Goal: Task Accomplishment & Management: Use online tool/utility

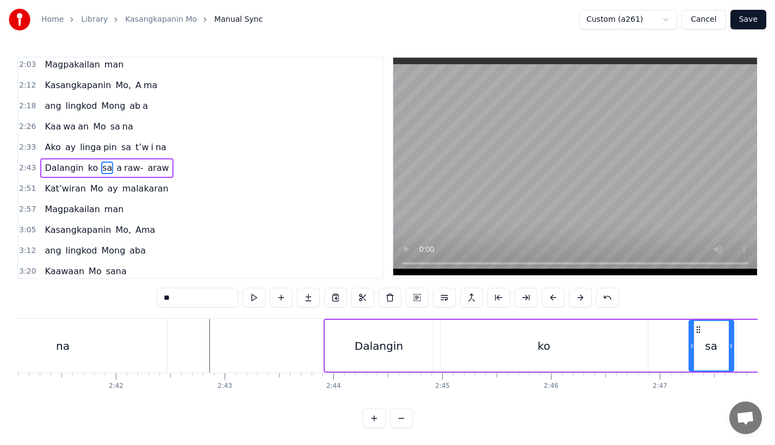
scroll to position [0, 17497]
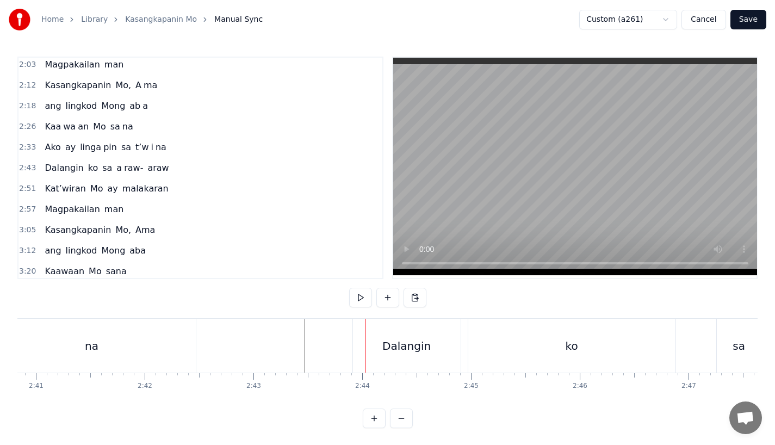
click at [188, 337] on div "na" at bounding box center [92, 346] width 208 height 54
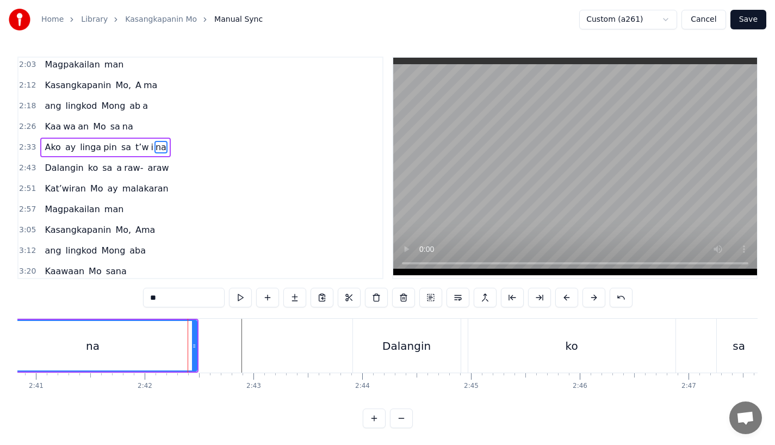
scroll to position [251, 0]
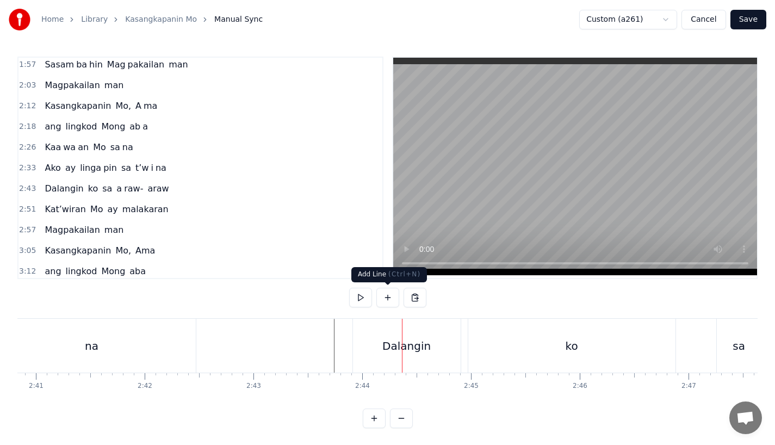
click at [372, 350] on div "Dalangin" at bounding box center [407, 346] width 108 height 54
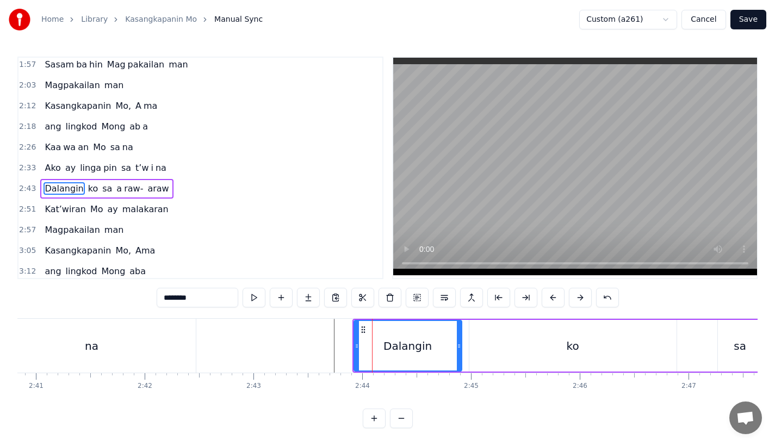
scroll to position [272, 0]
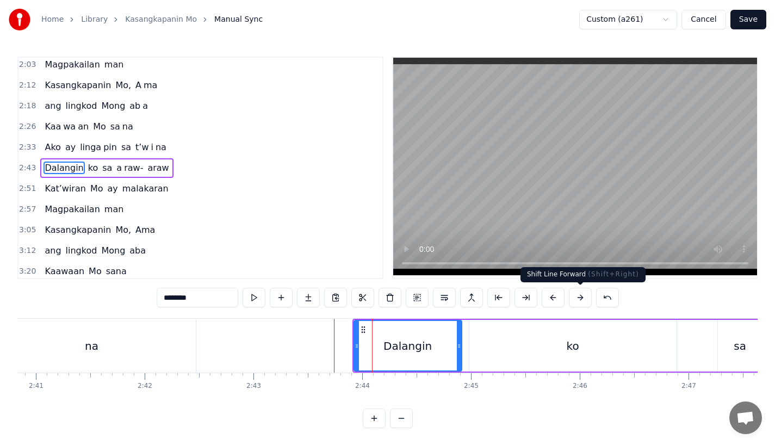
click at [575, 288] on button at bounding box center [580, 298] width 23 height 20
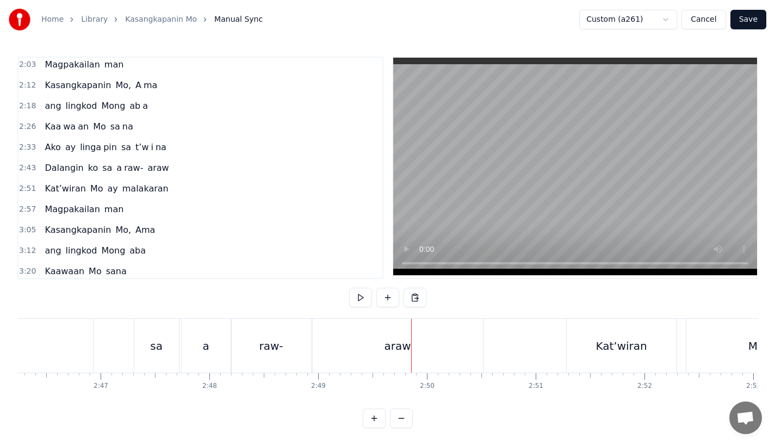
scroll to position [0, 18066]
click at [232, 347] on div "a" at bounding box center [225, 346] width 49 height 54
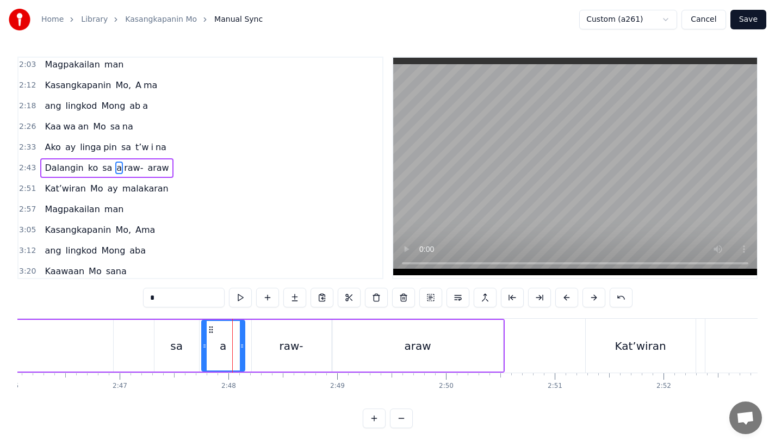
drag, startPoint x: 248, startPoint y: 346, endPoint x: 240, endPoint y: 346, distance: 7.6
click at [240, 346] on icon at bounding box center [242, 346] width 4 height 9
click at [257, 346] on div "raw-" at bounding box center [291, 346] width 79 height 52
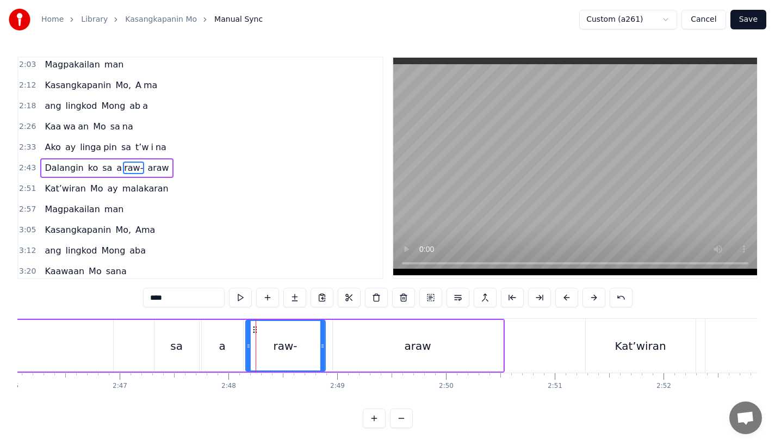
drag, startPoint x: 258, startPoint y: 331, endPoint x: 252, endPoint y: 331, distance: 6.0
click at [252, 331] on icon at bounding box center [254, 329] width 9 height 9
click at [393, 348] on div "araw" at bounding box center [418, 346] width 170 height 52
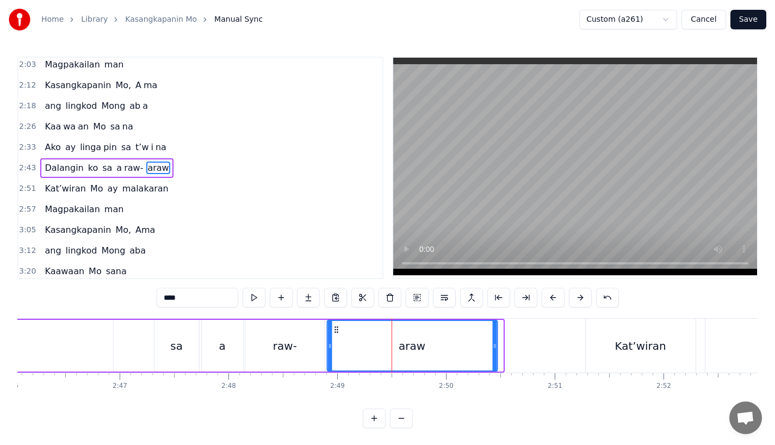
click at [336, 328] on icon at bounding box center [336, 329] width 9 height 9
click at [187, 349] on div "sa" at bounding box center [176, 346] width 45 height 52
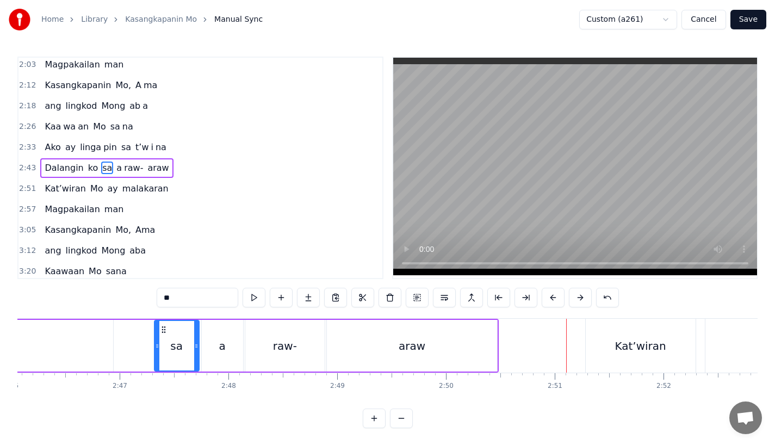
click at [611, 347] on div "Kat’wiran" at bounding box center [641, 346] width 110 height 54
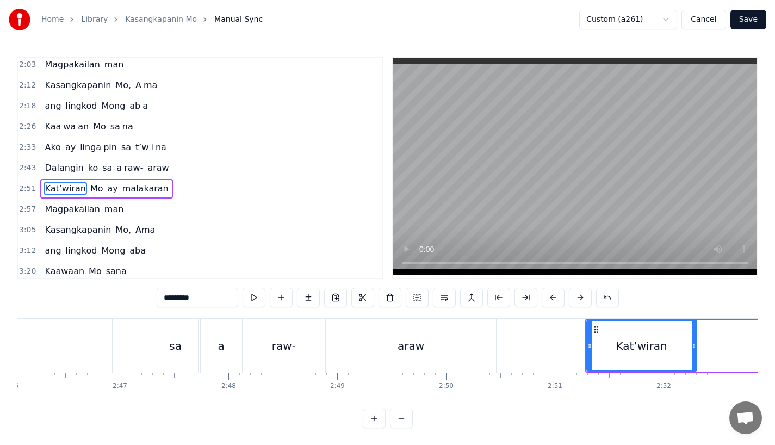
scroll to position [293, 0]
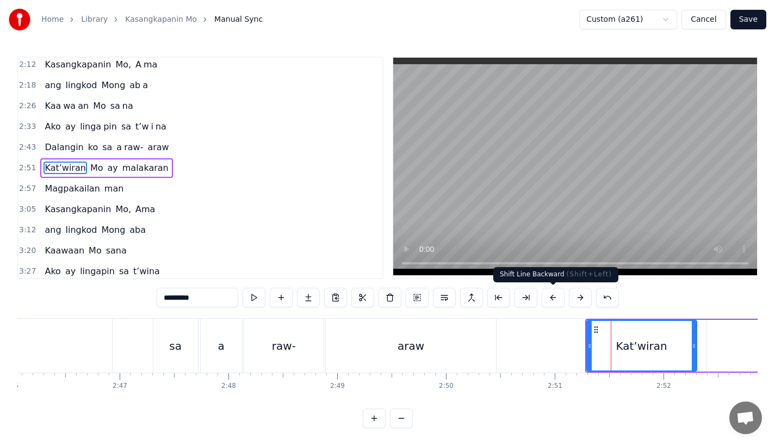
click at [550, 299] on button at bounding box center [553, 298] width 23 height 20
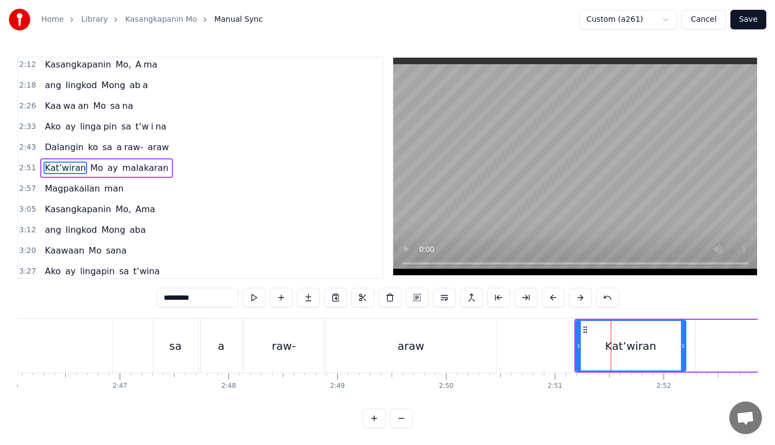
click at [550, 299] on button at bounding box center [553, 298] width 23 height 20
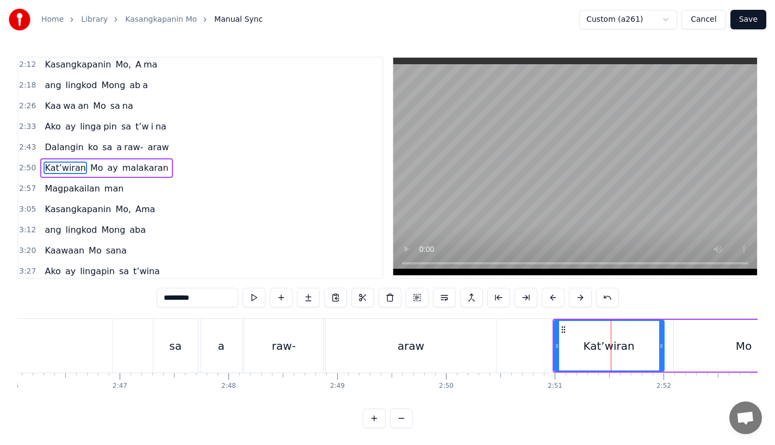
click at [550, 299] on button at bounding box center [553, 298] width 23 height 20
click at [456, 354] on div "araw" at bounding box center [411, 346] width 170 height 54
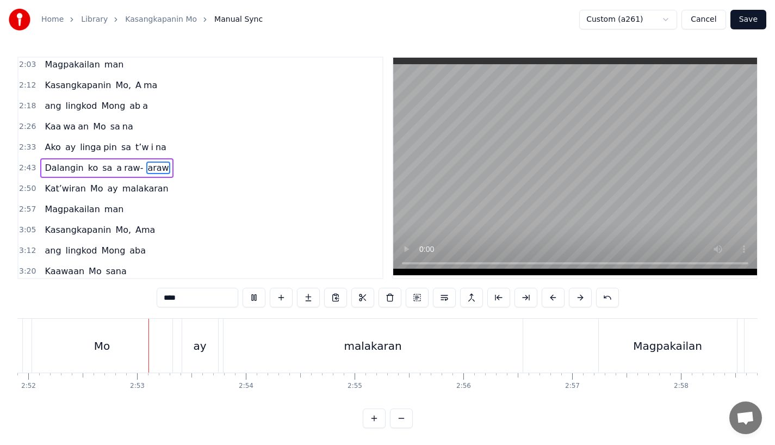
scroll to position [0, 18702]
click at [318, 357] on div "malakaran" at bounding box center [372, 346] width 299 height 54
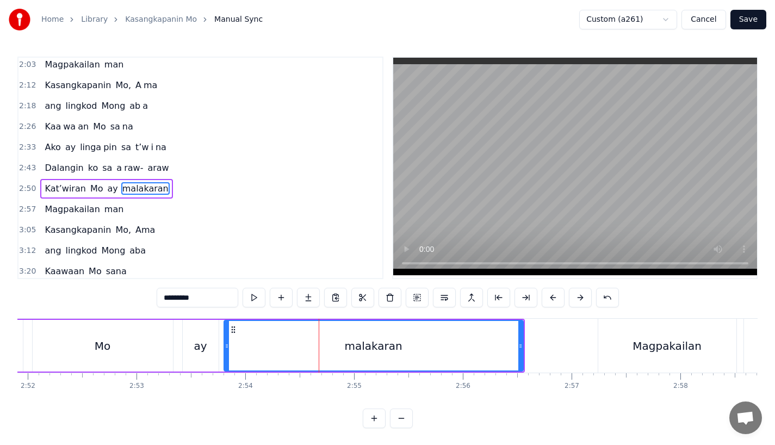
scroll to position [293, 0]
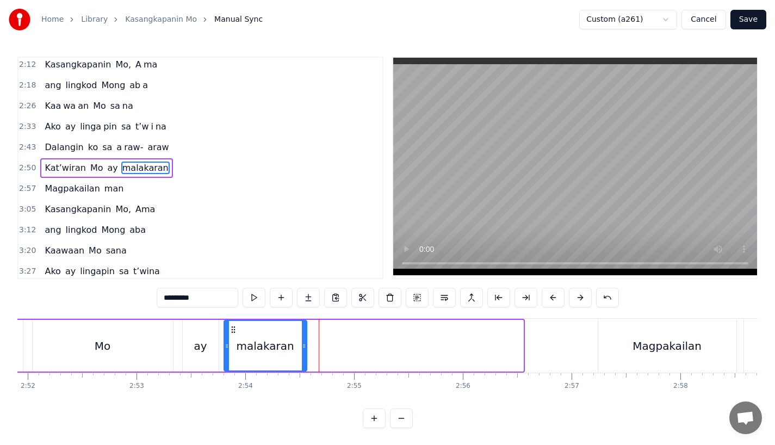
drag, startPoint x: 522, startPoint y: 350, endPoint x: 305, endPoint y: 348, distance: 216.5
click at [305, 348] on div at bounding box center [304, 346] width 4 height 50
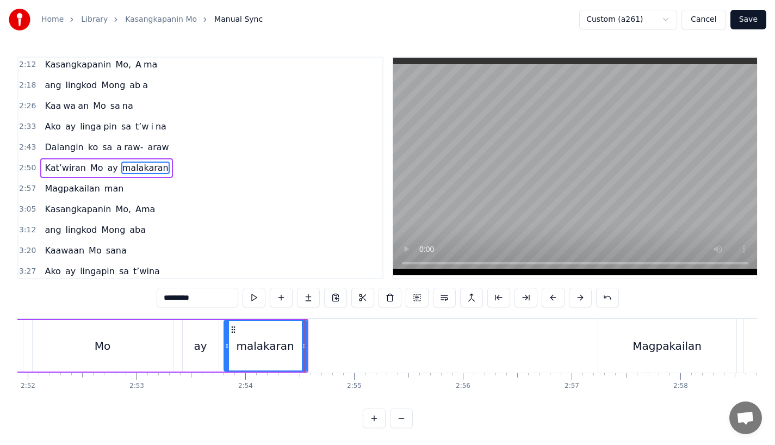
drag, startPoint x: 181, startPoint y: 296, endPoint x: 297, endPoint y: 293, distance: 116.5
click at [297, 293] on div "*********" at bounding box center [388, 298] width 462 height 20
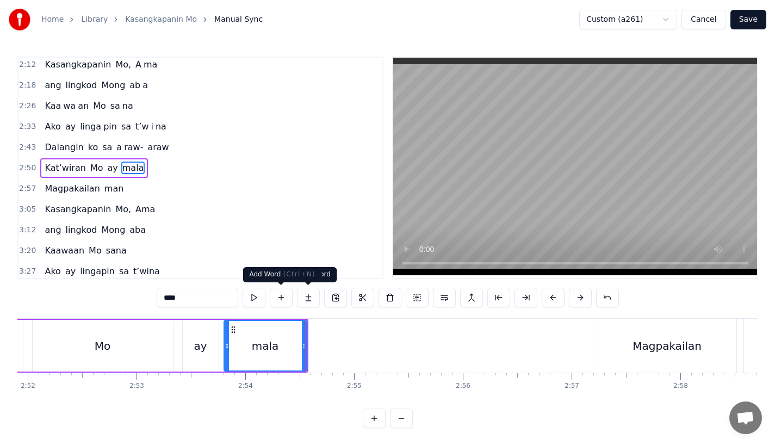
type input "****"
click at [300, 300] on button at bounding box center [308, 298] width 23 height 20
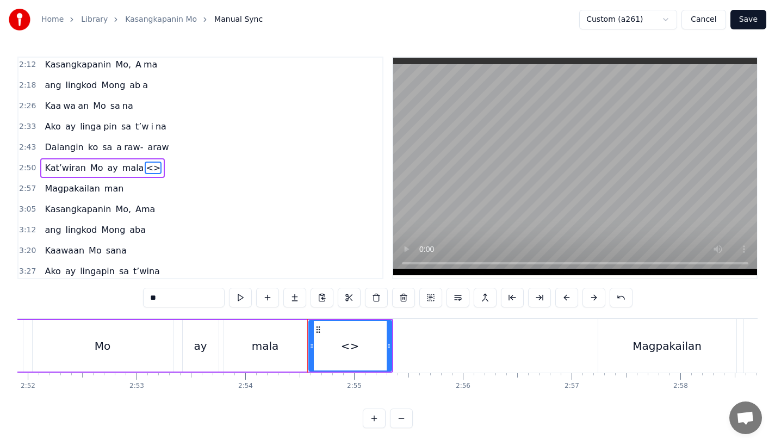
drag, startPoint x: 165, startPoint y: 294, endPoint x: 144, endPoint y: 294, distance: 21.2
click at [143, 294] on input "**" at bounding box center [184, 298] width 82 height 20
drag, startPoint x: 387, startPoint y: 345, endPoint x: 401, endPoint y: 345, distance: 14.1
click at [401, 345] on icon at bounding box center [401, 346] width 4 height 9
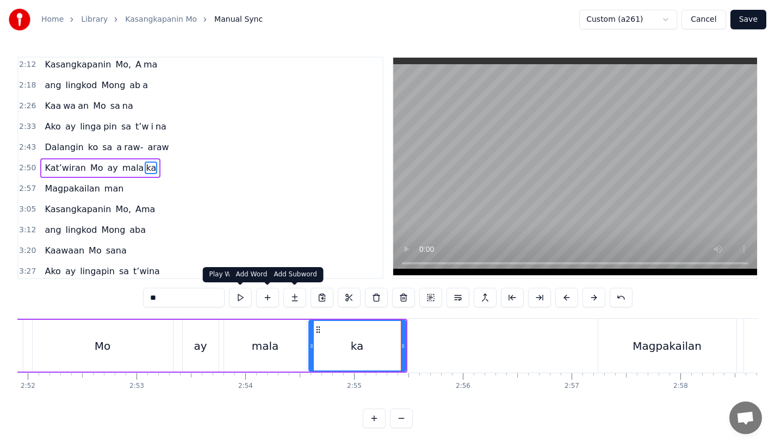
type input "**"
click at [292, 300] on button at bounding box center [294, 298] width 23 height 20
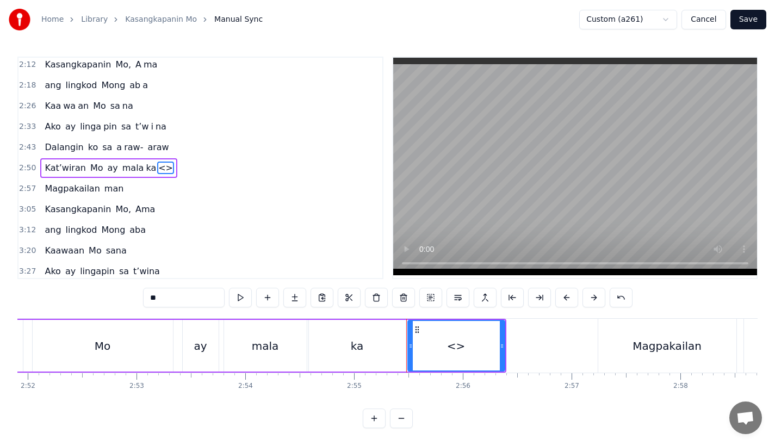
drag, startPoint x: 163, startPoint y: 293, endPoint x: 132, endPoint y: 293, distance: 31.6
click at [132, 293] on div "0:18 Ang bu hay ko ng i to 0:25 i ni la an sa I yo 0:33 Nawa'y marapatin Mo 0:4…" at bounding box center [387, 243] width 740 height 372
drag, startPoint x: 501, startPoint y: 354, endPoint x: 548, endPoint y: 349, distance: 47.0
click at [548, 349] on div at bounding box center [545, 346] width 4 height 50
click at [130, 345] on div "Mo" at bounding box center [103, 346] width 140 height 52
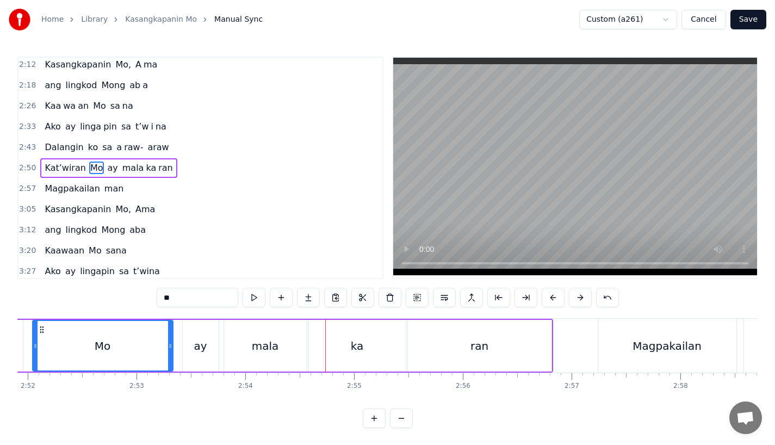
click at [271, 349] on div "mala" at bounding box center [265, 346] width 27 height 16
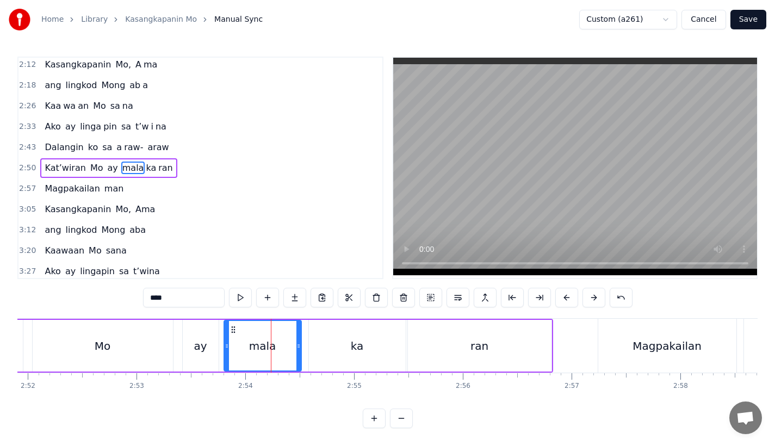
drag, startPoint x: 303, startPoint y: 352, endPoint x: 297, endPoint y: 352, distance: 6.0
click at [297, 352] on div at bounding box center [298, 346] width 4 height 50
click at [326, 346] on div "ka" at bounding box center [357, 346] width 97 height 52
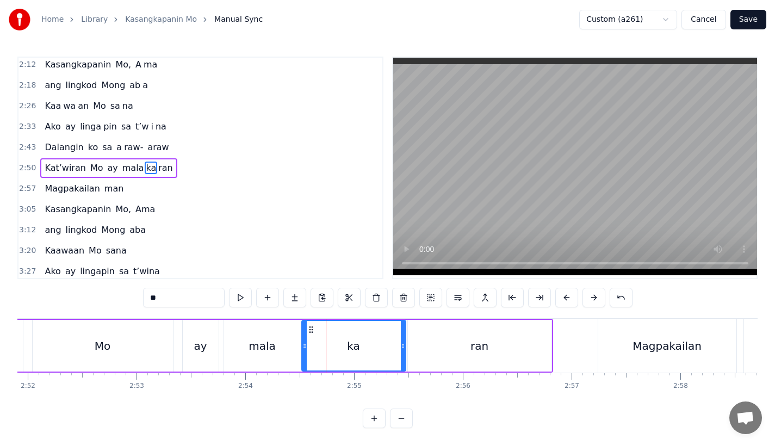
drag, startPoint x: 311, startPoint y: 346, endPoint x: 304, endPoint y: 346, distance: 7.1
click at [304, 346] on icon at bounding box center [304, 346] width 4 height 9
click at [263, 338] on div "mala" at bounding box center [262, 346] width 27 height 16
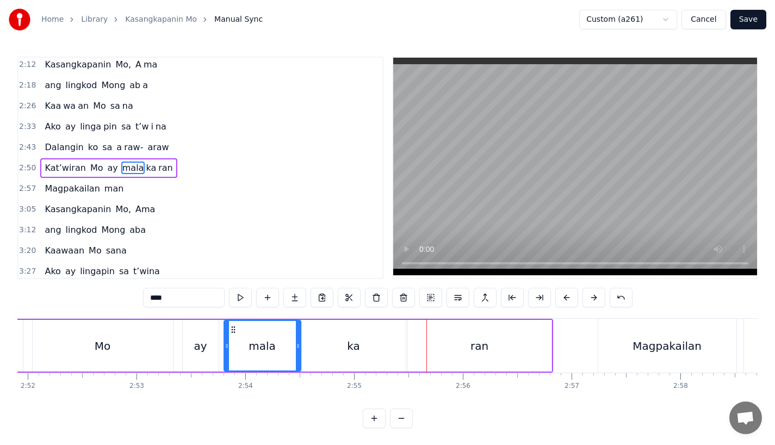
click at [382, 345] on div "ka" at bounding box center [354, 346] width 104 height 52
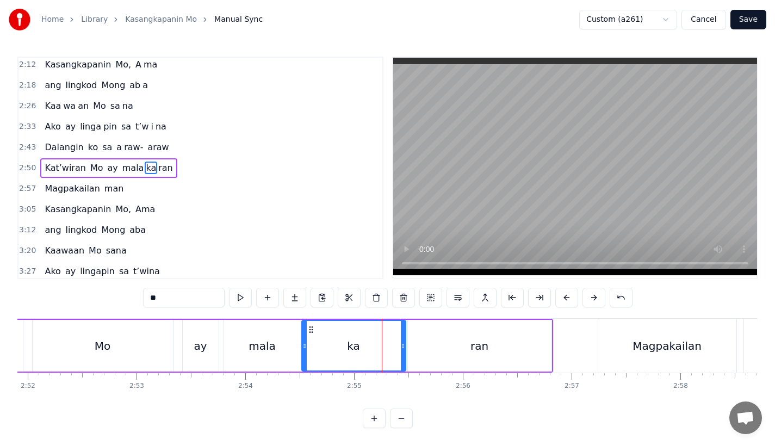
click at [401, 349] on icon at bounding box center [403, 346] width 4 height 9
click at [398, 349] on icon at bounding box center [400, 346] width 4 height 9
drag, startPoint x: 400, startPoint y: 349, endPoint x: 389, endPoint y: 349, distance: 10.3
click at [398, 349] on icon at bounding box center [400, 346] width 4 height 9
click at [430, 349] on div "ran" at bounding box center [480, 346] width 144 height 52
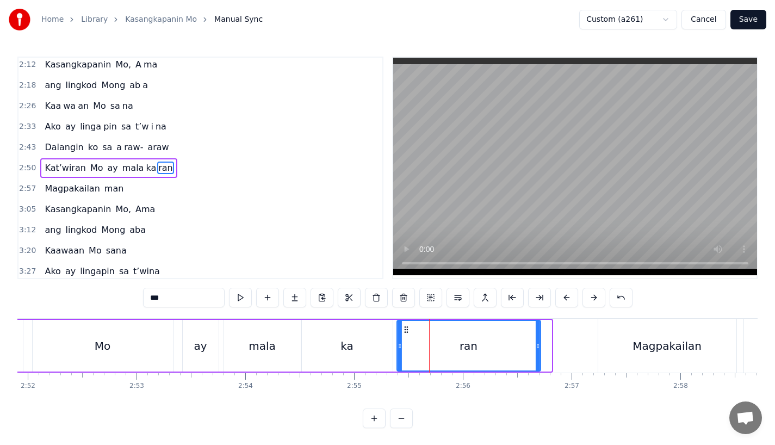
drag, startPoint x: 417, startPoint y: 329, endPoint x: 406, endPoint y: 329, distance: 10.9
click at [406, 329] on icon at bounding box center [405, 329] width 9 height 9
drag, startPoint x: 537, startPoint y: 352, endPoint x: 516, endPoint y: 352, distance: 21.8
click at [516, 352] on div at bounding box center [516, 346] width 4 height 50
click at [367, 347] on div "ka" at bounding box center [347, 346] width 91 height 52
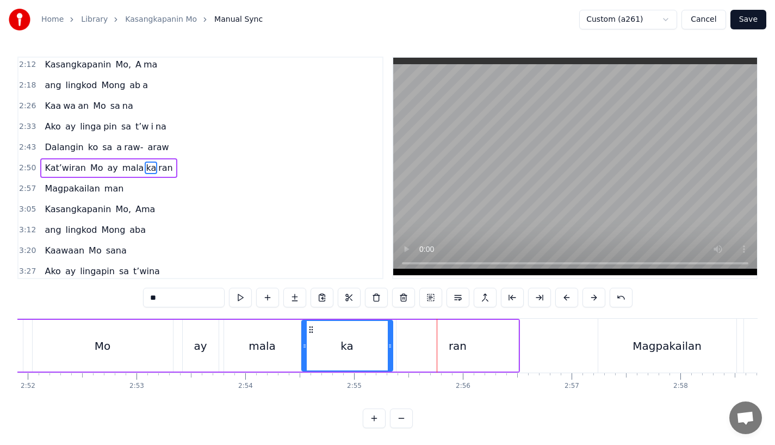
click at [420, 349] on div "ran" at bounding box center [458, 346] width 122 height 52
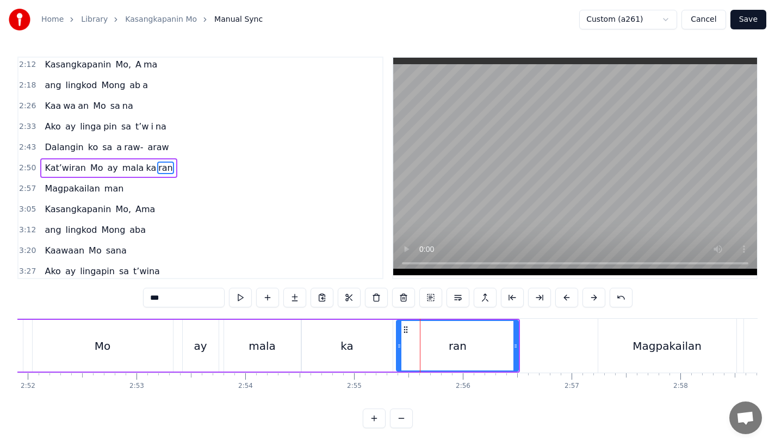
click at [401, 328] on div at bounding box center [399, 346] width 4 height 50
click at [403, 329] on circle at bounding box center [403, 329] width 1 height 1
click at [374, 352] on div "ka" at bounding box center [347, 346] width 91 height 52
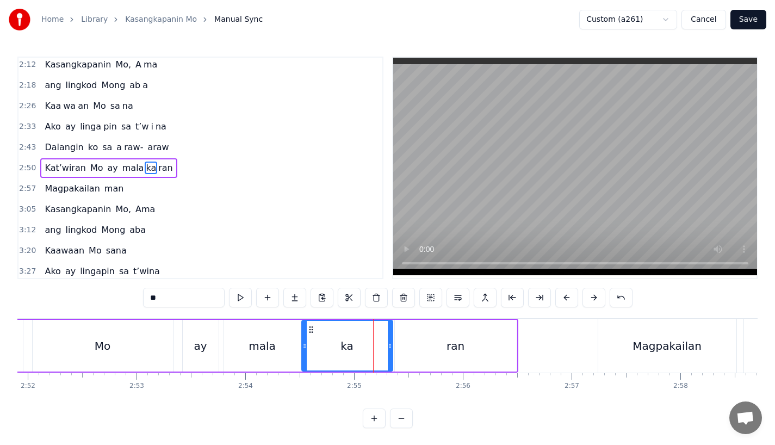
click at [410, 331] on div "ran" at bounding box center [456, 346] width 122 height 52
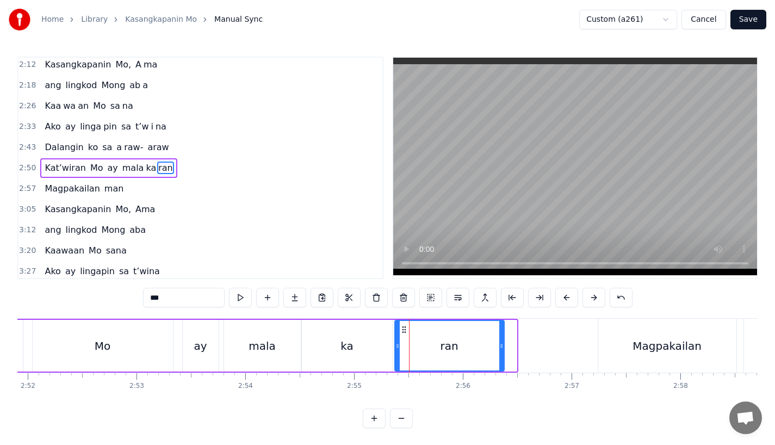
drag, startPoint x: 512, startPoint y: 351, endPoint x: 492, endPoint y: 351, distance: 19.6
click at [499, 351] on div at bounding box center [501, 346] width 4 height 50
click at [333, 348] on div "ka" at bounding box center [347, 346] width 91 height 52
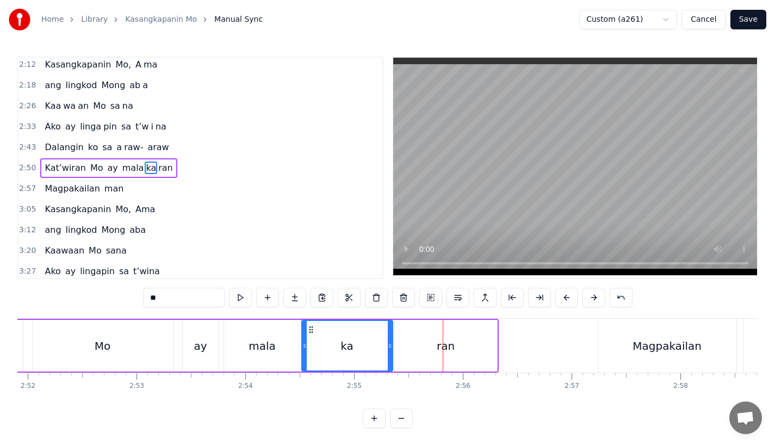
click at [417, 347] on div "ran" at bounding box center [446, 346] width 102 height 52
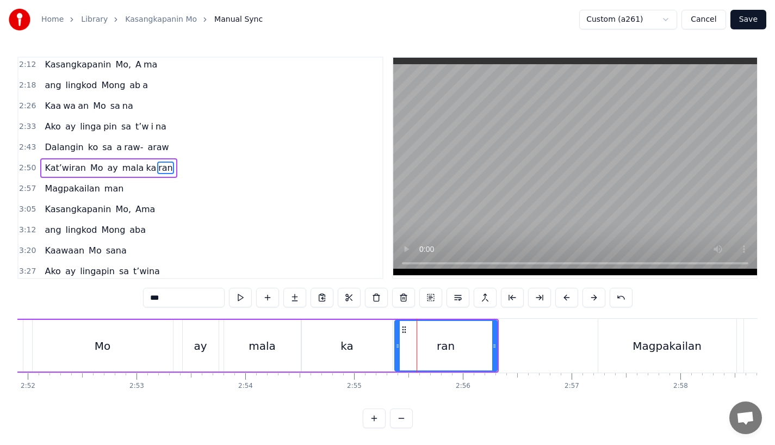
click at [378, 347] on div "ka" at bounding box center [347, 346] width 91 height 52
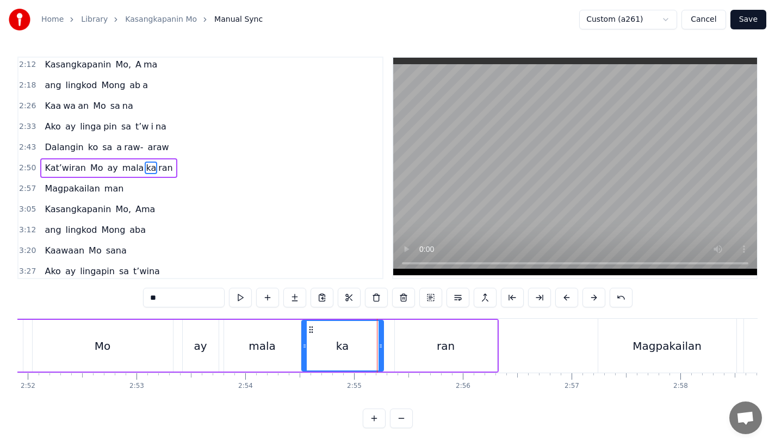
drag, startPoint x: 387, startPoint y: 349, endPoint x: 378, endPoint y: 349, distance: 9.2
click at [379, 349] on icon at bounding box center [381, 346] width 4 height 9
click at [415, 344] on div "ran" at bounding box center [446, 346] width 102 height 52
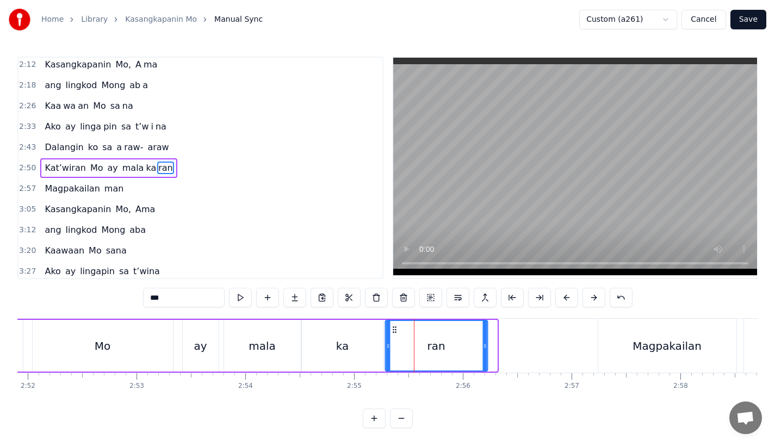
drag, startPoint x: 406, startPoint y: 328, endPoint x: 396, endPoint y: 329, distance: 9.9
click at [396, 329] on icon at bounding box center [394, 329] width 9 height 9
click at [319, 345] on div "ka" at bounding box center [343, 346] width 82 height 52
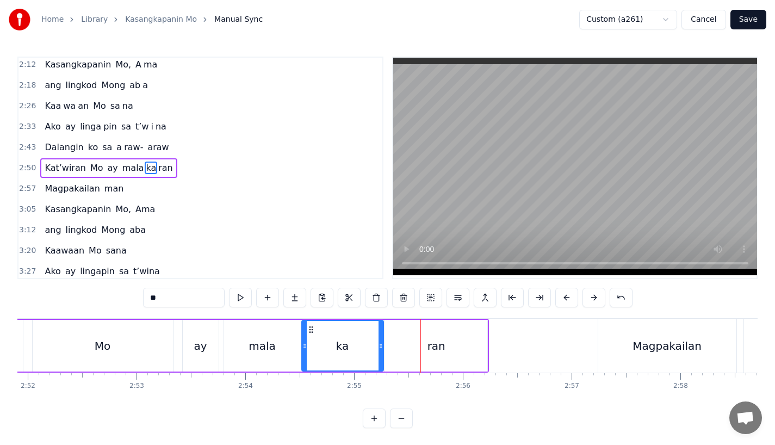
click at [442, 341] on div "ran" at bounding box center [437, 346] width 18 height 16
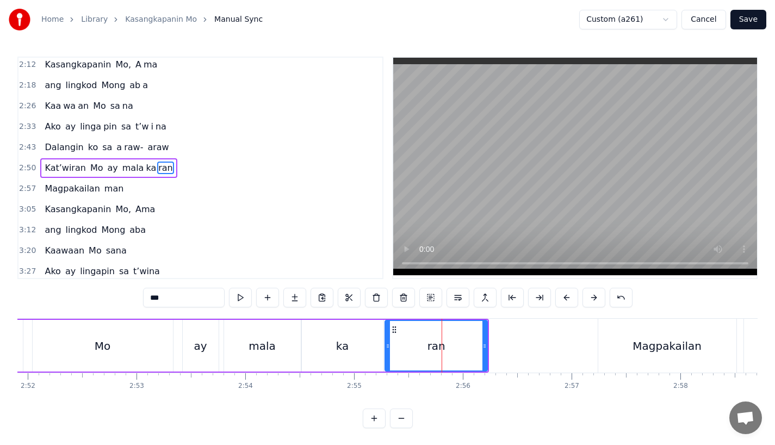
click at [477, 350] on div "ran" at bounding box center [436, 346] width 101 height 50
drag, startPoint x: 485, startPoint y: 350, endPoint x: 451, endPoint y: 351, distance: 33.7
click at [455, 351] on div at bounding box center [457, 346] width 4 height 50
click at [234, 349] on div "mala" at bounding box center [262, 346] width 77 height 52
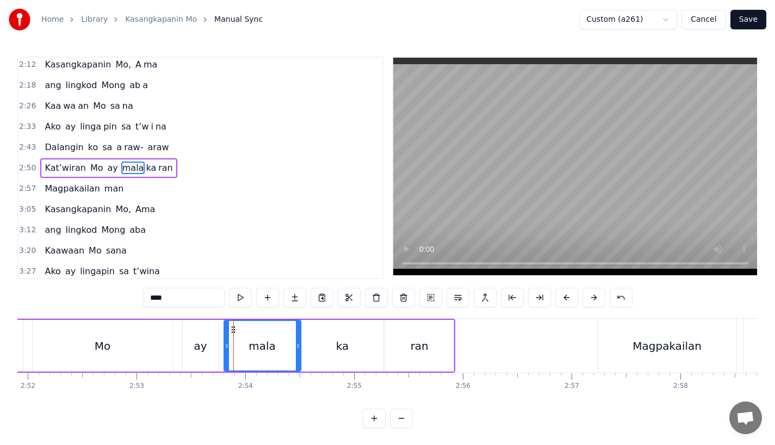
click at [182, 350] on div "ay" at bounding box center [200, 346] width 37 height 52
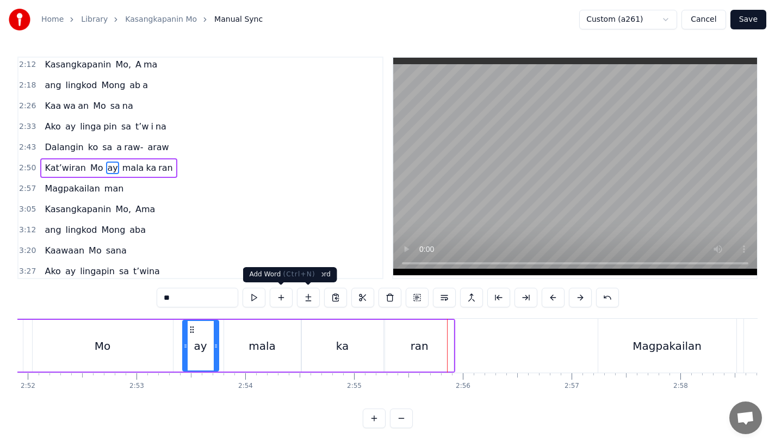
click at [354, 355] on div "ka" at bounding box center [343, 346] width 82 height 52
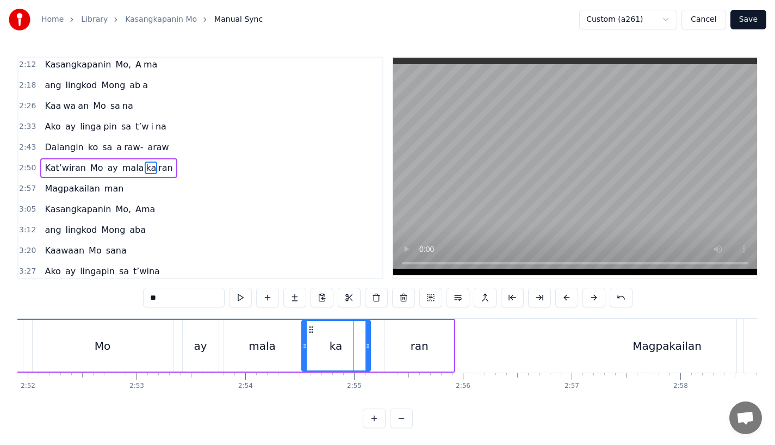
drag, startPoint x: 380, startPoint y: 355, endPoint x: 367, endPoint y: 355, distance: 12.5
click at [367, 355] on div at bounding box center [368, 346] width 4 height 50
click at [420, 349] on div "ran" at bounding box center [420, 346] width 18 height 16
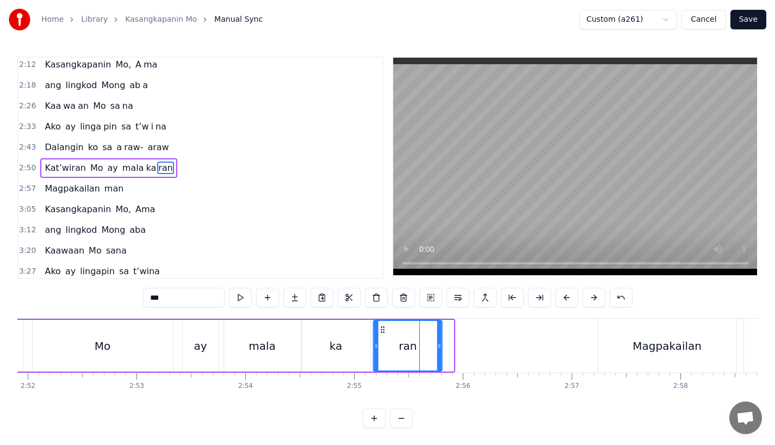
drag, startPoint x: 391, startPoint y: 328, endPoint x: 376, endPoint y: 331, distance: 14.9
click at [379, 331] on icon at bounding box center [383, 329] width 9 height 9
click at [120, 349] on div "Mo" at bounding box center [103, 346] width 140 height 52
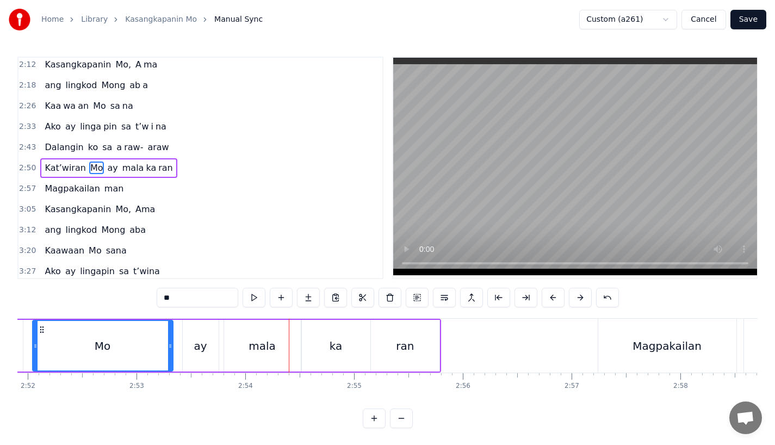
click at [265, 351] on div "mala" at bounding box center [262, 346] width 27 height 16
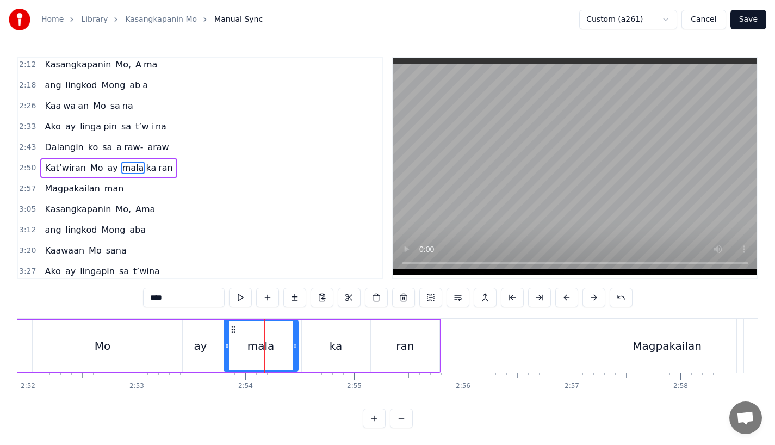
drag, startPoint x: 296, startPoint y: 351, endPoint x: 286, endPoint y: 351, distance: 10.3
click at [293, 351] on div at bounding box center [295, 346] width 4 height 50
click at [316, 351] on div "ka" at bounding box center [336, 346] width 69 height 52
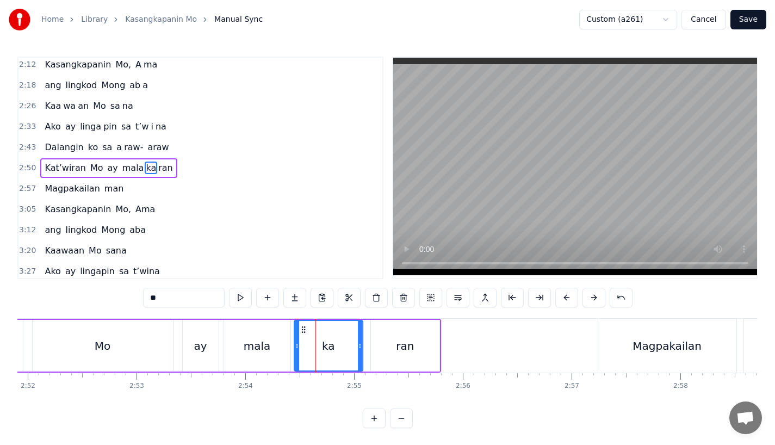
drag, startPoint x: 309, startPoint y: 330, endPoint x: 301, endPoint y: 331, distance: 8.2
click at [301, 331] on icon at bounding box center [303, 329] width 9 height 9
click at [370, 340] on div "ran" at bounding box center [405, 346] width 70 height 52
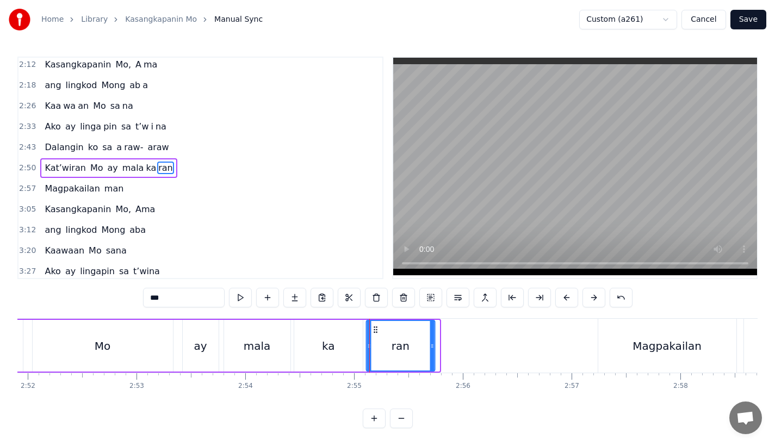
click at [376, 329] on icon at bounding box center [375, 329] width 9 height 9
click at [119, 346] on div "Mo" at bounding box center [103, 346] width 140 height 52
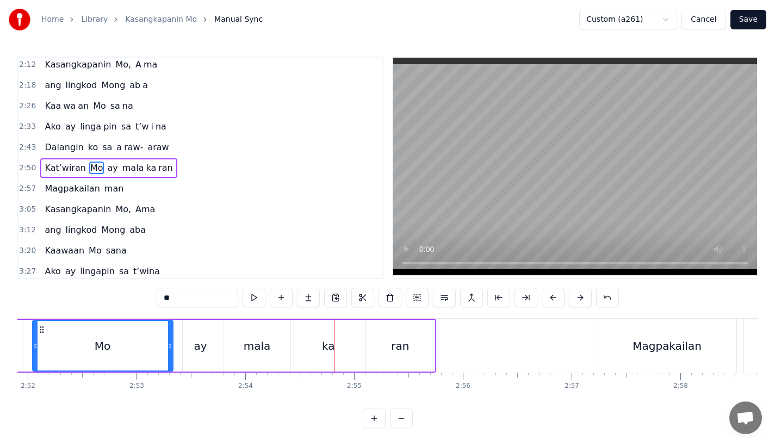
click at [197, 349] on div "ay" at bounding box center [200, 346] width 13 height 16
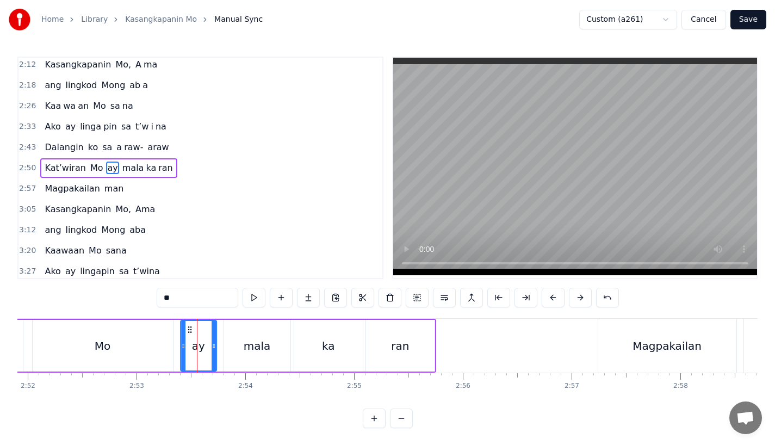
click at [191, 332] on circle at bounding box center [190, 332] width 1 height 1
click at [260, 343] on div "mala" at bounding box center [257, 346] width 27 height 16
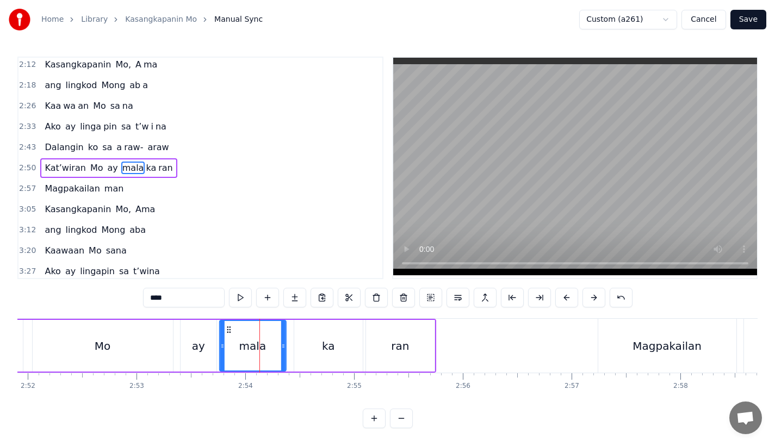
drag, startPoint x: 234, startPoint y: 330, endPoint x: 229, endPoint y: 331, distance: 5.5
click at [229, 331] on icon at bounding box center [228, 329] width 9 height 9
click at [316, 348] on div "ka" at bounding box center [328, 346] width 69 height 52
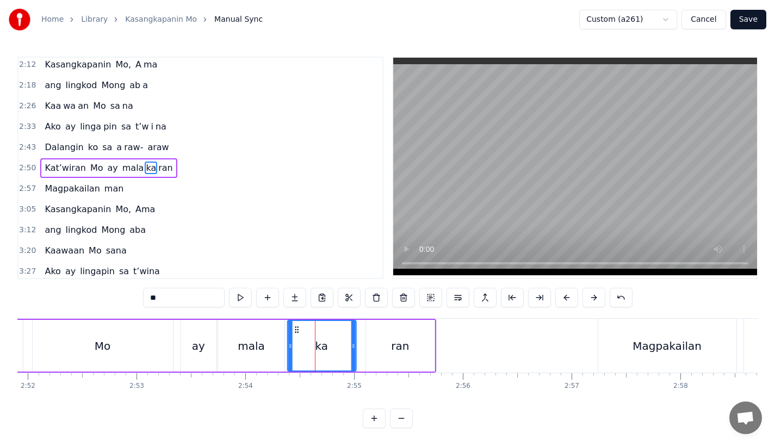
drag, startPoint x: 304, startPoint y: 327, endPoint x: 295, endPoint y: 327, distance: 8.2
click at [298, 327] on circle at bounding box center [298, 327] width 1 height 1
click at [373, 336] on div "ran" at bounding box center [400, 346] width 69 height 52
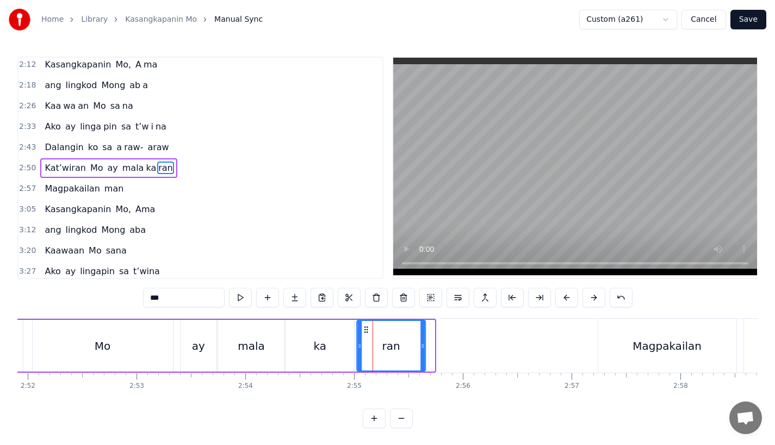
drag, startPoint x: 375, startPoint y: 326, endPoint x: 366, endPoint y: 326, distance: 9.2
click at [366, 326] on icon at bounding box center [366, 329] width 9 height 9
click at [81, 344] on div "Mo" at bounding box center [103, 346] width 140 height 52
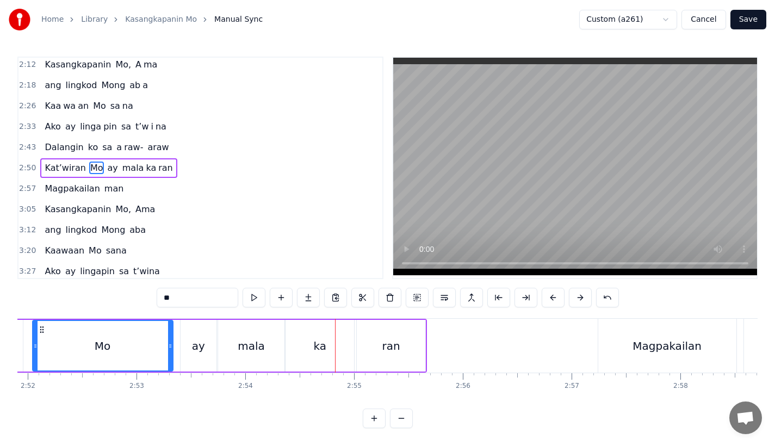
click at [321, 351] on div "ka" at bounding box center [319, 346] width 13 height 16
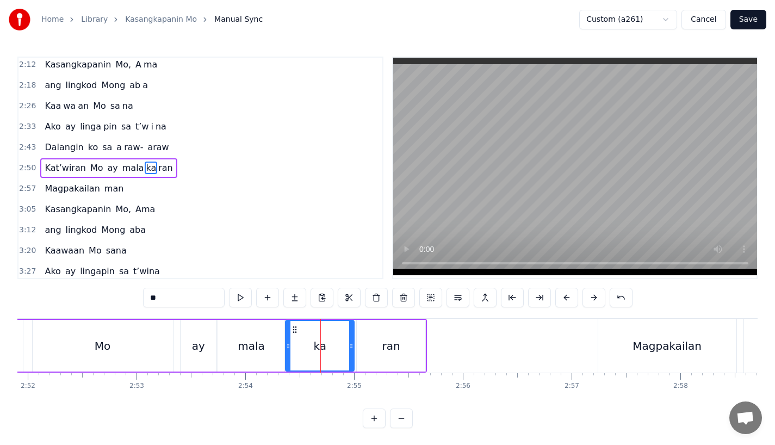
click at [280, 350] on div "mala" at bounding box center [251, 346] width 66 height 52
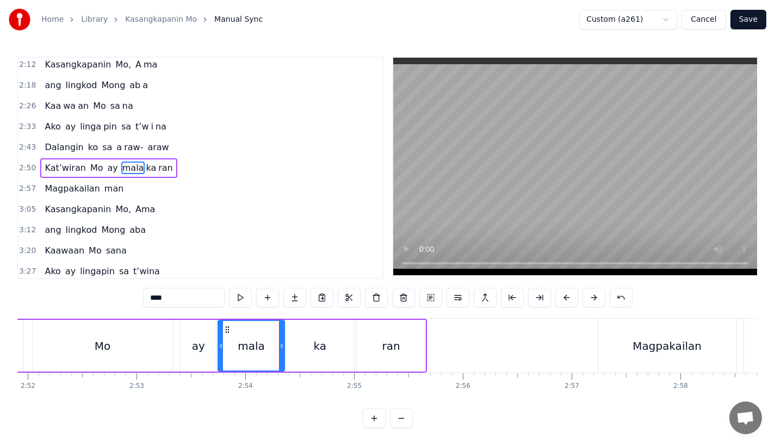
click at [295, 324] on div "ka" at bounding box center [320, 346] width 69 height 52
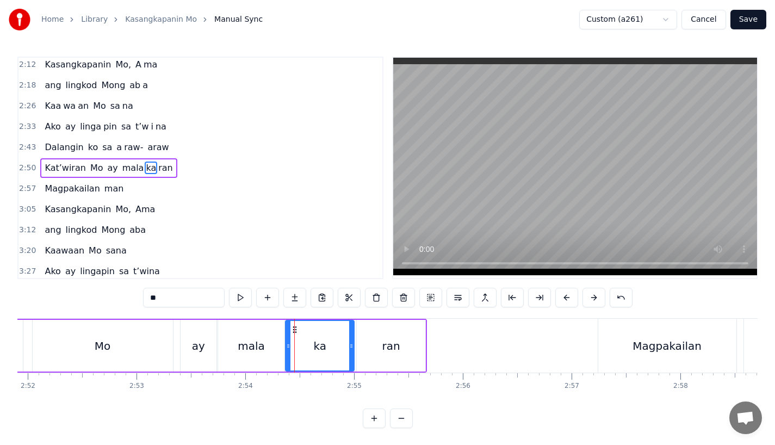
click at [273, 345] on div "mala" at bounding box center [251, 346] width 66 height 52
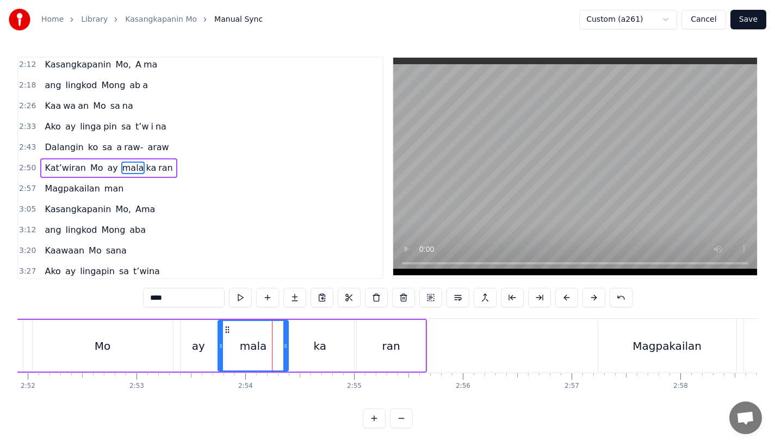
click at [286, 349] on icon at bounding box center [285, 346] width 4 height 9
click at [309, 348] on div "ka" at bounding box center [320, 346] width 69 height 52
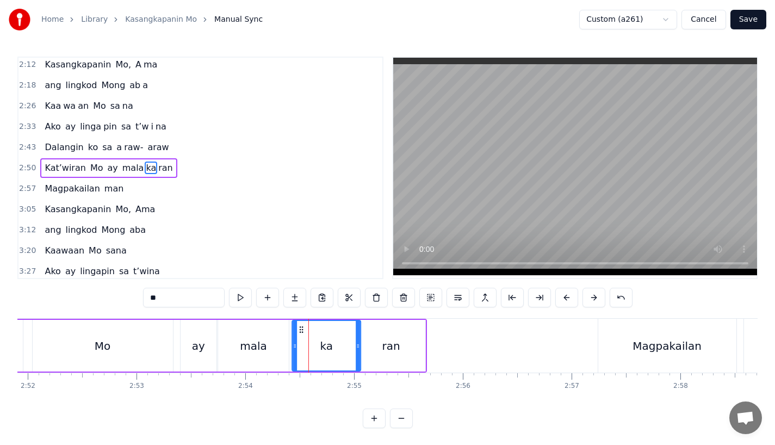
drag, startPoint x: 299, startPoint y: 329, endPoint x: 304, endPoint y: 327, distance: 5.5
click at [304, 327] on icon at bounding box center [301, 329] width 9 height 9
click at [269, 349] on div "mala" at bounding box center [253, 346] width 71 height 52
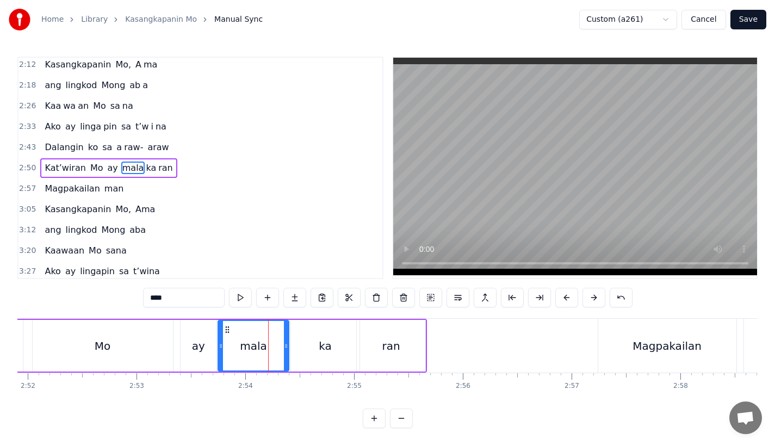
click at [332, 349] on div "ka" at bounding box center [325, 346] width 69 height 52
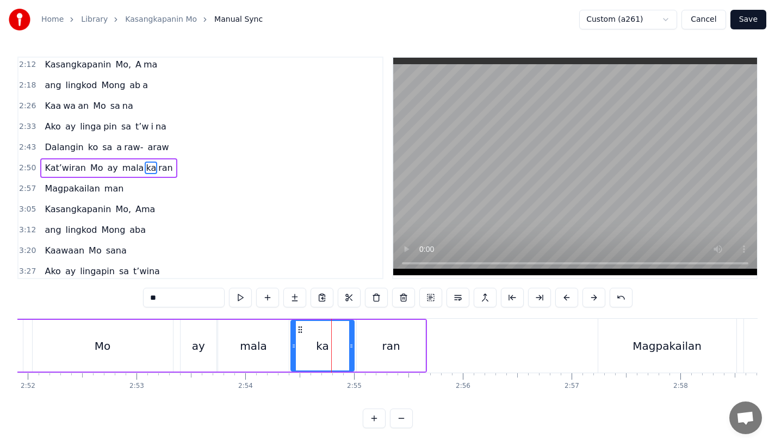
click at [354, 349] on icon at bounding box center [351, 346] width 4 height 9
click at [372, 349] on div "ran" at bounding box center [391, 346] width 69 height 52
type input "***"
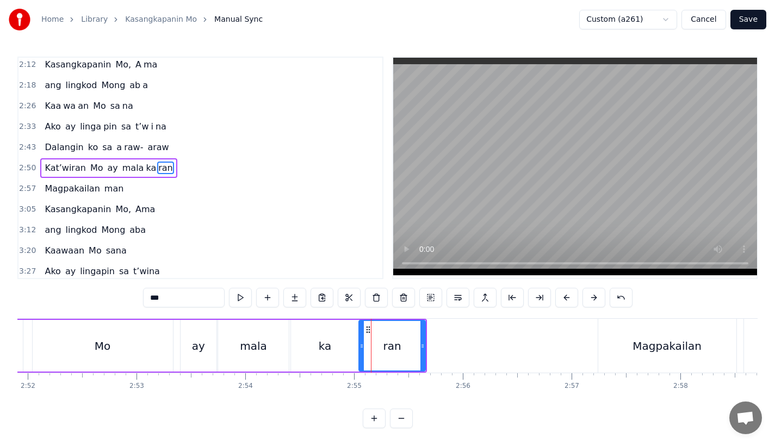
click at [360, 349] on icon at bounding box center [362, 346] width 4 height 9
click at [362, 349] on icon at bounding box center [362, 346] width 4 height 9
click at [425, 349] on div "mala ka ran" at bounding box center [322, 346] width 208 height 52
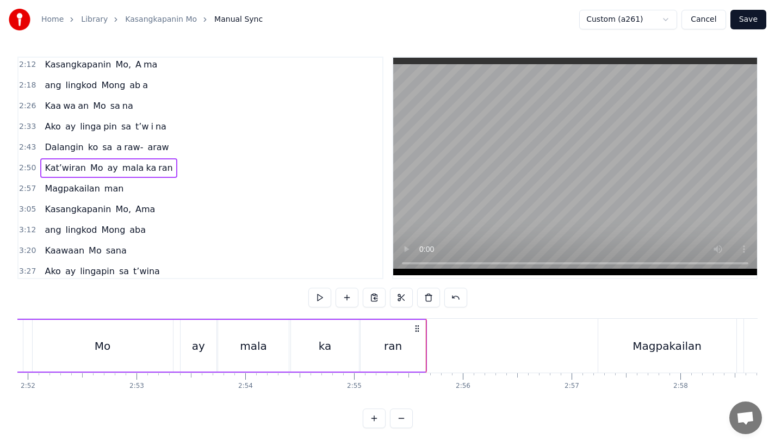
click at [418, 349] on div "ran" at bounding box center [393, 346] width 65 height 52
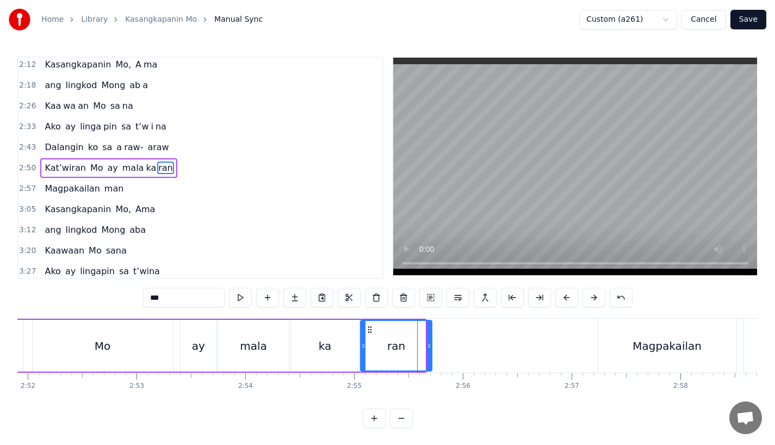
drag, startPoint x: 421, startPoint y: 349, endPoint x: 429, endPoint y: 349, distance: 8.2
click at [429, 349] on icon at bounding box center [429, 346] width 4 height 9
click at [134, 341] on div "Mo" at bounding box center [103, 346] width 140 height 52
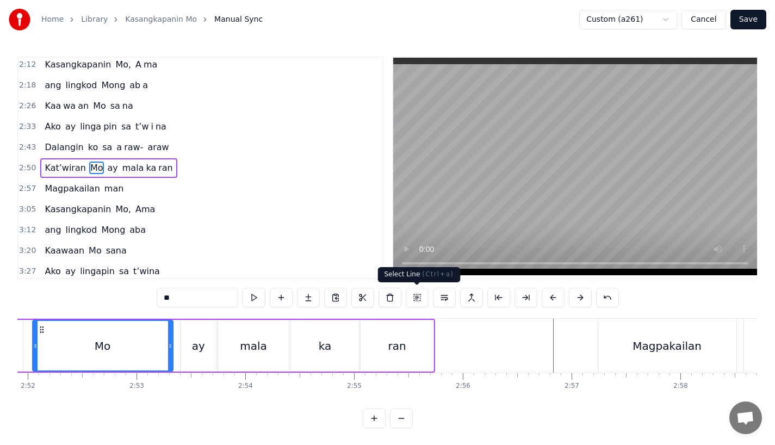
click at [416, 341] on div "ran" at bounding box center [397, 346] width 73 height 52
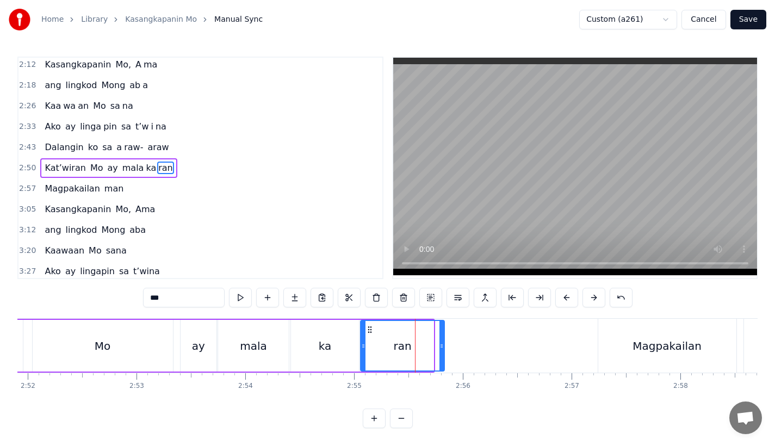
drag, startPoint x: 429, startPoint y: 346, endPoint x: 441, endPoint y: 346, distance: 12.0
click at [441, 346] on icon at bounding box center [442, 346] width 4 height 9
drag, startPoint x: 441, startPoint y: 346, endPoint x: 447, endPoint y: 346, distance: 6.0
click at [447, 346] on icon at bounding box center [449, 346] width 4 height 9
click at [302, 343] on div "ka" at bounding box center [325, 346] width 68 height 52
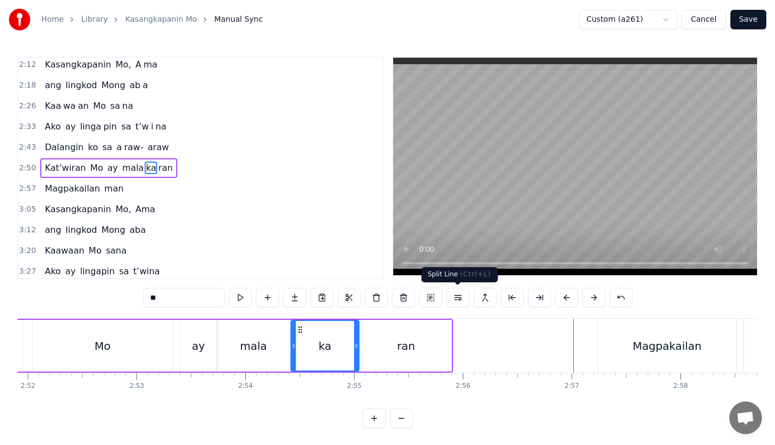
click at [415, 347] on div "ran" at bounding box center [406, 346] width 91 height 52
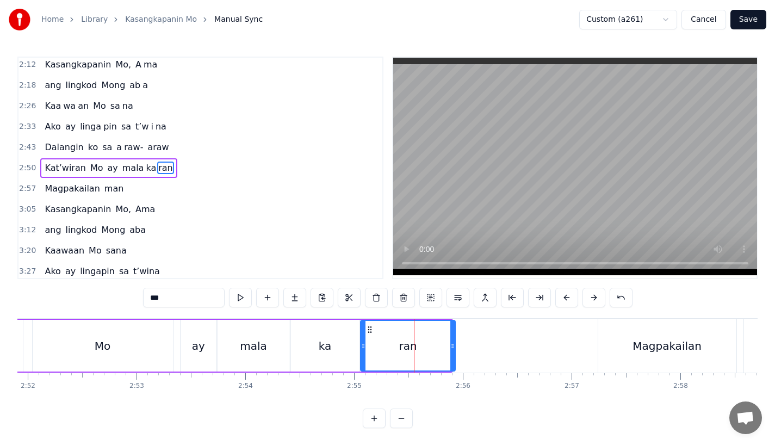
drag, startPoint x: 449, startPoint y: 348, endPoint x: 461, endPoint y: 348, distance: 12.0
click at [455, 348] on icon at bounding box center [452, 346] width 4 height 9
click at [348, 341] on div "ka" at bounding box center [325, 346] width 68 height 52
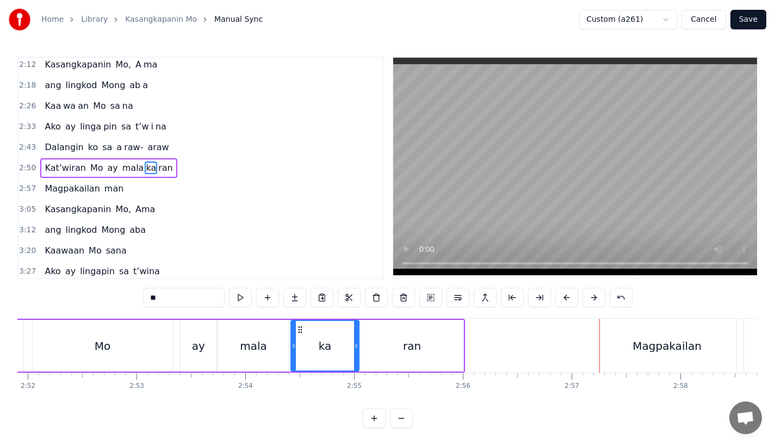
click at [638, 340] on div "Magpakailan" at bounding box center [667, 346] width 69 height 16
type input "**********"
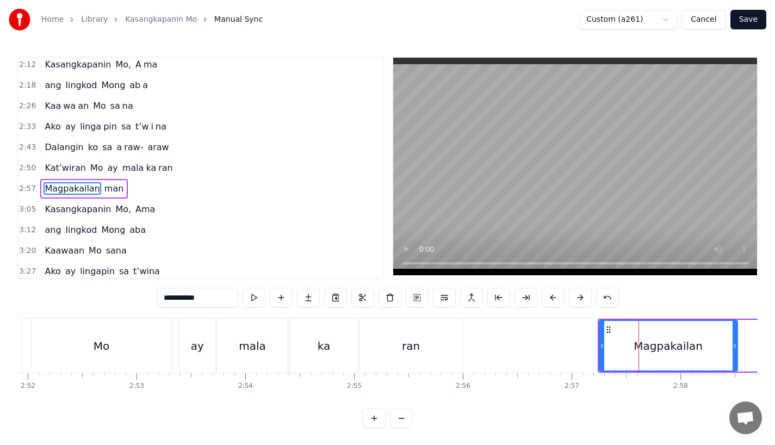
scroll to position [313, 0]
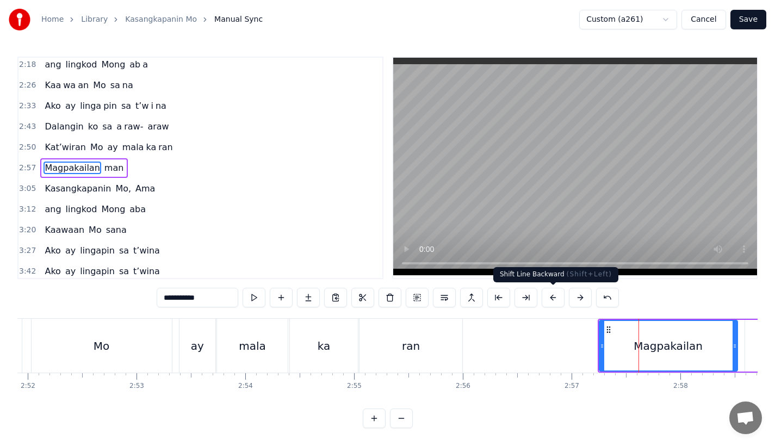
click at [556, 304] on button at bounding box center [553, 298] width 23 height 20
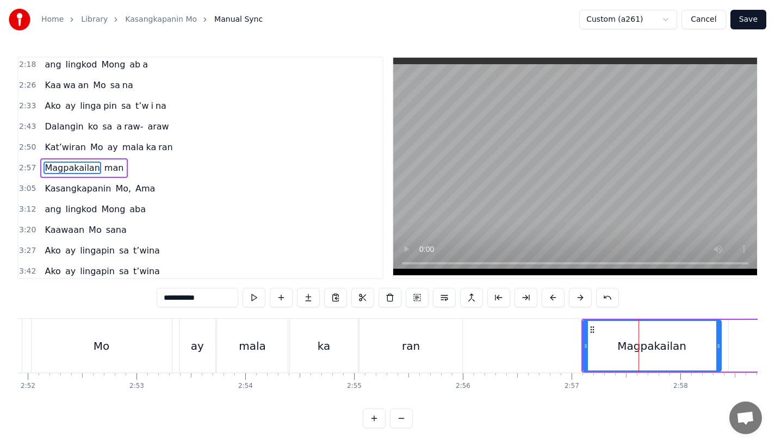
click at [556, 304] on button at bounding box center [553, 298] width 23 height 20
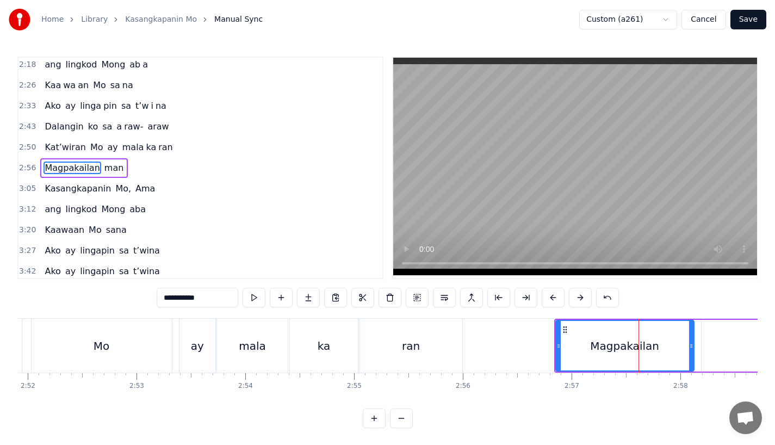
click at [556, 304] on button at bounding box center [553, 298] width 23 height 20
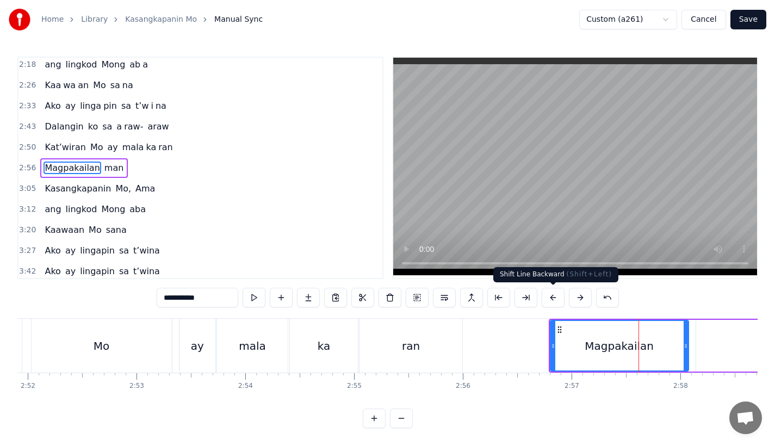
click at [583, 299] on button at bounding box center [580, 298] width 23 height 20
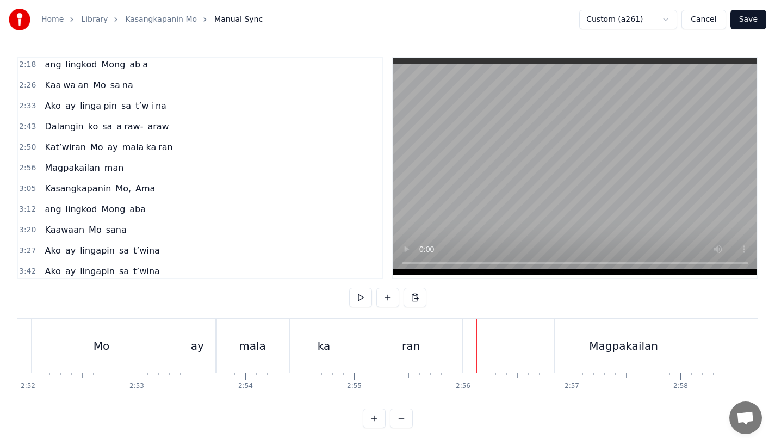
click at [402, 234] on video at bounding box center [575, 167] width 364 height 218
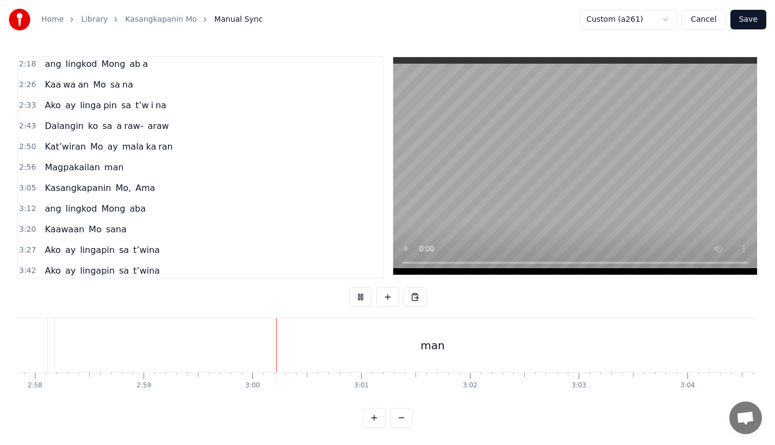
click at [265, 347] on div "man" at bounding box center [433, 345] width 756 height 54
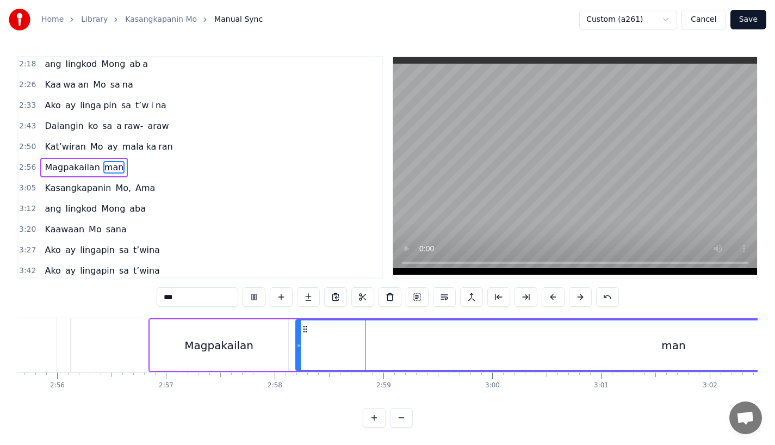
scroll to position [0, 19103]
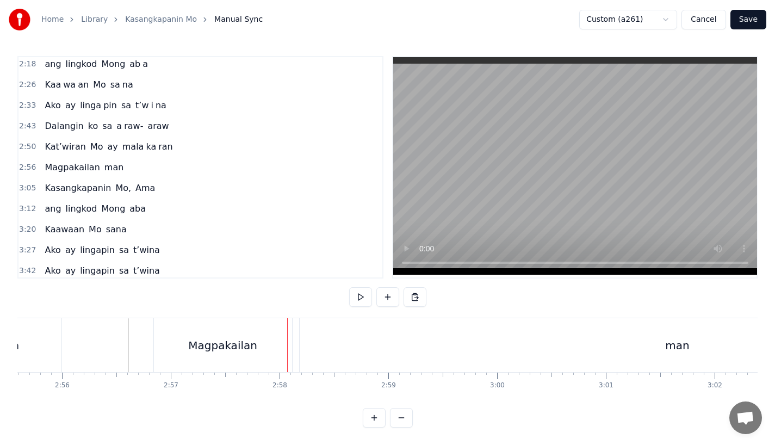
click at [268, 341] on div "Magpakailan" at bounding box center [223, 345] width 138 height 54
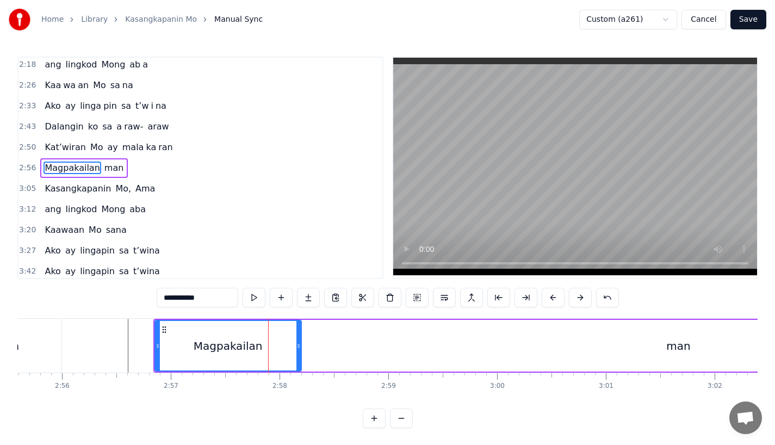
drag, startPoint x: 290, startPoint y: 345, endPoint x: 303, endPoint y: 345, distance: 13.1
click at [301, 345] on icon at bounding box center [298, 346] width 4 height 9
click at [344, 345] on div "man" at bounding box center [679, 346] width 756 height 52
type input "***"
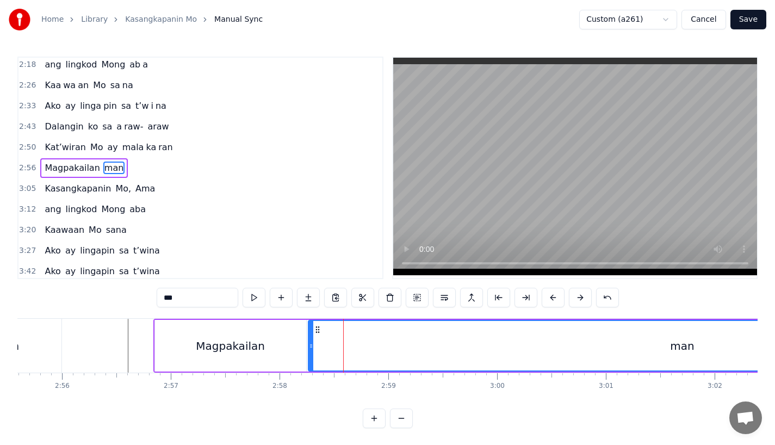
drag, startPoint x: 303, startPoint y: 345, endPoint x: 311, endPoint y: 345, distance: 7.6
click at [311, 345] on icon at bounding box center [311, 346] width 4 height 9
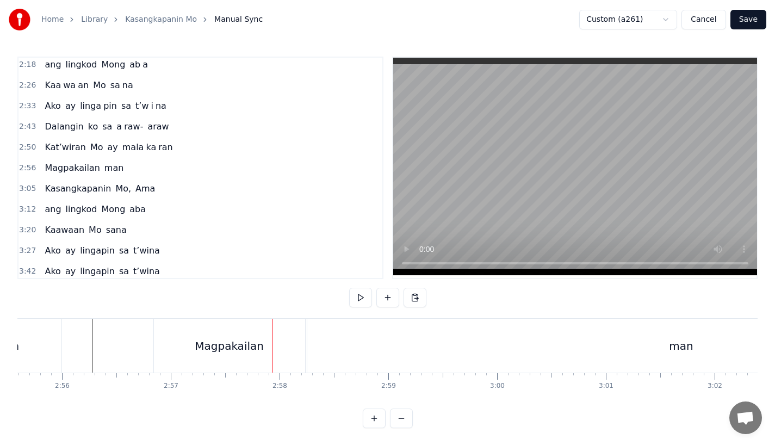
click at [261, 348] on div "Magpakailan" at bounding box center [229, 346] width 151 height 54
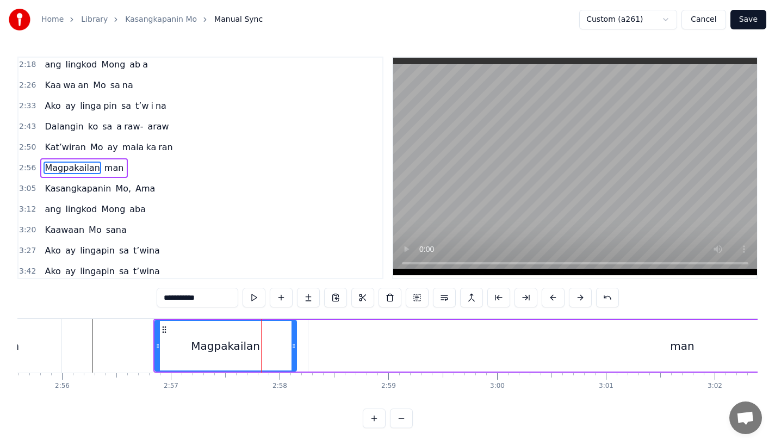
drag, startPoint x: 302, startPoint y: 350, endPoint x: 287, endPoint y: 353, distance: 15.5
click at [292, 353] on div at bounding box center [294, 346] width 4 height 50
click at [323, 350] on div "man" at bounding box center [682, 346] width 748 height 52
type input "***"
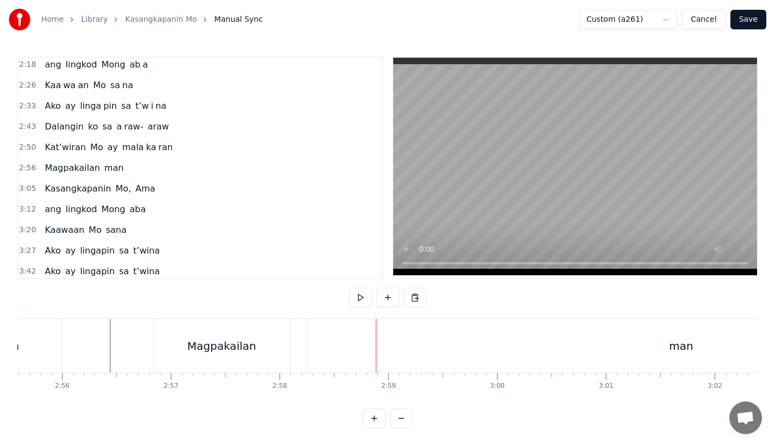
click at [388, 362] on div "man" at bounding box center [681, 346] width 748 height 54
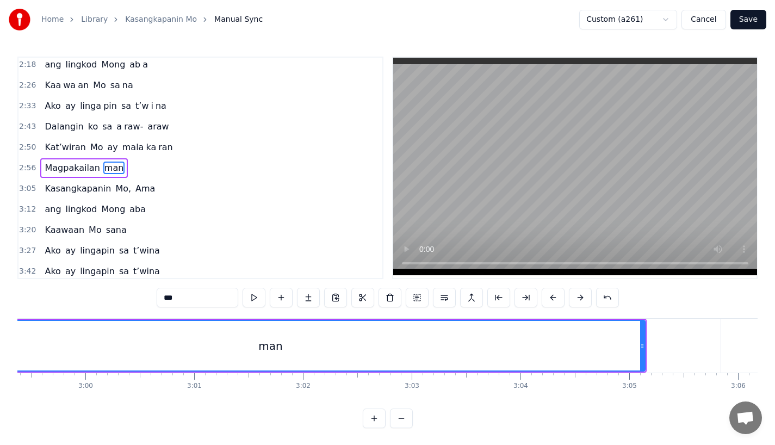
scroll to position [0, 19527]
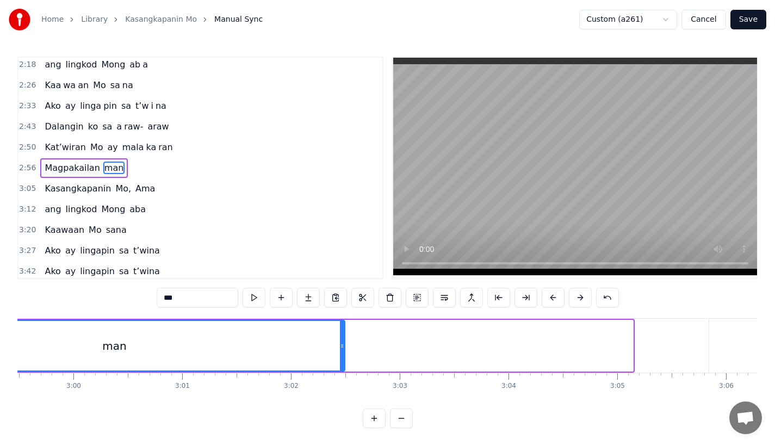
drag, startPoint x: 630, startPoint y: 345, endPoint x: 289, endPoint y: 347, distance: 341.6
click at [289, 347] on div "man" at bounding box center [114, 346] width 459 height 50
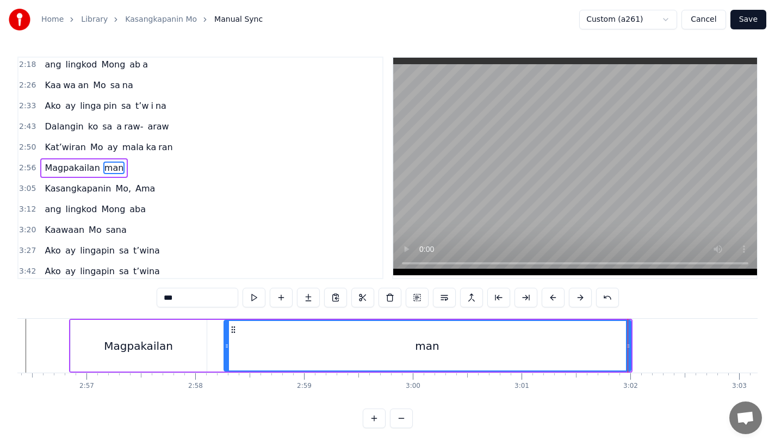
scroll to position [0, 19149]
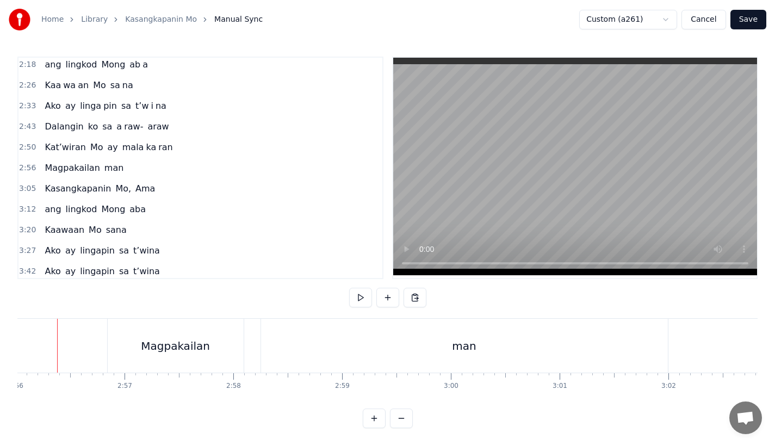
scroll to position [0, 19134]
click at [235, 344] on div "Magpakailan" at bounding box center [198, 346] width 136 height 54
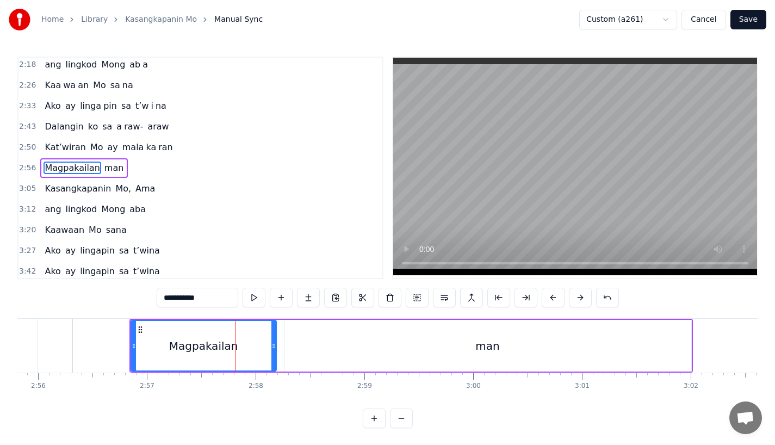
drag, startPoint x: 263, startPoint y: 345, endPoint x: 272, endPoint y: 345, distance: 9.2
click at [272, 345] on icon at bounding box center [273, 346] width 4 height 9
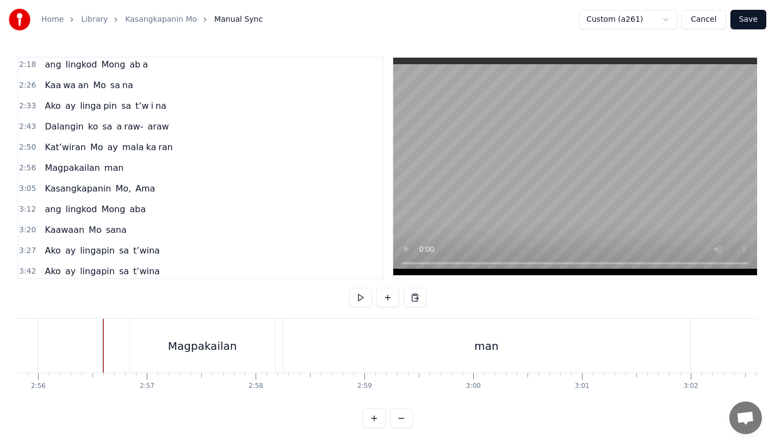
click at [269, 355] on div "Magpakailan" at bounding box center [202, 346] width 145 height 54
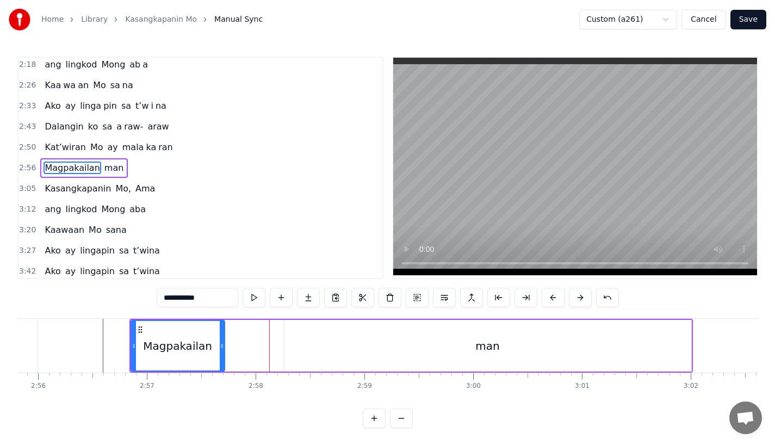
drag, startPoint x: 271, startPoint y: 357, endPoint x: 218, endPoint y: 357, distance: 52.8
click at [220, 357] on div at bounding box center [222, 346] width 4 height 50
click at [306, 300] on button at bounding box center [308, 298] width 23 height 20
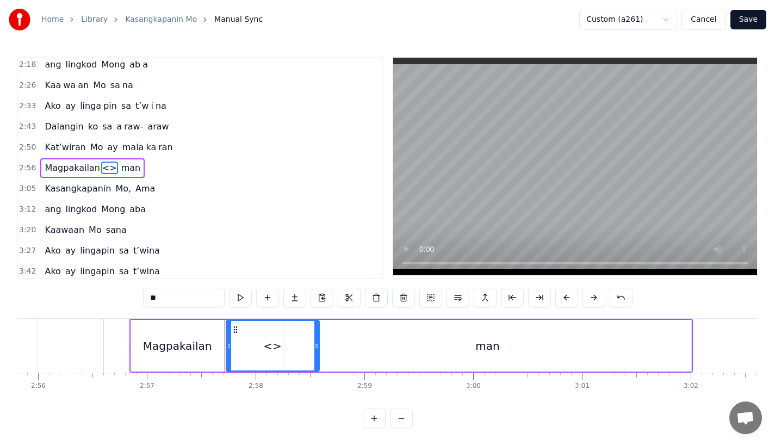
click at [212, 300] on input "**" at bounding box center [184, 298] width 82 height 20
type input "*"
drag, startPoint x: 316, startPoint y: 351, endPoint x: 275, endPoint y: 350, distance: 40.8
click at [275, 350] on div at bounding box center [276, 346] width 4 height 50
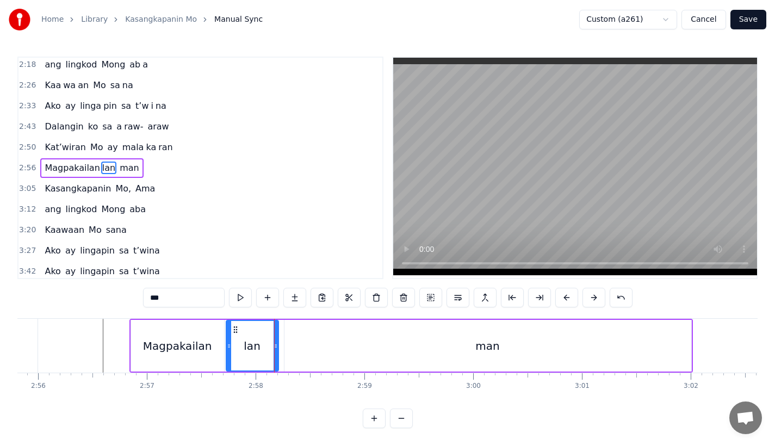
click at [209, 350] on div "Magpakailan" at bounding box center [177, 346] width 93 height 52
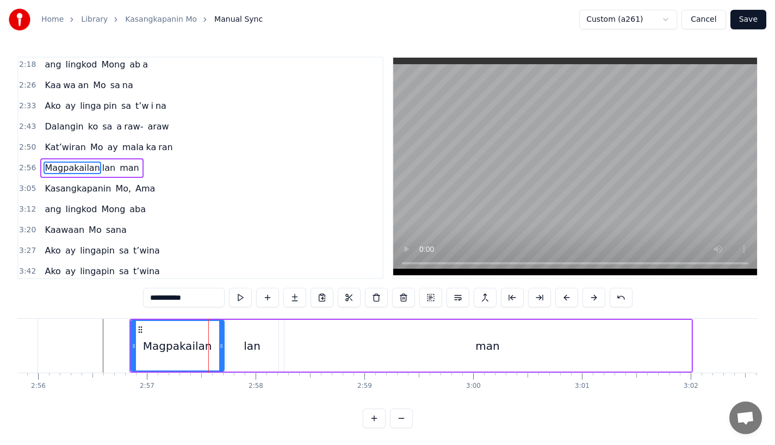
click at [204, 301] on input "**********" at bounding box center [184, 298] width 82 height 20
type input "********"
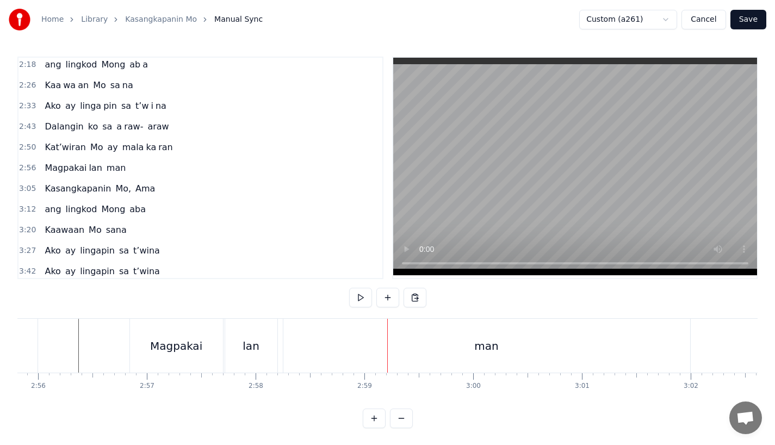
click at [635, 342] on div "man" at bounding box center [486, 346] width 407 height 54
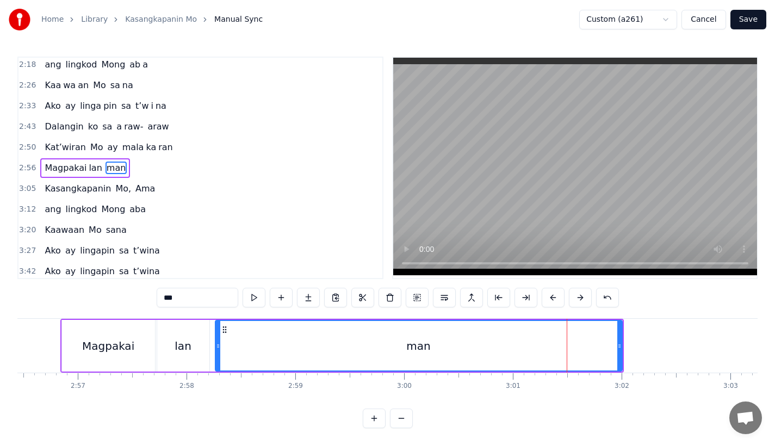
scroll to position [0, 19201]
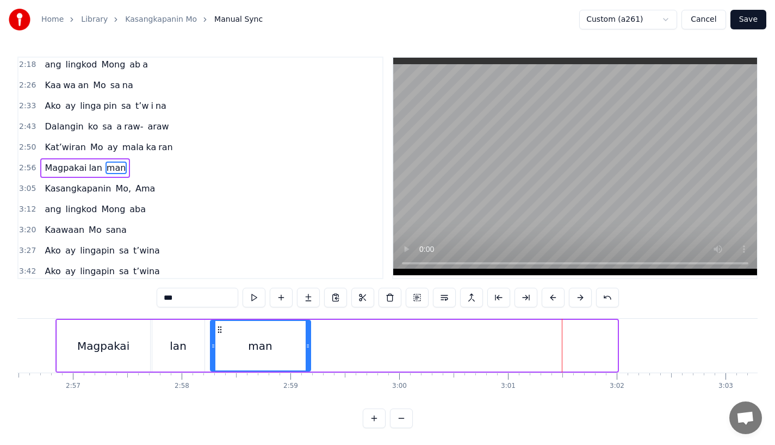
drag, startPoint x: 612, startPoint y: 350, endPoint x: 307, endPoint y: 353, distance: 304.6
click at [307, 353] on div at bounding box center [308, 346] width 4 height 50
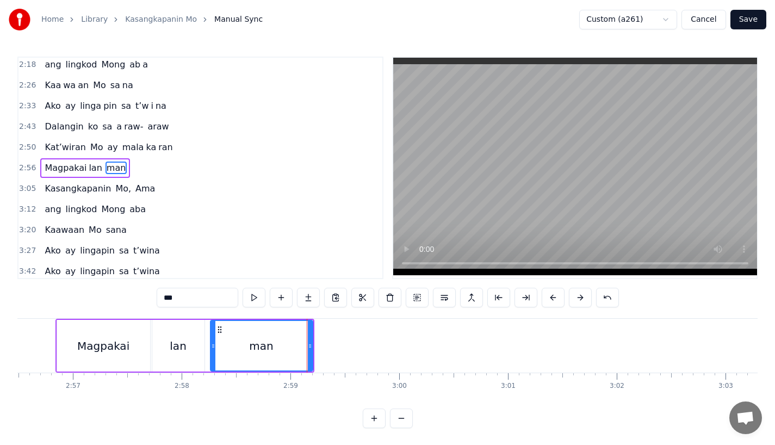
click at [189, 297] on input "***" at bounding box center [198, 298] width 82 height 20
type input "**"
click at [302, 303] on button at bounding box center [308, 298] width 23 height 20
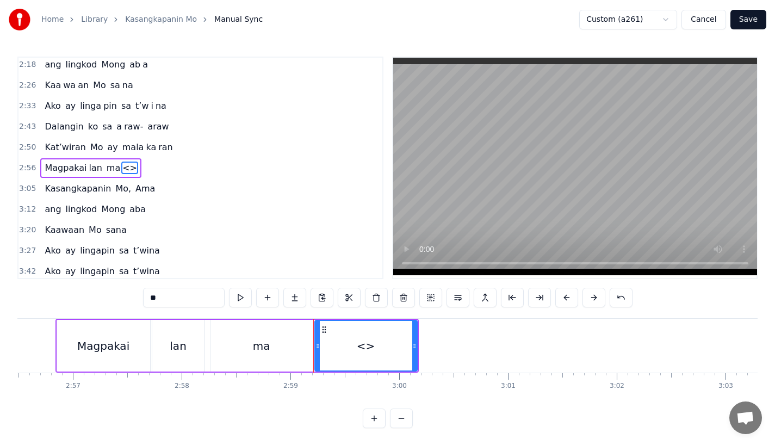
drag, startPoint x: 181, startPoint y: 302, endPoint x: 46, endPoint y: 298, distance: 135.0
click at [46, 298] on div "0:18 Ang bu hay ko ng i to 0:25 i ni la an sa I yo 0:33 Nawa'y marapatin Mo 0:4…" at bounding box center [387, 243] width 740 height 372
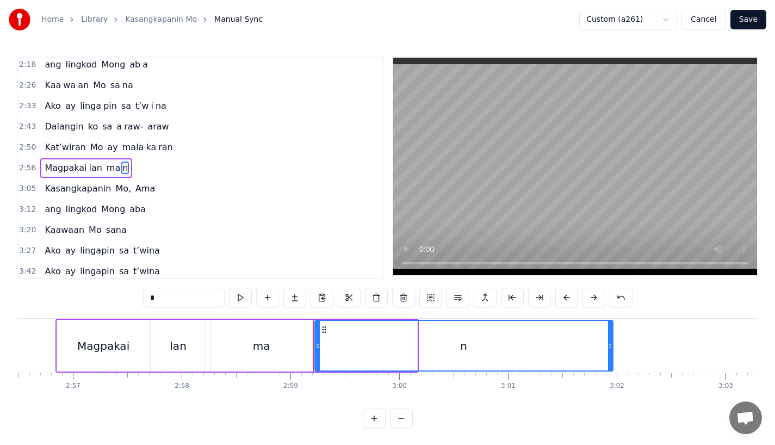
drag, startPoint x: 412, startPoint y: 355, endPoint x: 610, endPoint y: 352, distance: 197.5
click at [610, 352] on div at bounding box center [610, 346] width 4 height 50
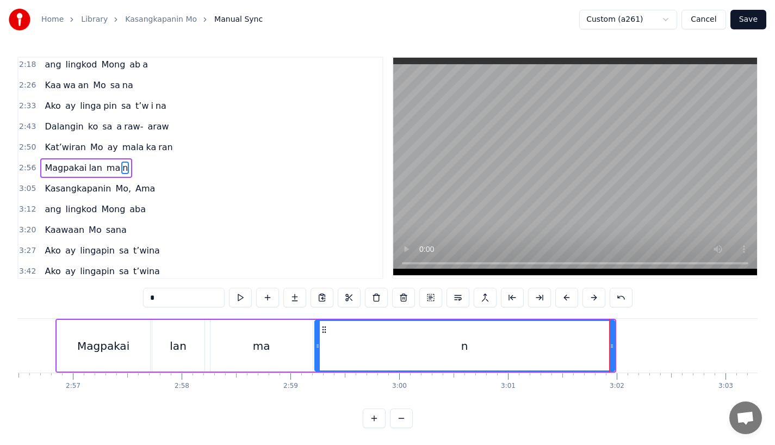
click at [70, 352] on div "Magpakai" at bounding box center [103, 346] width 93 height 52
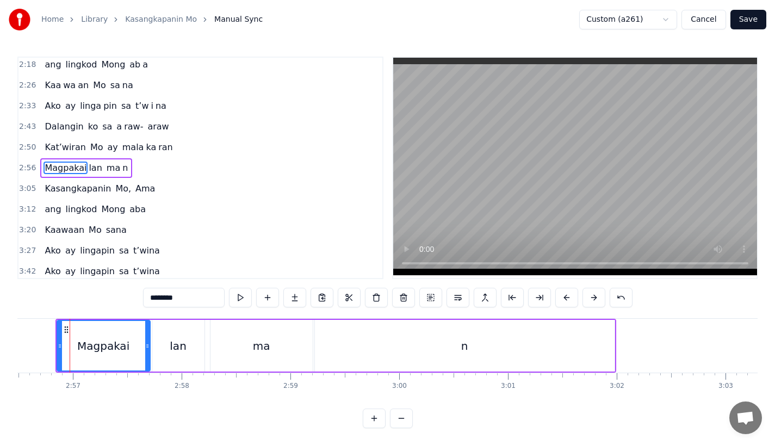
scroll to position [0, 19198]
click at [318, 351] on div "n" at bounding box center [468, 346] width 300 height 52
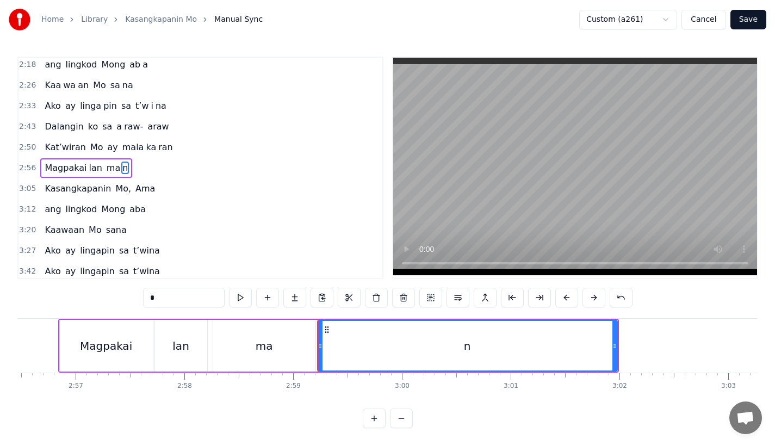
click at [300, 356] on div "ma" at bounding box center [264, 346] width 102 height 52
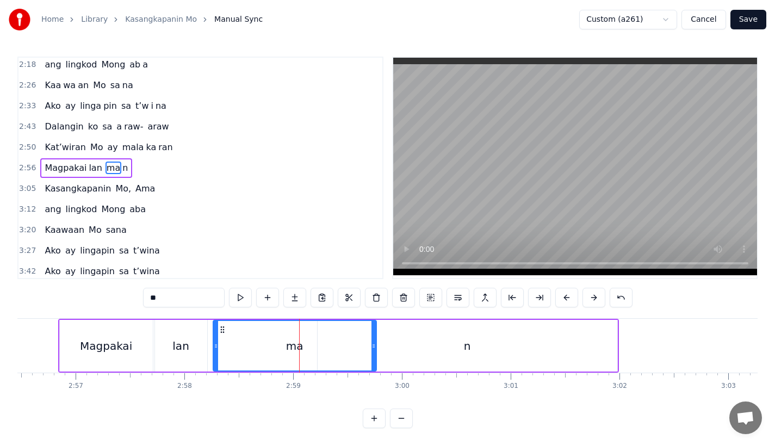
drag, startPoint x: 311, startPoint y: 356, endPoint x: 373, endPoint y: 355, distance: 62.0
click at [373, 355] on div at bounding box center [374, 346] width 4 height 50
click at [405, 352] on div "n" at bounding box center [468, 346] width 300 height 52
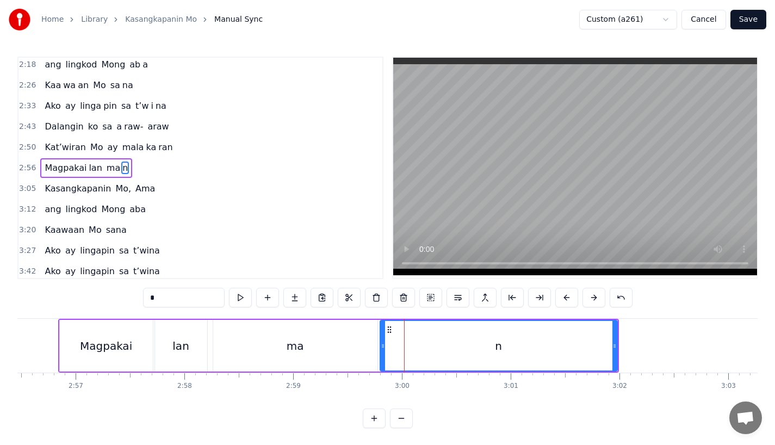
drag, startPoint x: 319, startPoint y: 352, endPoint x: 382, endPoint y: 352, distance: 63.6
click at [382, 352] on div at bounding box center [383, 346] width 4 height 50
click at [159, 342] on div "lan" at bounding box center [181, 346] width 52 height 52
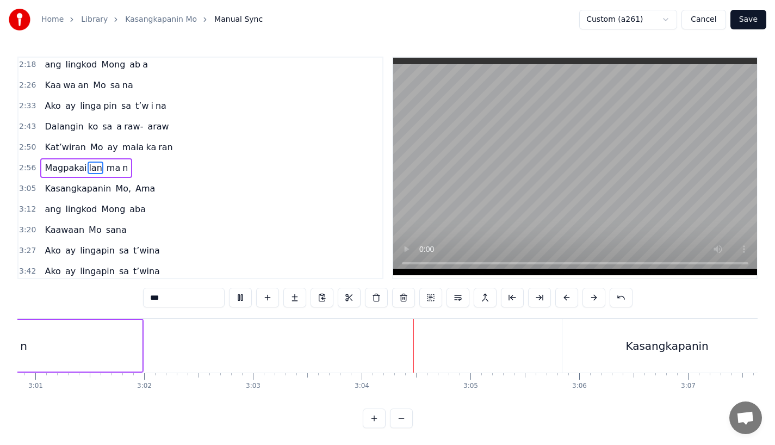
scroll to position [0, 19734]
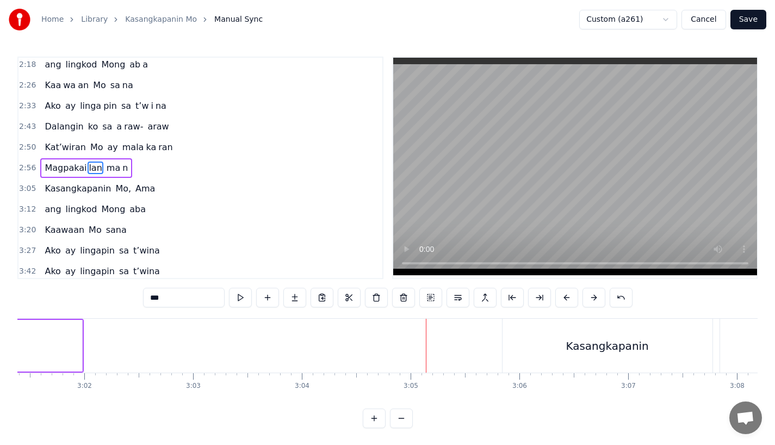
click at [512, 354] on div "Kasangkapanin" at bounding box center [608, 346] width 210 height 54
type input "**********"
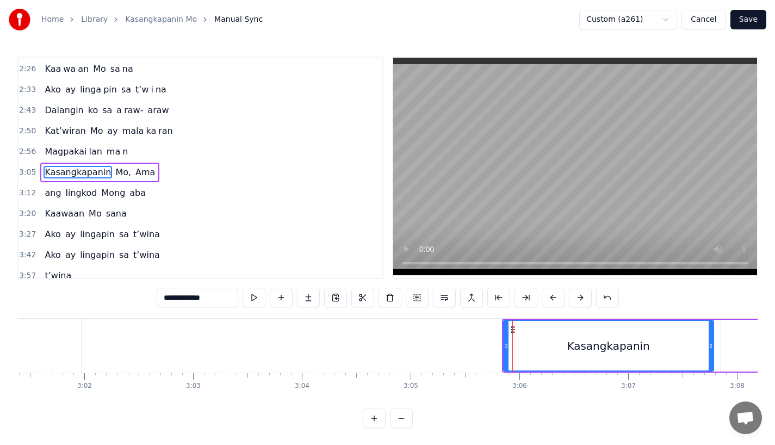
scroll to position [334, 0]
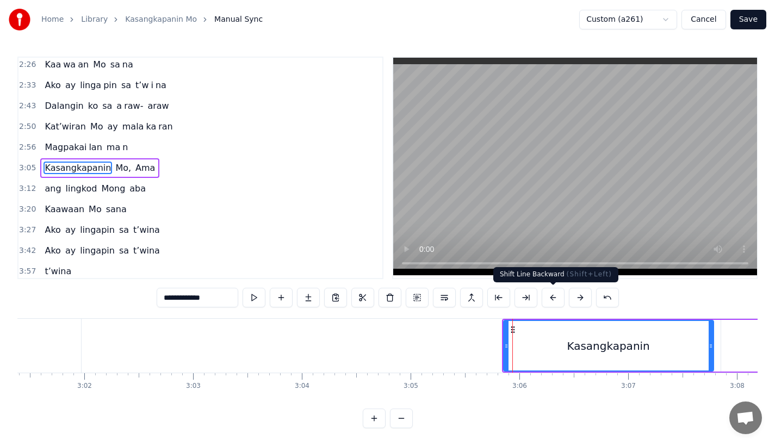
click at [550, 301] on button at bounding box center [553, 298] width 23 height 20
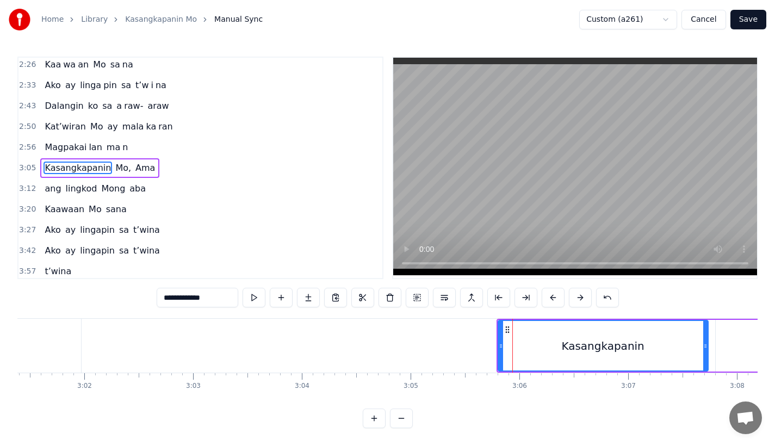
click at [550, 301] on button at bounding box center [553, 298] width 23 height 20
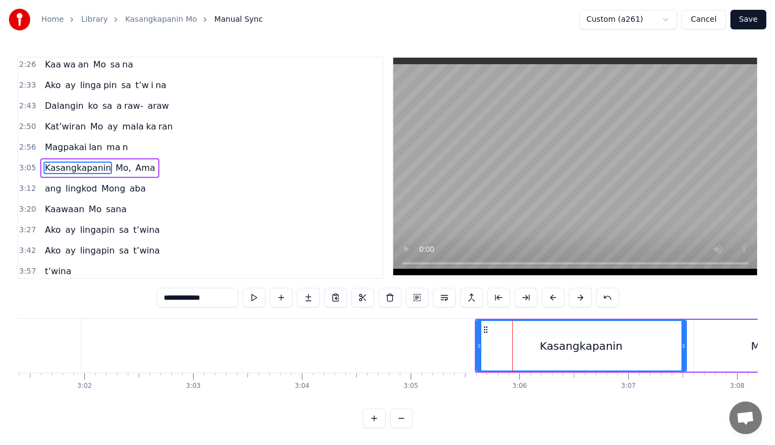
click at [550, 301] on button at bounding box center [553, 298] width 23 height 20
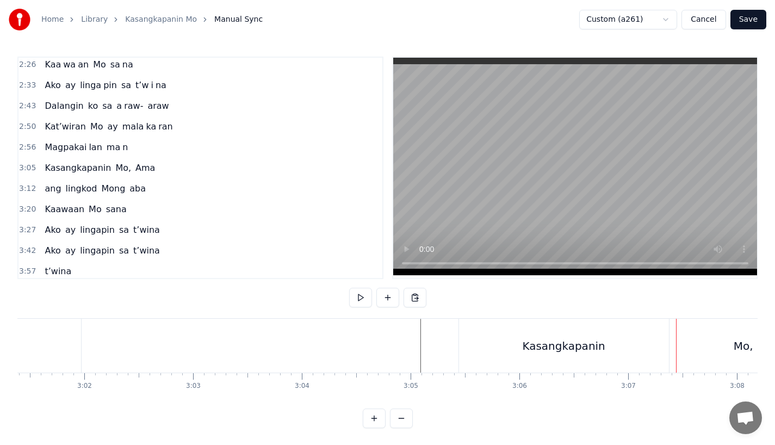
click at [475, 363] on div "Kasangkapanin" at bounding box center [564, 346] width 210 height 54
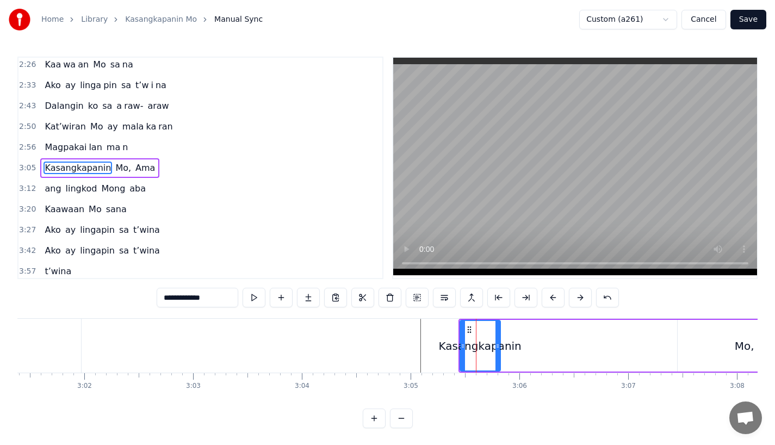
drag, startPoint x: 665, startPoint y: 351, endPoint x: 495, endPoint y: 362, distance: 170.1
click at [496, 362] on div at bounding box center [498, 346] width 4 height 50
drag, startPoint x: 190, startPoint y: 297, endPoint x: 284, endPoint y: 297, distance: 94.1
click at [284, 297] on div "**********" at bounding box center [388, 298] width 462 height 20
click at [224, 303] on input "**********" at bounding box center [198, 298] width 82 height 20
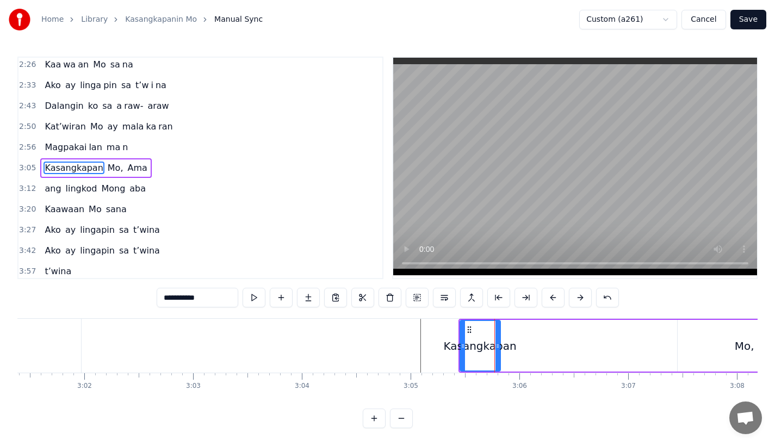
type input "**********"
click at [303, 296] on button at bounding box center [308, 298] width 23 height 20
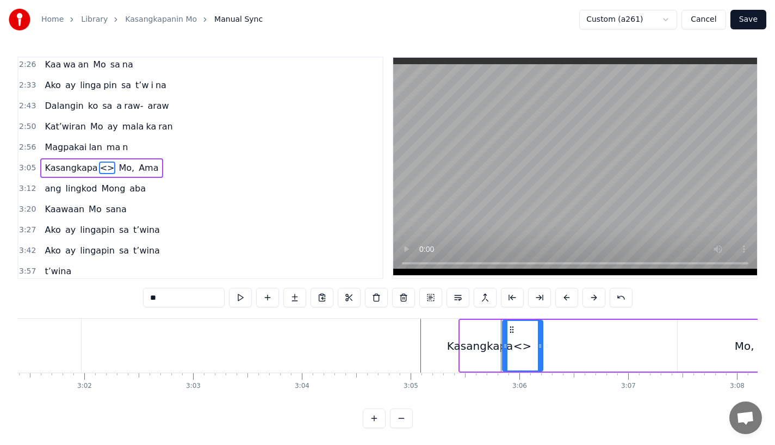
drag, startPoint x: 212, startPoint y: 296, endPoint x: 98, endPoint y: 296, distance: 113.7
click at [98, 296] on div "0:18 Ang bu hay ko ng i to 0:25 i ni la an sa I yo 0:33 Nawa'y marapatin Mo 0:4…" at bounding box center [387, 243] width 740 height 372
type input "****"
click at [298, 302] on button at bounding box center [294, 298] width 23 height 20
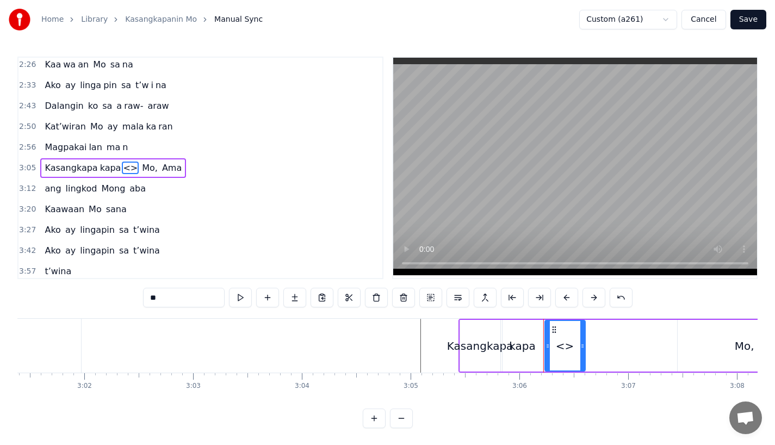
drag, startPoint x: 172, startPoint y: 302, endPoint x: 76, endPoint y: 302, distance: 96.3
click at [76, 302] on div "0:18 Ang bu hay ko ng i to 0:25 i ni la an sa I yo 0:33 Nawa'y marapatin Mo 0:4…" at bounding box center [387, 243] width 740 height 372
type input "*"
drag, startPoint x: 583, startPoint y: 357, endPoint x: 670, endPoint y: 355, distance: 87.6
click at [670, 355] on div at bounding box center [669, 346] width 4 height 50
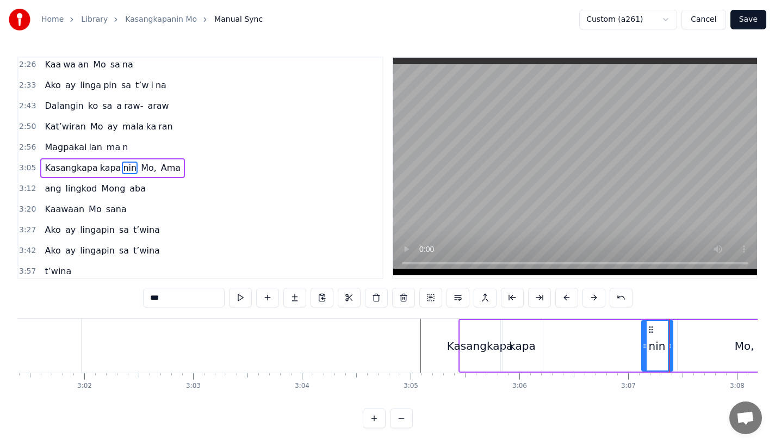
drag, startPoint x: 547, startPoint y: 355, endPoint x: 649, endPoint y: 350, distance: 102.4
click at [647, 350] on div at bounding box center [644, 346] width 4 height 50
click at [672, 349] on icon at bounding box center [672, 346] width 4 height 9
click at [525, 357] on div "kapa" at bounding box center [523, 346] width 40 height 52
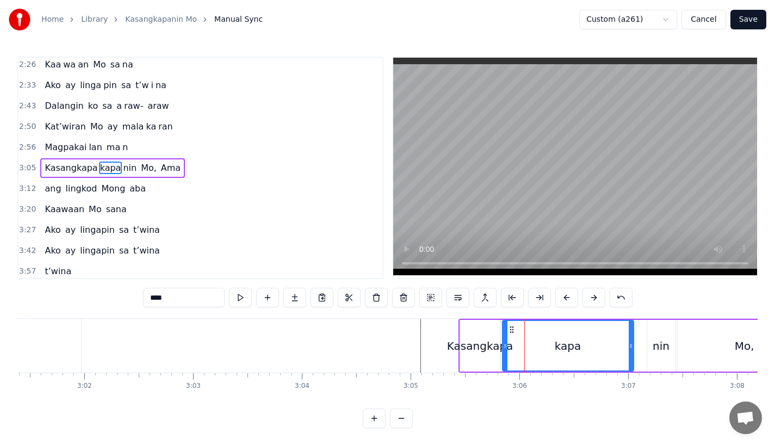
drag, startPoint x: 537, startPoint y: 356, endPoint x: 628, endPoint y: 353, distance: 90.9
click at [629, 353] on div at bounding box center [631, 346] width 4 height 50
click at [647, 352] on div "nin" at bounding box center [661, 346] width 29 height 52
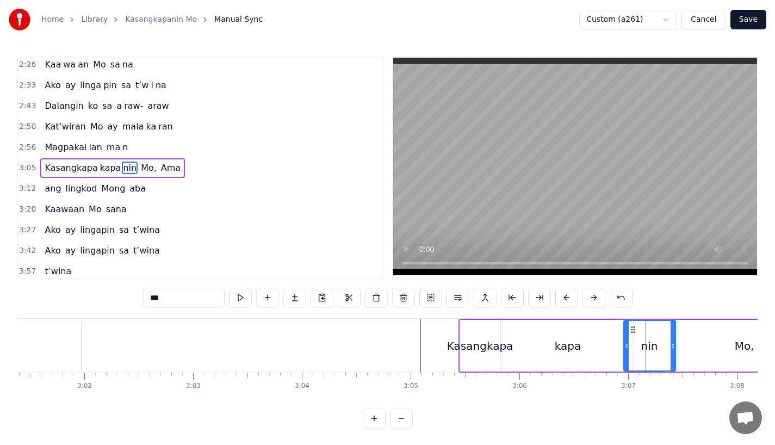
drag, startPoint x: 647, startPoint y: 348, endPoint x: 619, endPoint y: 350, distance: 28.4
click at [624, 350] on icon at bounding box center [626, 346] width 4 height 9
click at [616, 350] on div "kapa" at bounding box center [568, 346] width 131 height 52
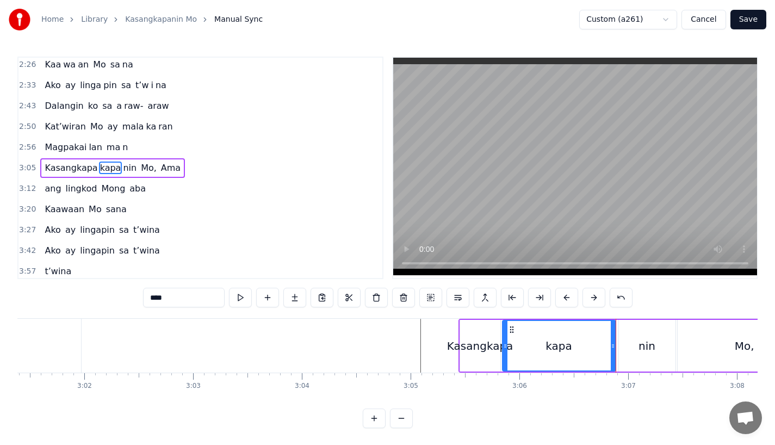
drag, startPoint x: 630, startPoint y: 350, endPoint x: 612, endPoint y: 350, distance: 18.0
click at [612, 350] on icon at bounding box center [613, 346] width 4 height 9
click at [474, 350] on div "Kasangkapa" at bounding box center [480, 346] width 66 height 16
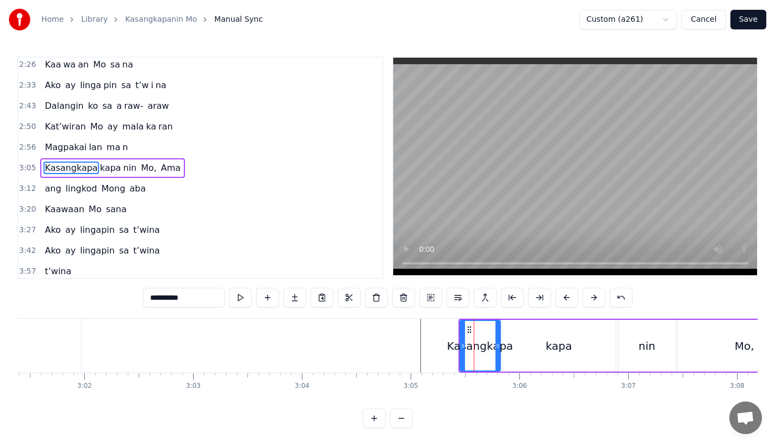
click at [206, 298] on input "**********" at bounding box center [184, 298] width 82 height 20
type input "******"
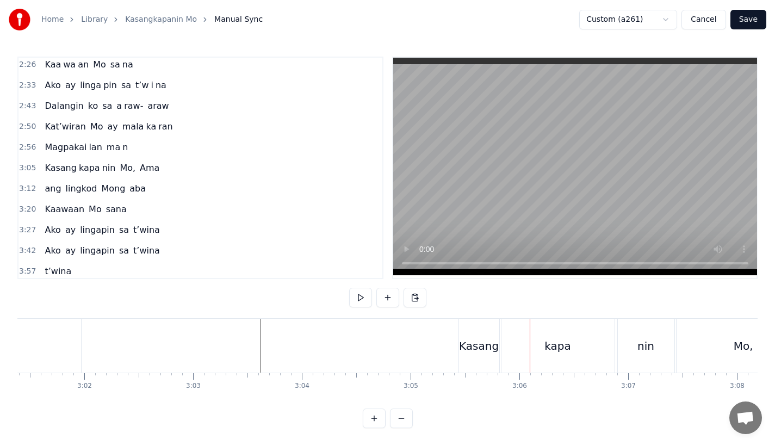
click at [478, 347] on div "Kasang" at bounding box center [479, 346] width 40 height 16
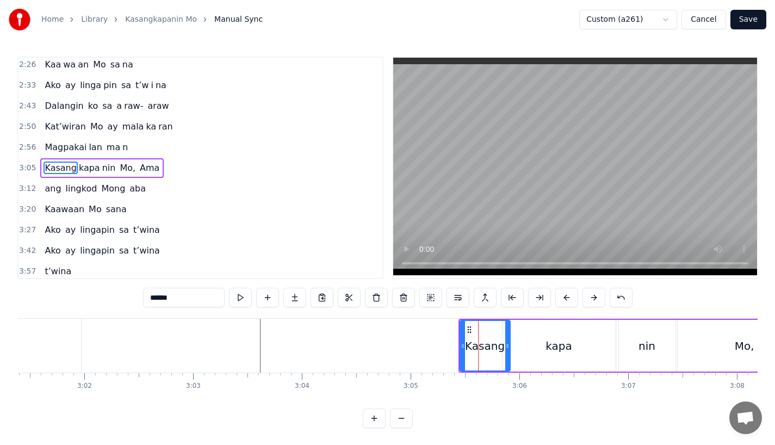
drag, startPoint x: 496, startPoint y: 349, endPoint x: 507, endPoint y: 349, distance: 11.4
click at [507, 349] on icon at bounding box center [507, 346] width 4 height 9
click at [532, 349] on div "kapa" at bounding box center [559, 346] width 113 height 52
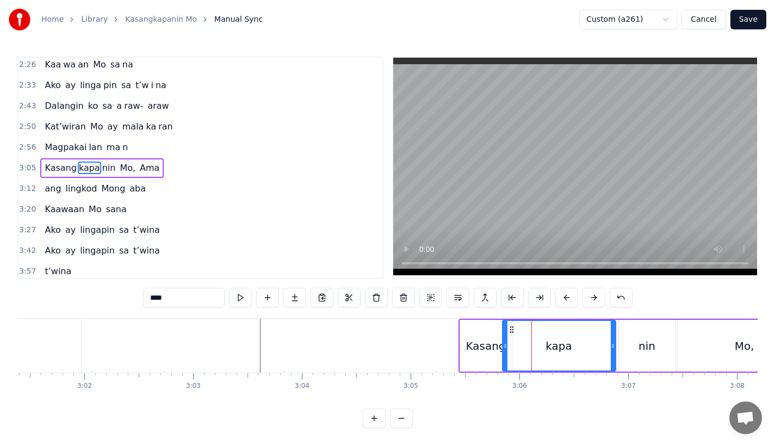
click at [502, 349] on div "kapa" at bounding box center [559, 346] width 114 height 52
drag, startPoint x: 504, startPoint y: 352, endPoint x: 512, endPoint y: 352, distance: 8.2
click at [512, 352] on div at bounding box center [513, 346] width 4 height 50
click at [503, 355] on div "Kasang" at bounding box center [486, 346] width 52 height 52
type input "******"
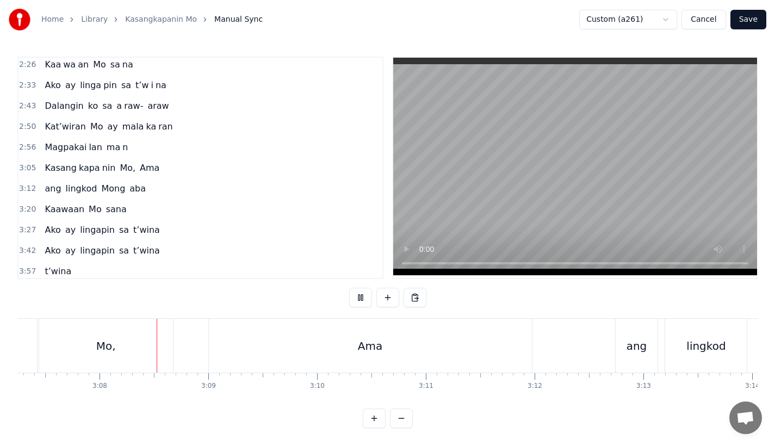
scroll to position [0, 20382]
click at [278, 360] on div "Ama" at bounding box center [358, 346] width 323 height 54
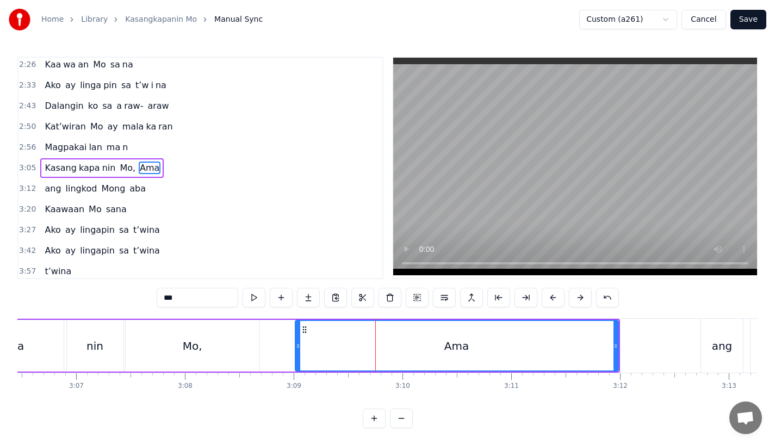
scroll to position [0, 20287]
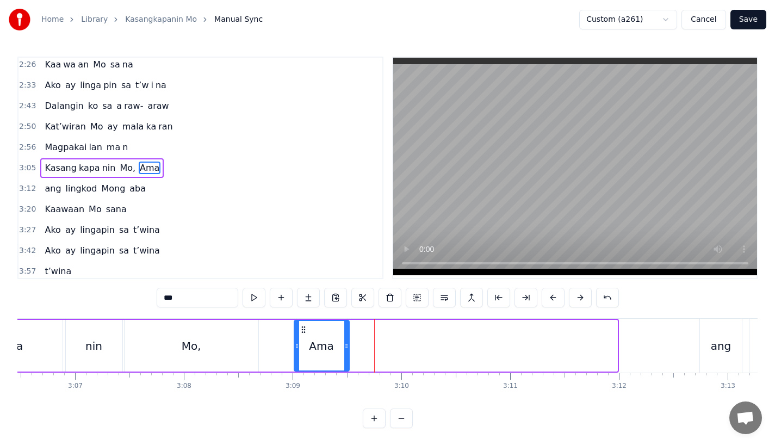
drag, startPoint x: 615, startPoint y: 349, endPoint x: 347, endPoint y: 351, distance: 268.7
click at [347, 351] on div at bounding box center [346, 346] width 4 height 50
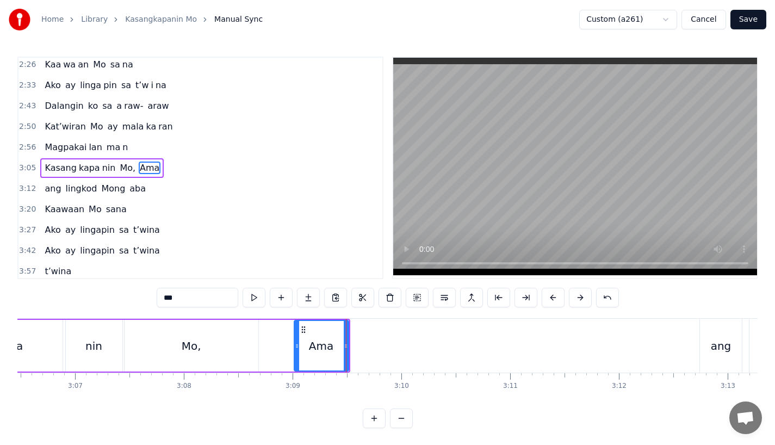
click at [190, 302] on input "***" at bounding box center [198, 298] width 82 height 20
type input "**"
click at [302, 301] on button at bounding box center [308, 298] width 23 height 20
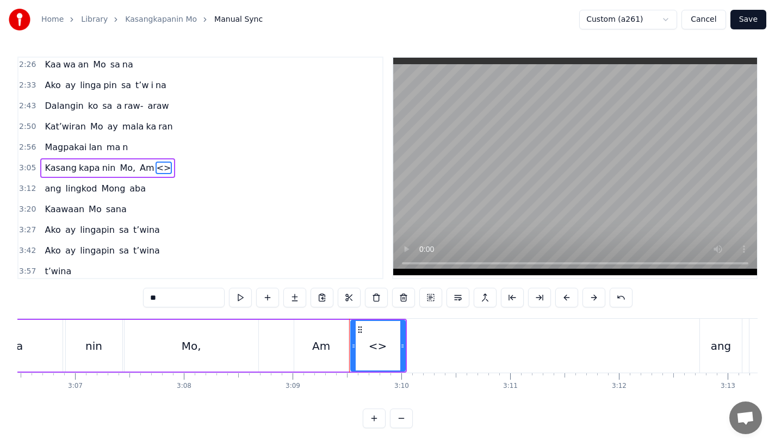
drag, startPoint x: 214, startPoint y: 295, endPoint x: 54, endPoint y: 294, distance: 160.5
click at [53, 295] on div "0:18 Ang bu hay ko ng i to 0:25 i ni la an sa I yo 0:33 Nawa'y marapatin Mo 0:4…" at bounding box center [387, 243] width 740 height 372
type input "*"
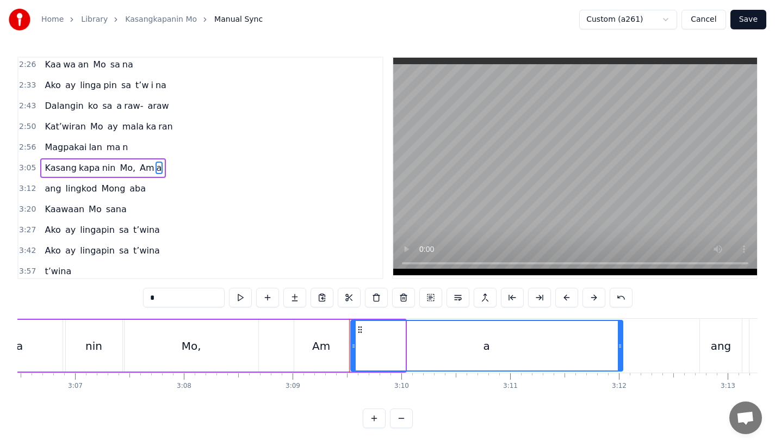
drag, startPoint x: 401, startPoint y: 348, endPoint x: 619, endPoint y: 348, distance: 217.6
click at [619, 348] on icon at bounding box center [620, 346] width 4 height 9
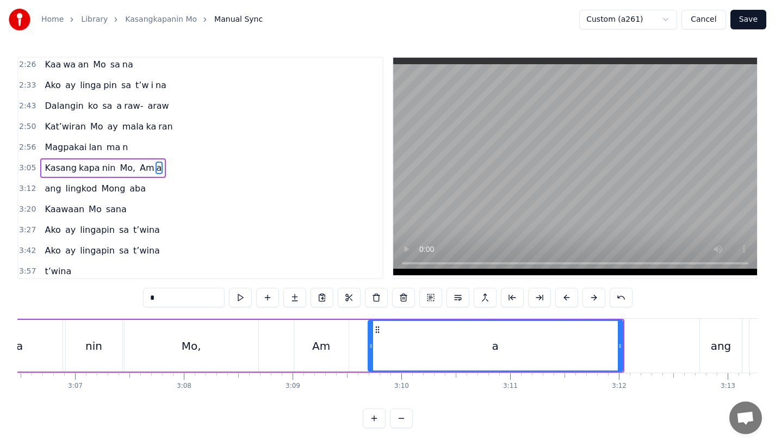
drag, startPoint x: 351, startPoint y: 351, endPoint x: 378, endPoint y: 351, distance: 26.7
click at [373, 351] on div at bounding box center [371, 346] width 4 height 50
click at [315, 349] on div "Am" at bounding box center [321, 346] width 18 height 16
type input "**"
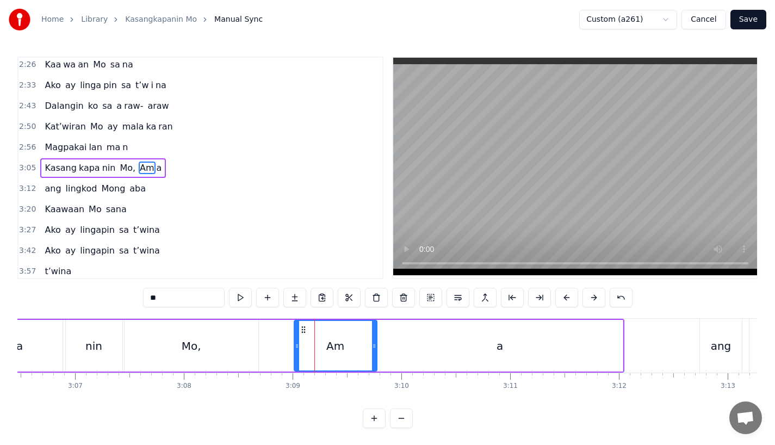
drag, startPoint x: 344, startPoint y: 349, endPoint x: 372, endPoint y: 349, distance: 27.2
click at [372, 349] on icon at bounding box center [374, 346] width 4 height 9
click at [281, 348] on div "Kasang kapa nin Mo, Am a" at bounding box center [264, 346] width 719 height 54
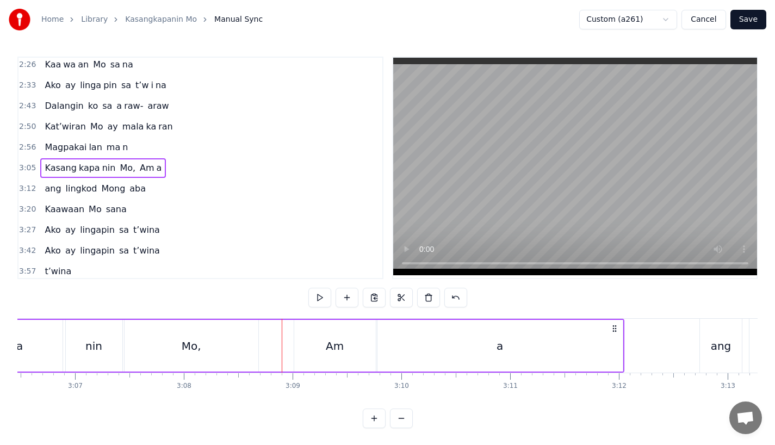
click at [239, 348] on div "Mo," at bounding box center [192, 346] width 134 height 52
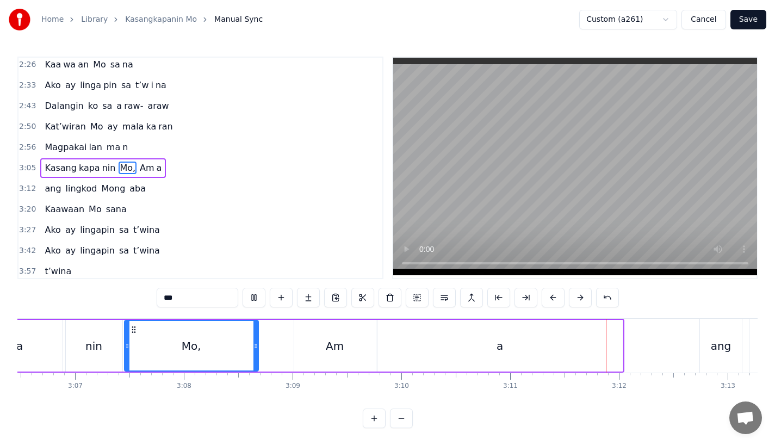
click at [170, 321] on div "Mo," at bounding box center [191, 346] width 133 height 50
click at [355, 339] on div "Am" at bounding box center [335, 346] width 82 height 52
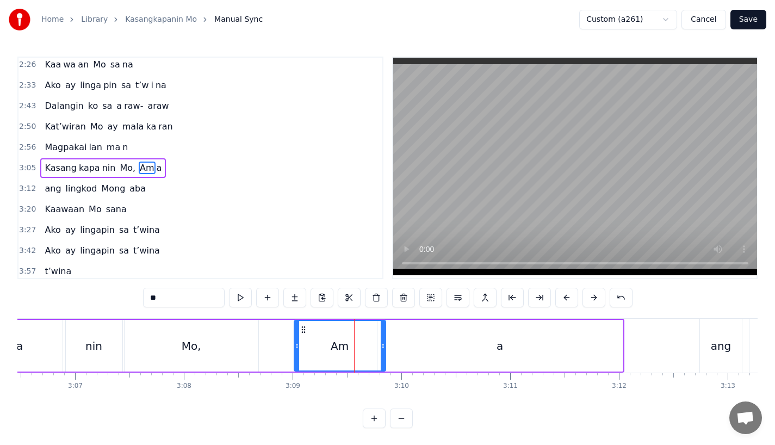
drag, startPoint x: 373, startPoint y: 348, endPoint x: 422, endPoint y: 348, distance: 49.0
click at [385, 348] on icon at bounding box center [383, 346] width 4 height 9
click at [449, 348] on div "a" at bounding box center [500, 346] width 245 height 52
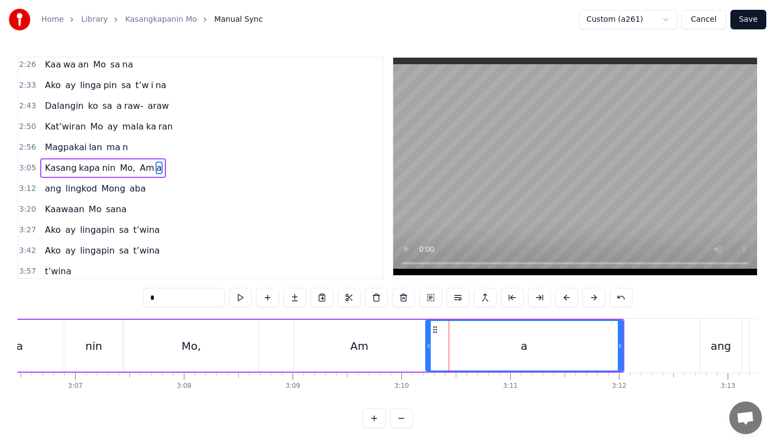
drag, startPoint x: 380, startPoint y: 349, endPoint x: 429, endPoint y: 349, distance: 48.4
click at [429, 349] on icon at bounding box center [428, 346] width 4 height 9
click at [94, 346] on div "nin" at bounding box center [93, 346] width 17 height 16
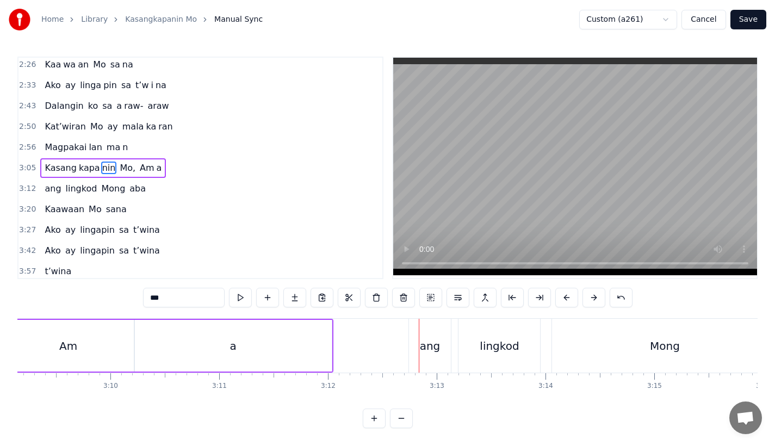
scroll to position [0, 20330]
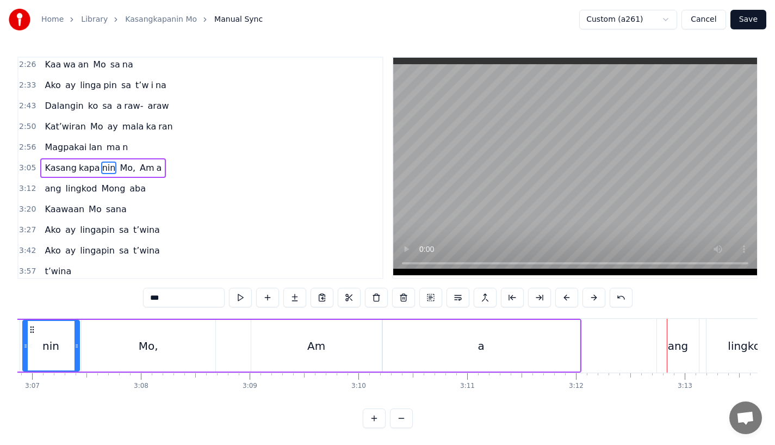
click at [317, 349] on div "Am" at bounding box center [316, 346] width 18 height 16
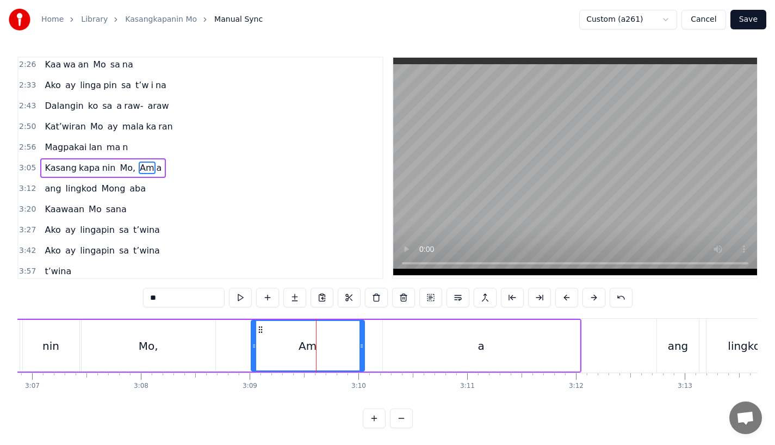
drag, startPoint x: 377, startPoint y: 352, endPoint x: 355, endPoint y: 352, distance: 21.8
click at [360, 352] on div at bounding box center [362, 346] width 4 height 50
click at [405, 349] on div "a" at bounding box center [481, 346] width 197 height 52
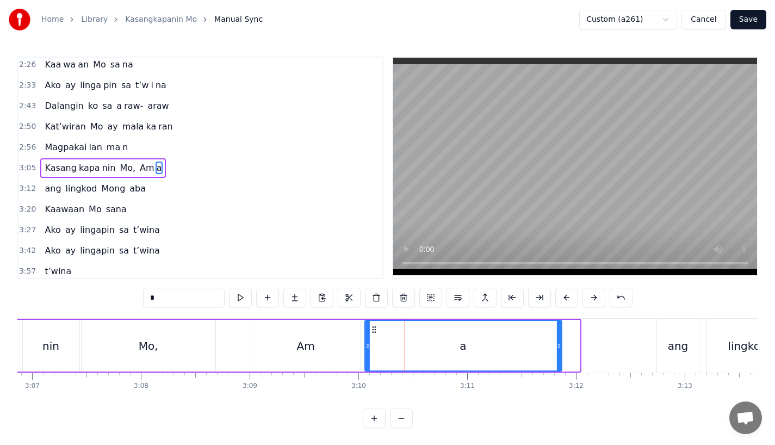
drag, startPoint x: 390, startPoint y: 328, endPoint x: 370, endPoint y: 328, distance: 20.1
click at [370, 328] on icon at bounding box center [373, 329] width 9 height 9
click at [270, 343] on div "Am" at bounding box center [305, 346] width 109 height 52
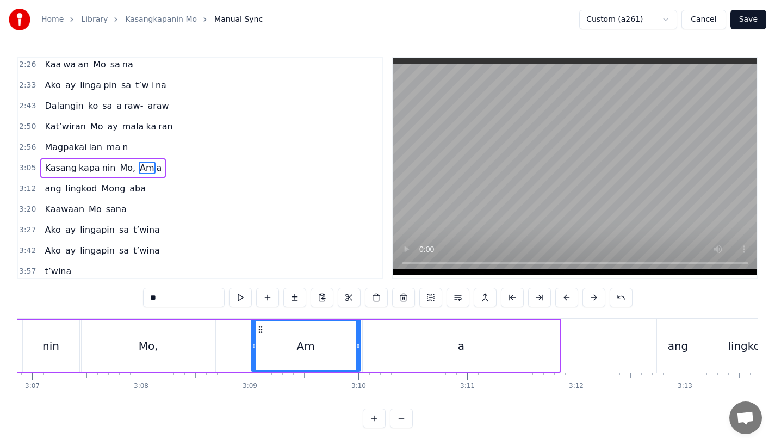
click at [678, 341] on div "ang" at bounding box center [678, 346] width 21 height 16
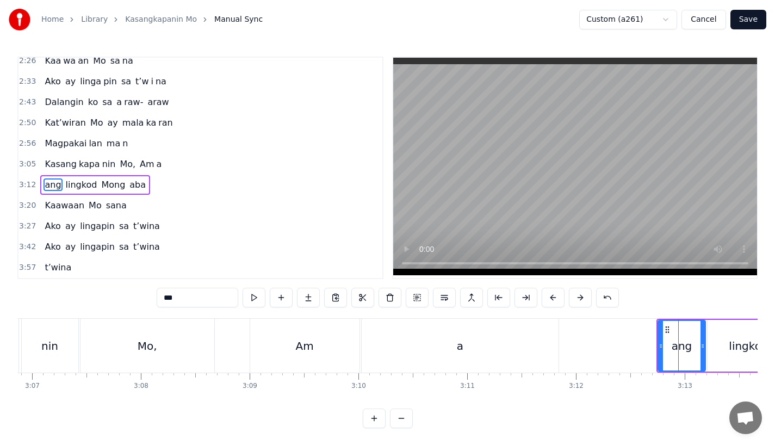
click at [703, 349] on icon at bounding box center [703, 346] width 4 height 9
click at [556, 305] on button at bounding box center [553, 298] width 23 height 20
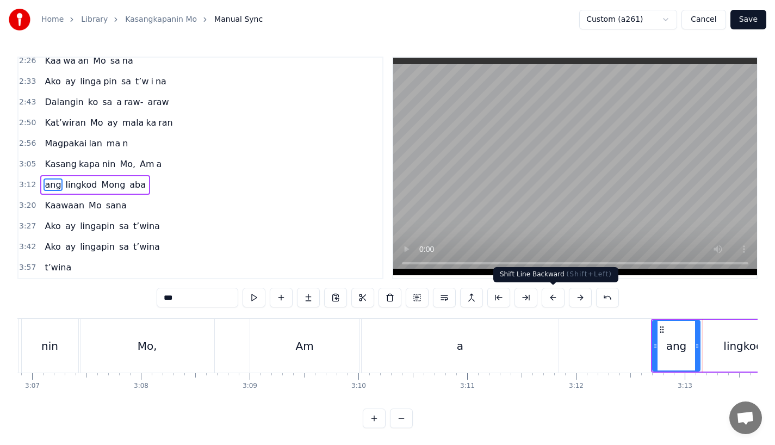
click at [556, 305] on button at bounding box center [553, 298] width 23 height 20
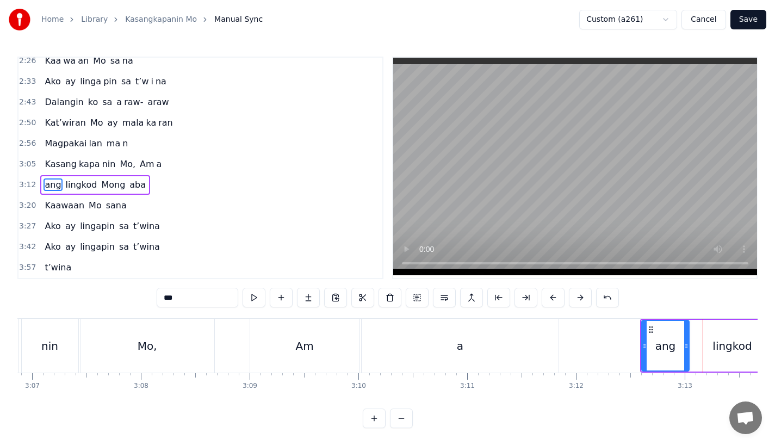
click at [556, 305] on button at bounding box center [553, 298] width 23 height 20
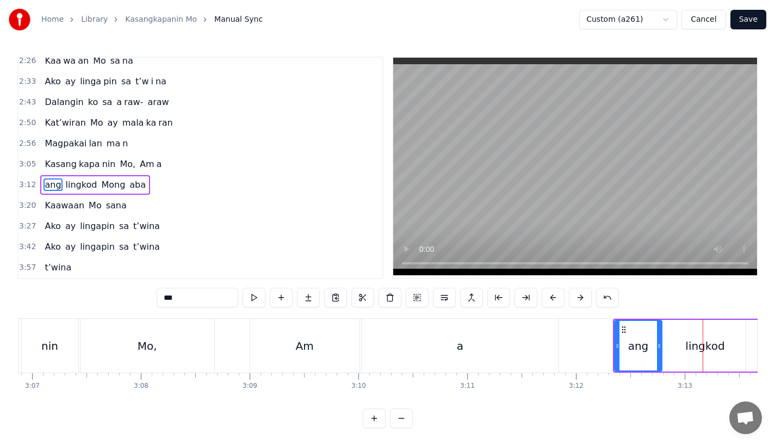
click at [556, 305] on button at bounding box center [553, 298] width 23 height 20
click at [524, 350] on div "a" at bounding box center [460, 346] width 197 height 54
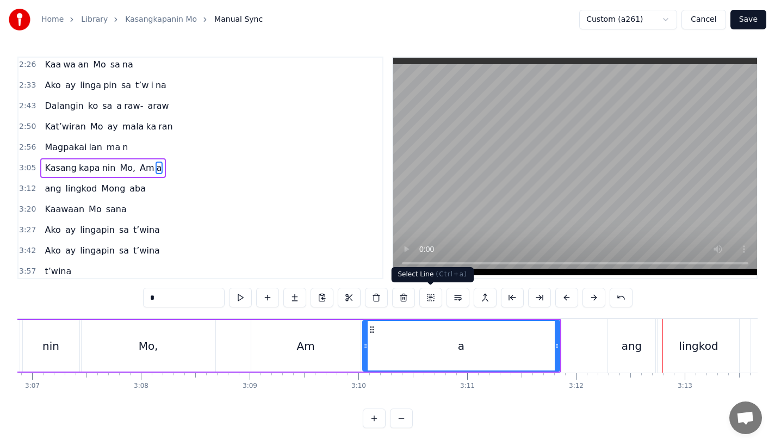
click at [640, 338] on div "ang" at bounding box center [632, 346] width 21 height 16
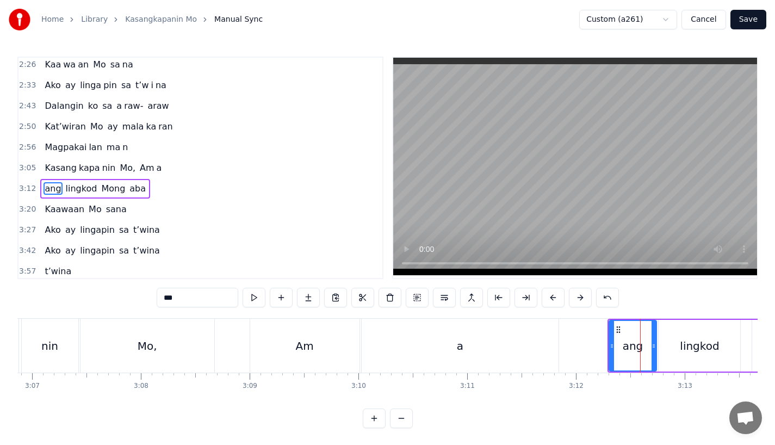
scroll to position [338, 0]
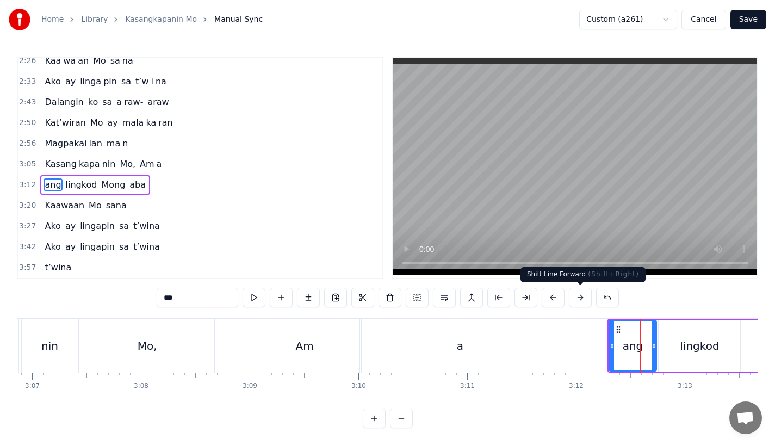
click at [576, 295] on button at bounding box center [580, 298] width 23 height 20
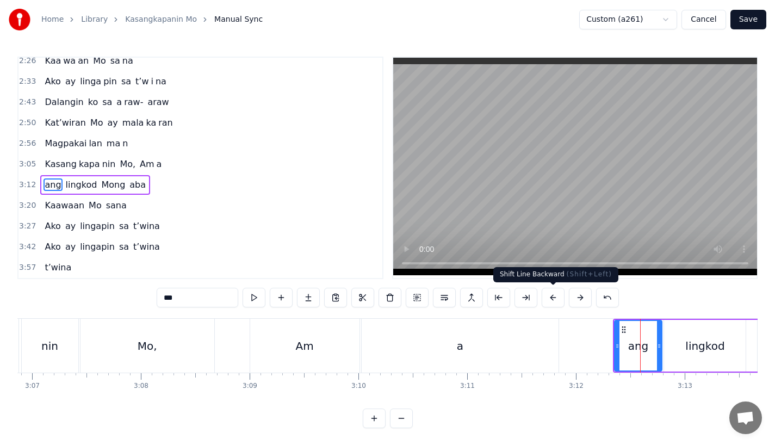
click at [487, 325] on div "a" at bounding box center [460, 346] width 197 height 54
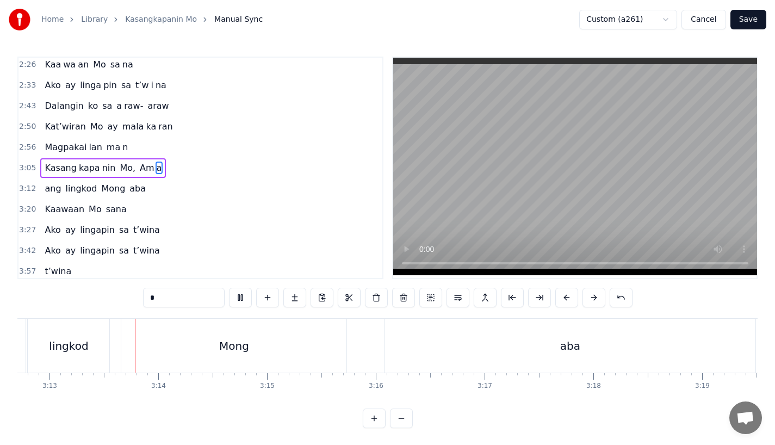
scroll to position [0, 20968]
click at [90, 342] on div "lingkod" at bounding box center [66, 346] width 82 height 54
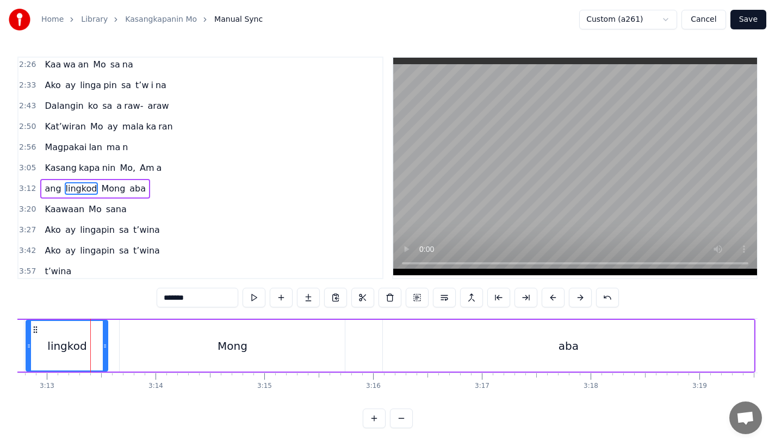
scroll to position [338, 0]
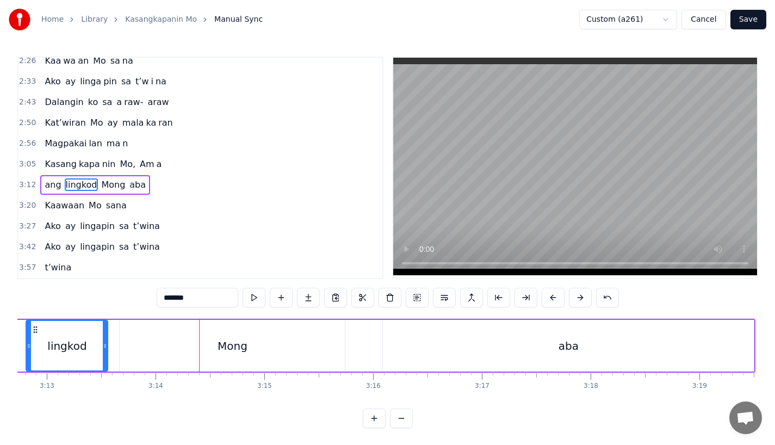
click at [224, 343] on div "Mong" at bounding box center [233, 346] width 30 height 16
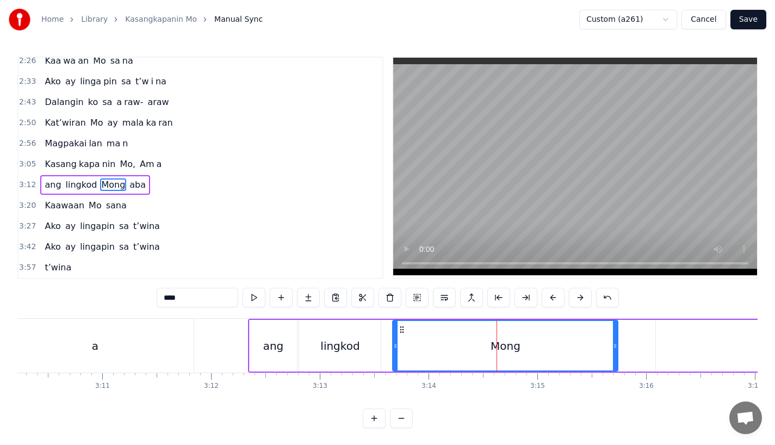
scroll to position [0, 20693]
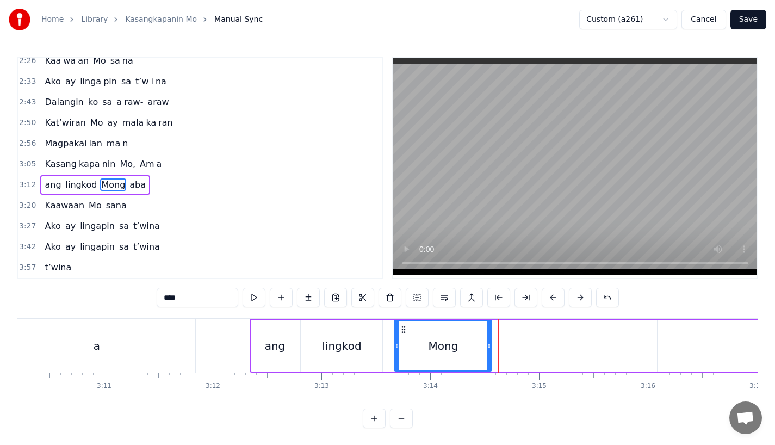
drag, startPoint x: 618, startPoint y: 352, endPoint x: 491, endPoint y: 349, distance: 127.3
click at [491, 349] on div at bounding box center [489, 346] width 4 height 50
click at [223, 300] on input "****" at bounding box center [198, 298] width 82 height 20
type input "**"
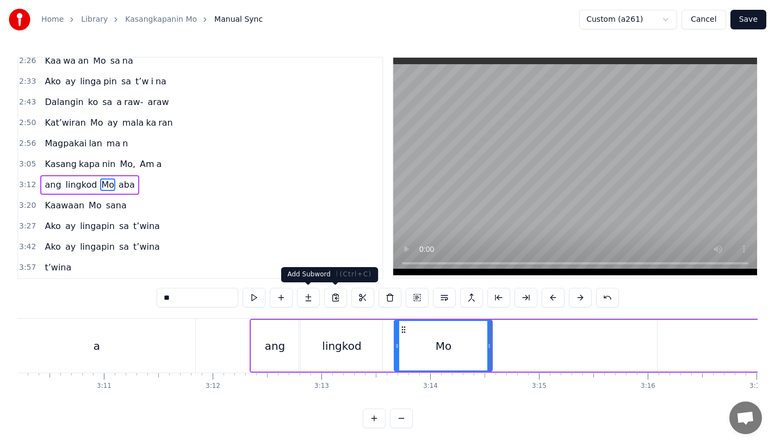
click at [314, 299] on button at bounding box center [308, 298] width 23 height 20
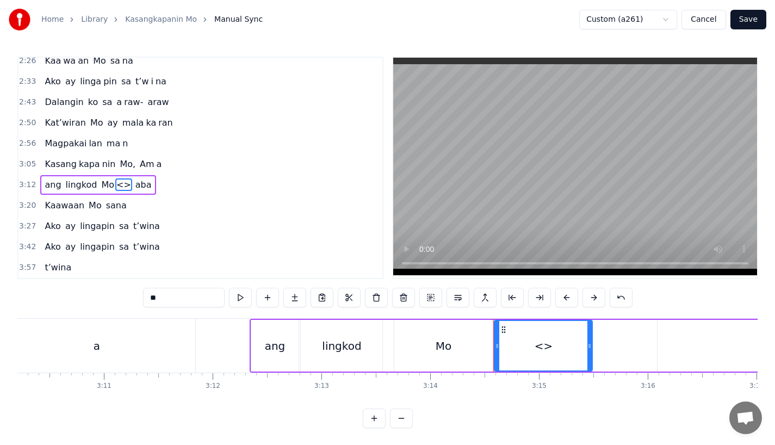
drag, startPoint x: 182, startPoint y: 296, endPoint x: 60, endPoint y: 296, distance: 122.4
click at [60, 296] on div "0:18 Ang bu hay ko ng i to 0:25 i ni la an sa I yo 0:33 Nawa'y marapatin Mo 0:4…" at bounding box center [387, 243] width 740 height 372
drag, startPoint x: 590, startPoint y: 344, endPoint x: 626, endPoint y: 343, distance: 35.4
click at [626, 343] on icon at bounding box center [624, 346] width 4 height 9
click at [420, 360] on div "Mo" at bounding box center [443, 346] width 98 height 52
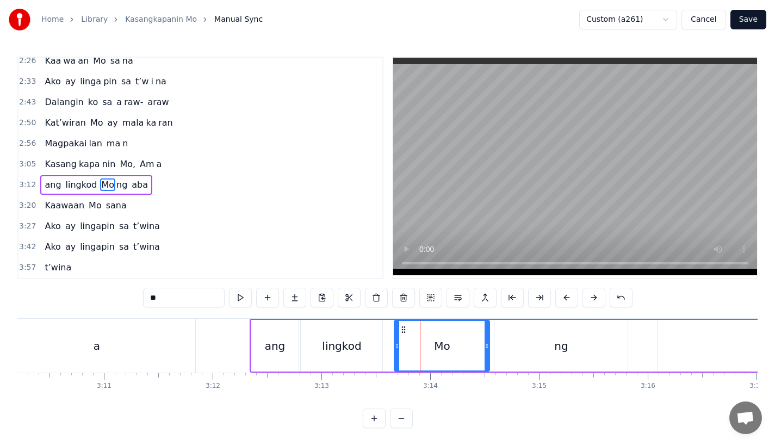
drag, startPoint x: 488, startPoint y: 351, endPoint x: 474, endPoint y: 351, distance: 14.7
click at [485, 351] on div at bounding box center [487, 346] width 4 height 50
click at [530, 348] on div "ng" at bounding box center [560, 346] width 133 height 52
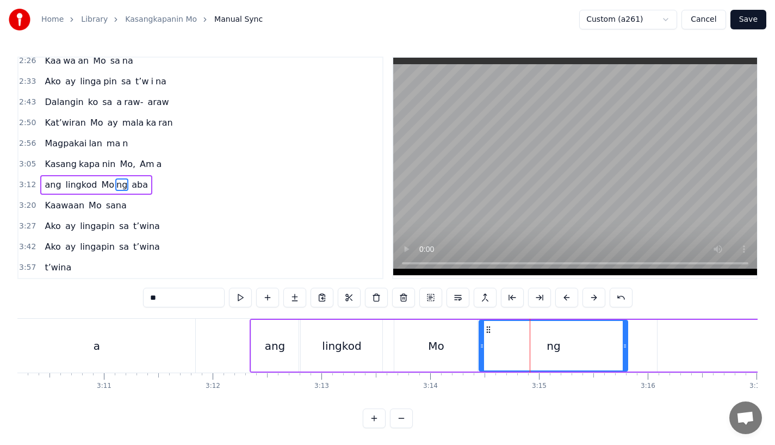
drag, startPoint x: 495, startPoint y: 349, endPoint x: 479, endPoint y: 350, distance: 16.4
click at [480, 350] on div at bounding box center [482, 346] width 4 height 50
click at [629, 343] on icon at bounding box center [627, 346] width 4 height 9
click at [419, 337] on div "Mo" at bounding box center [435, 346] width 83 height 52
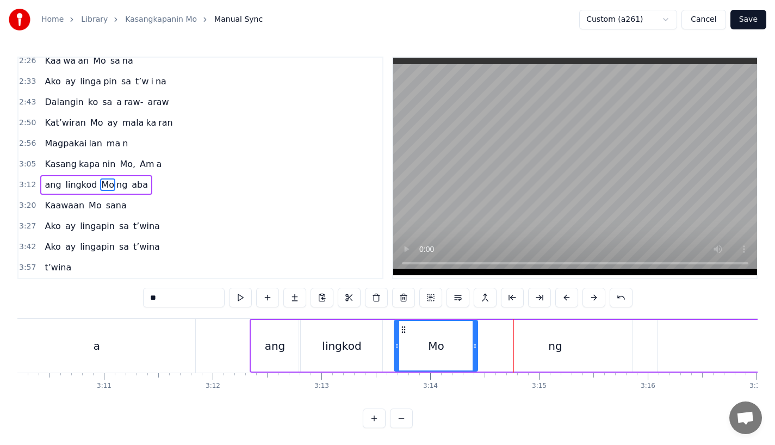
click at [329, 351] on div "lingkod" at bounding box center [341, 346] width 39 height 16
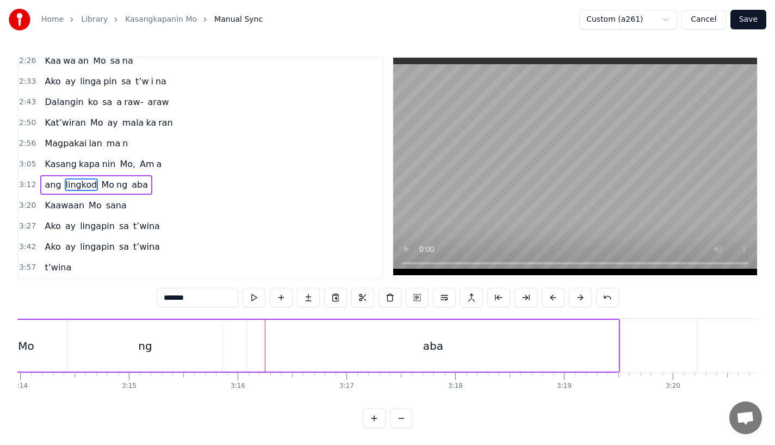
scroll to position [0, 21107]
click at [515, 359] on div "aba" at bounding box center [429, 346] width 371 height 52
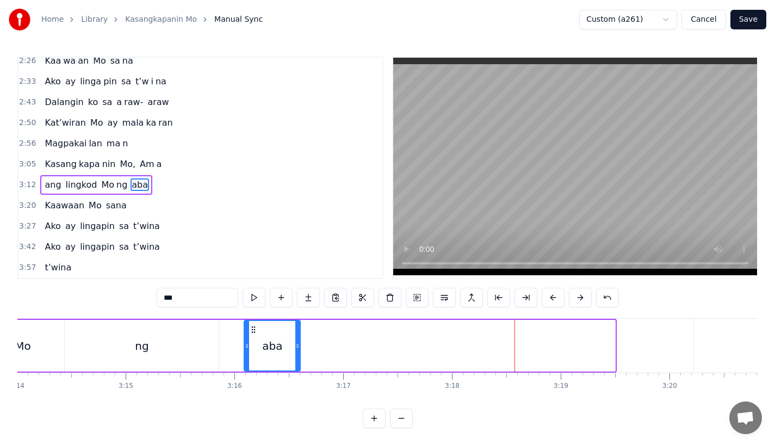
drag, startPoint x: 613, startPoint y: 353, endPoint x: 298, endPoint y: 351, distance: 314.4
click at [298, 351] on div at bounding box center [297, 346] width 4 height 50
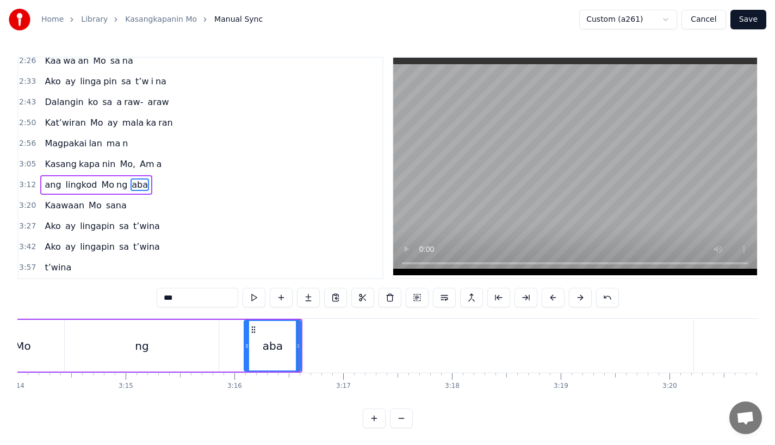
click at [189, 295] on input "***" at bounding box center [198, 298] width 82 height 20
type input "*"
click at [302, 298] on button at bounding box center [308, 298] width 23 height 20
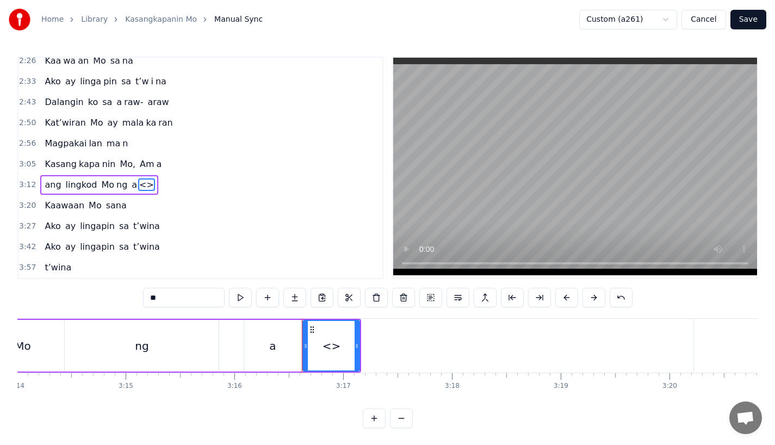
drag, startPoint x: 171, startPoint y: 288, endPoint x: 237, endPoint y: 310, distance: 68.8
click at [237, 310] on div "0:18 Ang bu hay ko ng i to 0:25 i ni la an sa I yo 0:33 Nawa'y marapatin Mo 0:4…" at bounding box center [387, 243] width 740 height 372
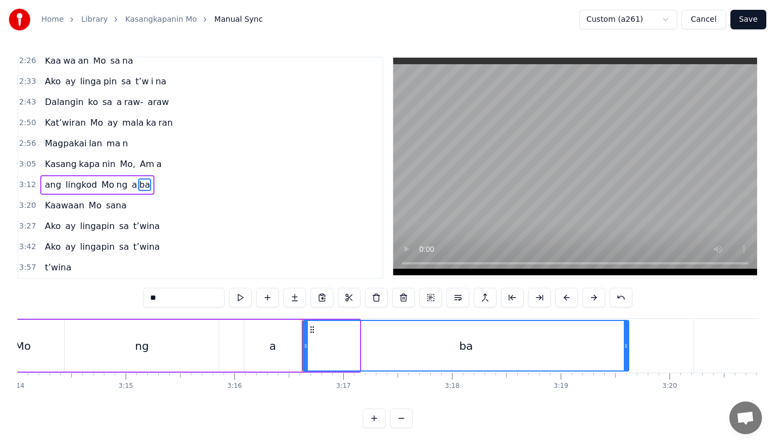
drag, startPoint x: 356, startPoint y: 352, endPoint x: 625, endPoint y: 351, distance: 269.3
click at [625, 351] on div at bounding box center [626, 346] width 4 height 50
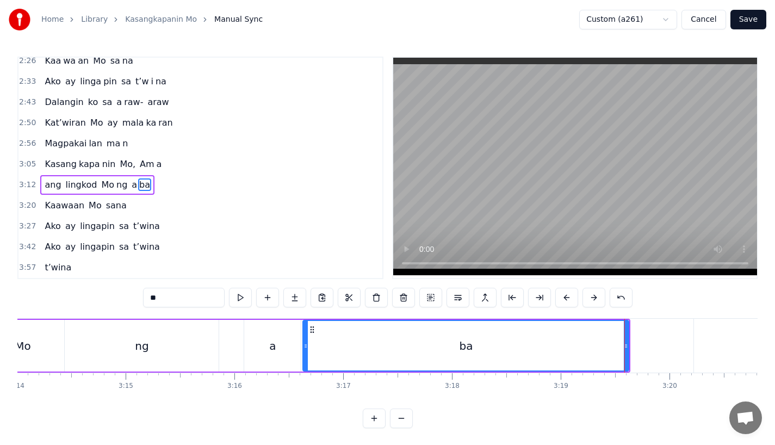
click at [172, 347] on div "ng" at bounding box center [142, 346] width 154 height 52
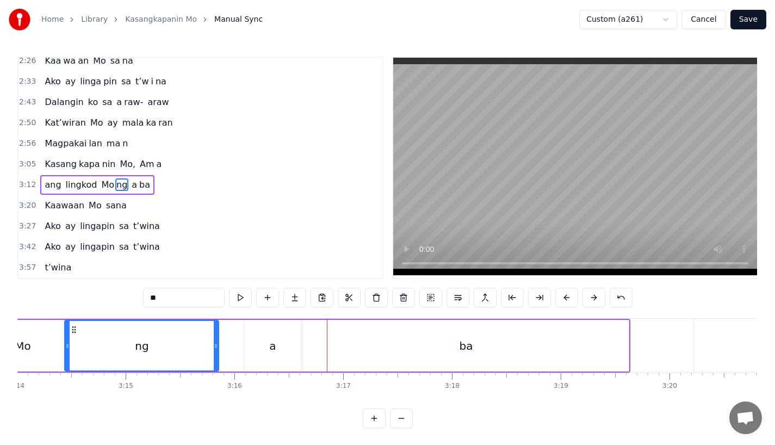
click at [275, 340] on div "a" at bounding box center [272, 346] width 57 height 52
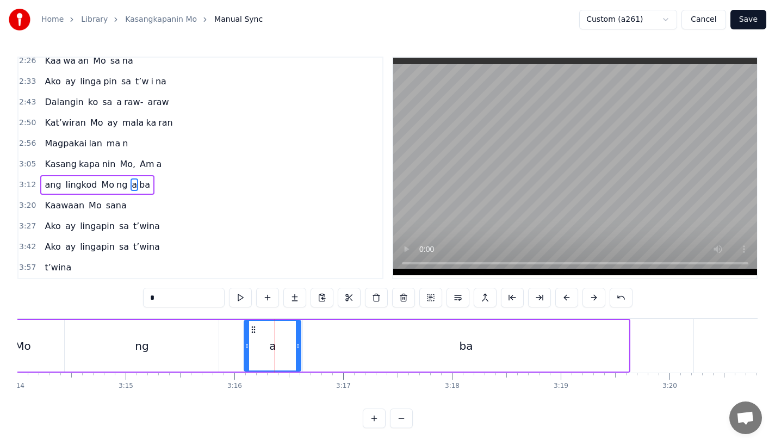
click at [187, 302] on input "*" at bounding box center [184, 298] width 82 height 20
click at [309, 324] on div "ba" at bounding box center [466, 346] width 326 height 52
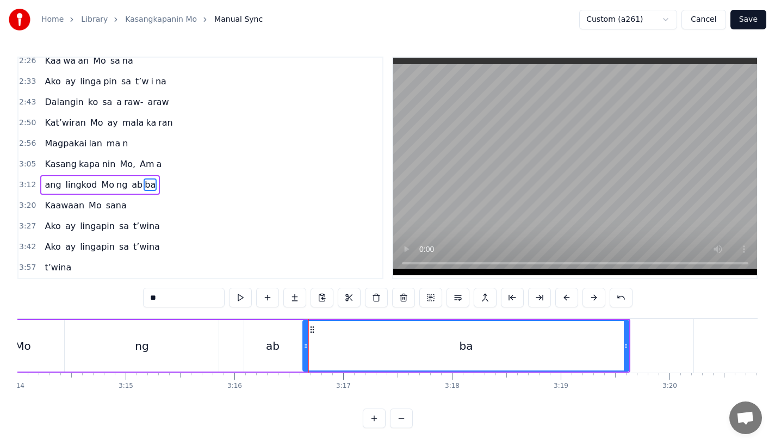
drag, startPoint x: 174, startPoint y: 298, endPoint x: 104, endPoint y: 298, distance: 70.2
click at [104, 298] on div "0:18 Ang bu hay ko ng i to 0:25 i ni la an sa I yo 0:33 Nawa'y marapatin Mo 0:4…" at bounding box center [387, 243] width 740 height 372
drag, startPoint x: 306, startPoint y: 349, endPoint x: 356, endPoint y: 349, distance: 50.0
click at [343, 349] on icon at bounding box center [340, 346] width 4 height 9
click at [269, 349] on div "ab" at bounding box center [273, 346] width 14 height 16
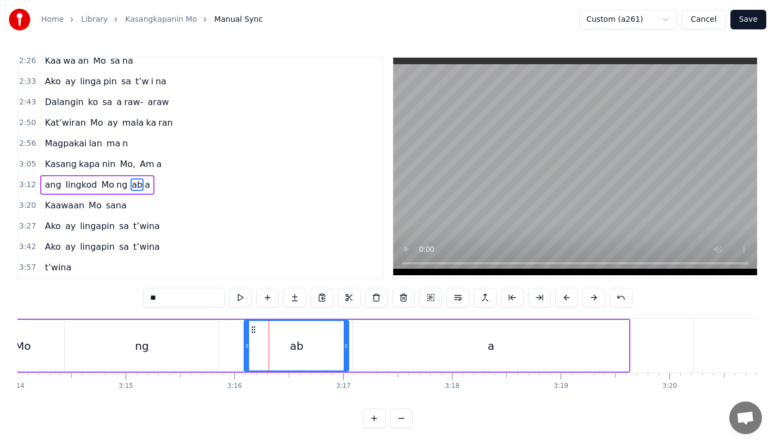
drag, startPoint x: 298, startPoint y: 349, endPoint x: 348, endPoint y: 346, distance: 50.7
click at [348, 346] on icon at bounding box center [346, 346] width 4 height 9
click at [200, 346] on div "ng" at bounding box center [142, 346] width 154 height 52
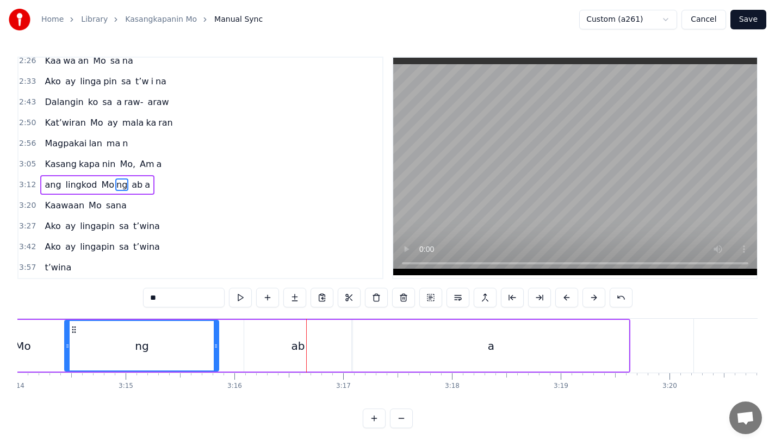
click at [280, 341] on div "ab" at bounding box center [297, 346] width 107 height 52
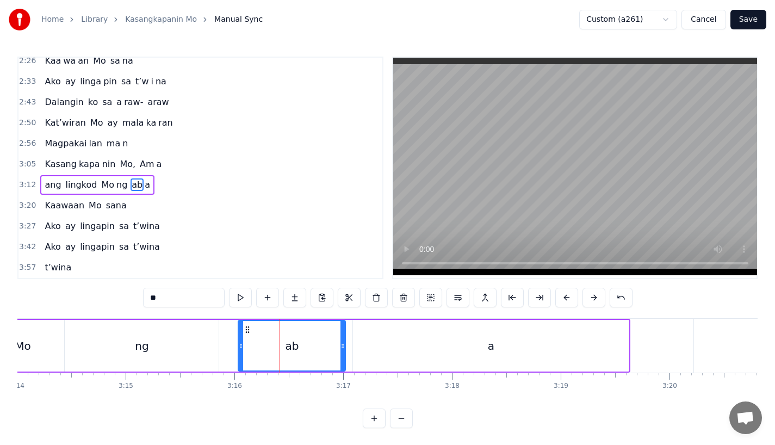
drag, startPoint x: 254, startPoint y: 326, endPoint x: 247, endPoint y: 327, distance: 7.1
click at [249, 327] on circle at bounding box center [249, 327] width 1 height 1
click at [388, 343] on div "a" at bounding box center [491, 346] width 276 height 52
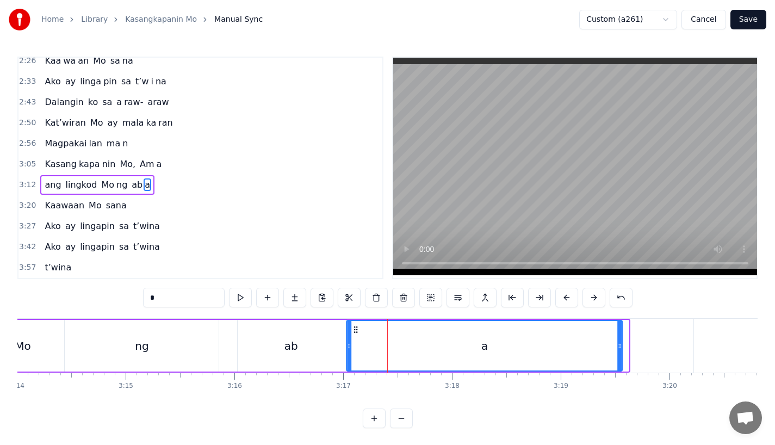
drag, startPoint x: 363, startPoint y: 327, endPoint x: 356, endPoint y: 329, distance: 7.3
click at [356, 329] on icon at bounding box center [356, 329] width 9 height 9
click at [120, 360] on div "ng" at bounding box center [142, 346] width 154 height 52
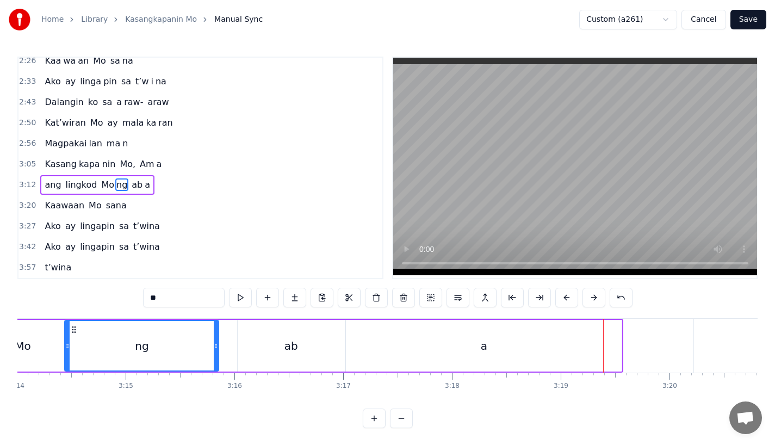
click at [589, 350] on div "a" at bounding box center [484, 346] width 276 height 52
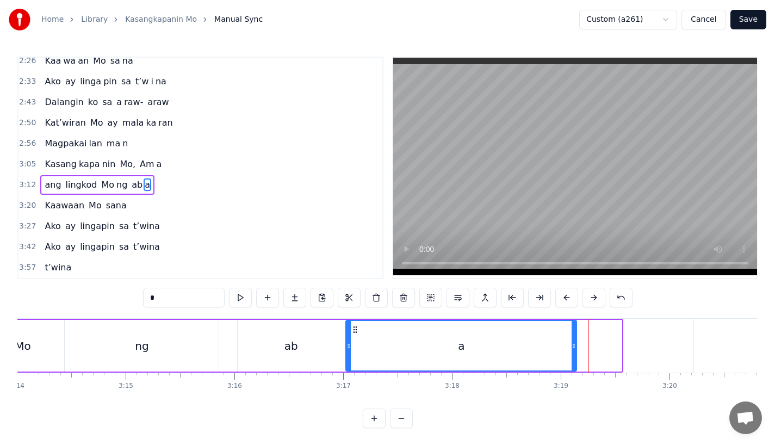
drag, startPoint x: 619, startPoint y: 351, endPoint x: 574, endPoint y: 351, distance: 45.1
click at [574, 351] on div at bounding box center [574, 346] width 4 height 50
click at [215, 352] on div "ng" at bounding box center [142, 346] width 154 height 52
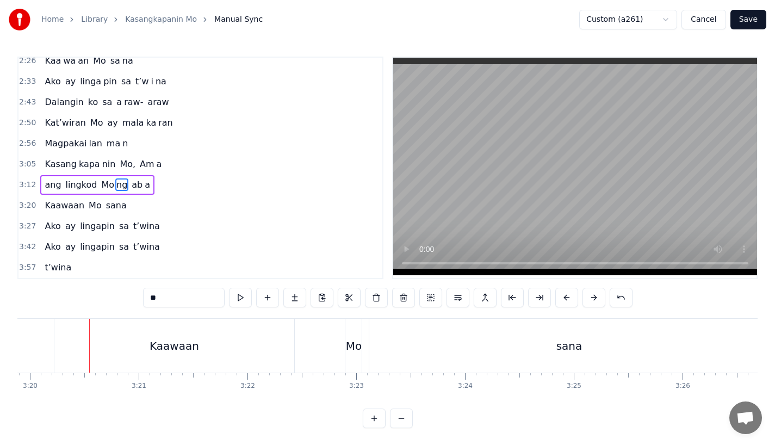
click at [164, 350] on div "Kaawaan" at bounding box center [175, 346] width 50 height 16
type input "*******"
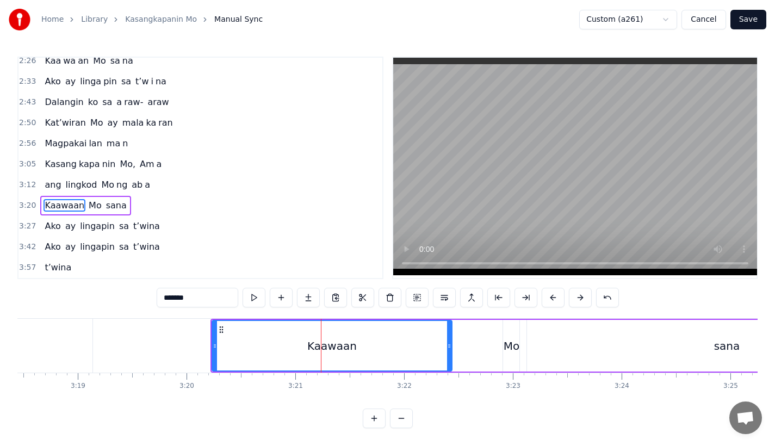
scroll to position [0, 21514]
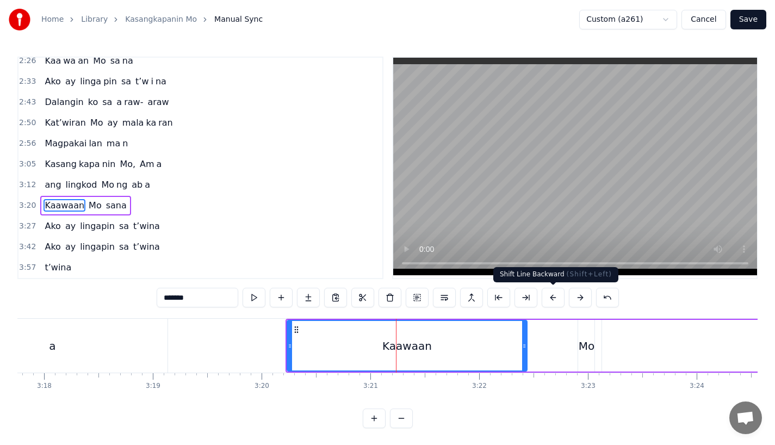
click at [554, 296] on button at bounding box center [553, 298] width 23 height 20
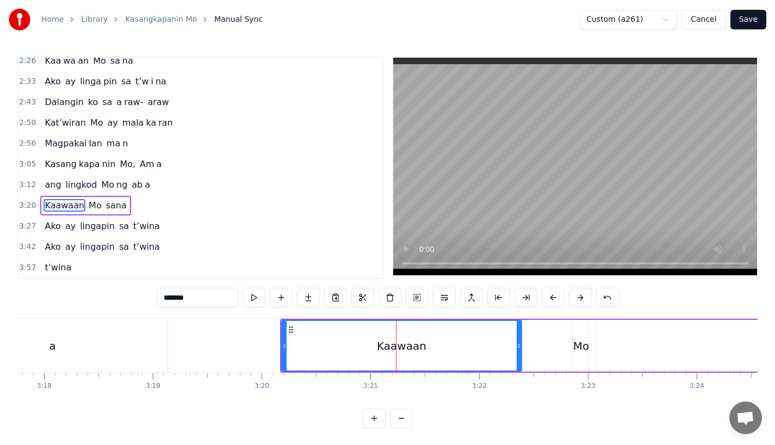
click at [554, 296] on button at bounding box center [553, 298] width 23 height 20
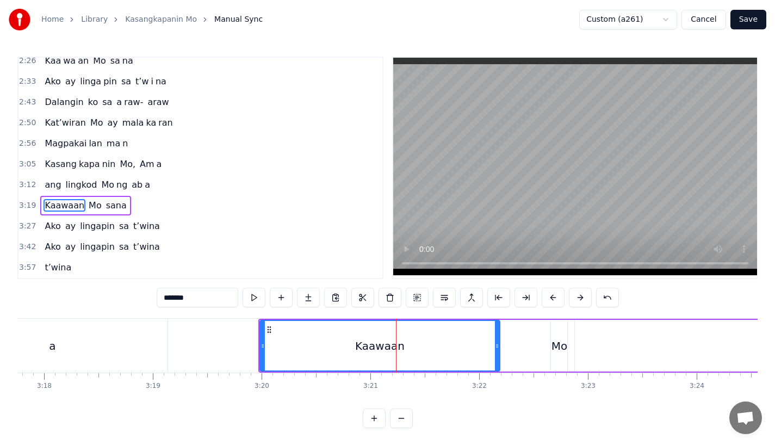
click at [554, 296] on button at bounding box center [553, 298] width 23 height 20
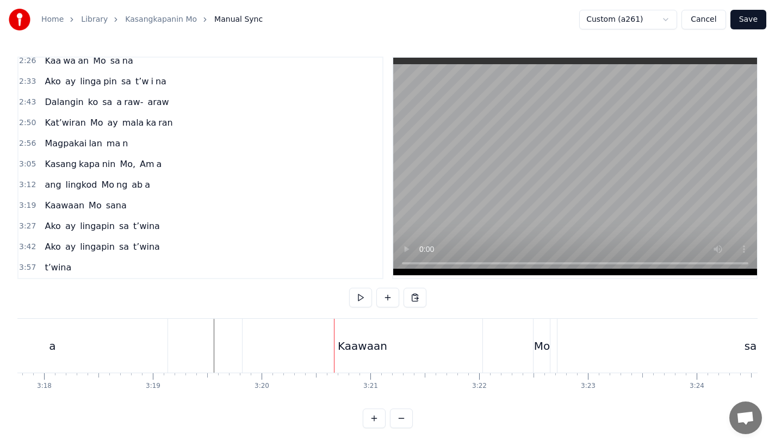
click at [145, 340] on div "a" at bounding box center [52, 346] width 231 height 54
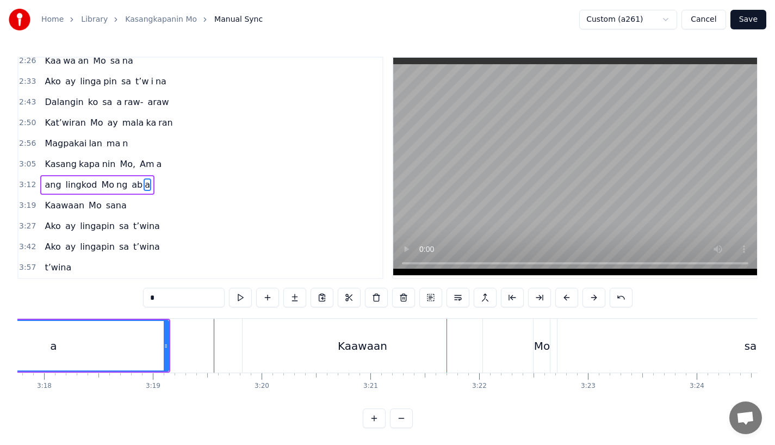
click at [306, 351] on div "Kaawaan" at bounding box center [363, 346] width 240 height 54
type input "*******"
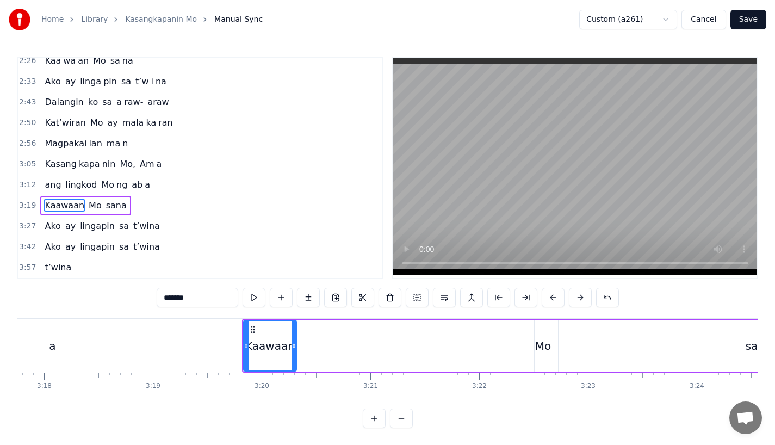
drag, startPoint x: 480, startPoint y: 351, endPoint x: 293, endPoint y: 349, distance: 187.1
click at [293, 350] on div at bounding box center [294, 346] width 4 height 50
click at [302, 296] on button at bounding box center [308, 298] width 23 height 20
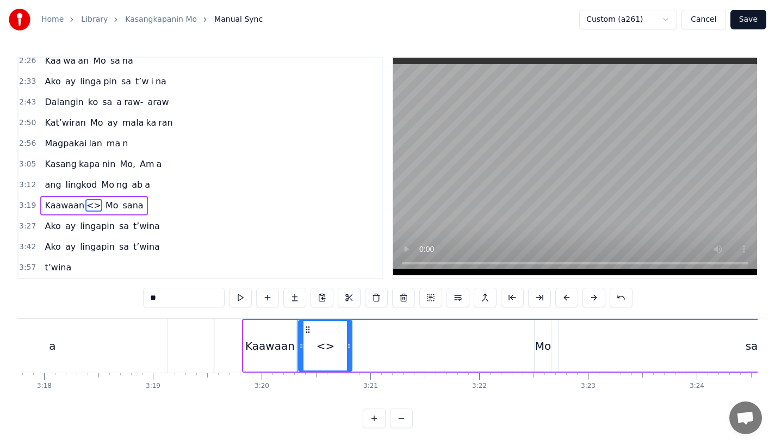
drag, startPoint x: 170, startPoint y: 300, endPoint x: 89, endPoint y: 295, distance: 80.6
click at [89, 295] on div "0:18 Ang bu hay ko ng i to 0:25 i ni la an sa I yo 0:33 Nawa'y marapatin Mo 0:4…" at bounding box center [387, 243] width 740 height 372
drag, startPoint x: 349, startPoint y: 351, endPoint x: 419, endPoint y: 351, distance: 69.6
click at [415, 351] on div at bounding box center [412, 346] width 4 height 50
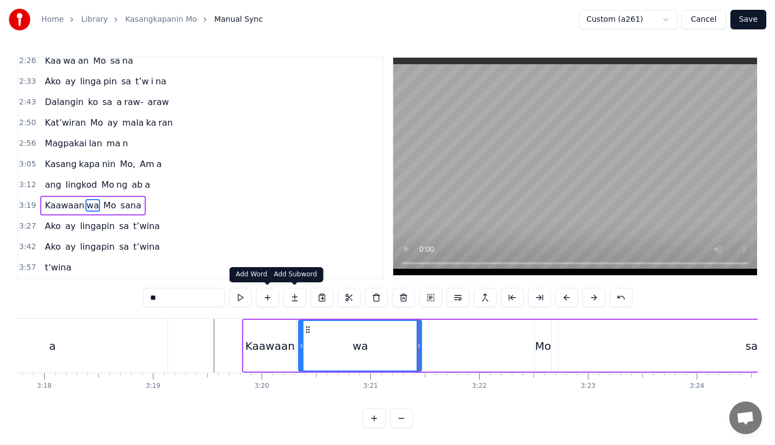
type input "**"
click at [296, 301] on button at bounding box center [294, 298] width 23 height 20
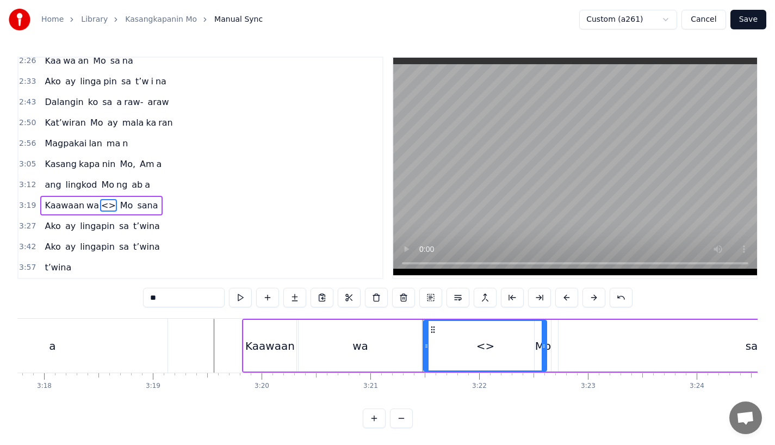
drag, startPoint x: 196, startPoint y: 298, endPoint x: 81, endPoint y: 298, distance: 115.3
click at [81, 298] on div "0:18 Ang bu hay ko ng i to 0:25 i ni la an sa I yo 0:33 Nawa'y marapatin Mo 0:4…" at bounding box center [387, 243] width 740 height 372
drag, startPoint x: 546, startPoint y: 348, endPoint x: 500, endPoint y: 348, distance: 45.1
click at [500, 348] on icon at bounding box center [499, 346] width 4 height 9
click at [251, 351] on div "Kaawaan" at bounding box center [270, 346] width 50 height 16
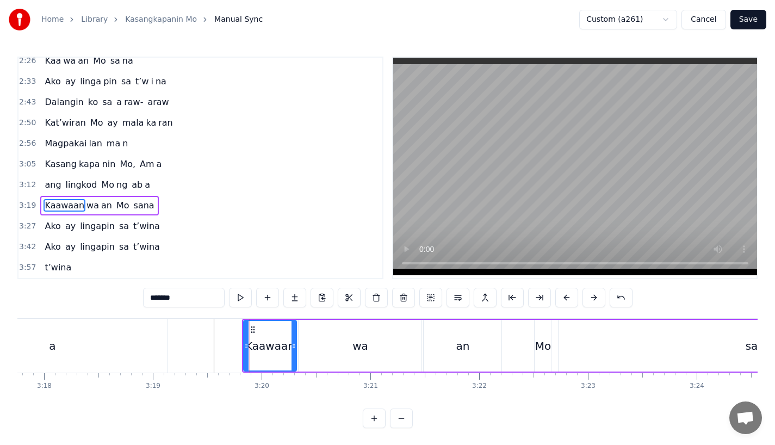
click at [193, 293] on input "*******" at bounding box center [184, 298] width 82 height 20
type input "***"
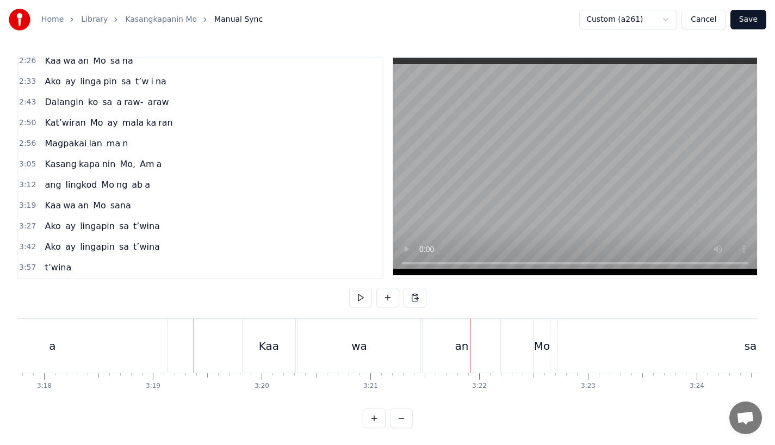
click at [378, 362] on div "wa" at bounding box center [359, 346] width 123 height 54
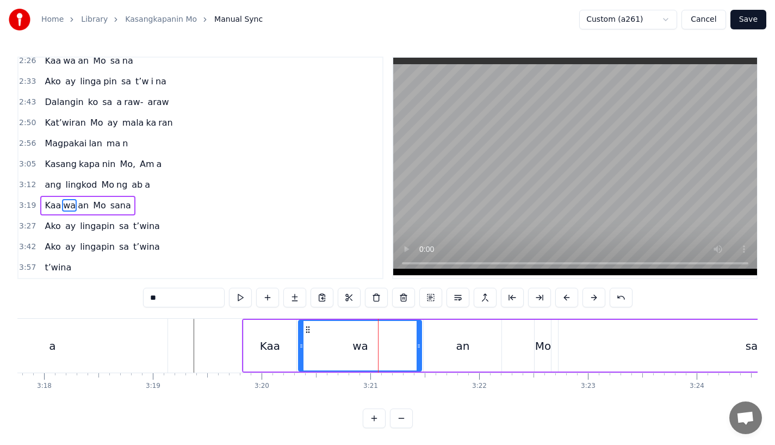
click at [410, 358] on div "wa" at bounding box center [360, 346] width 122 height 50
drag, startPoint x: 417, startPoint y: 357, endPoint x: 384, endPoint y: 357, distance: 32.6
click at [385, 357] on div at bounding box center [387, 346] width 4 height 50
click at [455, 348] on div "an" at bounding box center [463, 346] width 78 height 52
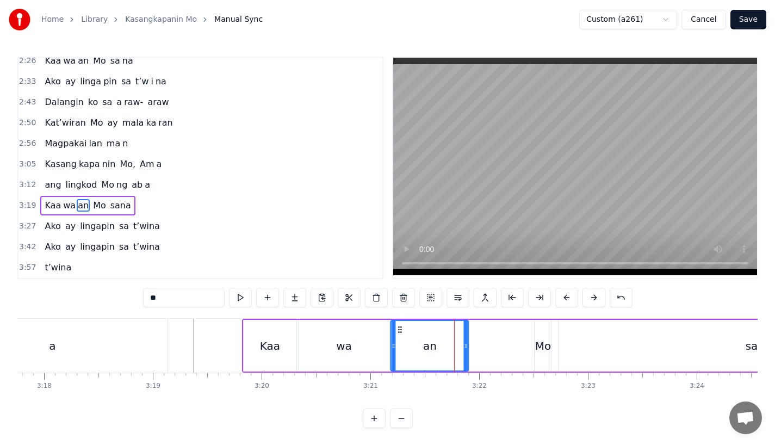
drag, startPoint x: 430, startPoint y: 327, endPoint x: 398, endPoint y: 329, distance: 32.1
click at [398, 329] on icon at bounding box center [400, 329] width 9 height 9
click at [143, 330] on div "a" at bounding box center [52, 346] width 231 height 54
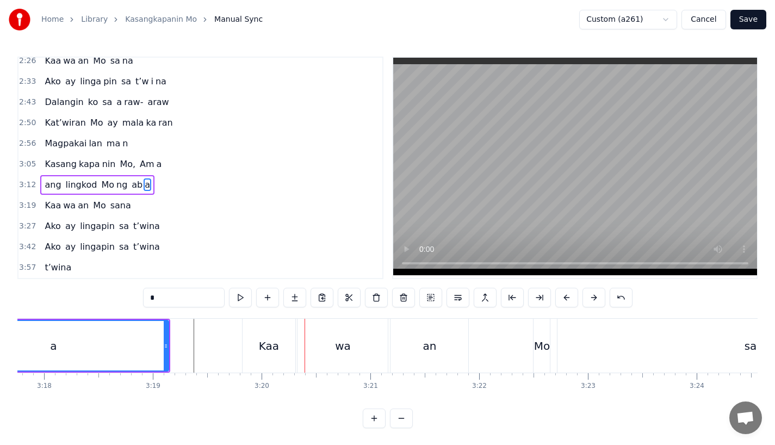
click at [168, 344] on icon at bounding box center [166, 346] width 4 height 9
click at [270, 356] on div "Kaa" at bounding box center [269, 346] width 53 height 54
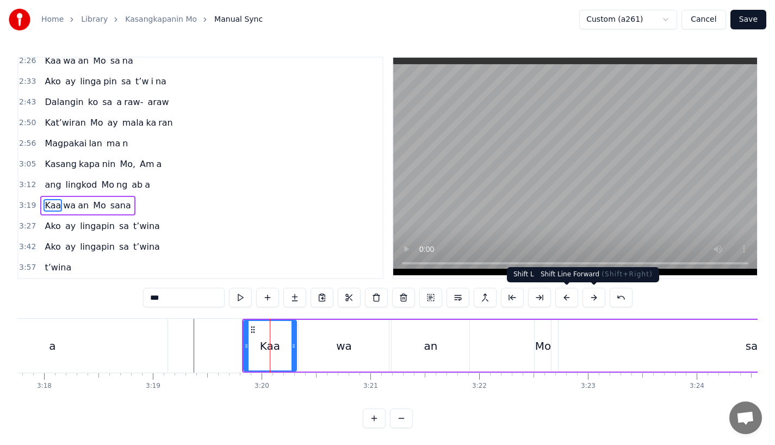
click at [586, 294] on button at bounding box center [594, 298] width 23 height 20
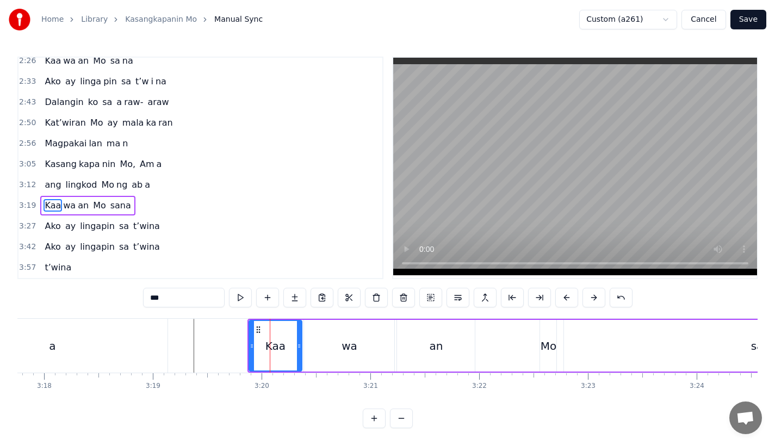
click at [134, 351] on div "a" at bounding box center [52, 346] width 231 height 54
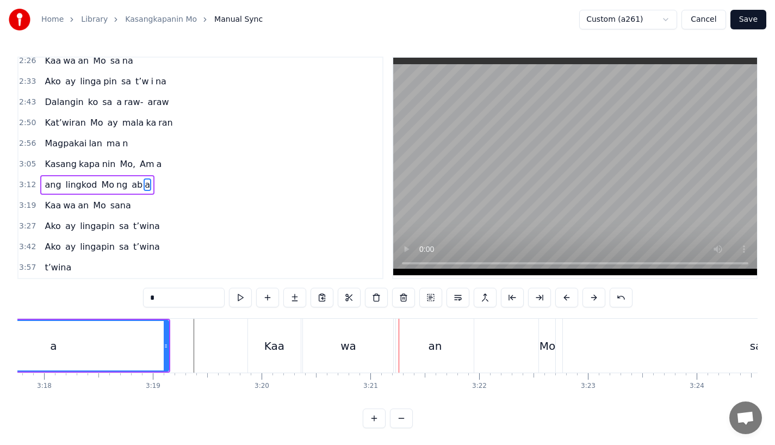
click at [290, 349] on div "Kaa" at bounding box center [274, 346] width 53 height 54
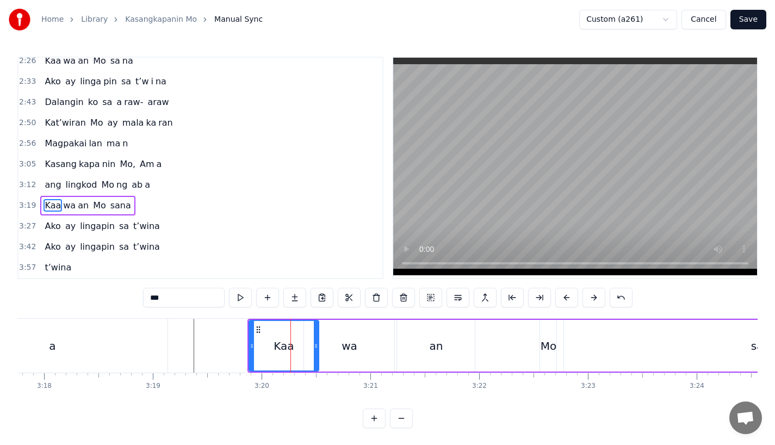
drag, startPoint x: 299, startPoint y: 349, endPoint x: 317, endPoint y: 349, distance: 18.0
click at [317, 349] on icon at bounding box center [316, 346] width 4 height 9
click at [328, 349] on div "wa" at bounding box center [349, 346] width 90 height 52
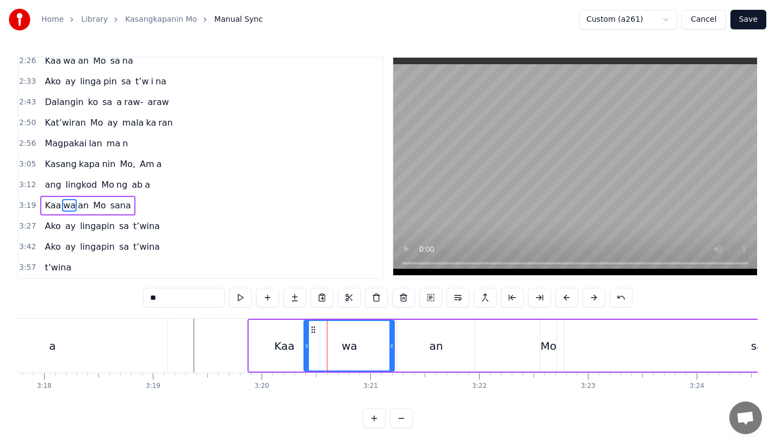
click at [311, 350] on div "wa" at bounding box center [349, 346] width 89 height 50
click at [294, 350] on div "Kaa" at bounding box center [284, 346] width 71 height 52
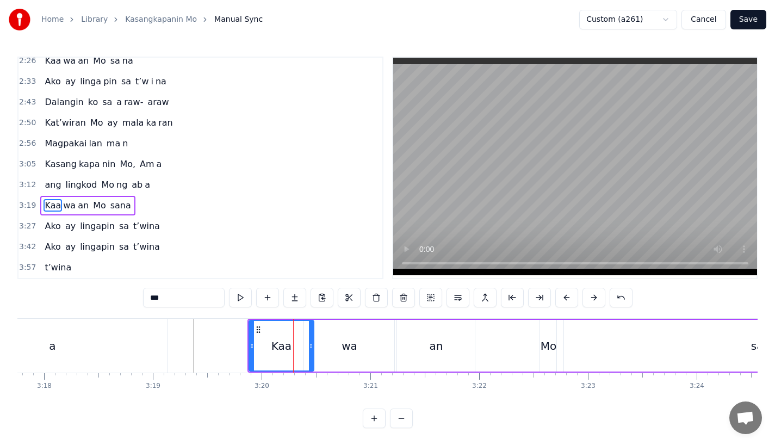
drag, startPoint x: 315, startPoint y: 349, endPoint x: 309, endPoint y: 349, distance: 6.0
click at [309, 349] on icon at bounding box center [311, 346] width 4 height 9
click at [325, 349] on div "wa" at bounding box center [349, 346] width 90 height 52
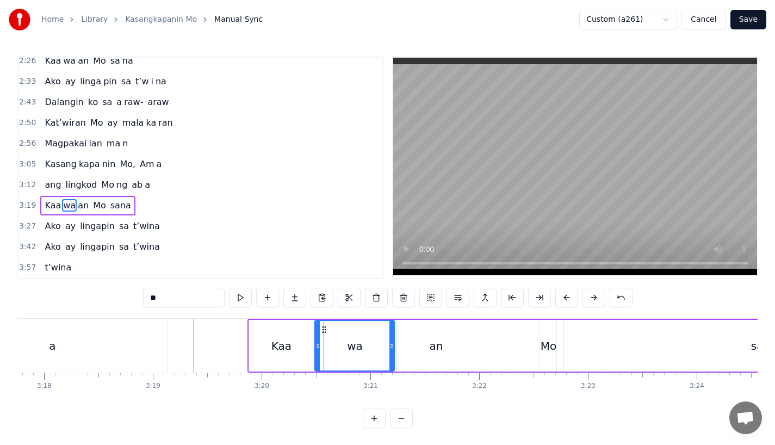
drag, startPoint x: 307, startPoint y: 348, endPoint x: 318, endPoint y: 348, distance: 10.9
click at [318, 348] on icon at bounding box center [318, 346] width 4 height 9
click at [156, 347] on div "a" at bounding box center [52, 346] width 231 height 54
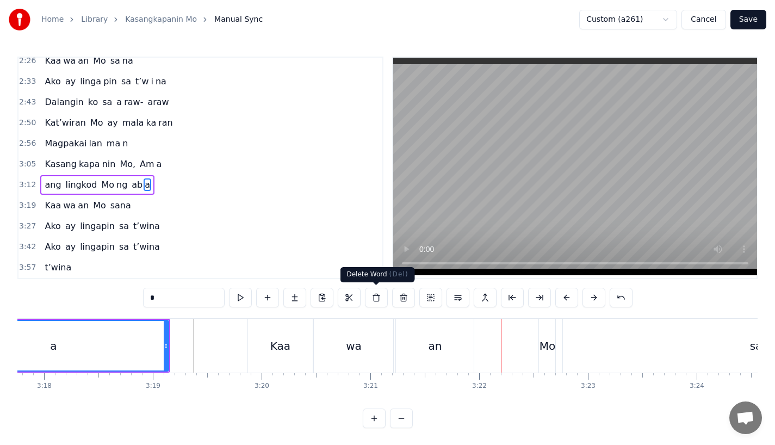
click at [370, 346] on div "wa" at bounding box center [353, 346] width 79 height 54
type input "**"
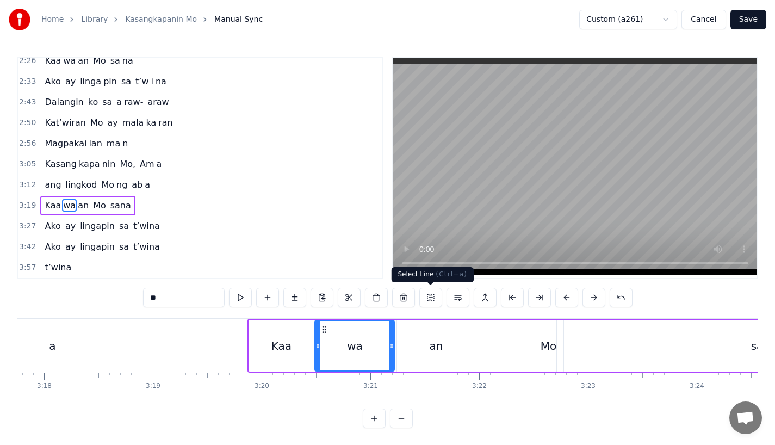
click at [559, 349] on div "Kaa wa an Mo sana" at bounding box center [607, 346] width 718 height 54
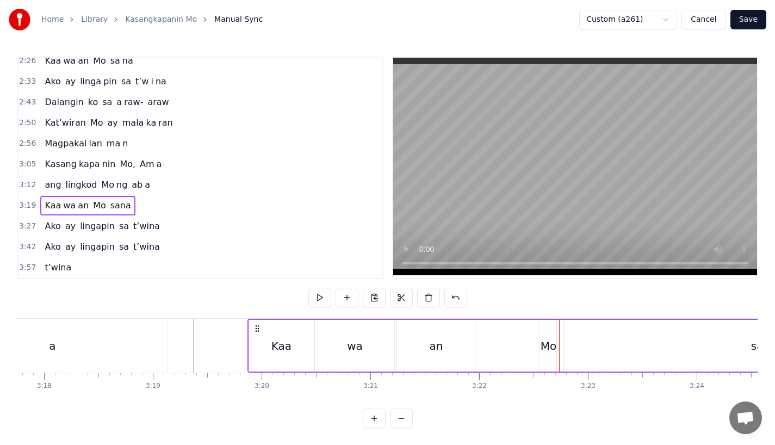
click at [548, 350] on div "Mo" at bounding box center [549, 346] width 16 height 16
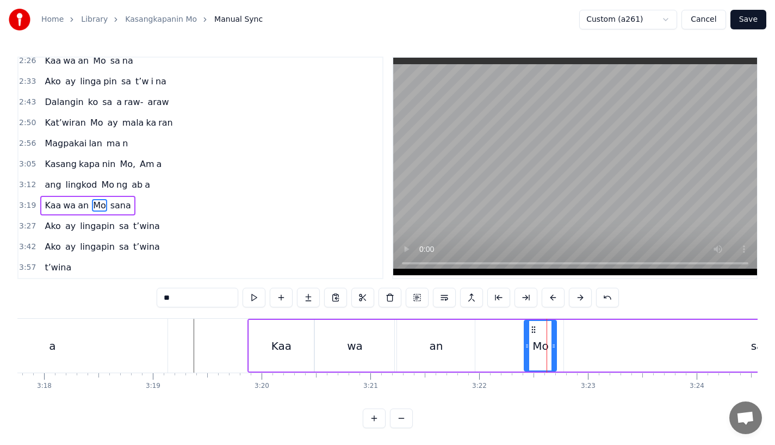
drag, startPoint x: 542, startPoint y: 345, endPoint x: 526, endPoint y: 345, distance: 15.8
click at [526, 345] on icon at bounding box center [527, 346] width 4 height 9
drag, startPoint x: 554, startPoint y: 344, endPoint x: 561, endPoint y: 344, distance: 7.1
click at [561, 344] on icon at bounding box center [559, 346] width 4 height 9
click at [413, 349] on div "an" at bounding box center [436, 346] width 78 height 52
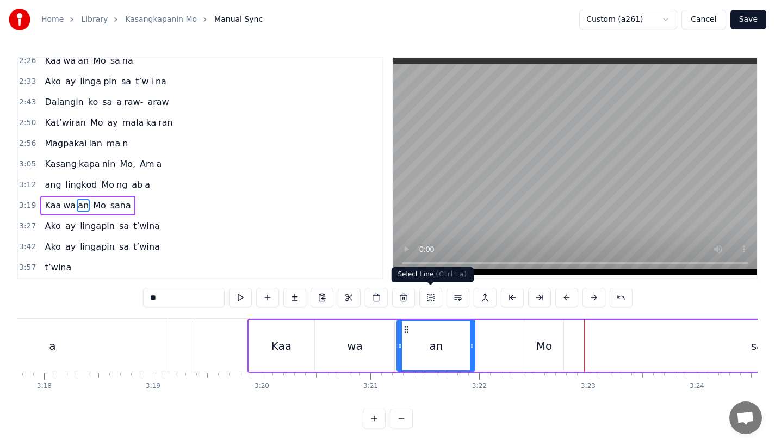
click at [526, 338] on div "Mo" at bounding box center [543, 346] width 39 height 52
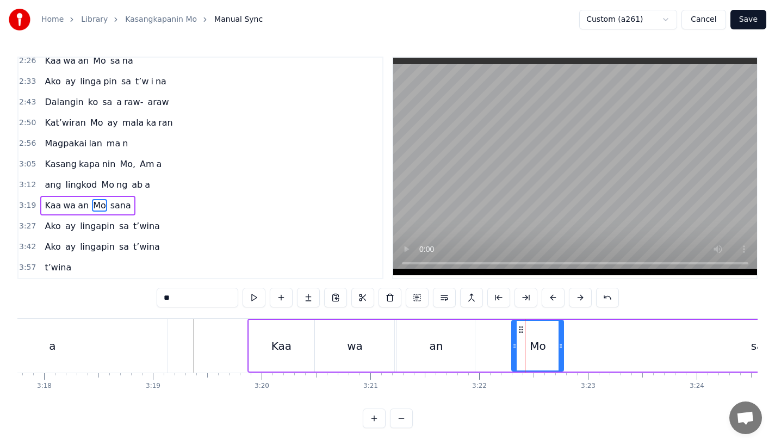
drag, startPoint x: 526, startPoint y: 349, endPoint x: 513, endPoint y: 349, distance: 13.1
click at [513, 349] on icon at bounding box center [514, 346] width 4 height 9
drag, startPoint x: 512, startPoint y: 349, endPoint x: 505, endPoint y: 349, distance: 7.1
click at [512, 349] on icon at bounding box center [514, 346] width 4 height 9
click at [433, 353] on div "an" at bounding box center [436, 346] width 14 height 16
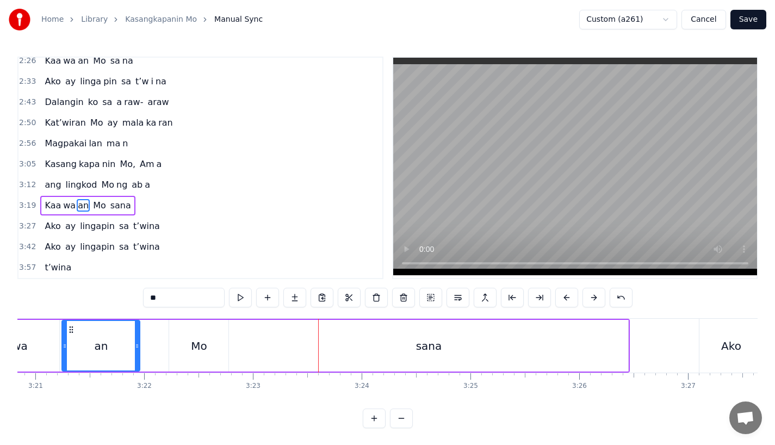
scroll to position [0, 21850]
click at [567, 350] on div "sana" at bounding box center [427, 346] width 399 height 52
type input "****"
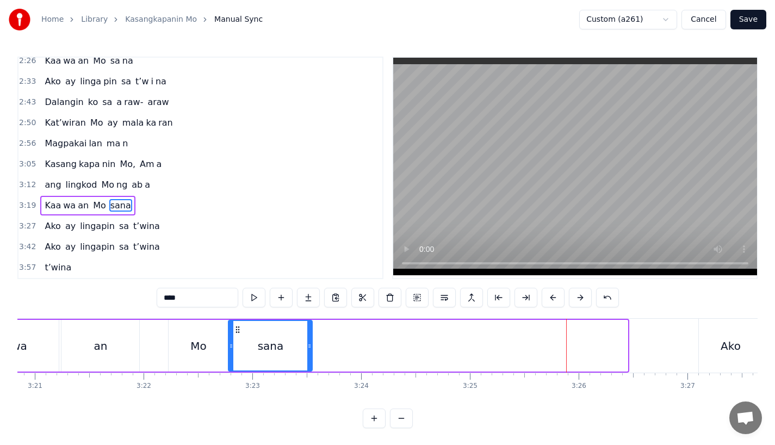
drag, startPoint x: 627, startPoint y: 350, endPoint x: 316, endPoint y: 351, distance: 311.2
click at [313, 351] on div "sana" at bounding box center [270, 346] width 85 height 52
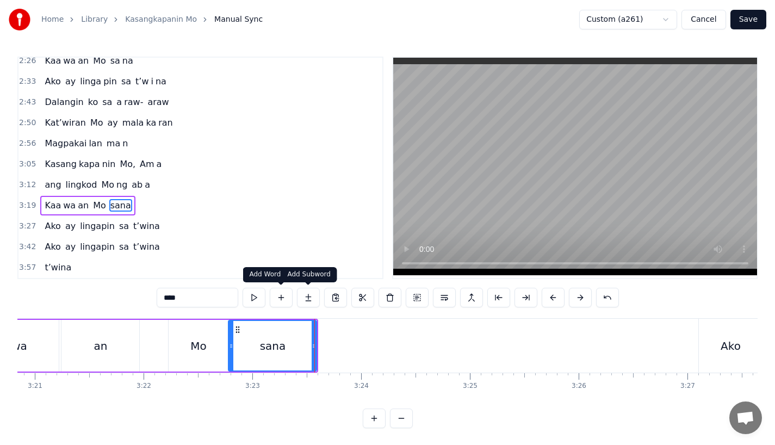
click at [304, 296] on button at bounding box center [308, 298] width 23 height 20
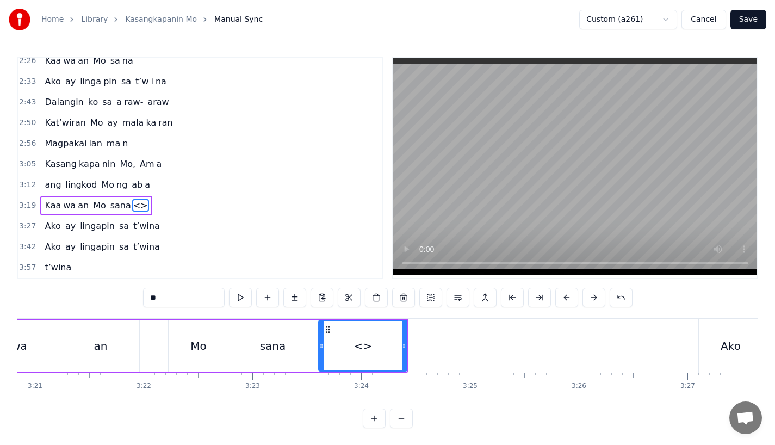
drag, startPoint x: 208, startPoint y: 298, endPoint x: 67, endPoint y: 295, distance: 141.5
click at [67, 295] on div "0:18 Ang bu hay ko ng i to 0:25 i ni la an sa I yo 0:33 Nawa'y marapatin Mo 0:4…" at bounding box center [387, 243] width 740 height 372
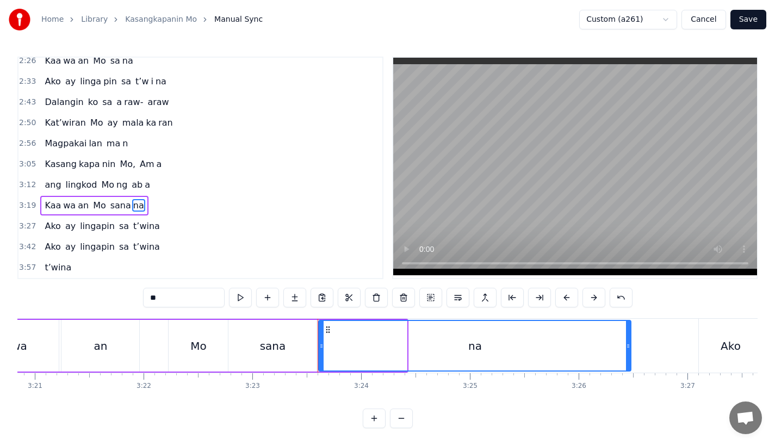
drag, startPoint x: 405, startPoint y: 347, endPoint x: 634, endPoint y: 340, distance: 229.7
click at [630, 340] on div at bounding box center [628, 346] width 4 height 50
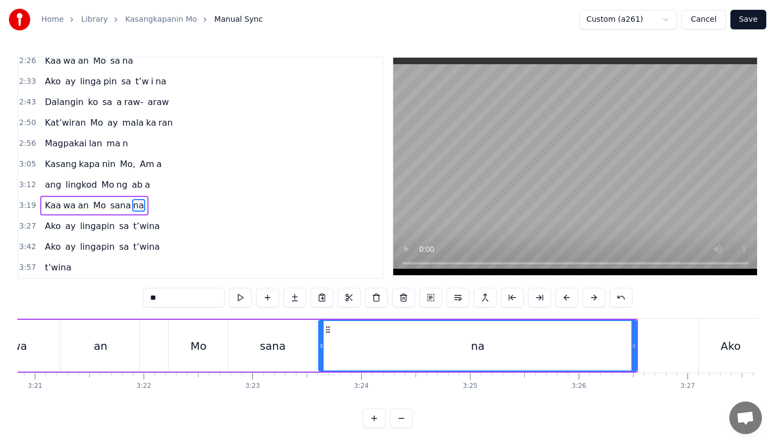
type input "**"
click at [145, 354] on div "Kaa wa an Mo sana na" at bounding box center [275, 346] width 727 height 54
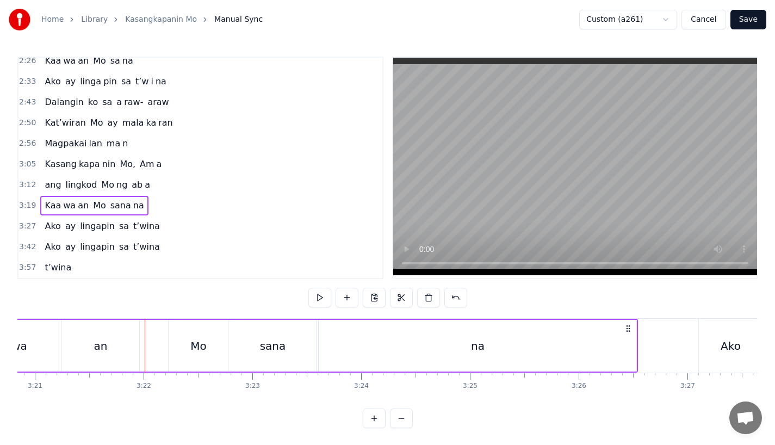
click at [211, 332] on div "Mo" at bounding box center [198, 346] width 59 height 52
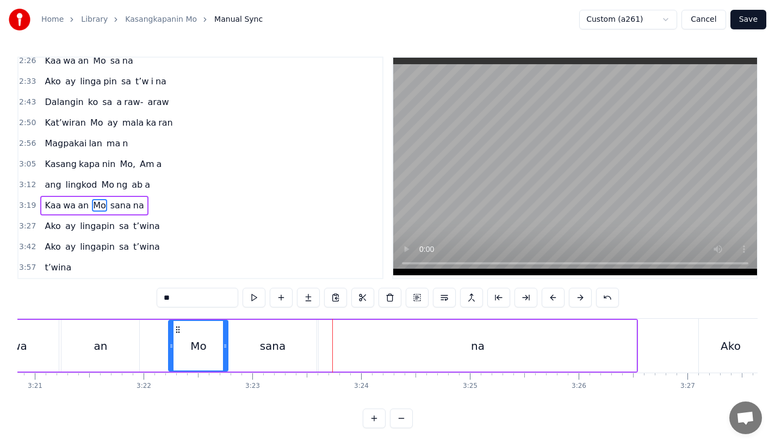
click at [274, 357] on div "sana" at bounding box center [272, 346] width 88 height 52
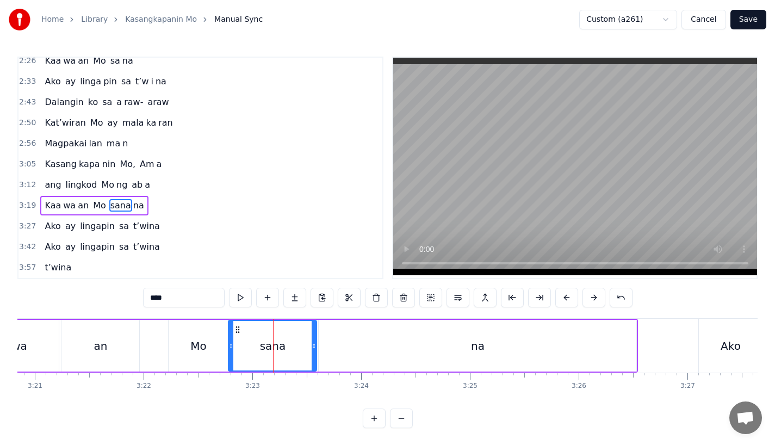
click at [175, 294] on input "****" at bounding box center [184, 298] width 82 height 20
click at [174, 333] on div "Mo" at bounding box center [198, 346] width 59 height 52
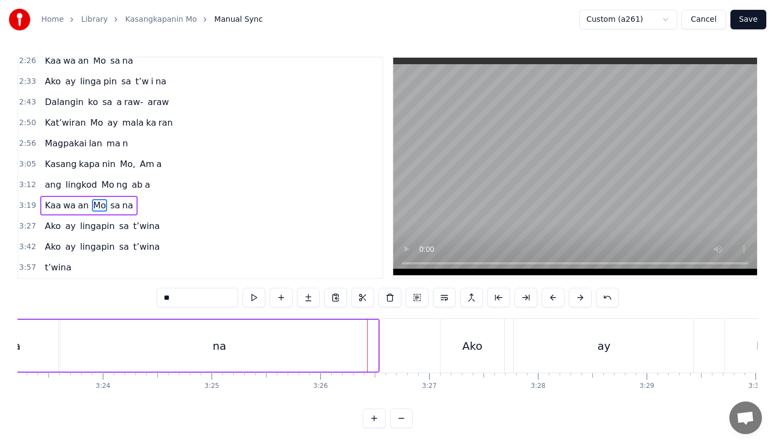
scroll to position [0, 22013]
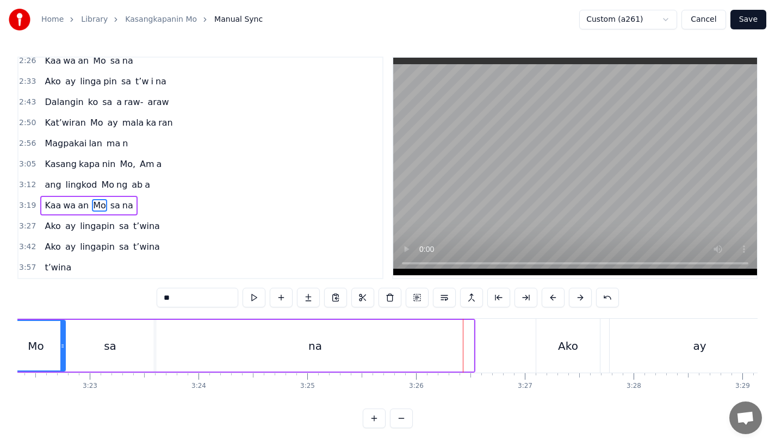
click at [392, 337] on div "na" at bounding box center [315, 346] width 318 height 52
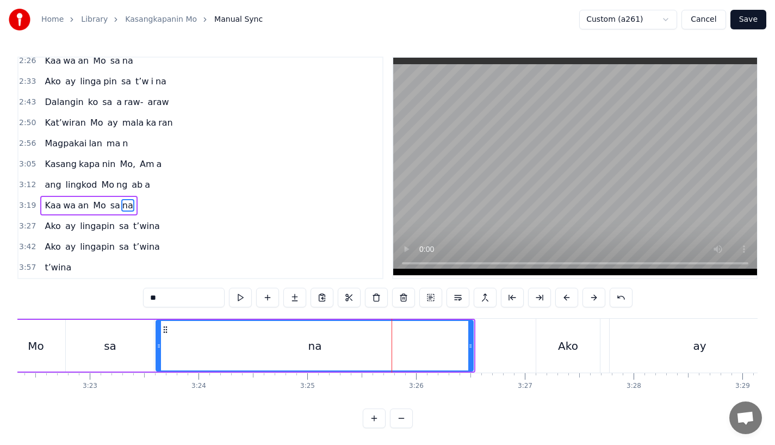
drag, startPoint x: 472, startPoint y: 342, endPoint x: 452, endPoint y: 342, distance: 19.6
click at [468, 342] on icon at bounding box center [470, 346] width 4 height 9
click at [138, 350] on div "sa" at bounding box center [110, 346] width 88 height 52
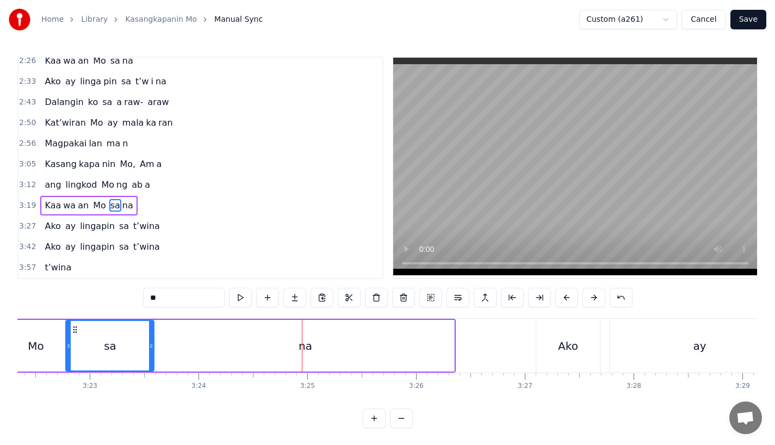
click at [36, 336] on div "Mo" at bounding box center [35, 346] width 59 height 52
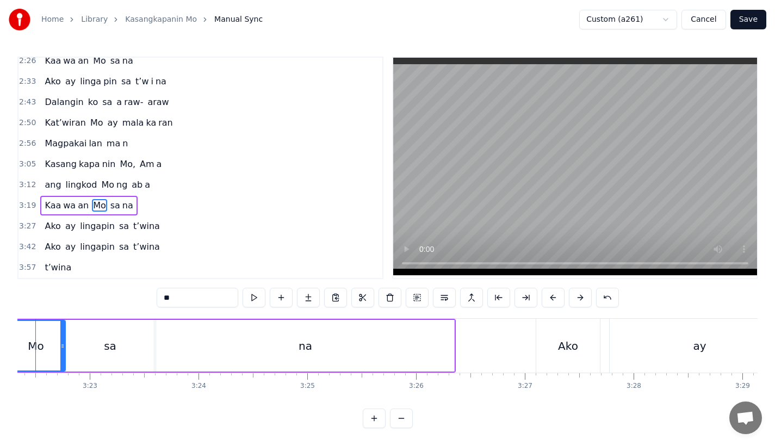
scroll to position [0, 21976]
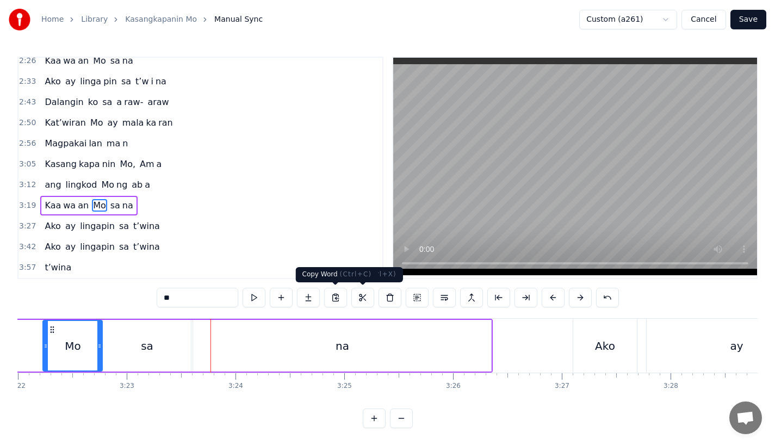
click at [179, 364] on div "sa" at bounding box center [147, 346] width 88 height 52
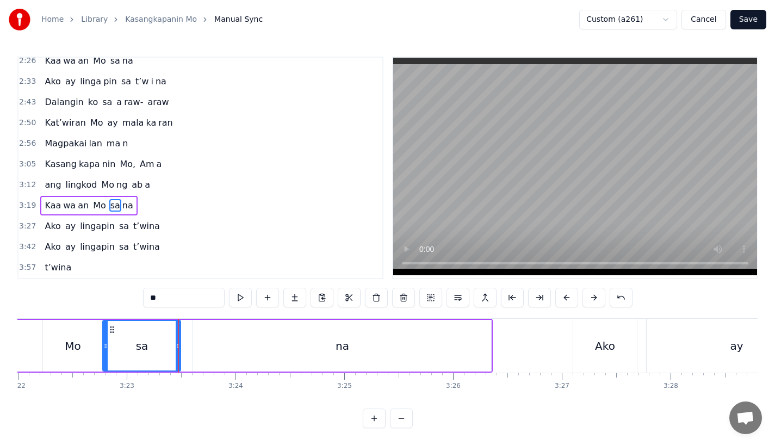
drag, startPoint x: 187, startPoint y: 357, endPoint x: 168, endPoint y: 357, distance: 18.5
click at [176, 357] on div at bounding box center [178, 346] width 4 height 50
click at [212, 357] on div "na" at bounding box center [342, 346] width 298 height 52
type input "**"
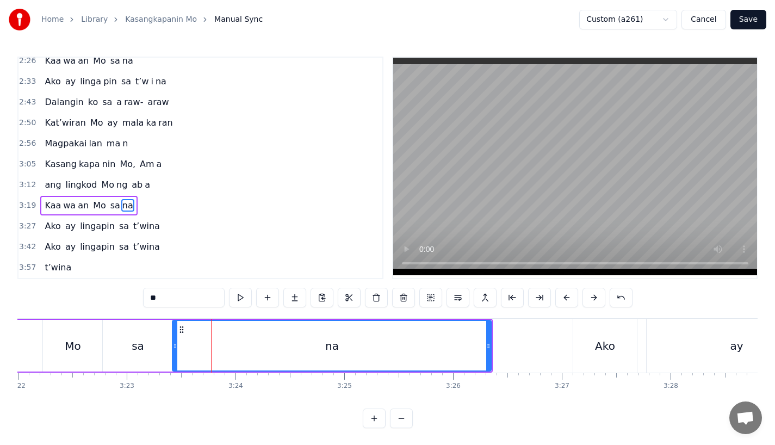
drag, startPoint x: 196, startPoint y: 355, endPoint x: 176, endPoint y: 355, distance: 20.7
click at [176, 355] on div at bounding box center [175, 346] width 4 height 50
click at [36, 341] on div "Kaa wa an Mo sa na" at bounding box center [139, 346] width 707 height 54
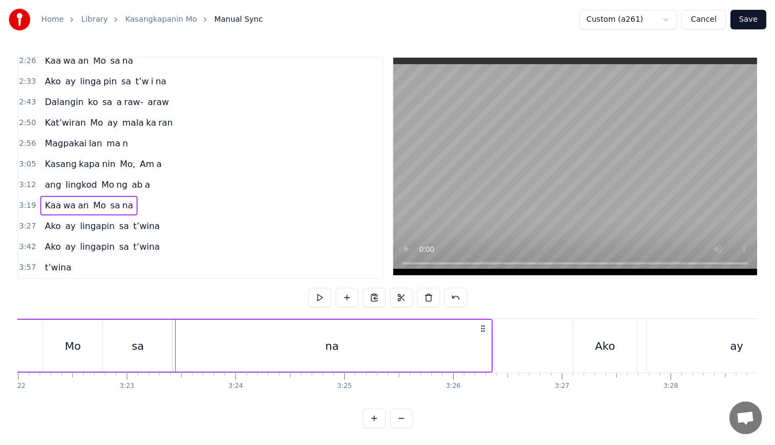
scroll to position [0, 21940]
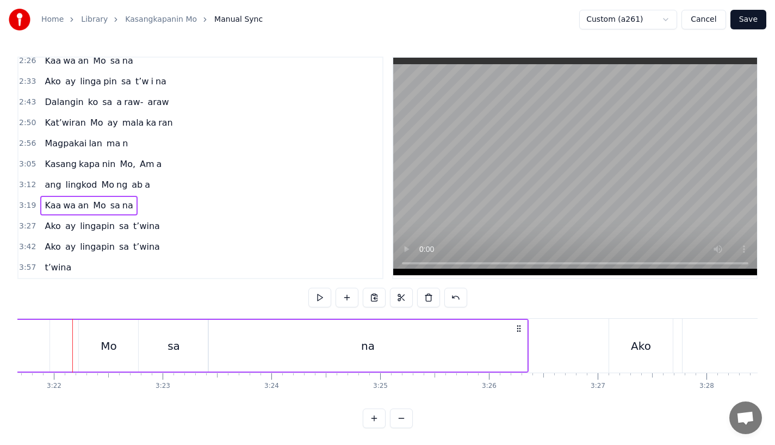
click at [100, 337] on div "Mo" at bounding box center [108, 346] width 59 height 52
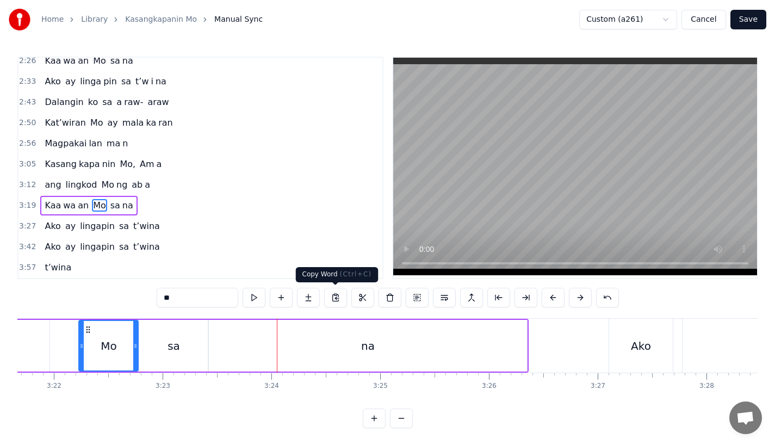
click at [264, 348] on div "na" at bounding box center [367, 346] width 319 height 52
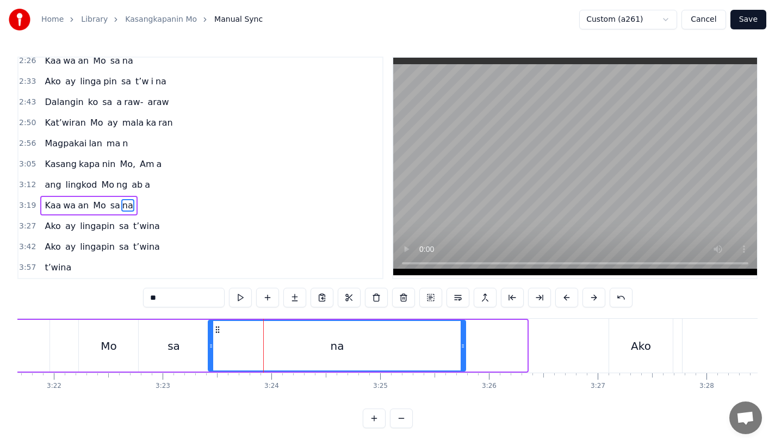
drag, startPoint x: 523, startPoint y: 354, endPoint x: 462, endPoint y: 354, distance: 61.5
click at [462, 354] on div at bounding box center [463, 346] width 4 height 50
click at [192, 349] on div "sa" at bounding box center [174, 346] width 70 height 52
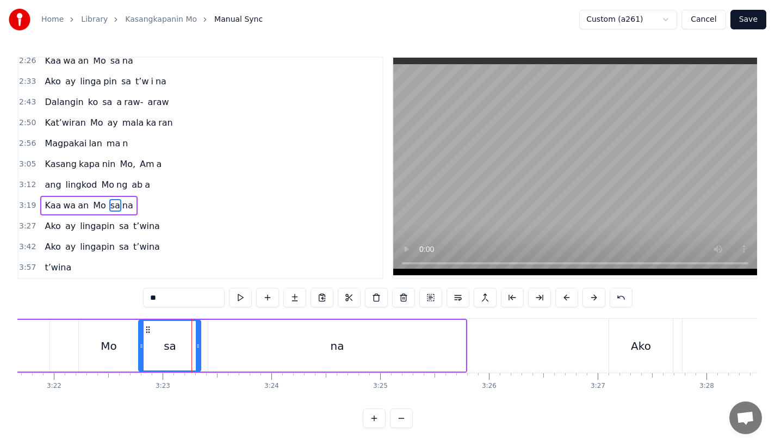
drag, startPoint x: 206, startPoint y: 350, endPoint x: 197, endPoint y: 350, distance: 8.7
click at [197, 350] on div at bounding box center [198, 346] width 4 height 50
click at [229, 350] on div "na" at bounding box center [336, 346] width 257 height 52
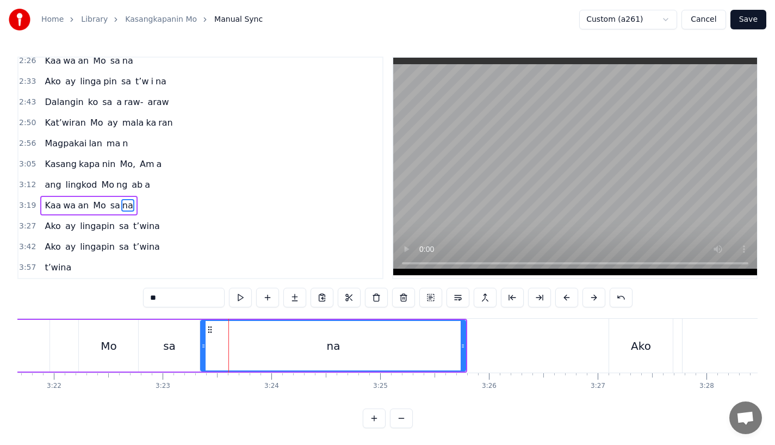
drag, startPoint x: 211, startPoint y: 350, endPoint x: 203, endPoint y: 350, distance: 7.6
click at [203, 350] on icon at bounding box center [203, 346] width 4 height 9
click at [88, 343] on div "Mo" at bounding box center [108, 346] width 59 height 52
type input "**"
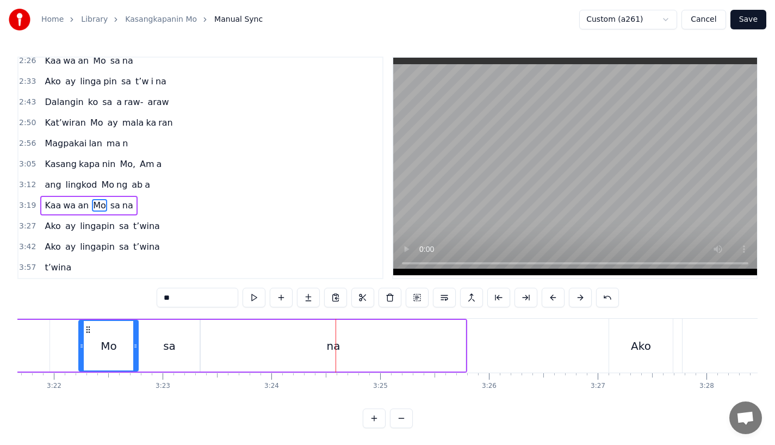
click at [53, 337] on div "Kaa wa an Mo sa na" at bounding box center [145, 346] width 646 height 54
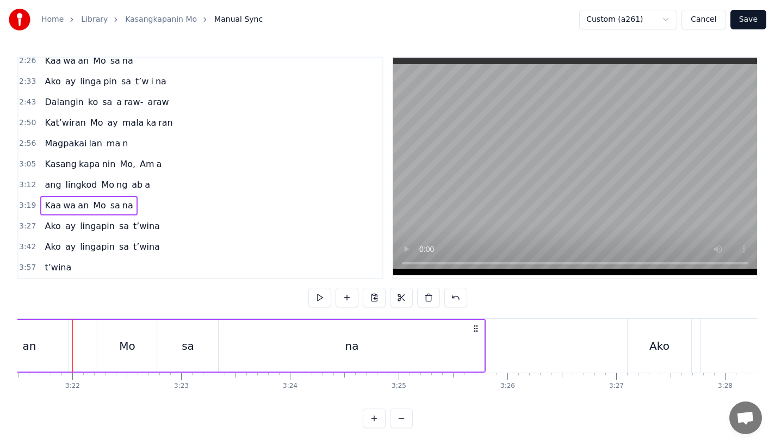
click at [47, 339] on div "an" at bounding box center [29, 346] width 78 height 52
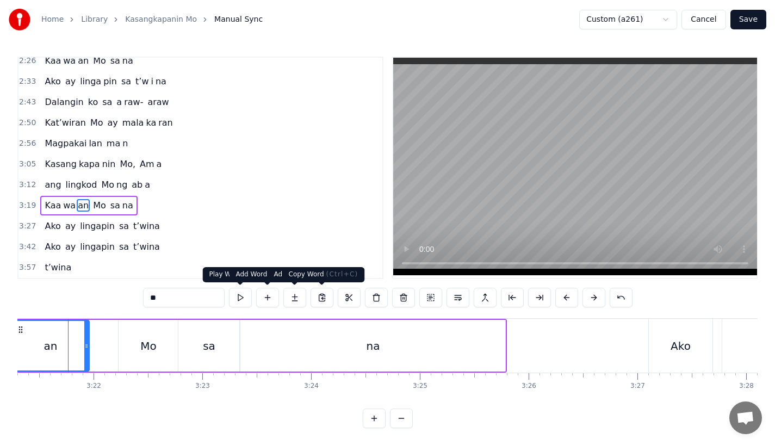
scroll to position [0, 21896]
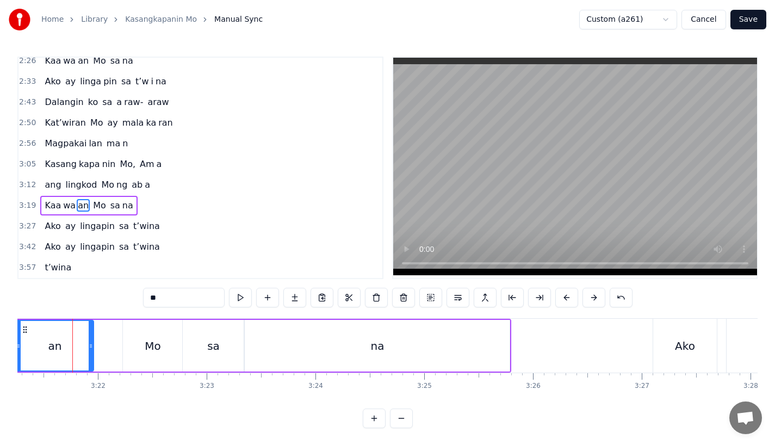
click at [73, 337] on div "an" at bounding box center [54, 346] width 77 height 50
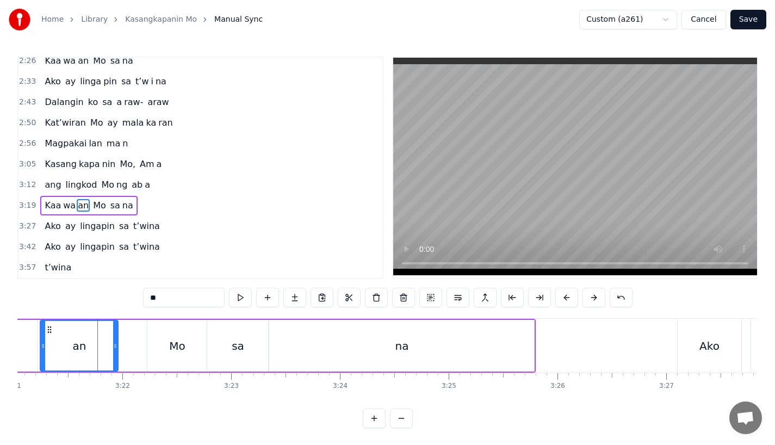
scroll to position [0, 21865]
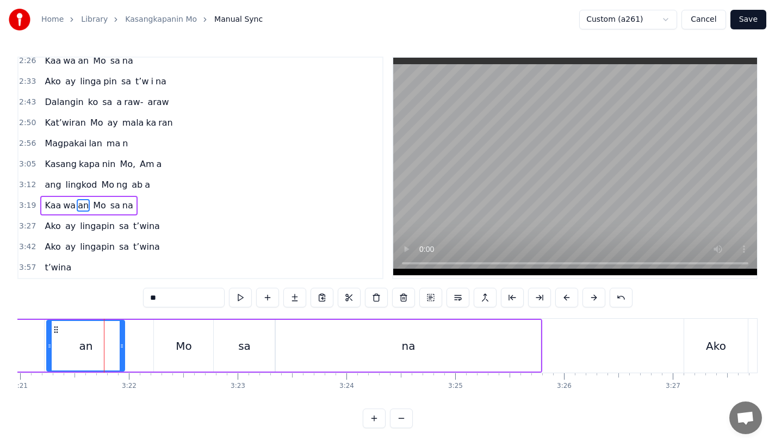
click at [58, 328] on icon at bounding box center [56, 329] width 9 height 9
click at [71, 332] on div "an" at bounding box center [85, 346] width 77 height 50
click at [261, 342] on div "sa" at bounding box center [246, 346] width 61 height 52
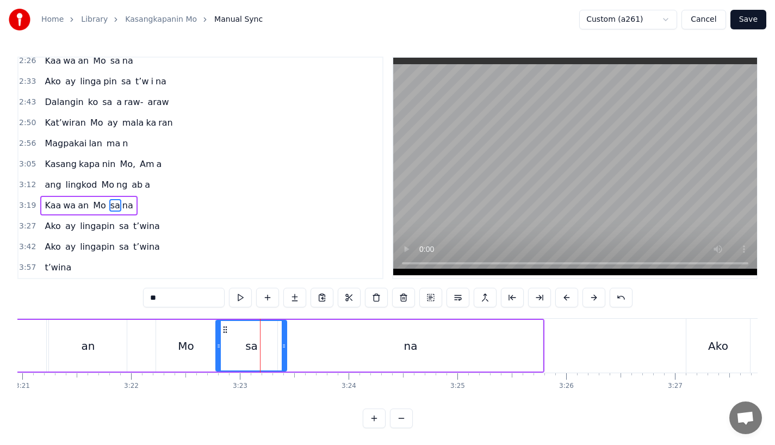
drag, startPoint x: 274, startPoint y: 343, endPoint x: 285, endPoint y: 343, distance: 11.4
click at [285, 343] on icon at bounding box center [284, 346] width 4 height 9
click at [314, 344] on div "na" at bounding box center [410, 346] width 265 height 52
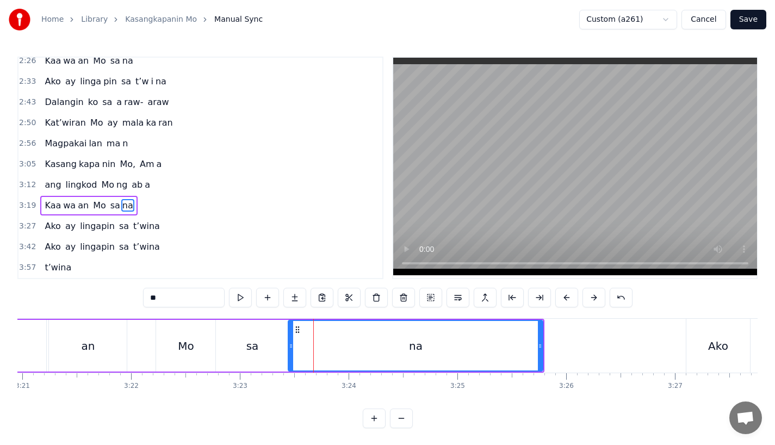
drag, startPoint x: 280, startPoint y: 344, endPoint x: 290, endPoint y: 344, distance: 10.3
click at [290, 344] on icon at bounding box center [291, 346] width 4 height 9
click at [224, 344] on div "sa" at bounding box center [252, 346] width 72 height 52
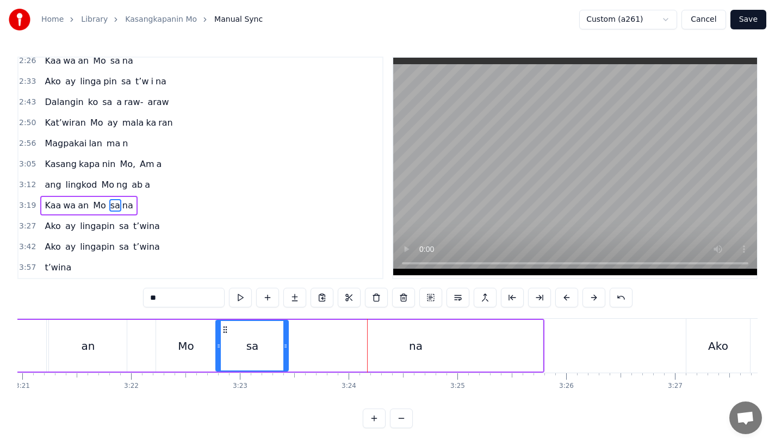
click at [268, 351] on div "sa" at bounding box center [251, 346] width 71 height 50
click at [283, 352] on div "sa" at bounding box center [251, 346] width 71 height 50
drag, startPoint x: 286, startPoint y: 352, endPoint x: 296, endPoint y: 352, distance: 10.9
click at [294, 352] on div at bounding box center [291, 346] width 4 height 50
click at [313, 352] on div "na" at bounding box center [415, 346] width 255 height 52
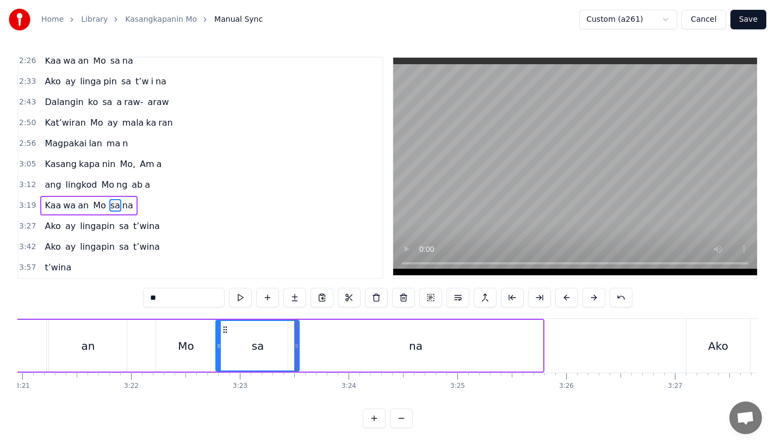
type input "**"
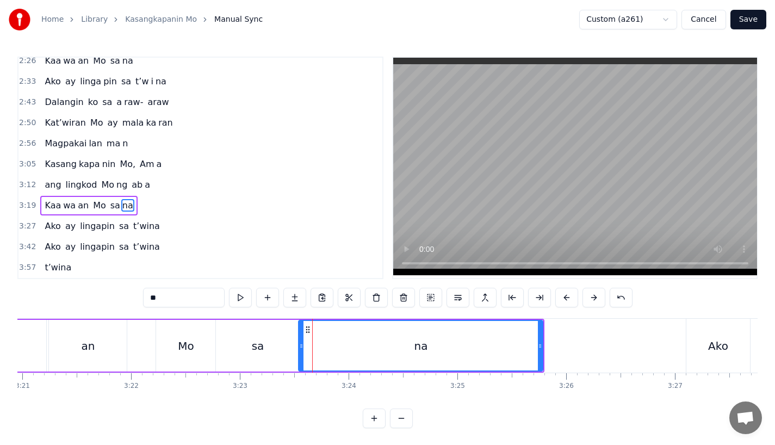
drag, startPoint x: 291, startPoint y: 349, endPoint x: 303, endPoint y: 349, distance: 12.0
click at [303, 349] on icon at bounding box center [301, 346] width 4 height 9
drag, startPoint x: 541, startPoint y: 352, endPoint x: 468, endPoint y: 352, distance: 73.4
click at [491, 352] on div at bounding box center [493, 346] width 4 height 50
click at [152, 337] on div "Kaa wa an Mo sa na" at bounding box center [185, 346] width 572 height 54
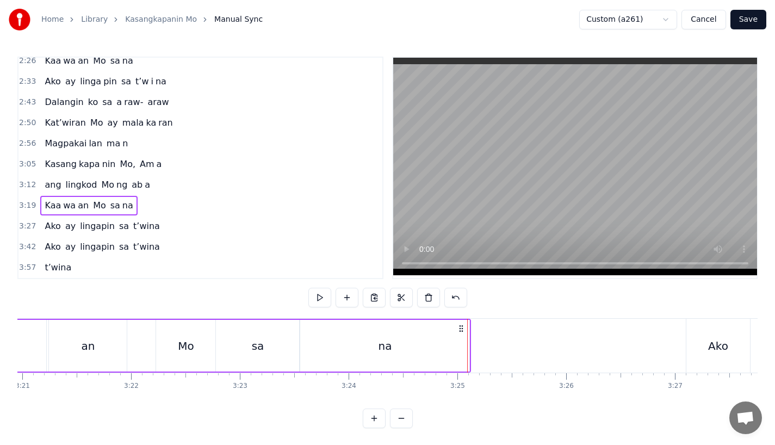
click at [182, 341] on div "Mo" at bounding box center [186, 346] width 16 height 16
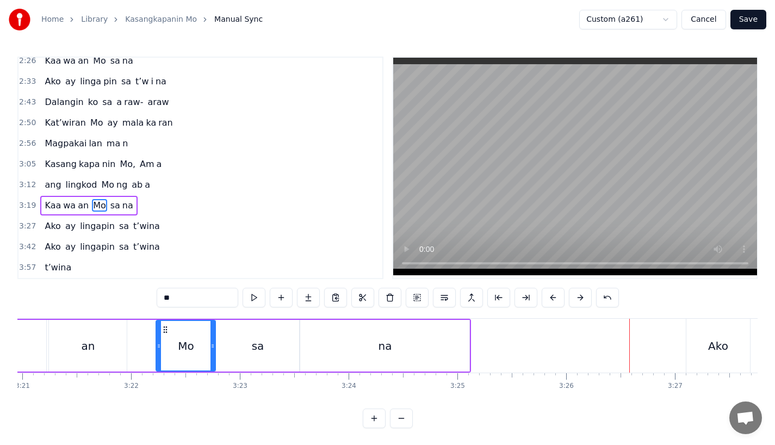
click at [263, 318] on div "0:18 Ang bu hay ko ng i to 0:25 i ni la an sa I yo 0:33 Nawa'y marapatin Mo 0:4…" at bounding box center [387, 243] width 740 height 372
click at [159, 344] on icon at bounding box center [159, 346] width 4 height 9
click at [172, 344] on div "Mo" at bounding box center [186, 346] width 58 height 50
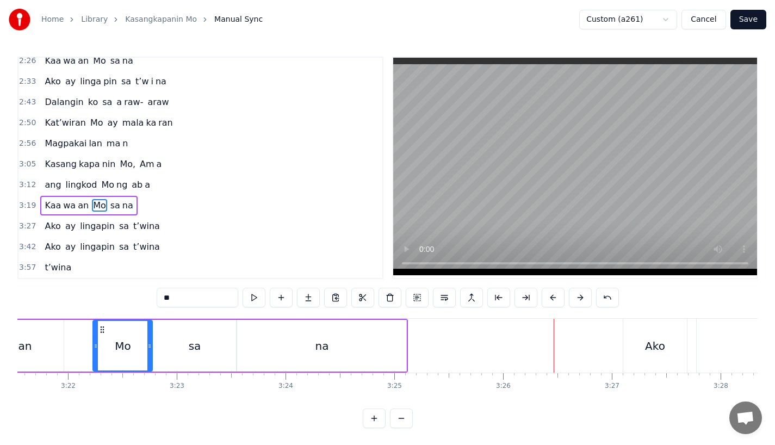
scroll to position [0, 21931]
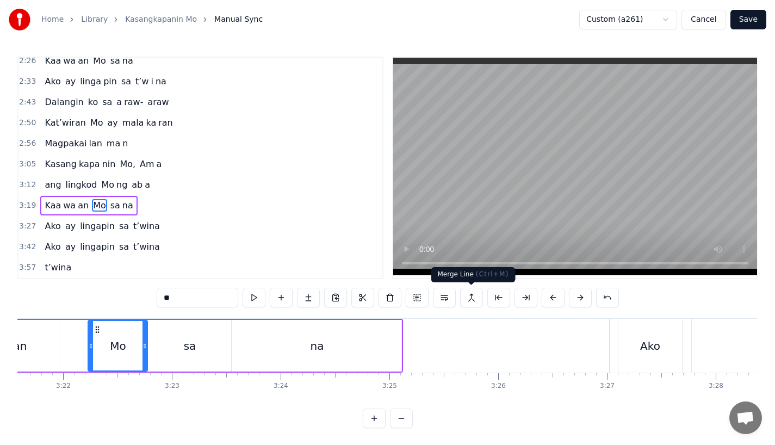
click at [658, 345] on div "Ako" at bounding box center [650, 346] width 20 height 16
type input "***"
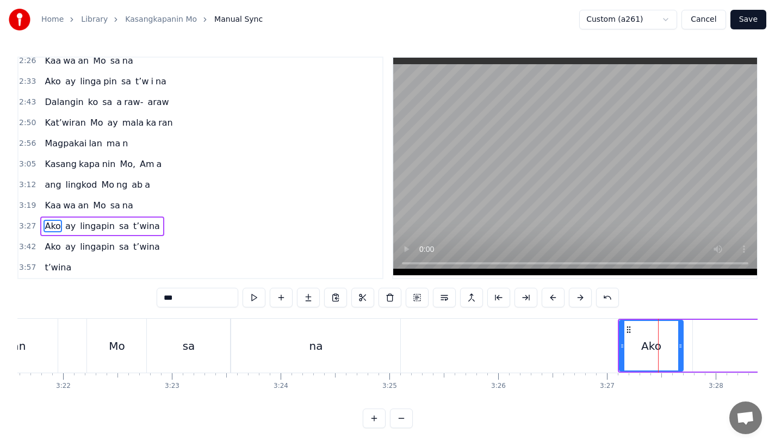
scroll to position [4, 0]
click at [551, 293] on button at bounding box center [553, 297] width 23 height 20
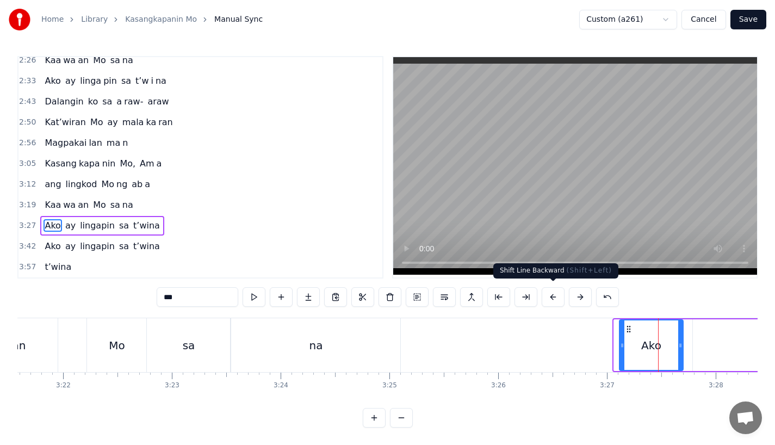
click at [551, 293] on button at bounding box center [553, 297] width 23 height 20
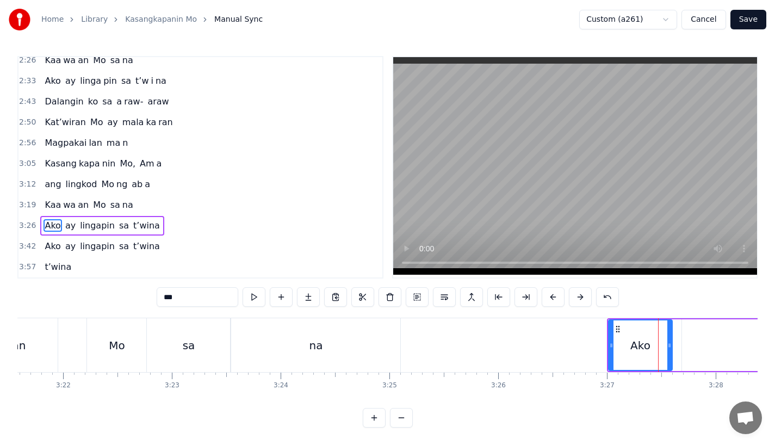
click at [551, 293] on button at bounding box center [553, 297] width 23 height 20
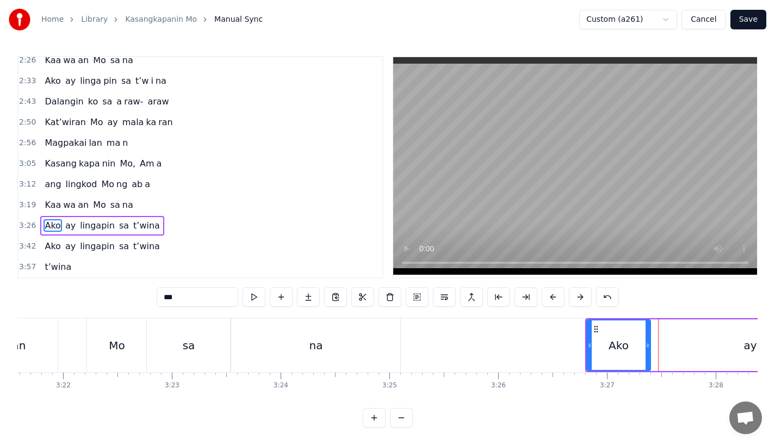
click at [551, 293] on button at bounding box center [553, 297] width 23 height 20
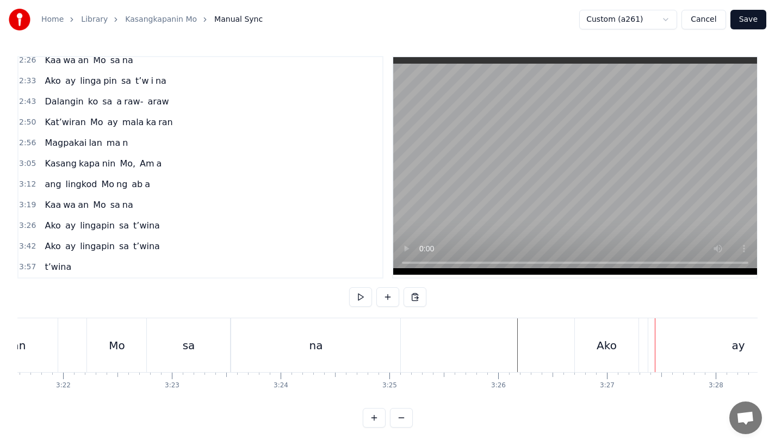
click at [607, 348] on div "Ako" at bounding box center [607, 345] width 20 height 16
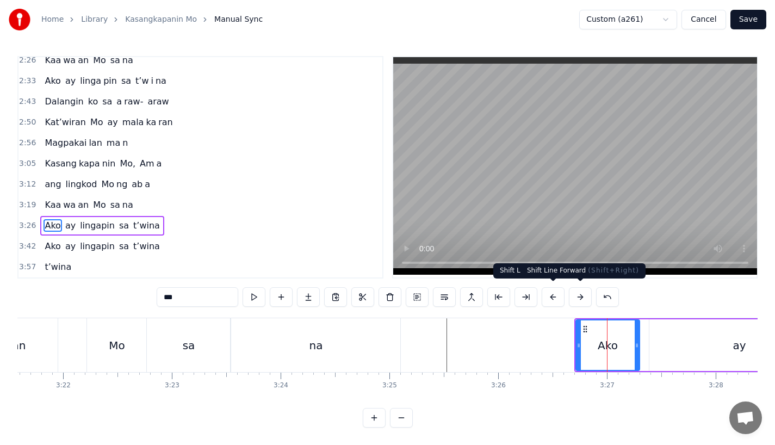
click at [579, 296] on button at bounding box center [580, 297] width 23 height 20
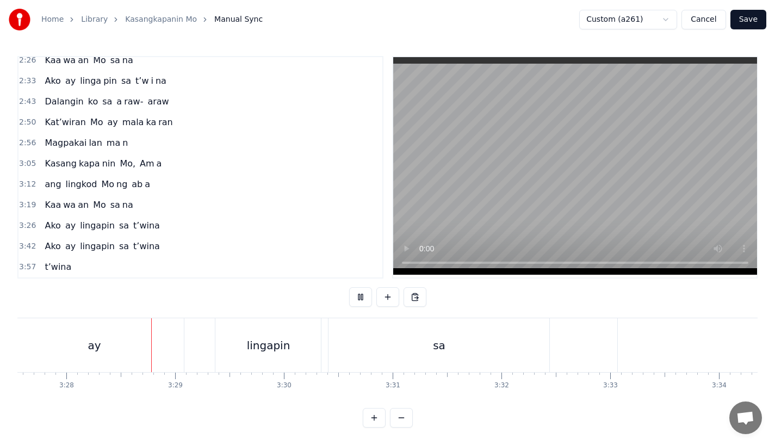
scroll to position [0, 22583]
click at [173, 335] on div "ay" at bounding box center [91, 345] width 180 height 54
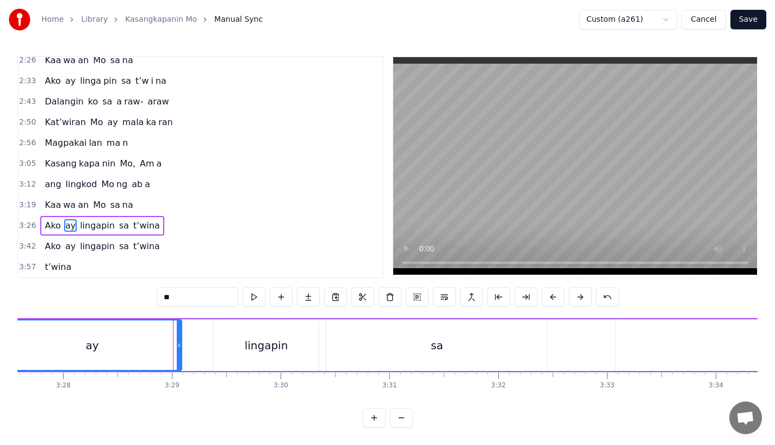
scroll to position [4, 0]
click at [439, 345] on div "sa" at bounding box center [437, 345] width 13 height 16
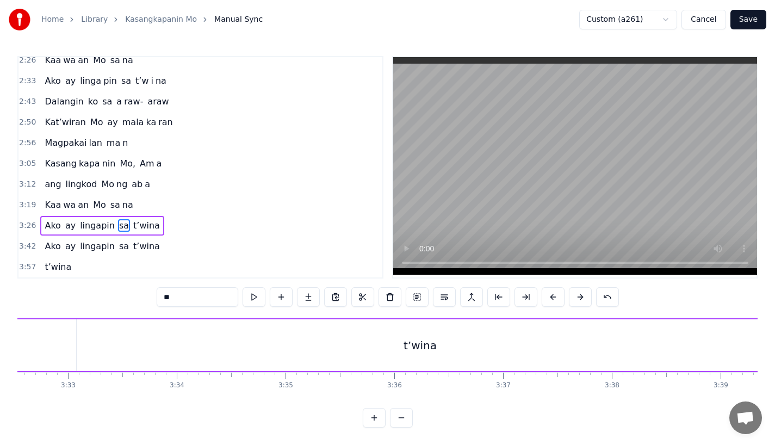
scroll to position [0, 23165]
click at [700, 343] on div "t’wina" at bounding box center [377, 345] width 686 height 52
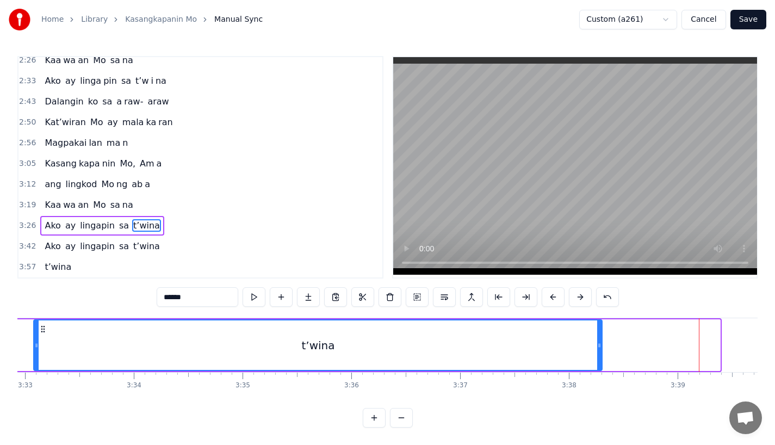
drag, startPoint x: 720, startPoint y: 344, endPoint x: 63, endPoint y: 332, distance: 656.7
click at [63, 332] on div "t’wina" at bounding box center [317, 345] width 567 height 50
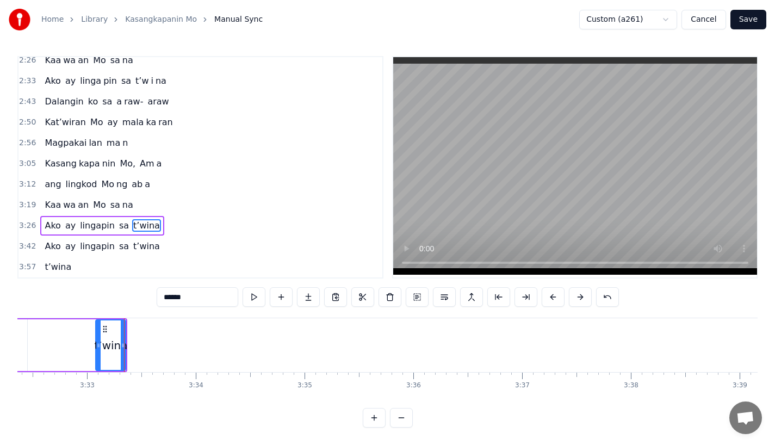
scroll to position [0, 23015]
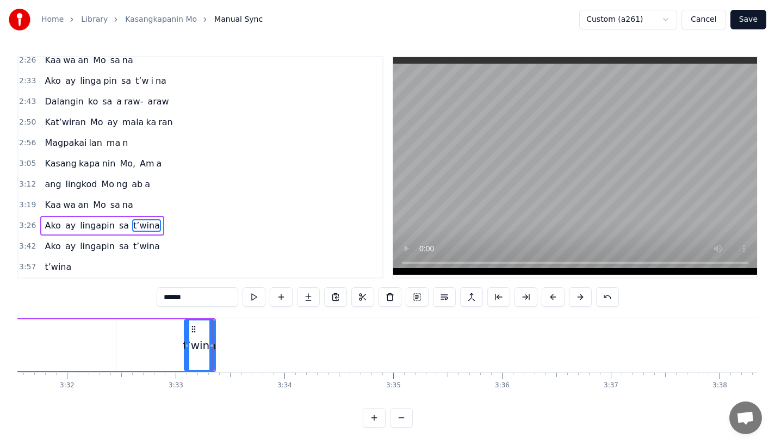
drag, startPoint x: 175, startPoint y: 295, endPoint x: 227, endPoint y: 295, distance: 52.2
click at [227, 295] on input "******" at bounding box center [198, 297] width 82 height 20
type input "***"
click at [304, 294] on button at bounding box center [308, 297] width 23 height 20
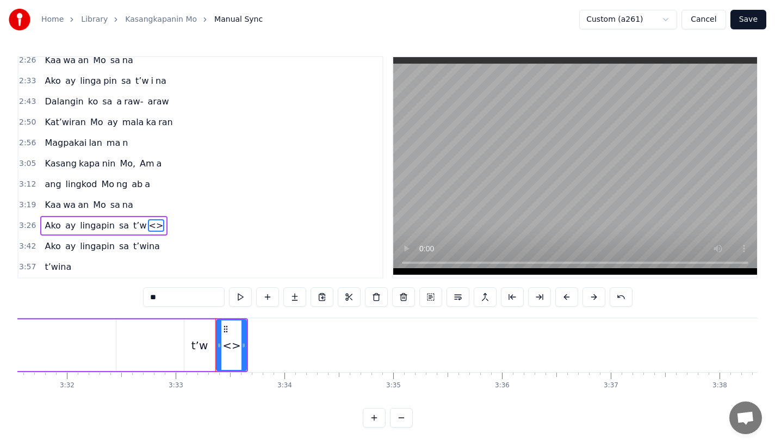
drag, startPoint x: 174, startPoint y: 290, endPoint x: 133, endPoint y: 290, distance: 41.3
click at [133, 290] on div "0:18 Ang bu hay ko ng i to 0:25 i ni la an sa I yo 0:33 Nawa'y marapatin Mo 0:4…" at bounding box center [387, 242] width 740 height 372
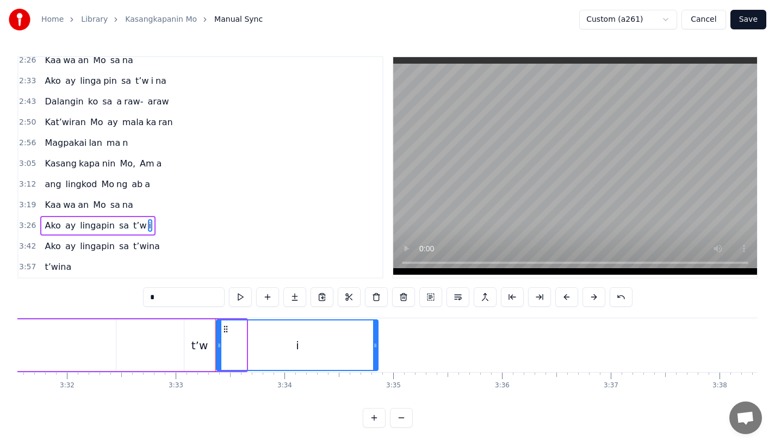
drag, startPoint x: 244, startPoint y: 345, endPoint x: 420, endPoint y: 348, distance: 176.3
click at [378, 348] on div at bounding box center [375, 345] width 4 height 50
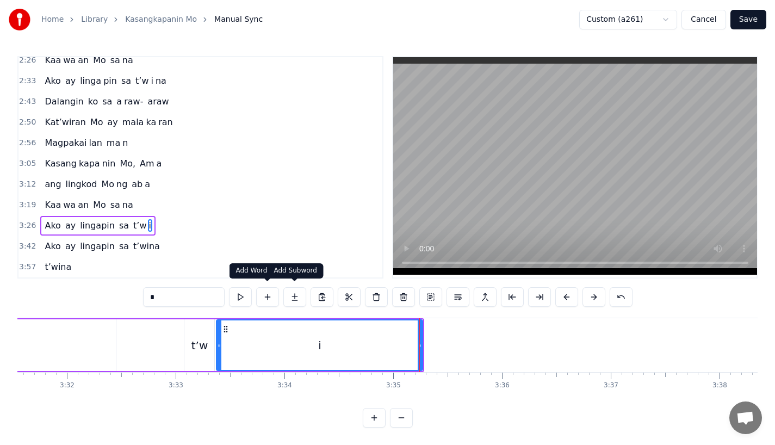
type input "*"
click at [290, 292] on button at bounding box center [294, 297] width 23 height 20
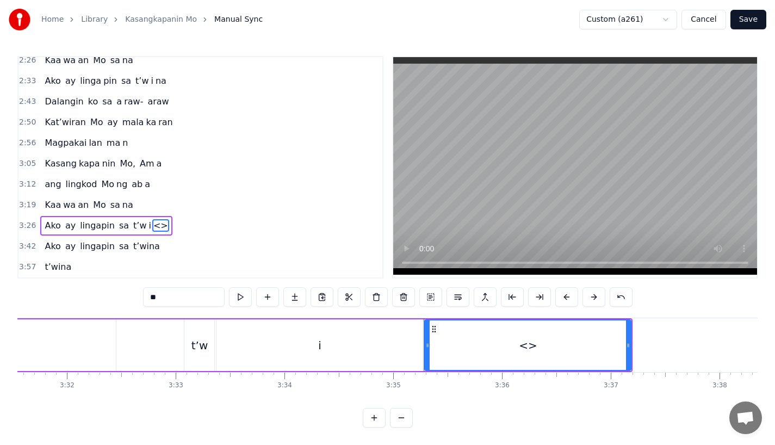
drag, startPoint x: 163, startPoint y: 293, endPoint x: 120, endPoint y: 293, distance: 43.0
click at [120, 293] on div "0:18 Ang bu hay ko ng i to 0:25 i ni la an sa I yo 0:33 Nawa'y marapatin Mo 0:4…" at bounding box center [387, 242] width 740 height 372
click at [503, 355] on div "na" at bounding box center [527, 345] width 205 height 50
drag, startPoint x: 629, startPoint y: 345, endPoint x: 645, endPoint y: 345, distance: 15.8
click at [632, 345] on icon at bounding box center [629, 345] width 4 height 9
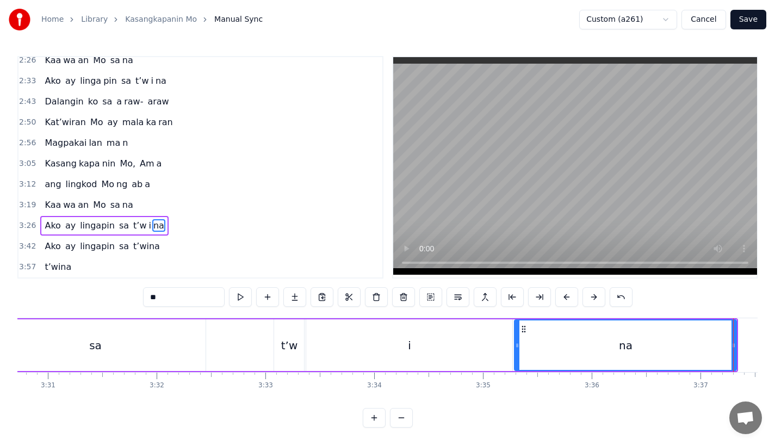
scroll to position [0, 22917]
click at [299, 338] on div "t’w" at bounding box center [297, 345] width 17 height 16
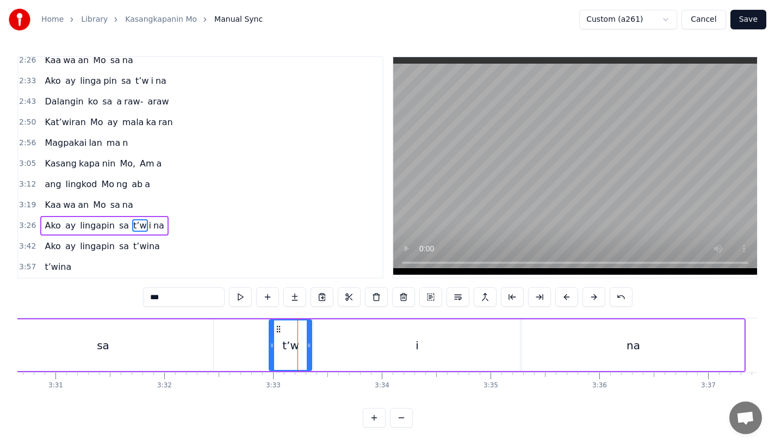
drag, startPoint x: 286, startPoint y: 348, endPoint x: 273, endPoint y: 348, distance: 13.1
click at [273, 348] on div at bounding box center [272, 345] width 4 height 50
click at [165, 337] on div "sa" at bounding box center [102, 345] width 221 height 52
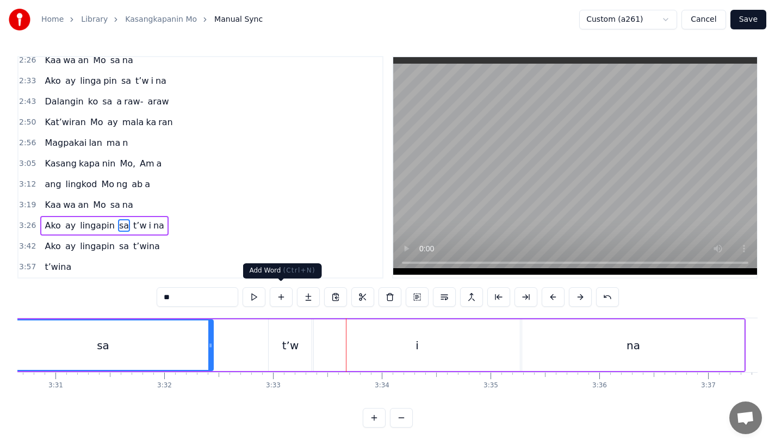
click at [185, 335] on div "sa" at bounding box center [103, 345] width 220 height 50
drag, startPoint x: 211, startPoint y: 345, endPoint x: 232, endPoint y: 345, distance: 20.7
click at [232, 345] on icon at bounding box center [231, 345] width 4 height 9
click at [271, 346] on div "t’w" at bounding box center [290, 345] width 43 height 52
type input "***"
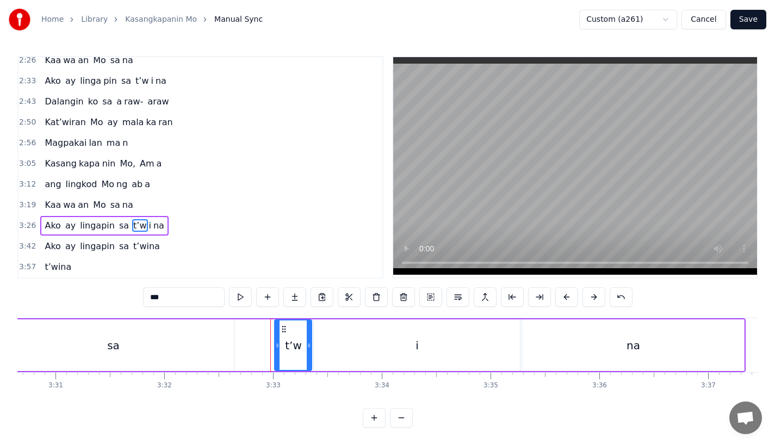
drag, startPoint x: 272, startPoint y: 354, endPoint x: 279, endPoint y: 354, distance: 7.1
click at [279, 354] on div at bounding box center [277, 345] width 4 height 50
click at [250, 348] on div "Ako ay lingapin sa t’w i na" at bounding box center [169, 345] width 1153 height 54
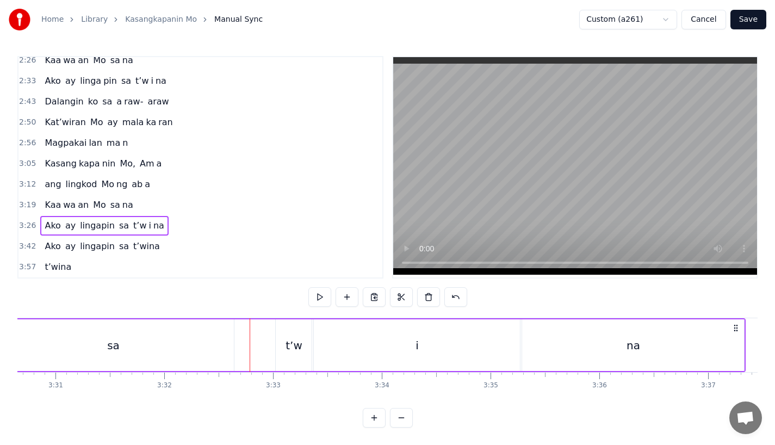
click at [212, 344] on div "sa" at bounding box center [113, 345] width 242 height 52
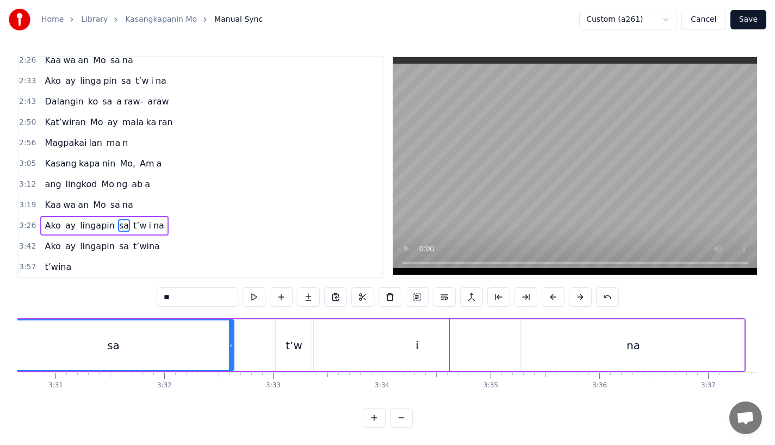
click at [295, 352] on div "t’w" at bounding box center [294, 345] width 36 height 52
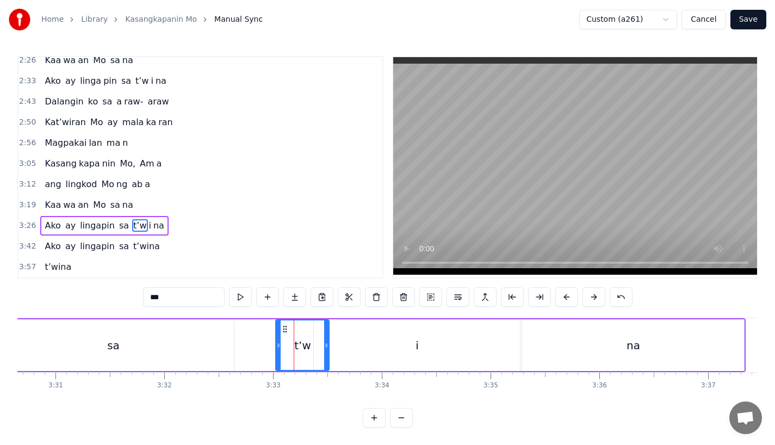
drag, startPoint x: 308, startPoint y: 351, endPoint x: 326, endPoint y: 351, distance: 17.4
click at [326, 351] on div at bounding box center [326, 345] width 4 height 50
click at [352, 351] on div "i" at bounding box center [417, 345] width 206 height 52
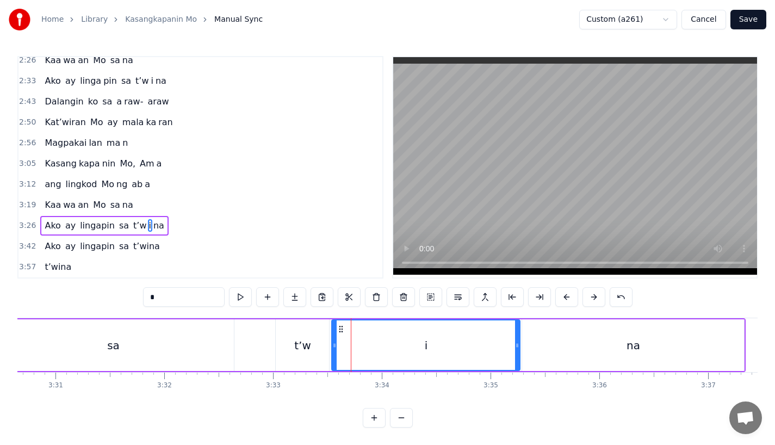
drag, startPoint x: 315, startPoint y: 348, endPoint x: 333, endPoint y: 350, distance: 18.0
click at [333, 350] on div at bounding box center [334, 345] width 4 height 50
click at [199, 344] on div "sa" at bounding box center [113, 345] width 242 height 52
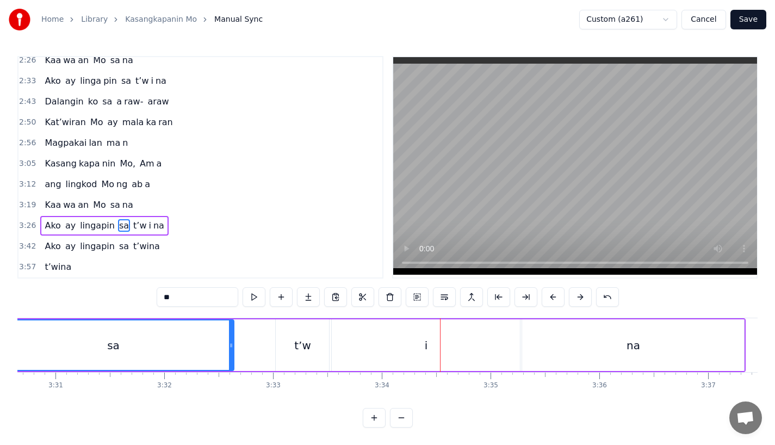
click at [493, 352] on div "i" at bounding box center [426, 345] width 188 height 52
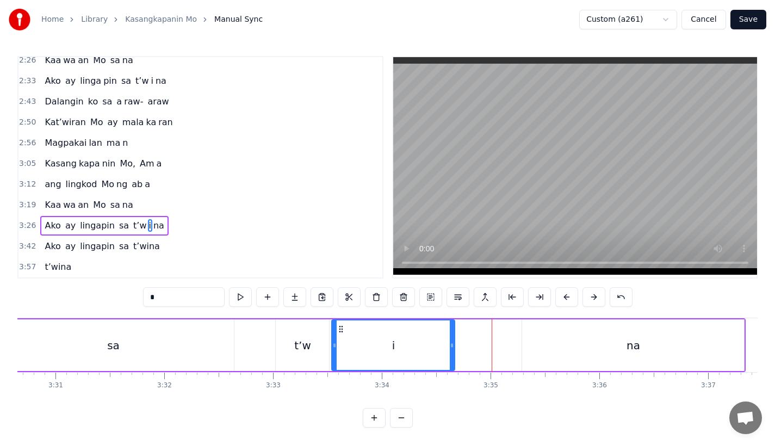
drag, startPoint x: 519, startPoint y: 351, endPoint x: 450, endPoint y: 353, distance: 69.1
click at [450, 353] on div "i" at bounding box center [393, 345] width 124 height 52
click at [543, 351] on div "na" at bounding box center [633, 345] width 222 height 52
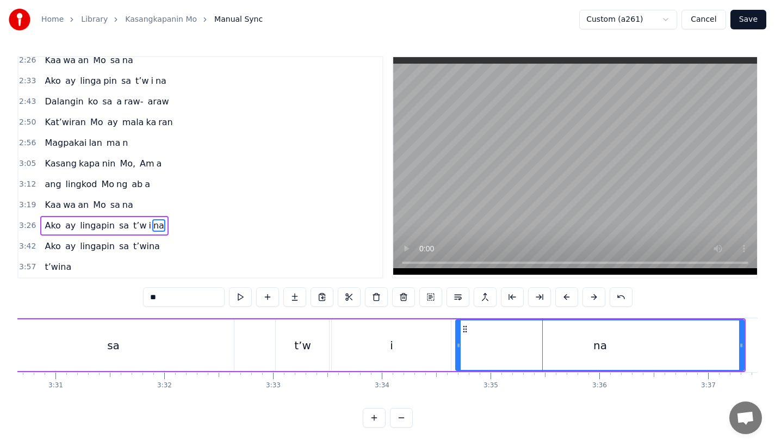
drag, startPoint x: 525, startPoint y: 350, endPoint x: 457, endPoint y: 350, distance: 68.5
click at [457, 350] on div at bounding box center [458, 345] width 4 height 50
drag, startPoint x: 457, startPoint y: 350, endPoint x: 443, endPoint y: 350, distance: 14.1
click at [443, 350] on div at bounding box center [442, 345] width 4 height 50
click at [395, 350] on div "i" at bounding box center [391, 345] width 119 height 52
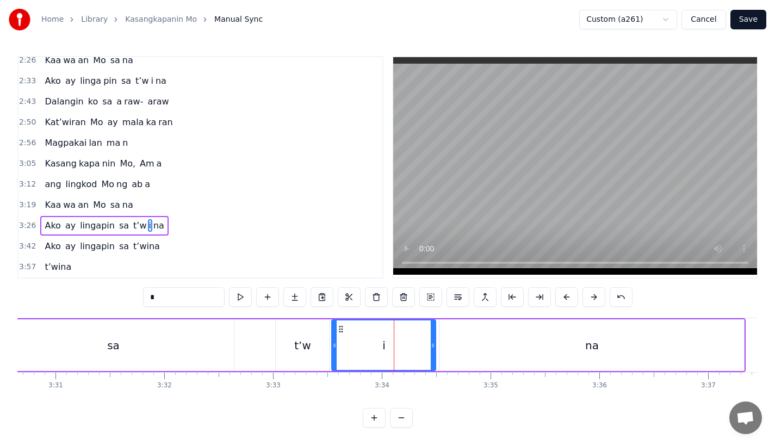
drag, startPoint x: 450, startPoint y: 355, endPoint x: 435, endPoint y: 355, distance: 15.2
click at [435, 355] on div "i" at bounding box center [383, 345] width 105 height 52
click at [230, 336] on div "sa" at bounding box center [113, 345] width 242 height 52
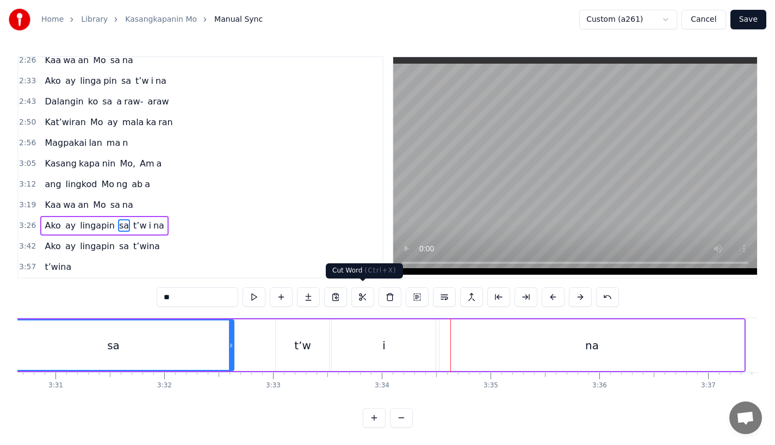
click at [379, 333] on div "i" at bounding box center [384, 345] width 104 height 52
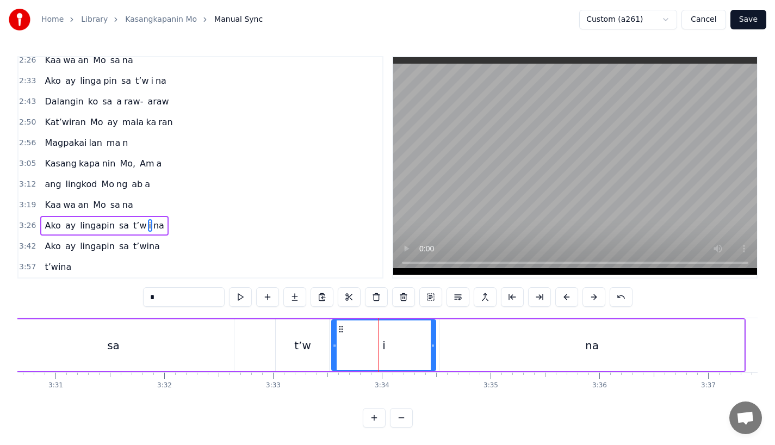
click at [452, 347] on div "na" at bounding box center [592, 345] width 305 height 52
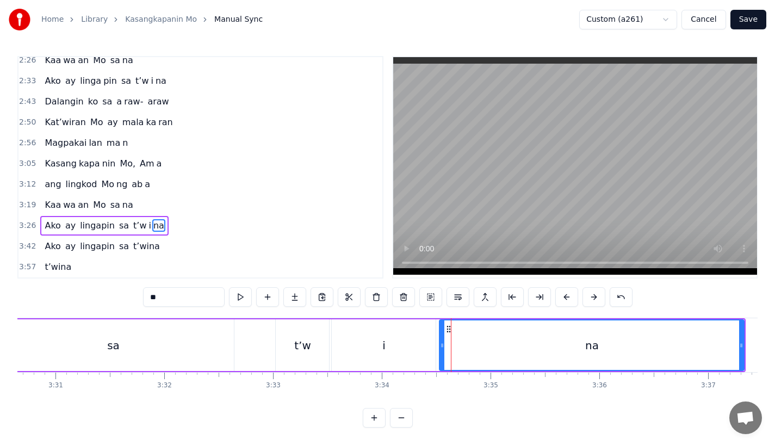
click at [428, 347] on div "i" at bounding box center [384, 345] width 104 height 52
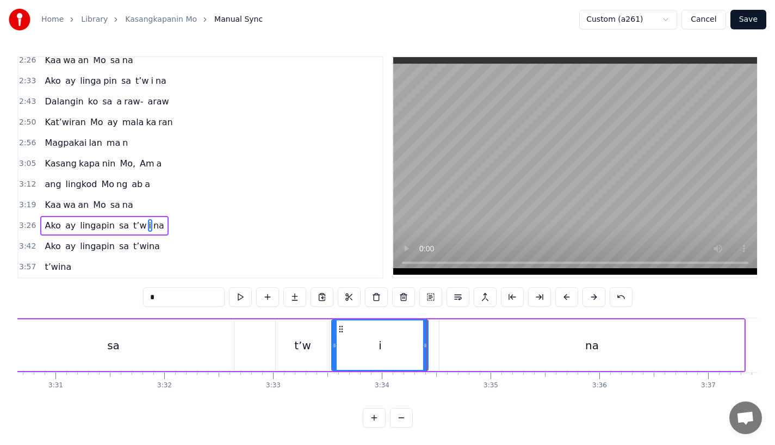
drag, startPoint x: 432, startPoint y: 347, endPoint x: 425, endPoint y: 347, distance: 7.6
click at [425, 347] on div at bounding box center [425, 345] width 4 height 50
click at [458, 344] on div "na" at bounding box center [592, 345] width 305 height 52
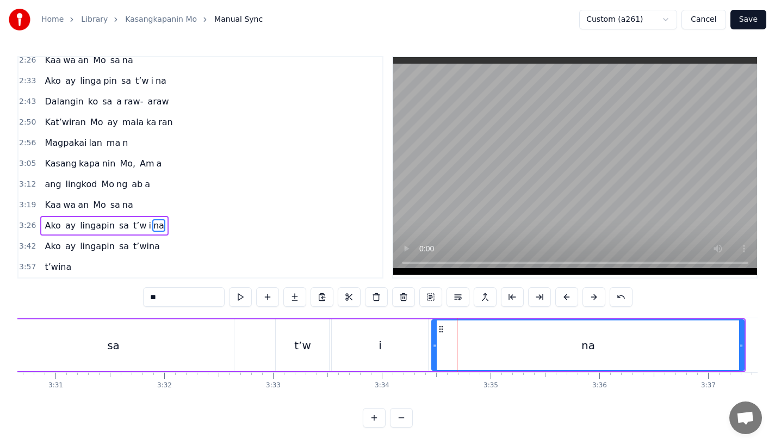
drag, startPoint x: 442, startPoint y: 344, endPoint x: 434, endPoint y: 344, distance: 8.7
click at [434, 344] on icon at bounding box center [434, 345] width 4 height 9
click at [738, 342] on div "na" at bounding box center [587, 345] width 312 height 50
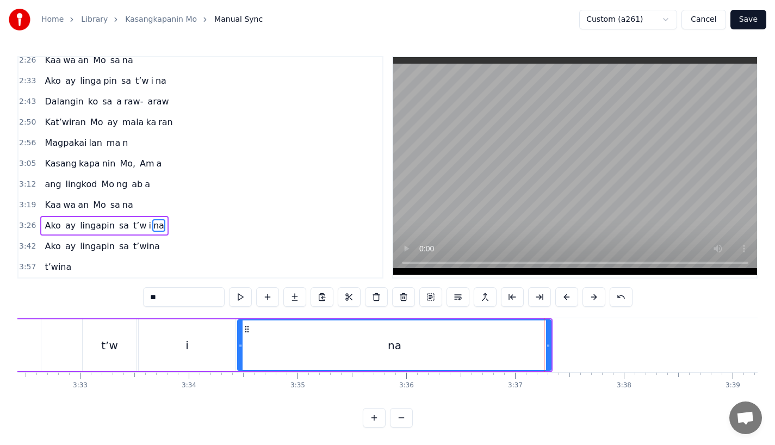
scroll to position [0, 23091]
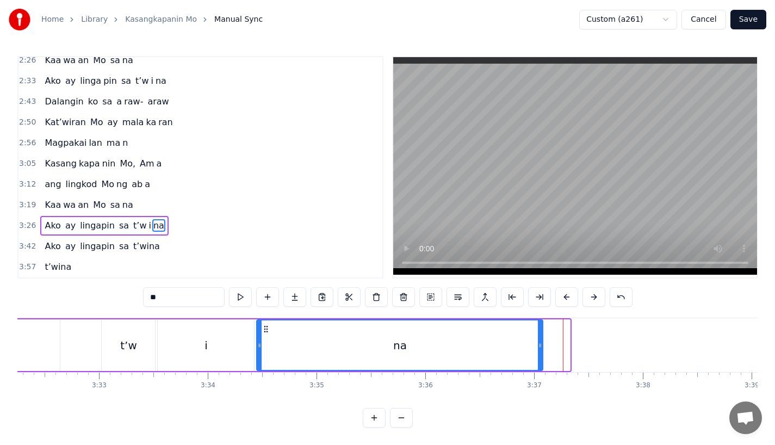
drag, startPoint x: 567, startPoint y: 347, endPoint x: 513, endPoint y: 347, distance: 53.9
click at [513, 347] on div "na" at bounding box center [399, 345] width 285 height 50
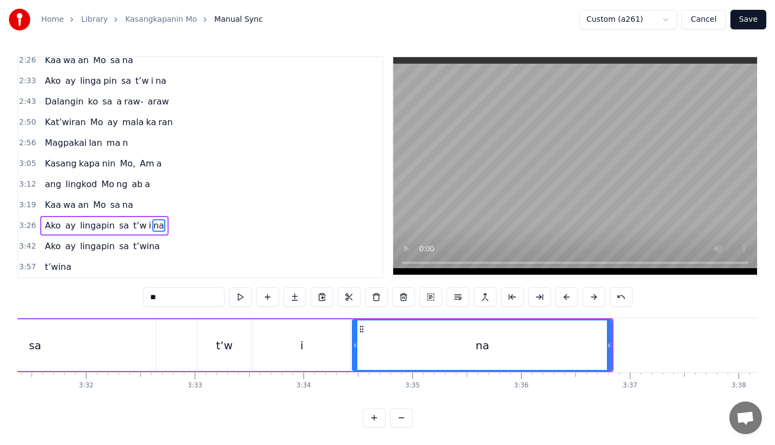
click at [123, 333] on div "sa" at bounding box center [35, 345] width 242 height 52
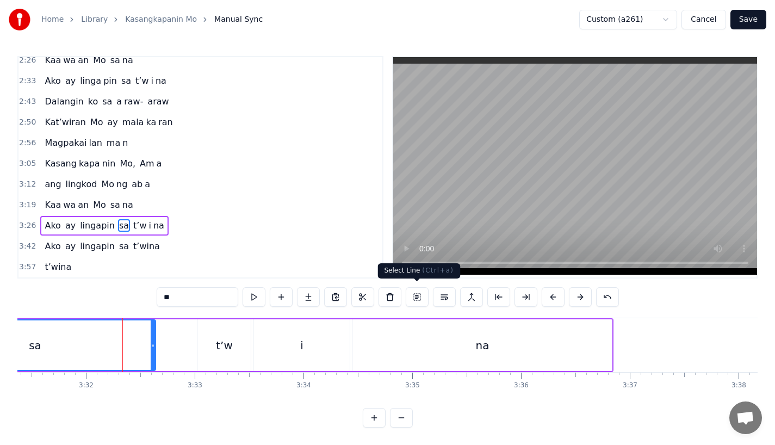
click at [434, 348] on div "na" at bounding box center [481, 345] width 259 height 52
type input "**"
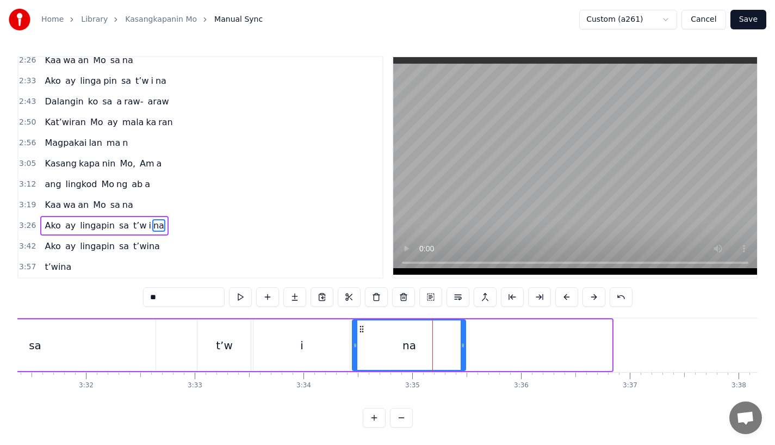
drag, startPoint x: 608, startPoint y: 345, endPoint x: 462, endPoint y: 345, distance: 146.3
click at [462, 345] on icon at bounding box center [463, 345] width 4 height 9
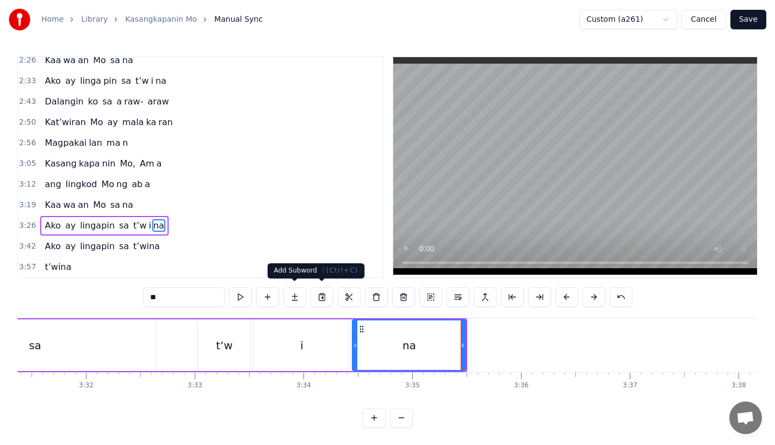
click at [287, 293] on button at bounding box center [294, 297] width 23 height 20
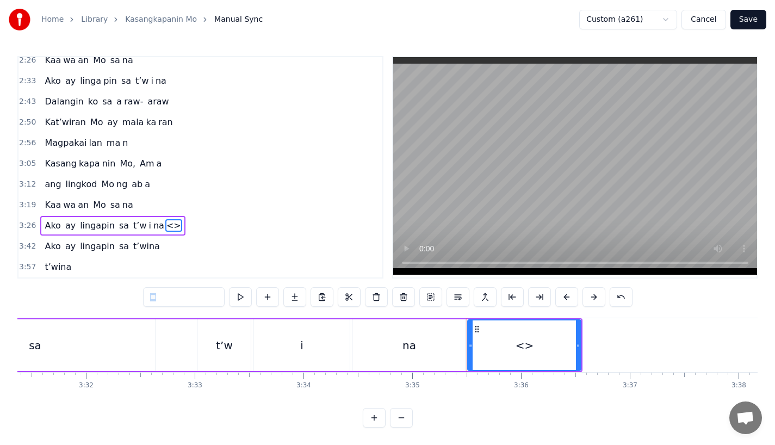
drag, startPoint x: 182, startPoint y: 304, endPoint x: 83, endPoint y: 301, distance: 98.5
click at [83, 301] on div "0:18 Ang bu hay ko ng i to 0:25 i ni la an sa I yo 0:33 Nawa'y marapatin Mo 0:4…" at bounding box center [387, 242] width 740 height 372
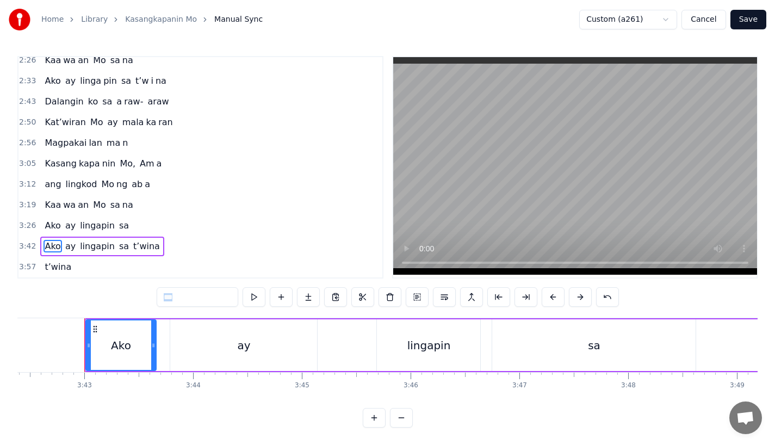
scroll to position [0, 24206]
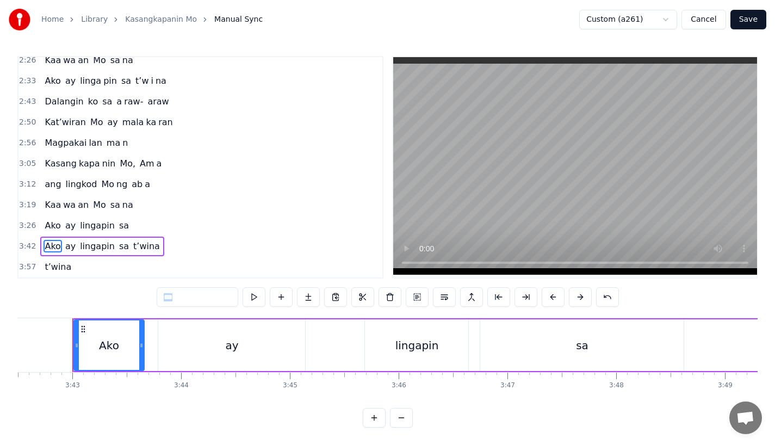
click at [132, 240] on span "t’wina" at bounding box center [146, 246] width 29 height 13
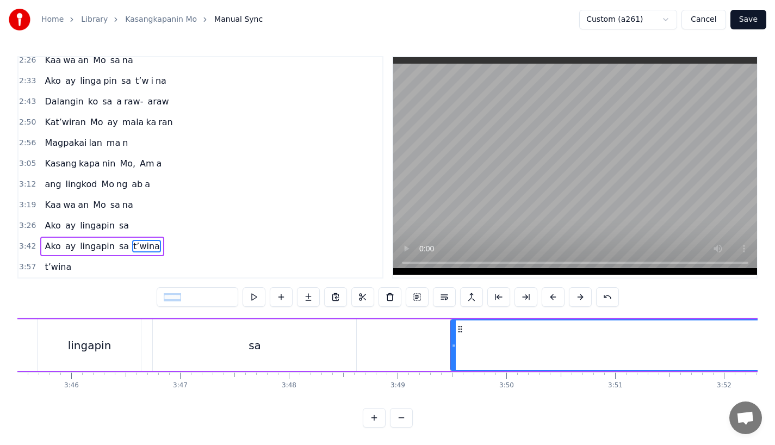
scroll to position [0, 24474]
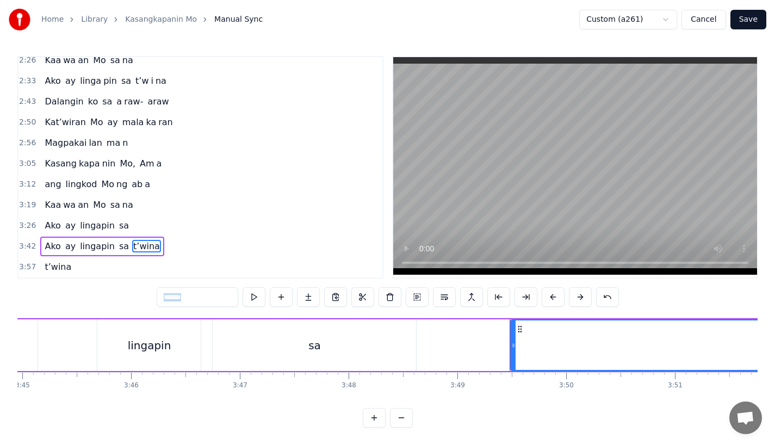
click at [118, 219] on span "sa" at bounding box center [124, 225] width 12 height 13
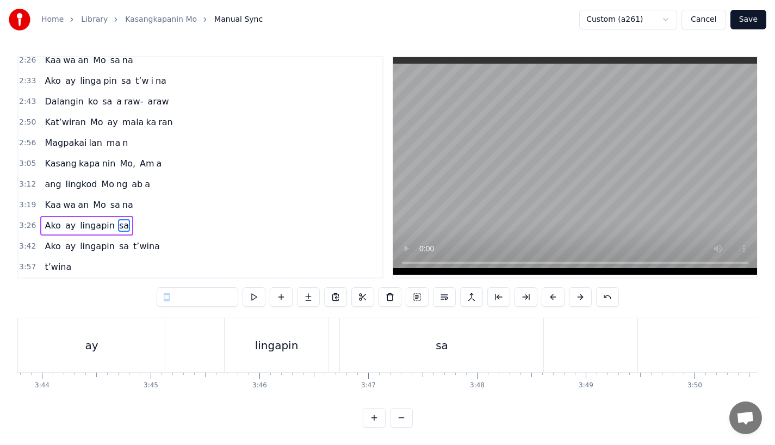
scroll to position [0, 24422]
type input "******"
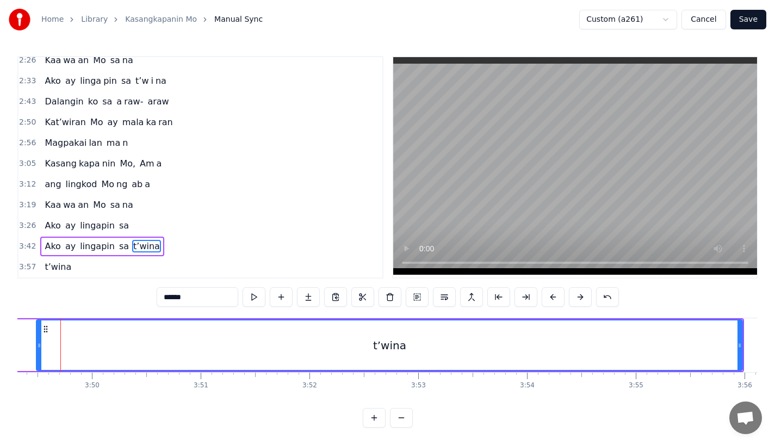
scroll to position [0, 24844]
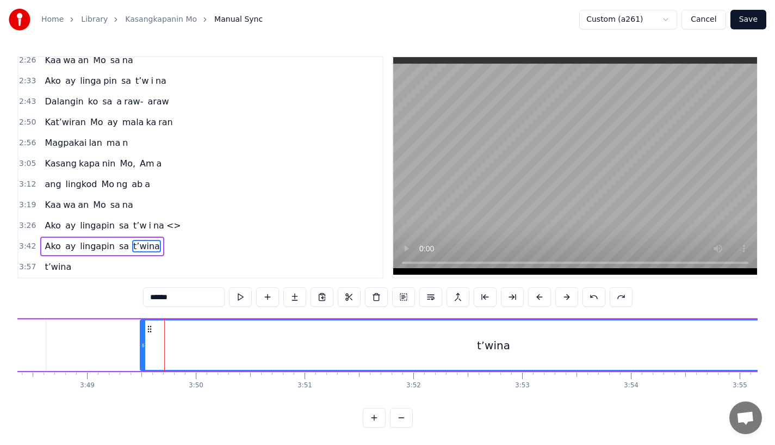
click at [213, 320] on div "t’wina" at bounding box center [493, 345] width 705 height 50
click at [104, 329] on div "Ako ay lingapin sa t’wina" at bounding box center [141, 345] width 1414 height 54
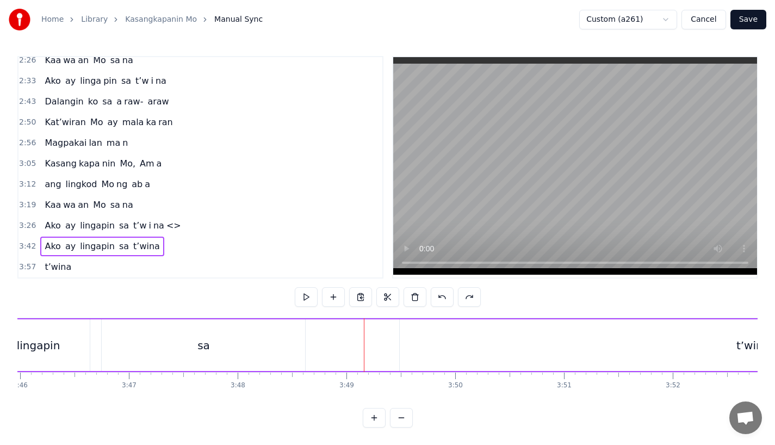
scroll to position [0, 24568]
click at [166, 219] on span "<>" at bounding box center [173, 225] width 17 height 13
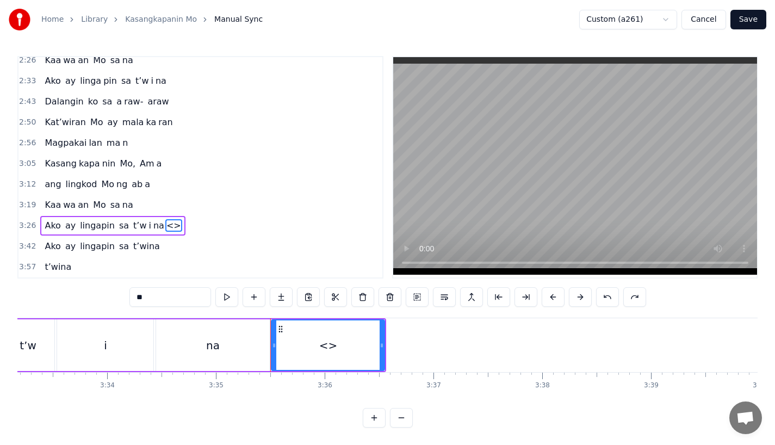
scroll to position [0, 23098]
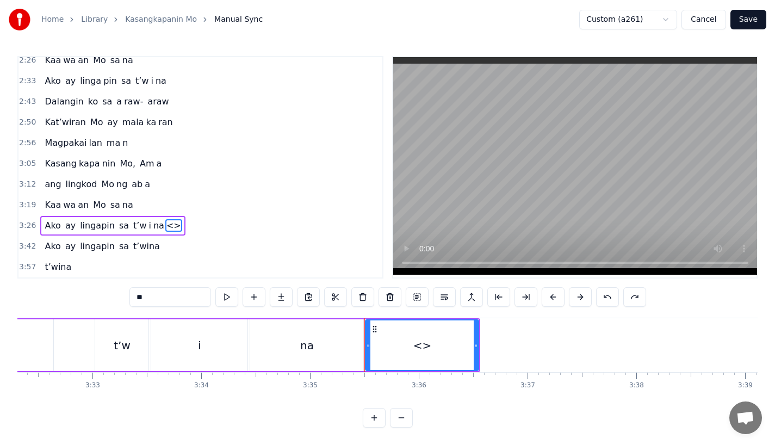
click at [176, 295] on input "**" at bounding box center [170, 297] width 82 height 20
click at [290, 349] on div "na" at bounding box center [306, 345] width 113 height 52
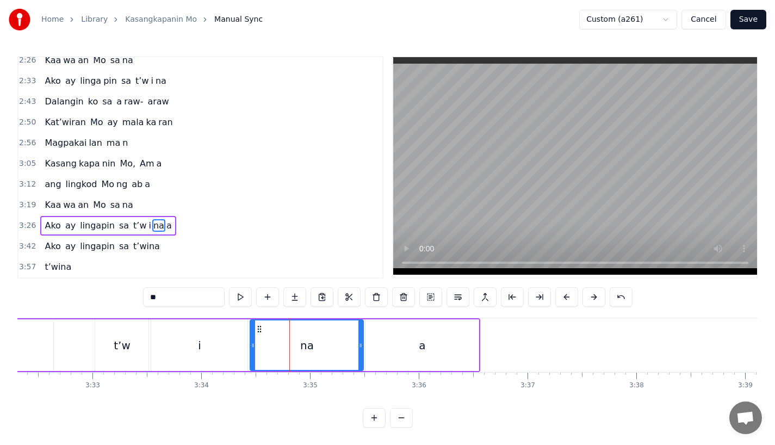
click at [172, 289] on input "**" at bounding box center [184, 297] width 82 height 20
click at [170, 348] on div "i" at bounding box center [199, 345] width 96 height 52
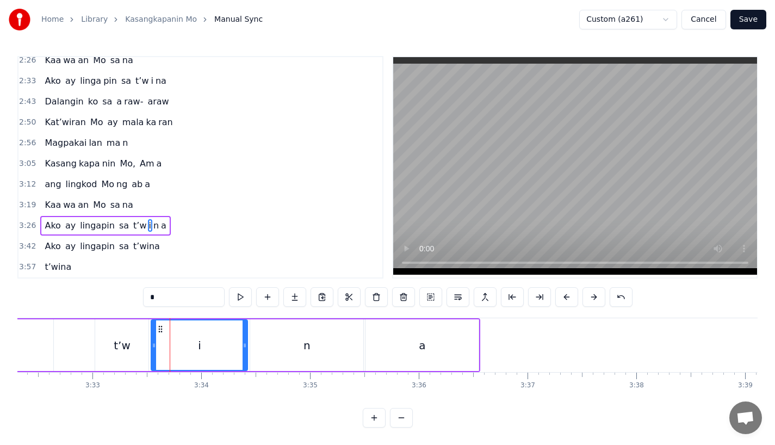
click at [332, 354] on div "n" at bounding box center [306, 345] width 113 height 52
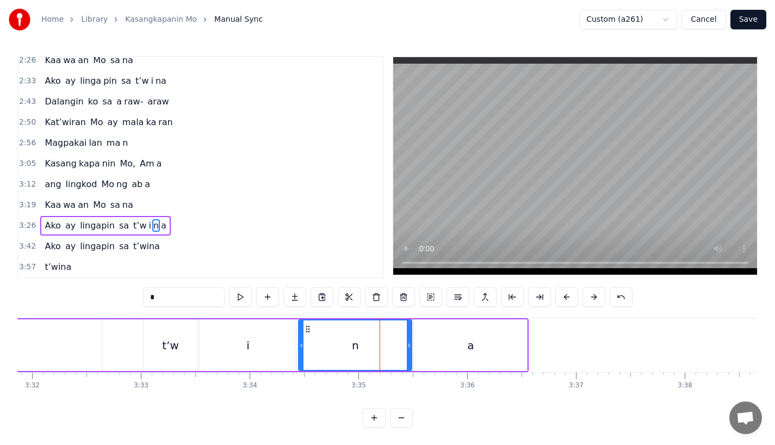
scroll to position [0, 23048]
click at [520, 337] on div "a" at bounding box center [471, 345] width 113 height 52
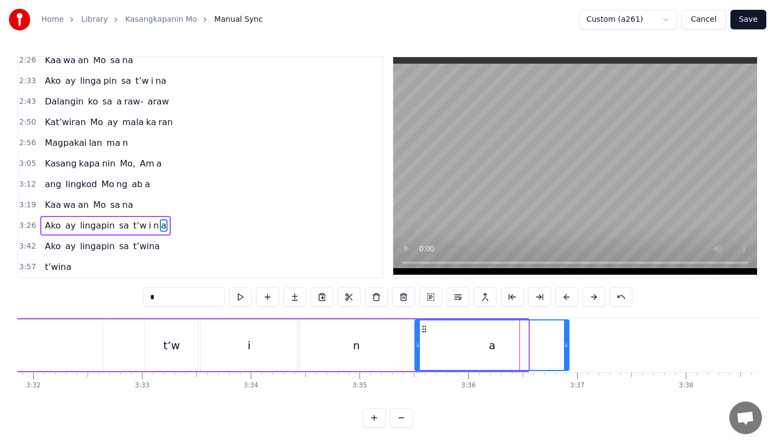
drag, startPoint x: 524, startPoint y: 345, endPoint x: 566, endPoint y: 345, distance: 41.9
click at [566, 345] on icon at bounding box center [566, 345] width 4 height 9
click at [388, 341] on div "n" at bounding box center [356, 345] width 113 height 52
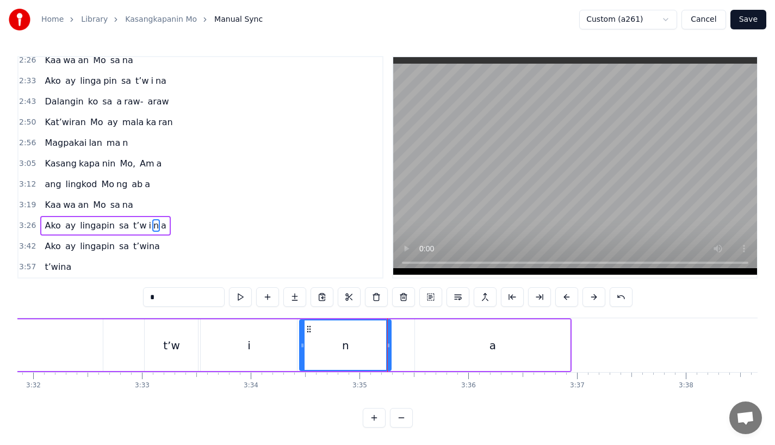
drag, startPoint x: 411, startPoint y: 350, endPoint x: 388, endPoint y: 350, distance: 22.9
click at [388, 350] on div at bounding box center [388, 345] width 4 height 50
click at [432, 349] on div "a" at bounding box center [492, 345] width 155 height 52
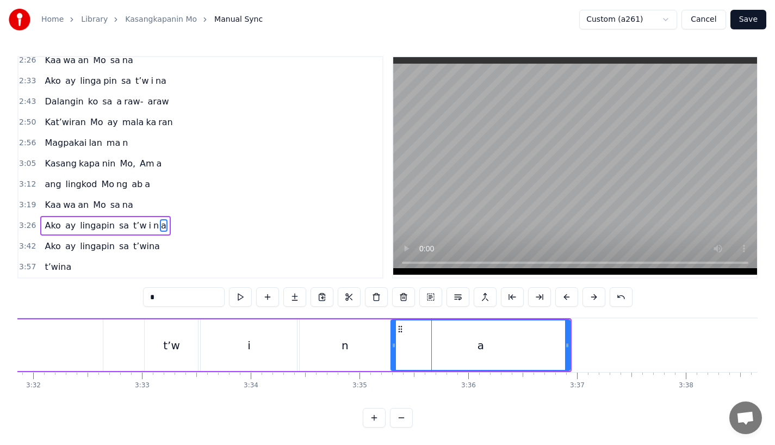
drag, startPoint x: 419, startPoint y: 348, endPoint x: 395, endPoint y: 350, distance: 24.0
click at [395, 350] on div at bounding box center [394, 345] width 4 height 50
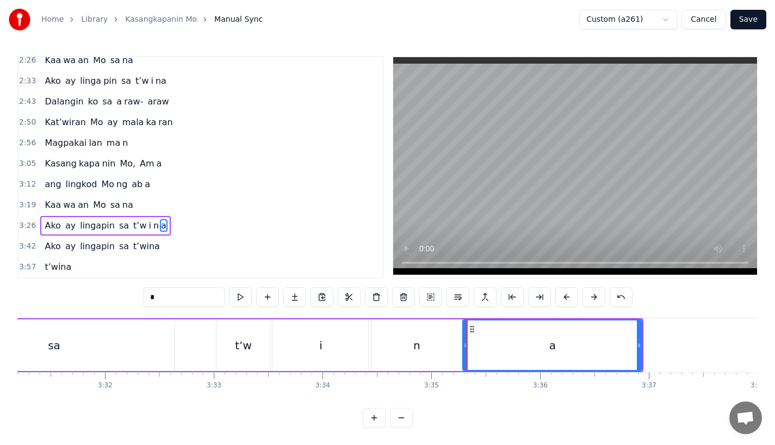
scroll to position [0, 22939]
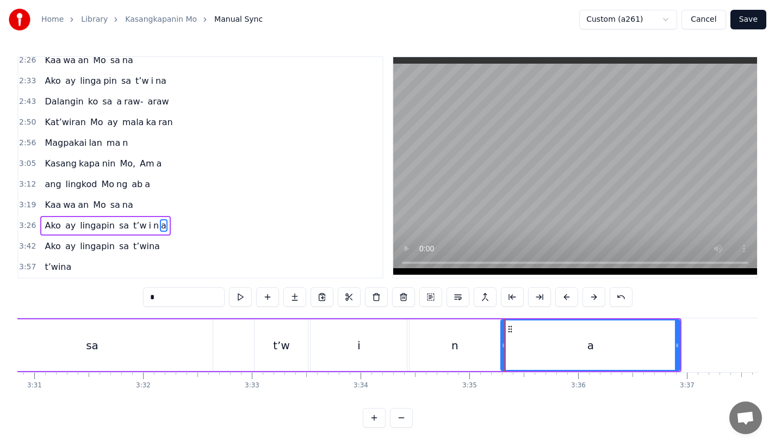
click at [172, 332] on div "sa" at bounding box center [92, 345] width 242 height 52
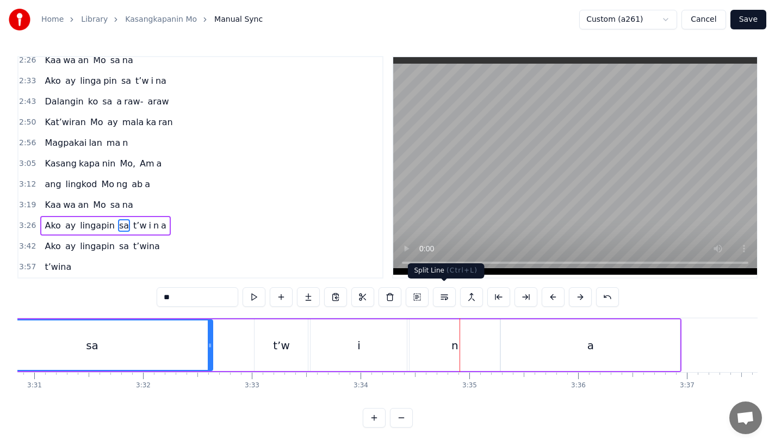
click at [460, 336] on div "n" at bounding box center [455, 345] width 90 height 52
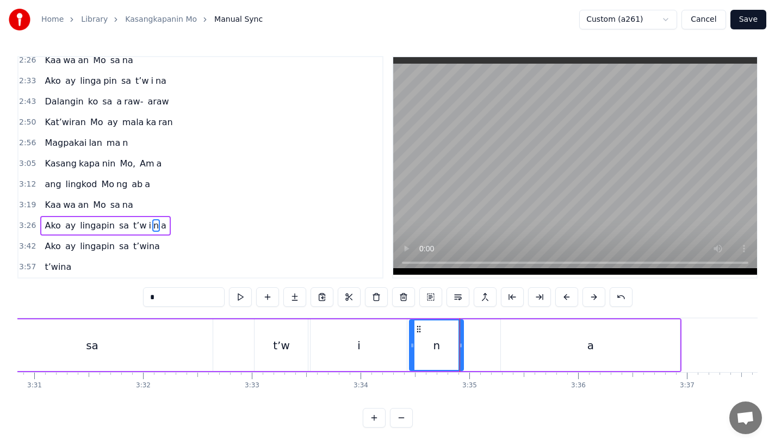
drag, startPoint x: 497, startPoint y: 341, endPoint x: 460, endPoint y: 342, distance: 36.5
click at [460, 342] on icon at bounding box center [461, 345] width 4 height 9
click at [524, 342] on div "a" at bounding box center [590, 345] width 179 height 52
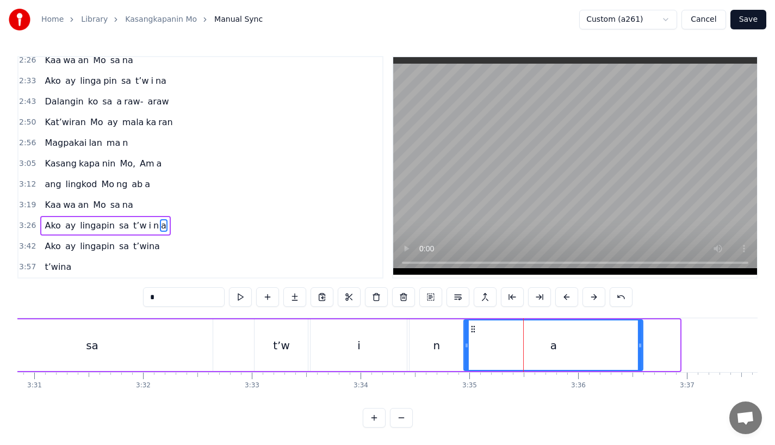
drag, startPoint x: 511, startPoint y: 326, endPoint x: 474, endPoint y: 329, distance: 37.6
click at [474, 329] on icon at bounding box center [473, 329] width 9 height 9
click at [202, 330] on div "sa" at bounding box center [92, 345] width 242 height 52
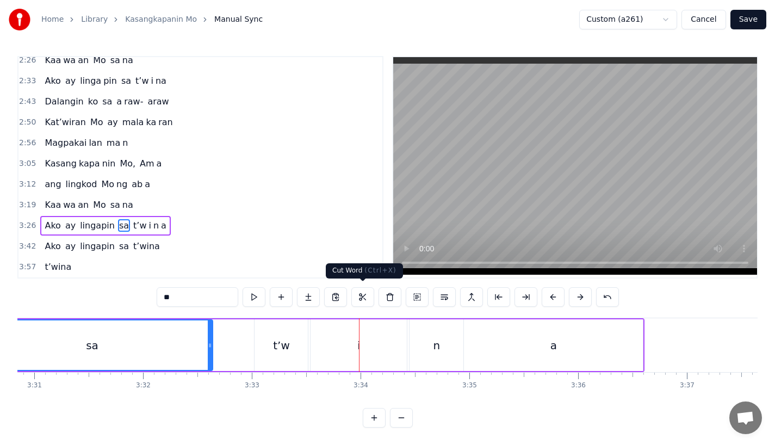
click at [377, 366] on div "i" at bounding box center [359, 345] width 96 height 52
type input "*"
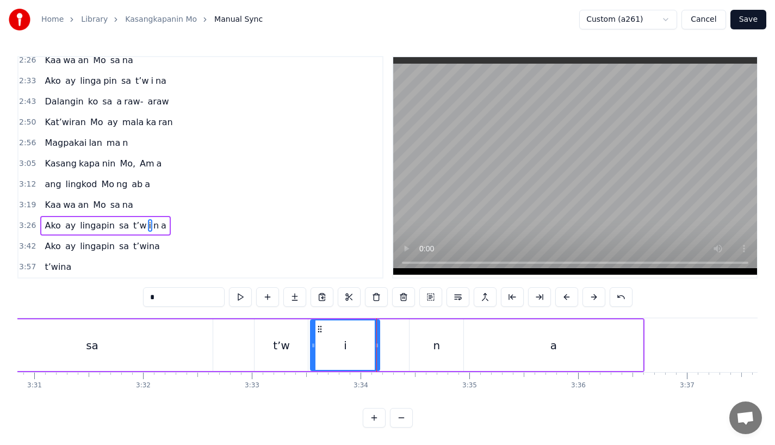
drag, startPoint x: 403, startPoint y: 355, endPoint x: 375, endPoint y: 358, distance: 27.4
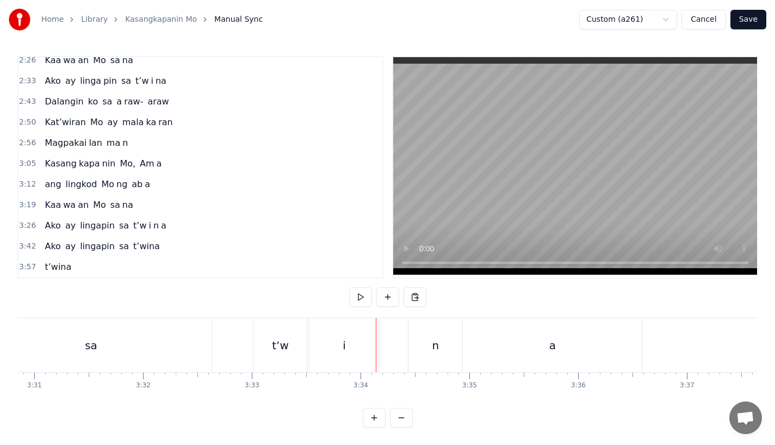
click at [432, 350] on div "n" at bounding box center [436, 345] width 54 height 54
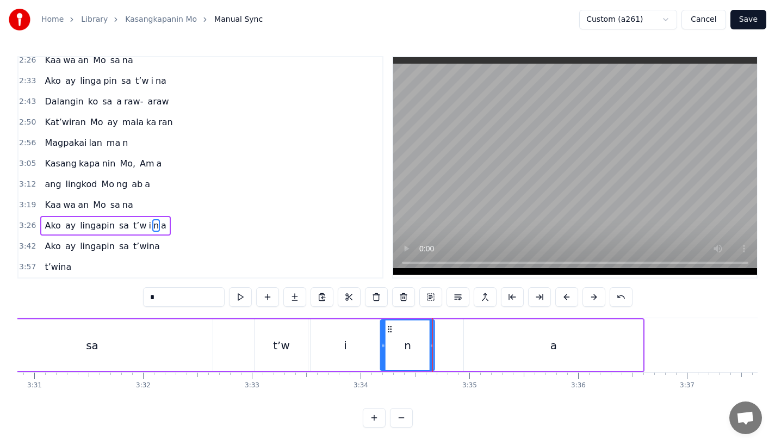
drag, startPoint x: 415, startPoint y: 321, endPoint x: 386, endPoint y: 324, distance: 29.5
click at [386, 325] on icon at bounding box center [390, 329] width 9 height 9
click at [488, 344] on div "a" at bounding box center [553, 345] width 179 height 52
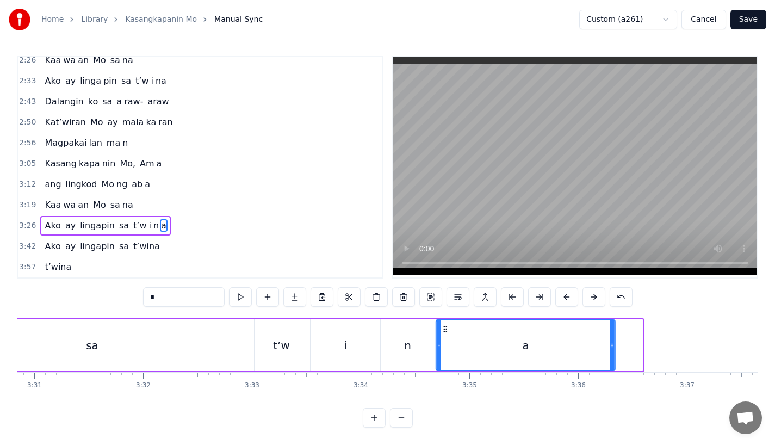
drag, startPoint x: 473, startPoint y: 324, endPoint x: 445, endPoint y: 324, distance: 28.3
click at [445, 325] on icon at bounding box center [445, 329] width 9 height 9
click at [170, 356] on div "sa" at bounding box center [92, 345] width 242 height 52
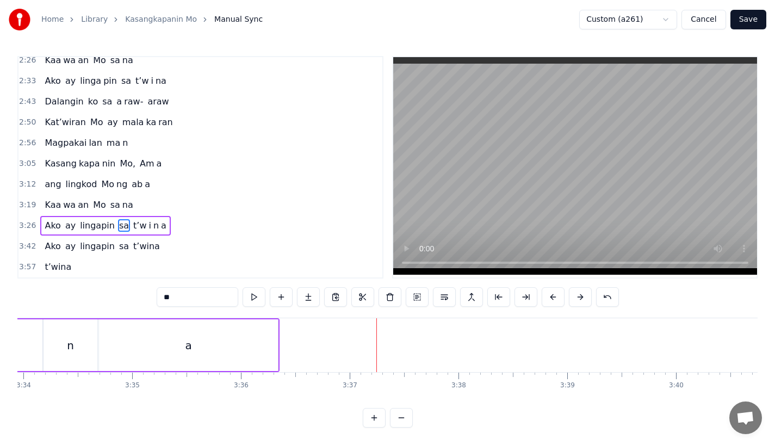
scroll to position [0, 23127]
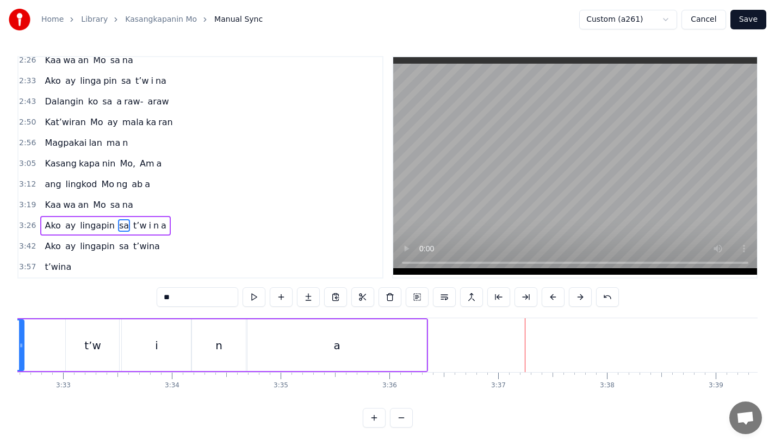
click at [405, 339] on div "a" at bounding box center [337, 345] width 179 height 52
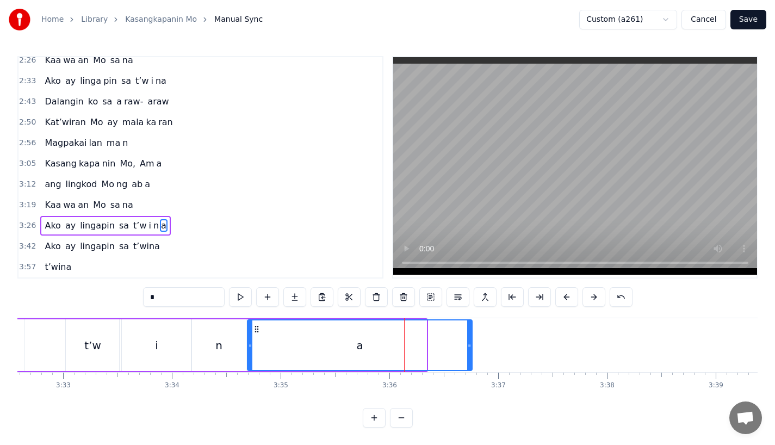
click at [472, 349] on div at bounding box center [469, 345] width 4 height 50
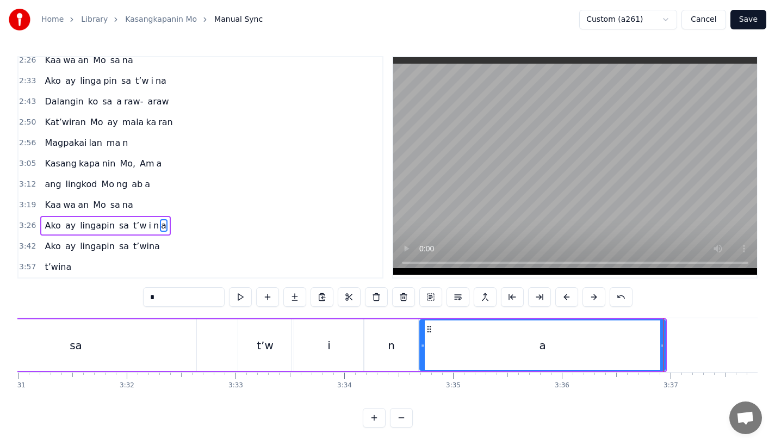
scroll to position [0, 22942]
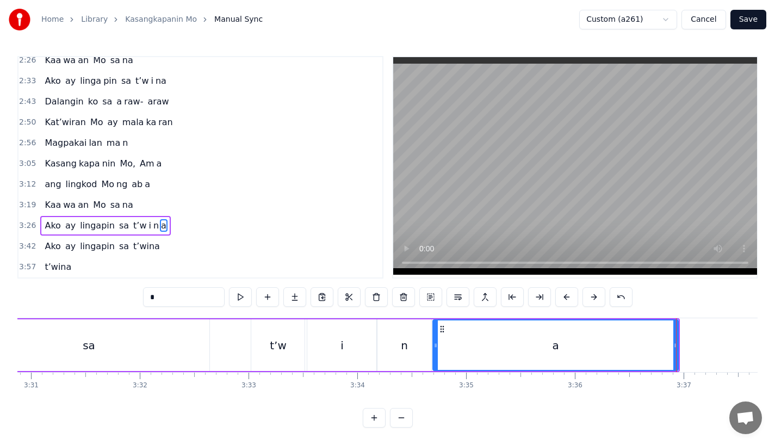
click at [175, 338] on div "sa" at bounding box center [89, 345] width 242 height 52
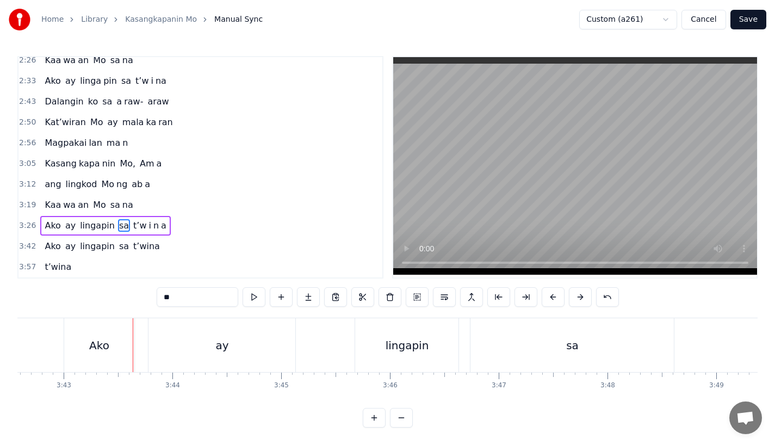
scroll to position [0, 24221]
click at [86, 337] on div "Ako" at bounding box center [93, 345] width 20 height 16
type input "***"
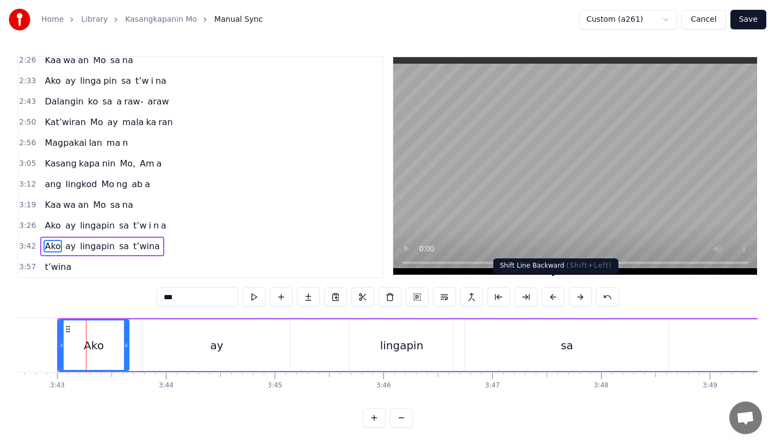
click at [558, 291] on button at bounding box center [553, 297] width 23 height 20
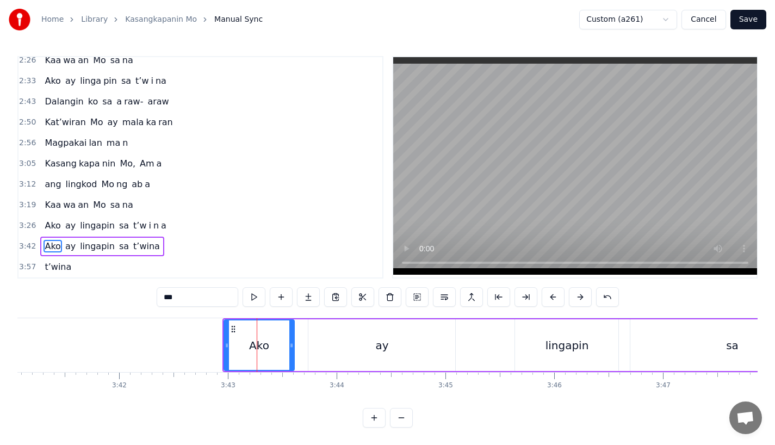
scroll to position [0, 24031]
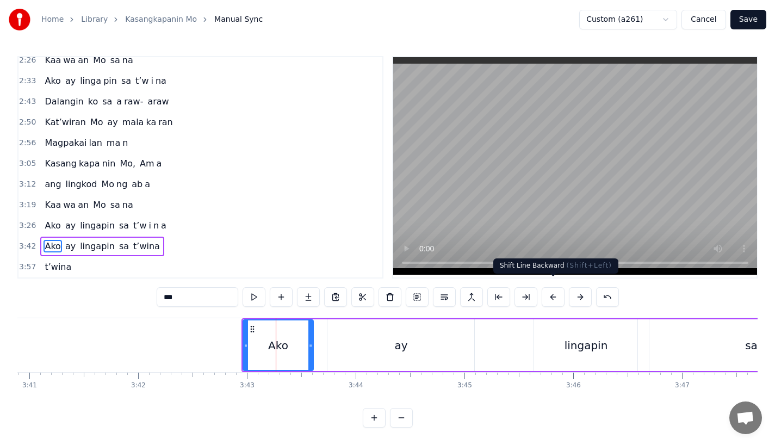
click at [546, 289] on button at bounding box center [553, 297] width 23 height 20
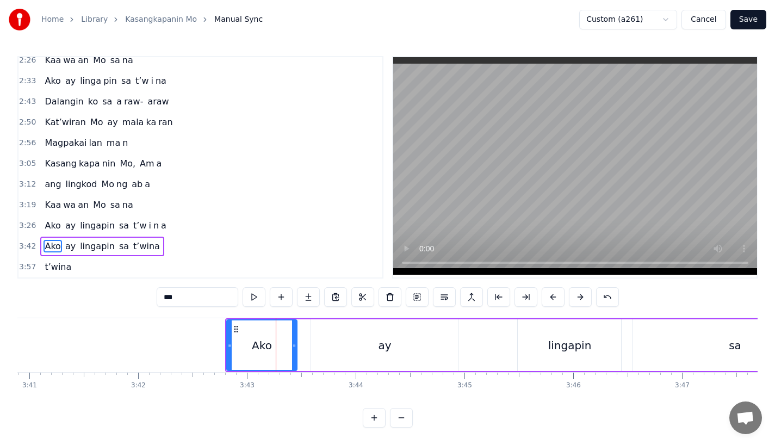
click at [546, 289] on button at bounding box center [553, 297] width 23 height 20
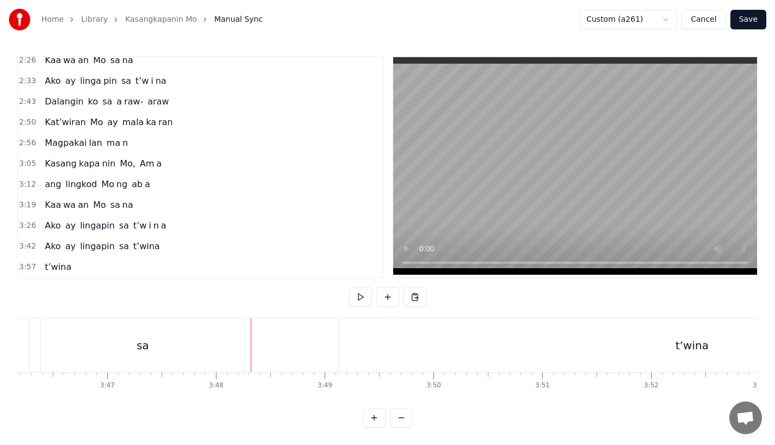
scroll to position [0, 24562]
click at [253, 337] on div "sa" at bounding box center [186, 345] width 203 height 54
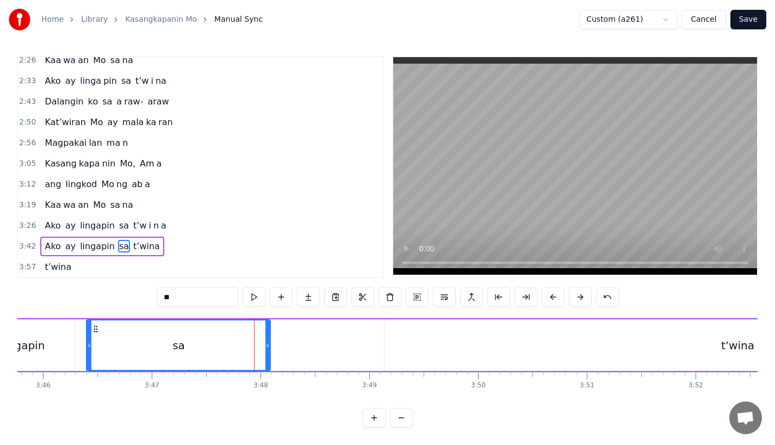
drag, startPoint x: 287, startPoint y: 339, endPoint x: 264, endPoint y: 339, distance: 22.8
click at [265, 341] on icon at bounding box center [267, 345] width 4 height 9
click at [209, 337] on div "sa" at bounding box center [177, 345] width 180 height 50
click at [238, 326] on div "sa" at bounding box center [177, 345] width 180 height 50
click at [417, 341] on div "t’wina" at bounding box center [738, 345] width 706 height 52
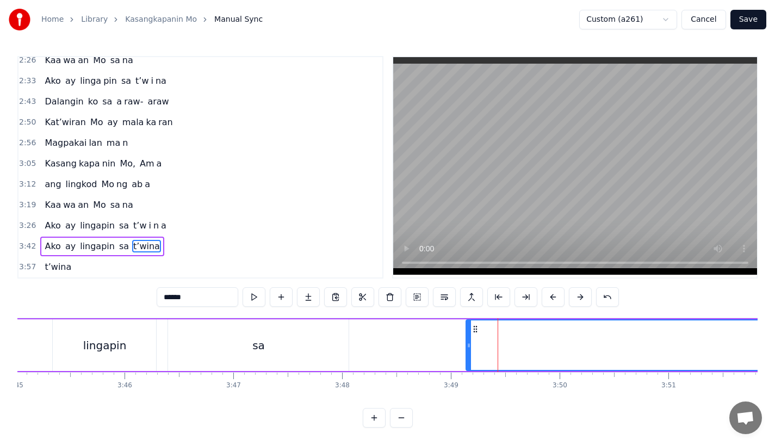
scroll to position [0, 24481]
click at [289, 331] on div "sa" at bounding box center [258, 345] width 181 height 52
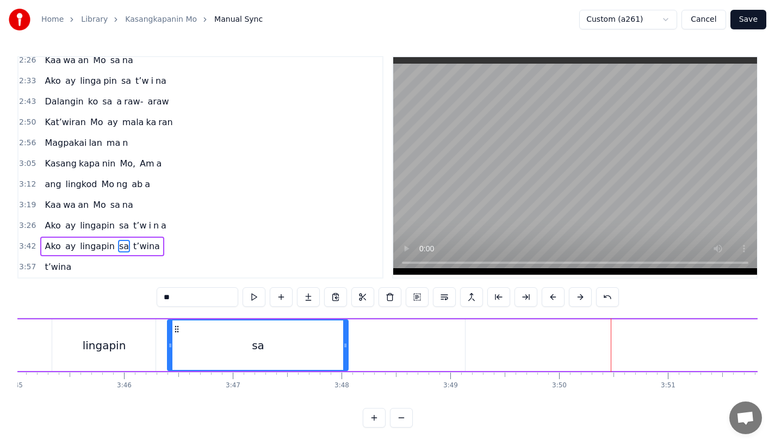
click at [269, 351] on div "sa" at bounding box center [258, 345] width 180 height 50
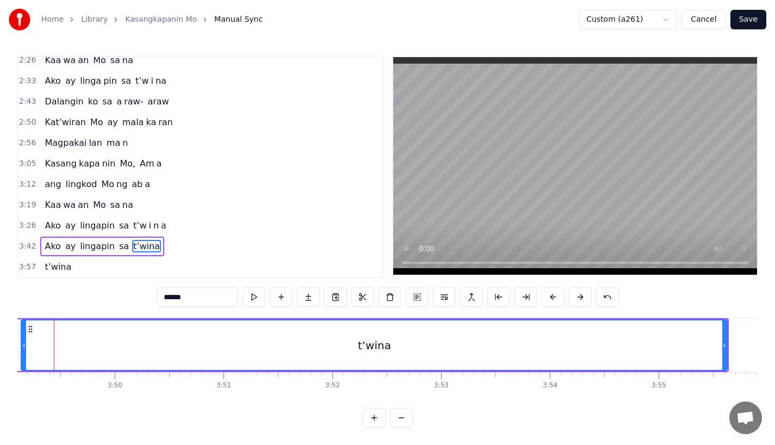
scroll to position [0, 24958]
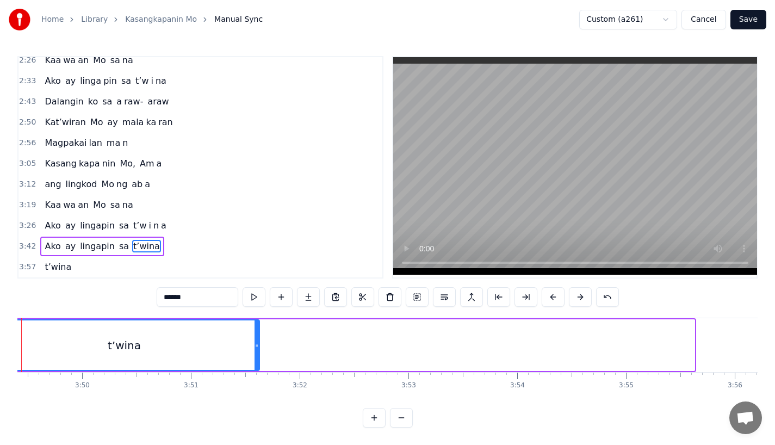
drag, startPoint x: 691, startPoint y: 342, endPoint x: 256, endPoint y: 333, distance: 435.3
click at [256, 333] on div at bounding box center [257, 345] width 4 height 50
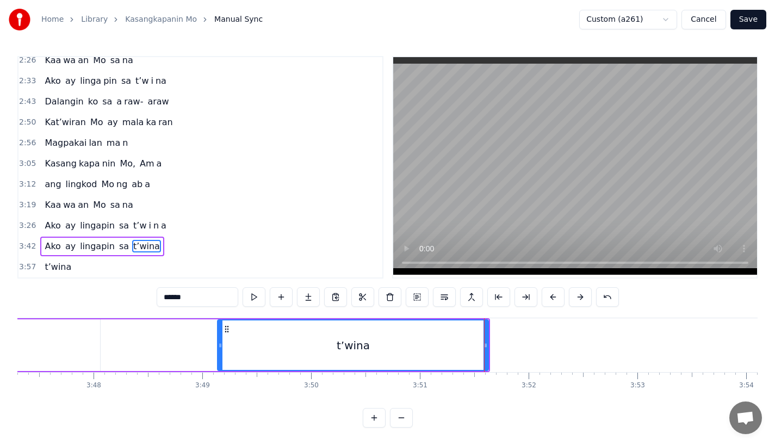
scroll to position [0, 24703]
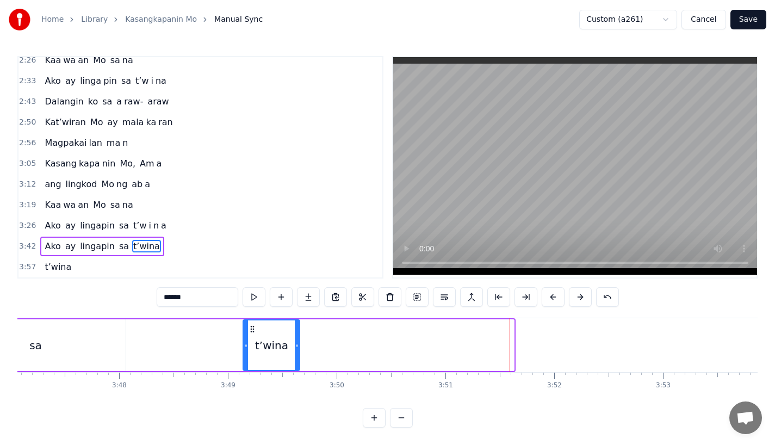
drag, startPoint x: 512, startPoint y: 338, endPoint x: 296, endPoint y: 338, distance: 215.4
click at [297, 341] on icon at bounding box center [297, 345] width 4 height 9
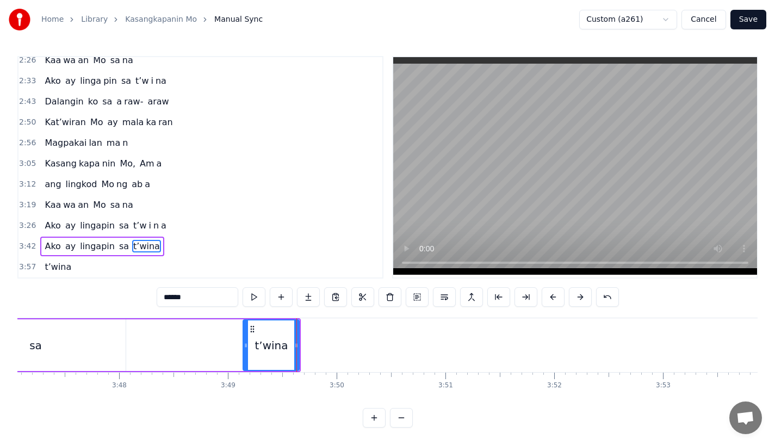
drag, startPoint x: 174, startPoint y: 292, endPoint x: 230, endPoint y: 292, distance: 55.5
click at [229, 292] on input "******" at bounding box center [198, 297] width 82 height 20
type input "***"
click at [310, 287] on button at bounding box center [308, 297] width 23 height 20
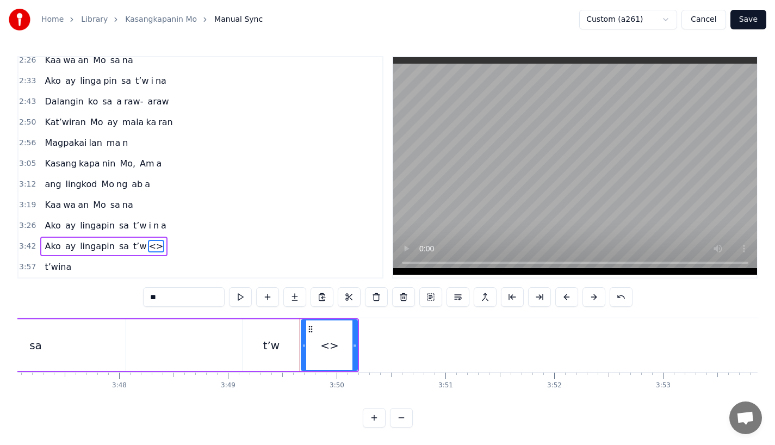
drag, startPoint x: 183, startPoint y: 289, endPoint x: 71, endPoint y: 288, distance: 112.1
click at [71, 288] on div "0:18 Ang bu hay ko ng i to 0:25 i ni la an sa I yo 0:33 Nawa'y marapatin Mo 0:4…" at bounding box center [387, 242] width 740 height 372
type input "*"
click at [294, 292] on button at bounding box center [294, 297] width 23 height 20
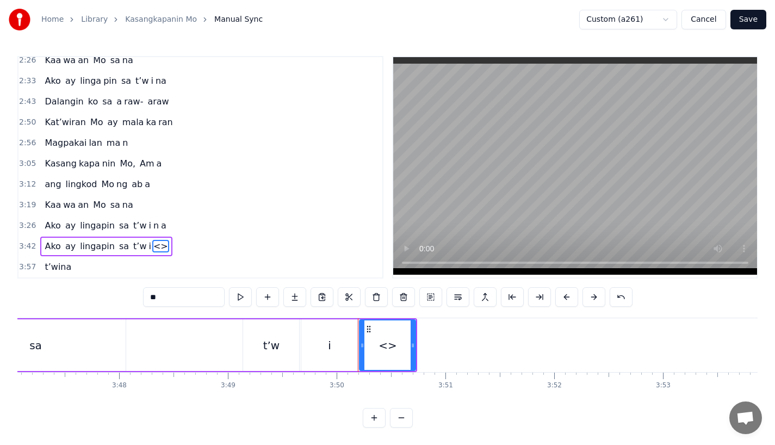
drag, startPoint x: 173, startPoint y: 291, endPoint x: 106, endPoint y: 289, distance: 66.9
click at [106, 289] on div "0:18 Ang bu hay ko ng i to 0:25 i ni la an sa I yo 0:33 Nawa'y marapatin Mo 0:4…" at bounding box center [387, 242] width 740 height 372
paste input "*"
click at [151, 290] on input "***" at bounding box center [184, 297] width 82 height 20
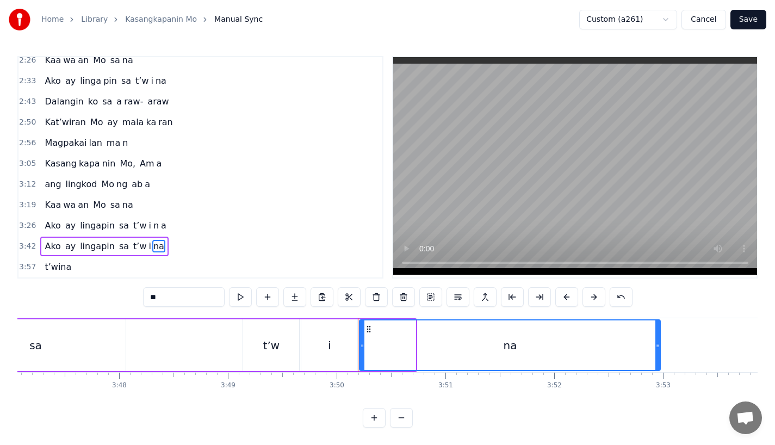
drag, startPoint x: 414, startPoint y: 333, endPoint x: 658, endPoint y: 333, distance: 243.7
click at [658, 341] on icon at bounding box center [657, 345] width 4 height 9
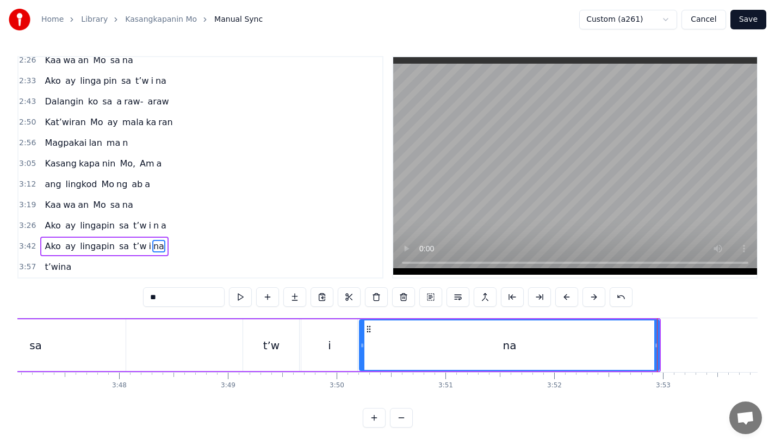
click at [330, 343] on div "i" at bounding box center [329, 345] width 56 height 52
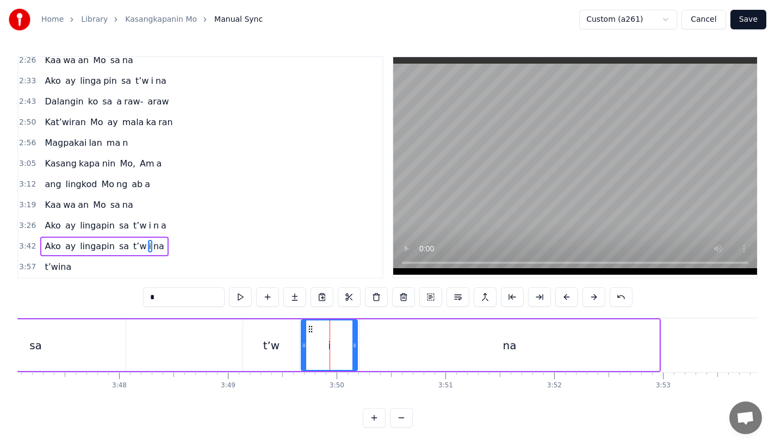
click at [265, 351] on div "t’w" at bounding box center [271, 345] width 56 height 52
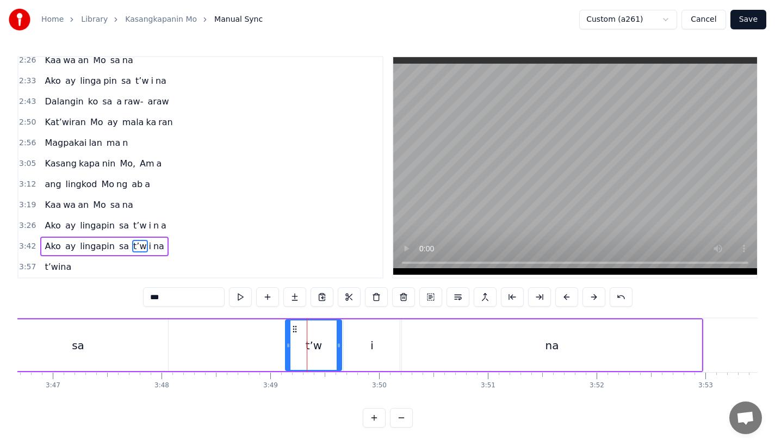
scroll to position [0, 24646]
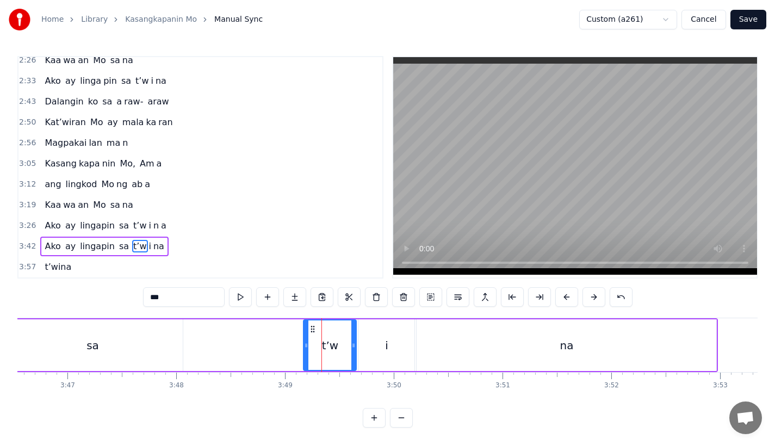
click at [307, 341] on icon at bounding box center [306, 345] width 4 height 9
click at [141, 333] on div "sa" at bounding box center [92, 345] width 181 height 52
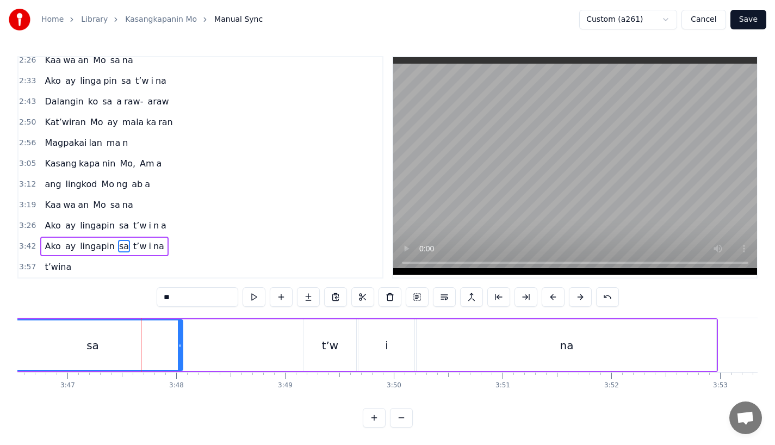
click at [324, 352] on div "t’w" at bounding box center [330, 345] width 53 height 52
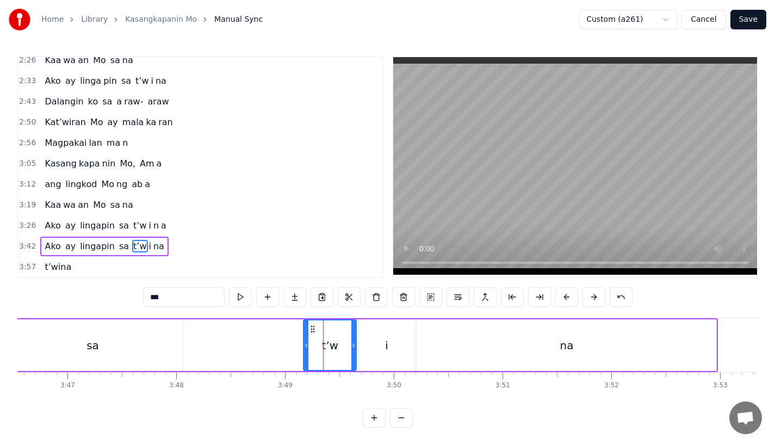
click at [133, 327] on div "sa" at bounding box center [92, 345] width 181 height 52
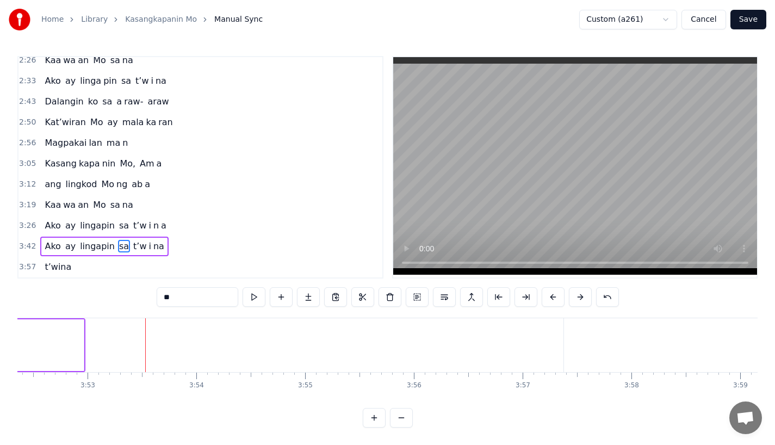
scroll to position [0, 25251]
type input "**"
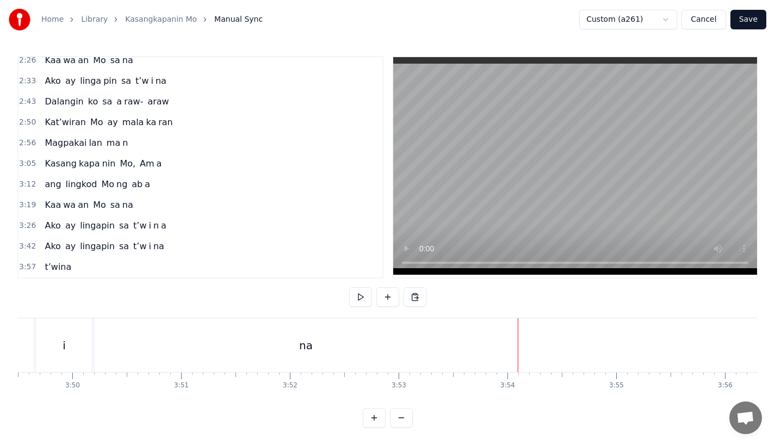
scroll to position [0, 24925]
click at [490, 328] on div "na" at bounding box center [348, 345] width 423 height 54
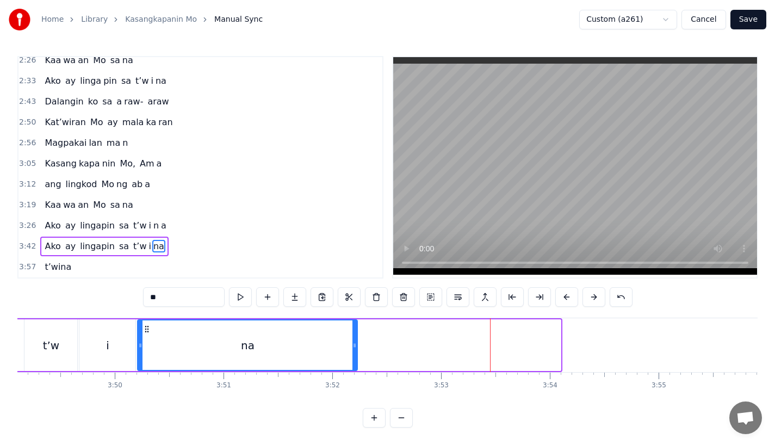
drag, startPoint x: 557, startPoint y: 344, endPoint x: 336, endPoint y: 343, distance: 221.4
click at [340, 343] on div "na" at bounding box center [247, 345] width 219 height 50
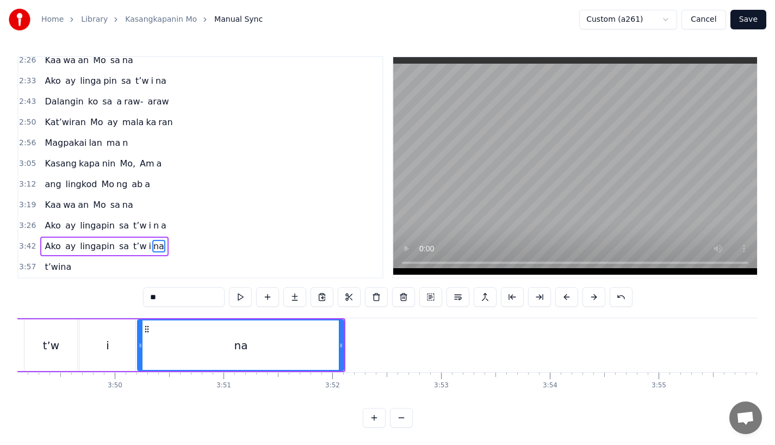
click at [164, 287] on input "**" at bounding box center [184, 297] width 82 height 20
type input "*"
click at [295, 288] on button at bounding box center [294, 297] width 23 height 20
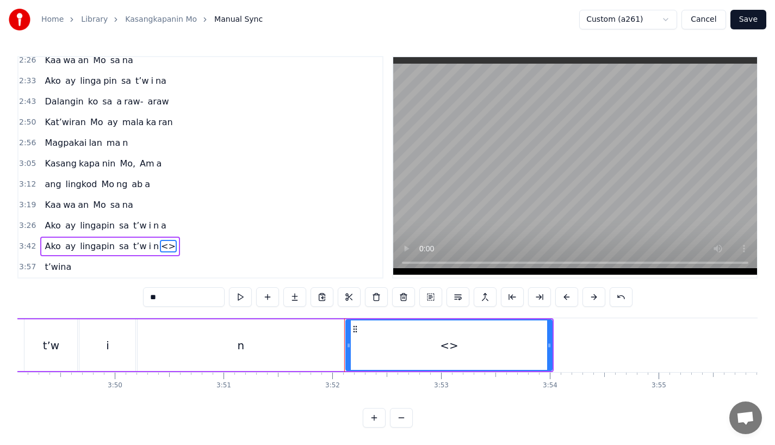
drag, startPoint x: 172, startPoint y: 287, endPoint x: 63, endPoint y: 281, distance: 110.0
click at [63, 281] on div "0:18 Ang bu hay ko ng i to 0:25 i ni la an sa I yo 0:33 Nawa'y marapatin Mo 0:4…" at bounding box center [387, 242] width 740 height 372
type input "*"
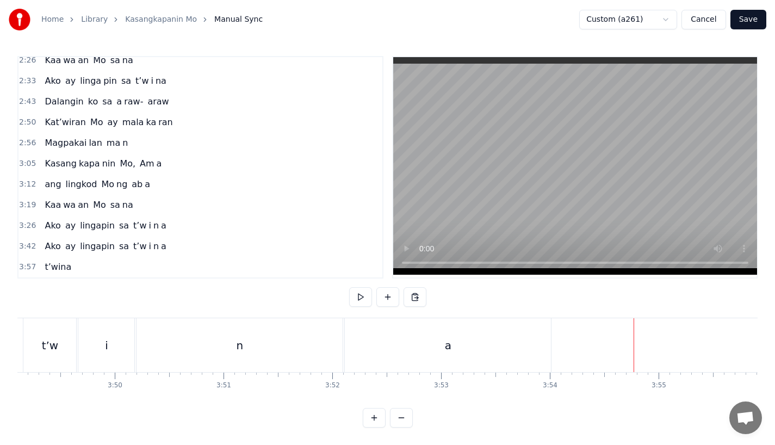
click at [40, 342] on div "t’w" at bounding box center [49, 345] width 53 height 54
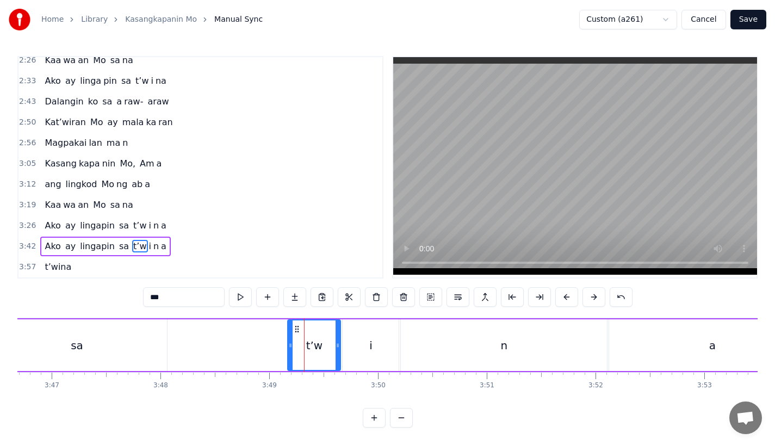
scroll to position [0, 24612]
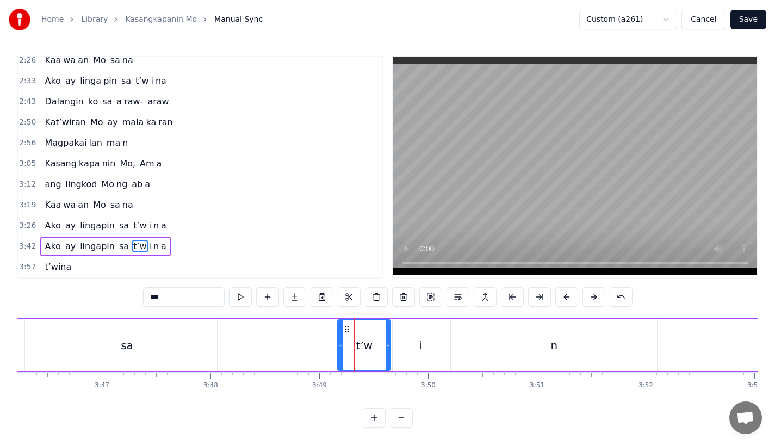
click at [102, 337] on div "sa" at bounding box center [126, 345] width 181 height 52
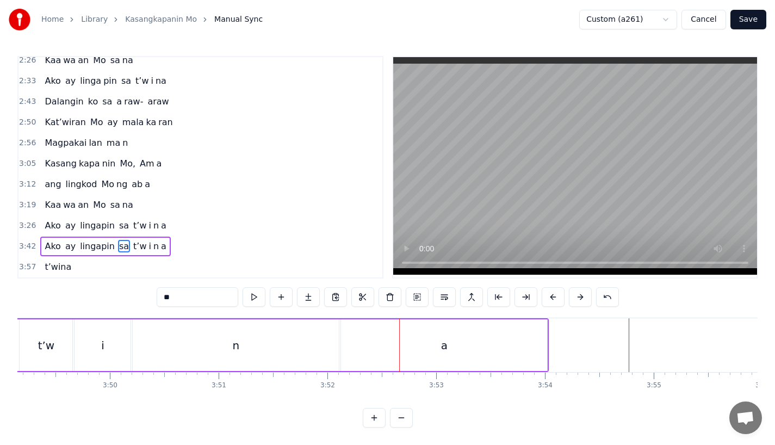
scroll to position [0, 24883]
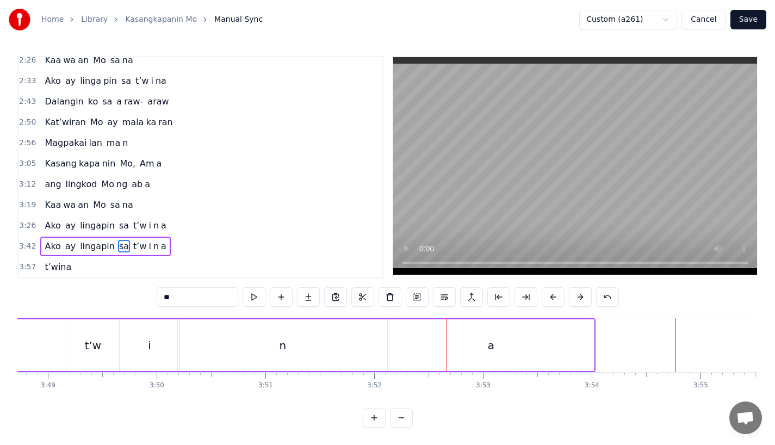
click at [268, 344] on div "n" at bounding box center [283, 345] width 206 height 52
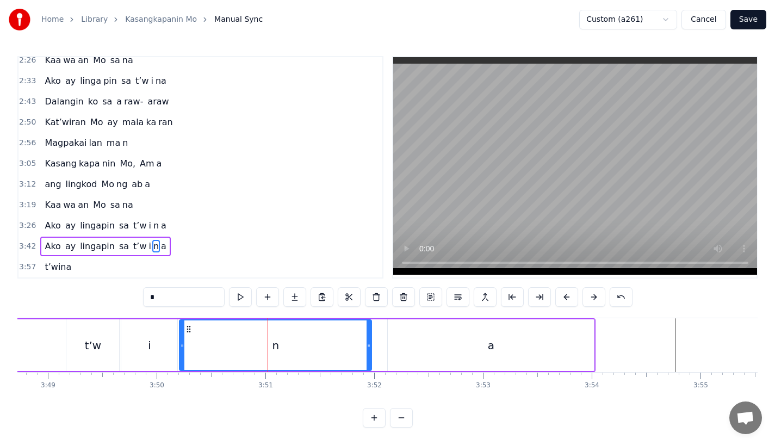
drag, startPoint x: 383, startPoint y: 348, endPoint x: 327, endPoint y: 348, distance: 56.0
click at [367, 348] on div at bounding box center [369, 345] width 4 height 50
click at [425, 344] on div "a" at bounding box center [491, 345] width 206 height 52
type input "*"
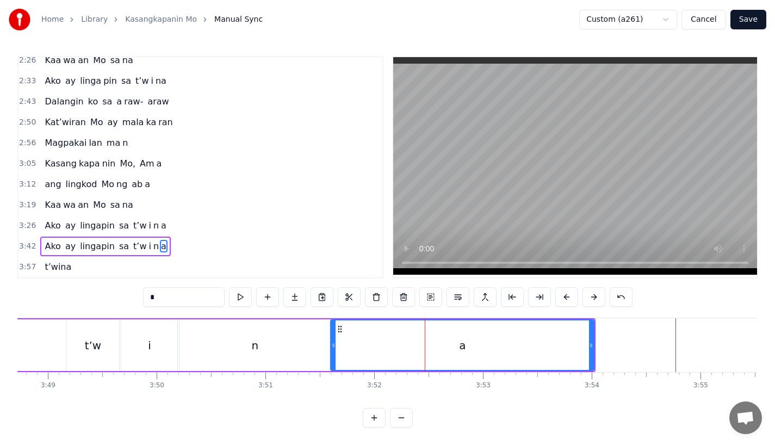
drag, startPoint x: 391, startPoint y: 342, endPoint x: 333, endPoint y: 341, distance: 57.1
click at [333, 341] on div at bounding box center [333, 345] width 4 height 50
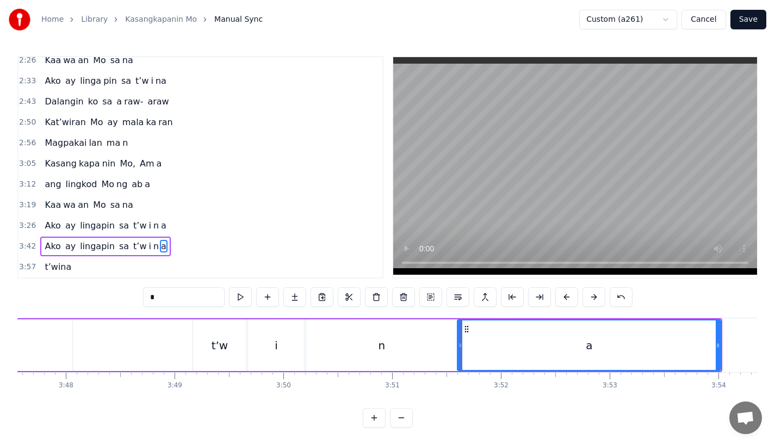
scroll to position [0, 24728]
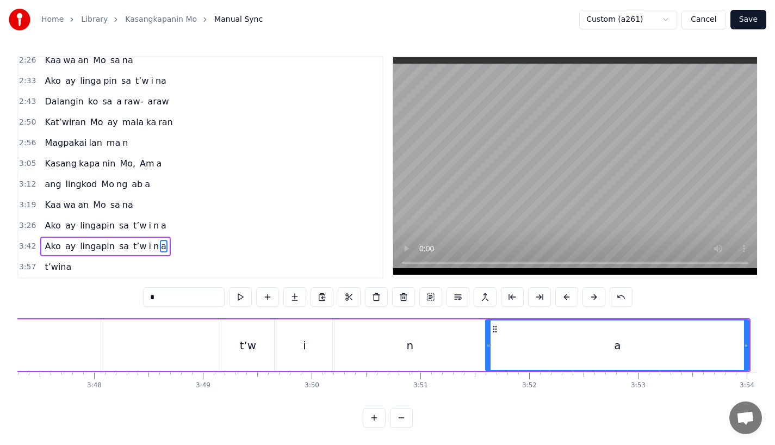
click at [128, 338] on div "Ako ay lingapin sa t’w i n a" at bounding box center [131, 345] width 1239 height 54
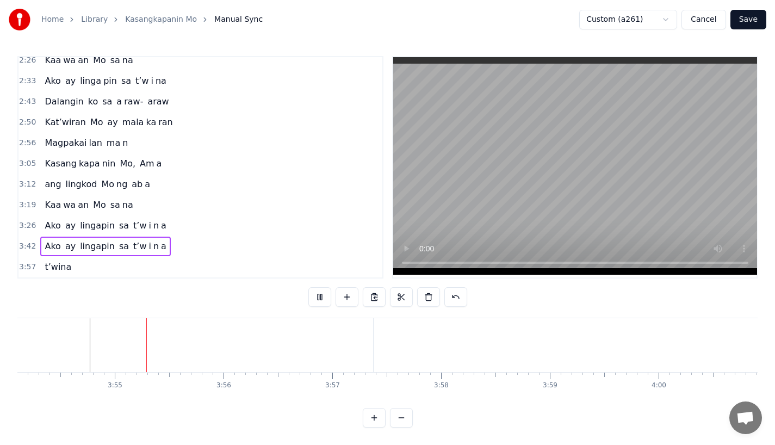
scroll to position [0, 25470]
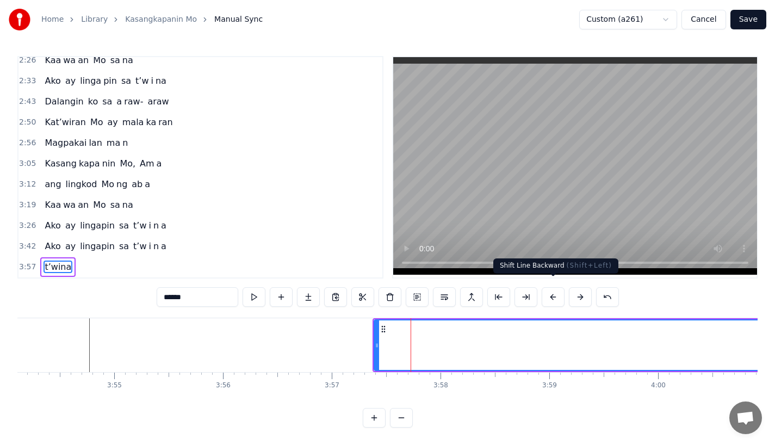
click at [548, 289] on button at bounding box center [553, 297] width 23 height 20
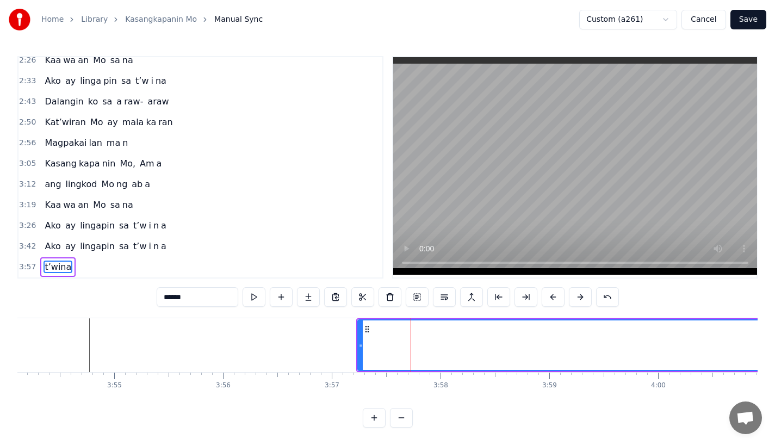
click at [548, 289] on button at bounding box center [553, 297] width 23 height 20
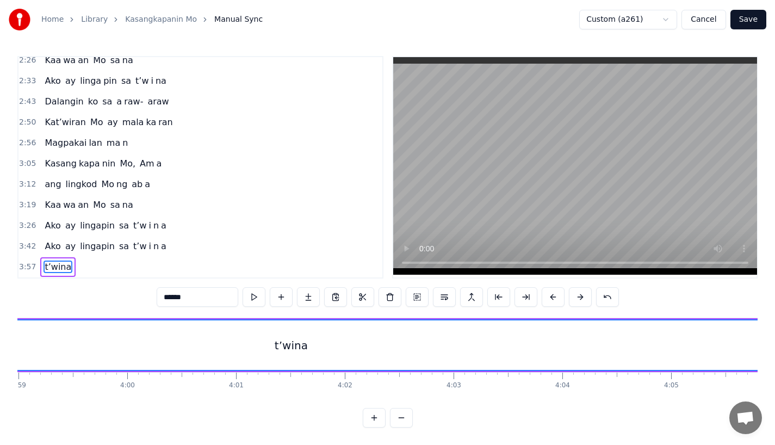
scroll to position [0, 26156]
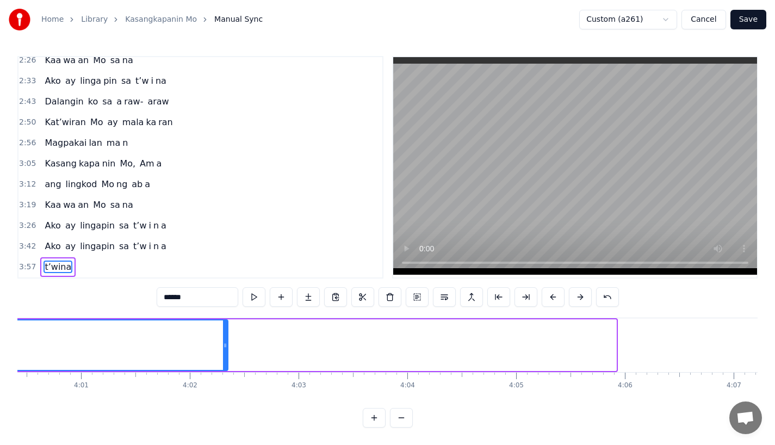
drag, startPoint x: 612, startPoint y: 349, endPoint x: 221, endPoint y: 349, distance: 391.1
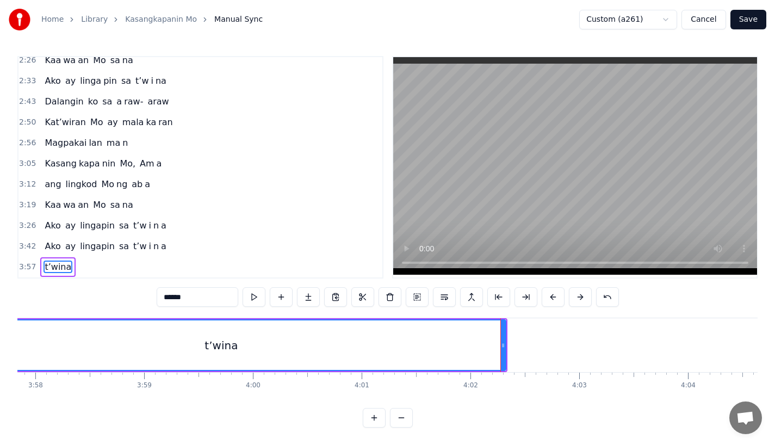
scroll to position [0, 25840]
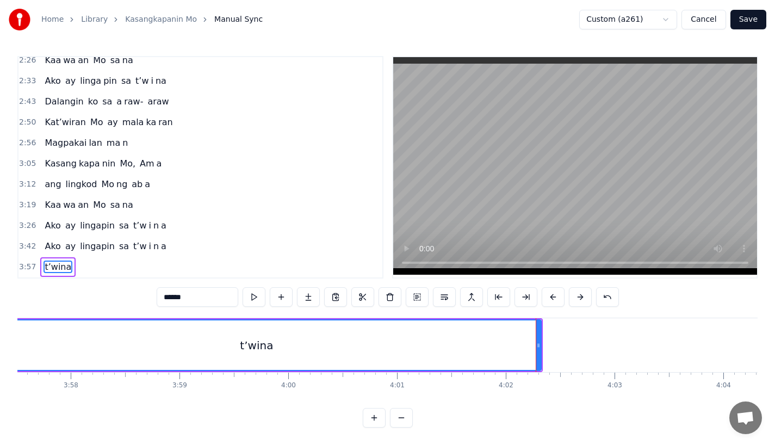
drag, startPoint x: 538, startPoint y: 333, endPoint x: 218, endPoint y: 331, distance: 320.4
click at [220, 331] on div "t’wina" at bounding box center [256, 345] width 568 height 50
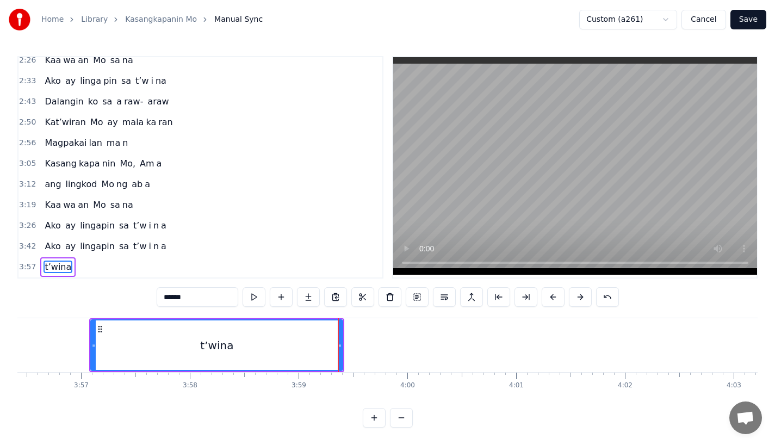
scroll to position [0, 25717]
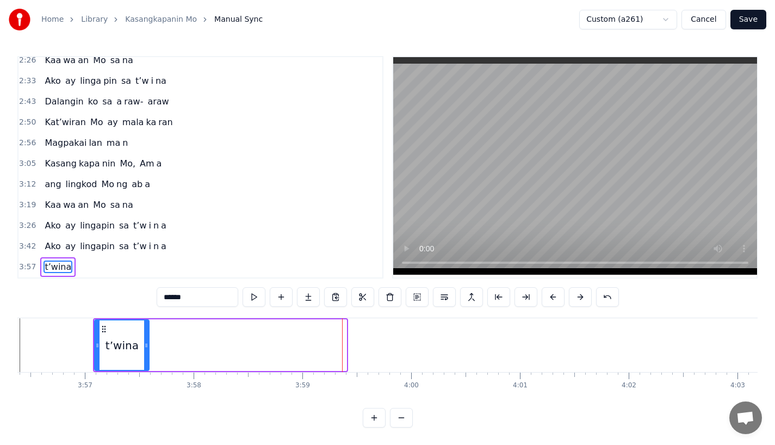
drag, startPoint x: 345, startPoint y: 336, endPoint x: 147, endPoint y: 332, distance: 197.5
click at [147, 332] on div at bounding box center [146, 345] width 4 height 50
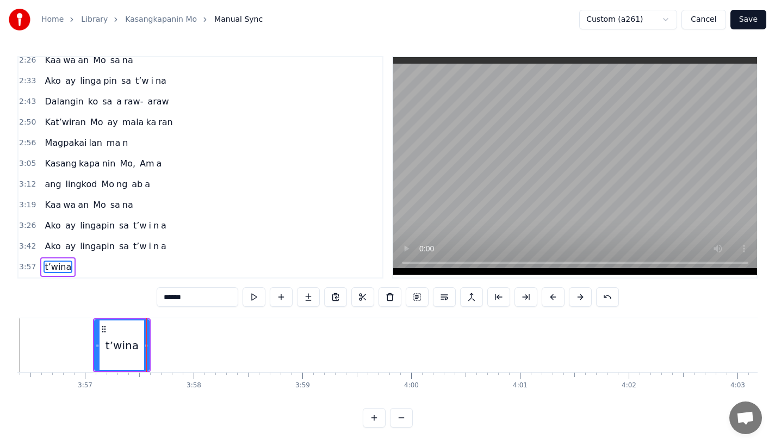
drag, startPoint x: 174, startPoint y: 287, endPoint x: 243, endPoint y: 287, distance: 69.6
click at [243, 287] on div "******" at bounding box center [388, 297] width 462 height 20
type input "***"
click at [312, 290] on button at bounding box center [308, 297] width 23 height 20
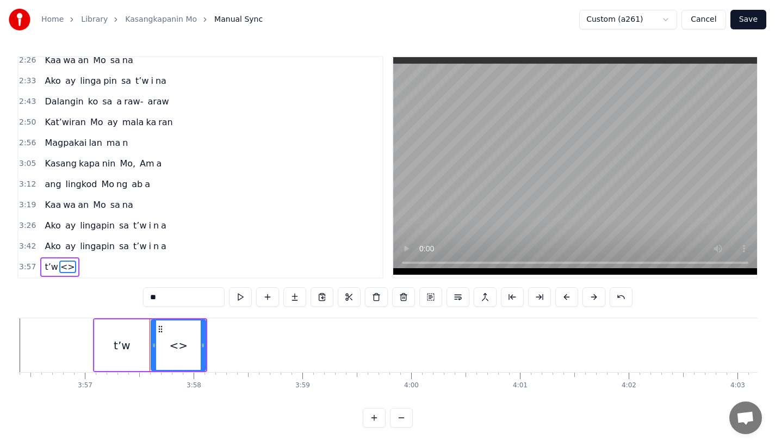
drag, startPoint x: 159, startPoint y: 293, endPoint x: 98, endPoint y: 293, distance: 60.9
click at [98, 293] on div "0:18 Ang bu hay ko ng i to 0:25 i ni la an sa I yo 0:33 Nawa'y marapatin Mo 0:4…" at bounding box center [387, 242] width 740 height 372
type input "*"
click at [294, 288] on button at bounding box center [294, 297] width 23 height 20
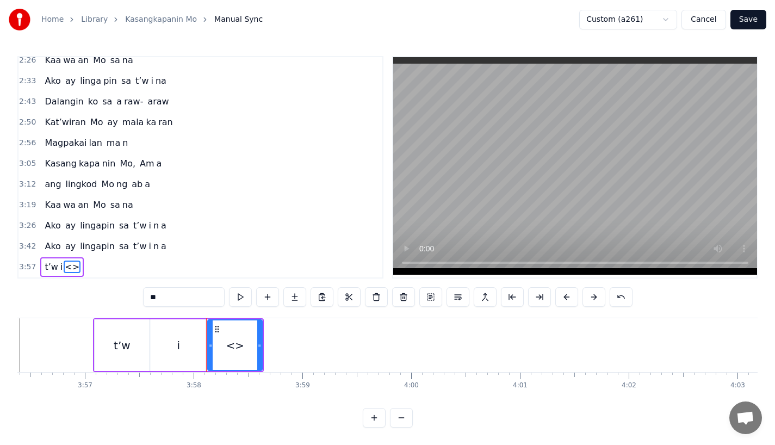
click at [171, 297] on input "**" at bounding box center [184, 297] width 82 height 20
type input "*"
click at [295, 287] on button at bounding box center [294, 297] width 23 height 20
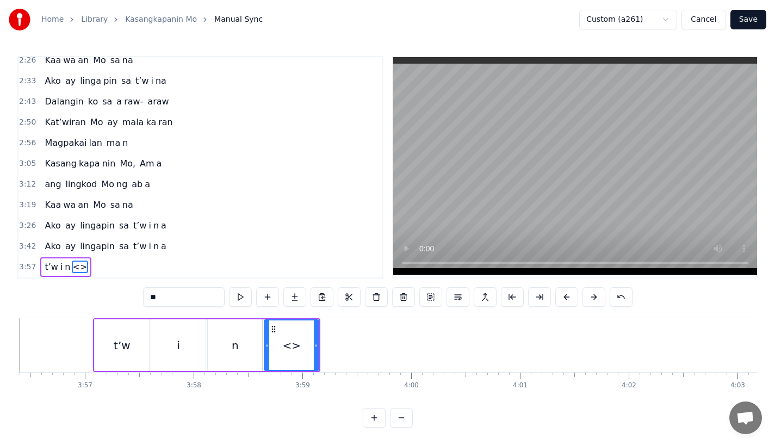
drag, startPoint x: 169, startPoint y: 289, endPoint x: 94, endPoint y: 288, distance: 74.5
click at [94, 288] on div "0:18 Ang bu hay ko ng i to 0:25 i ni la an sa I yo 0:33 Nawa'y marapatin Mo 0:4…" at bounding box center [387, 242] width 740 height 372
type input "*"
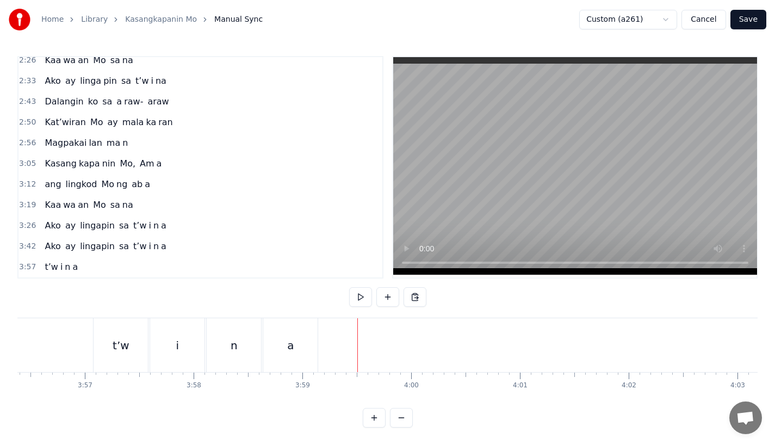
click at [311, 338] on div "a" at bounding box center [290, 345] width 54 height 54
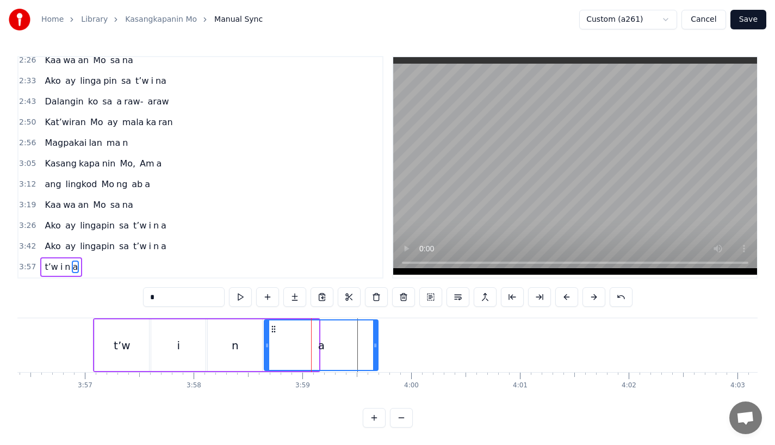
drag, startPoint x: 315, startPoint y: 347, endPoint x: 665, endPoint y: 349, distance: 349.8
click at [378, 348] on div at bounding box center [375, 345] width 4 height 50
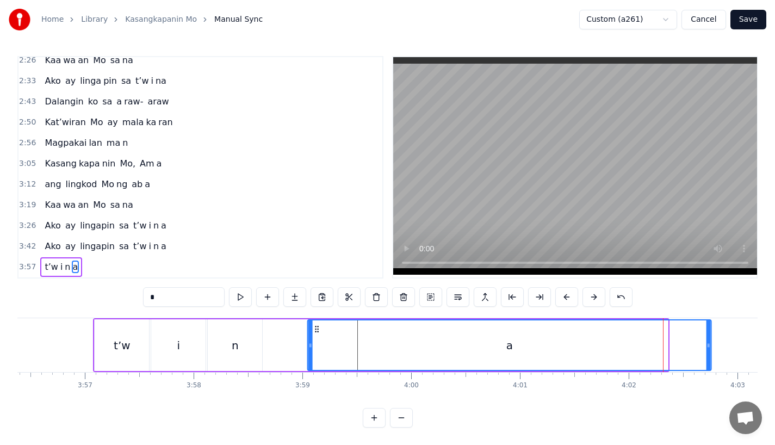
drag, startPoint x: 275, startPoint y: 318, endPoint x: 499, endPoint y: 319, distance: 224.7
click at [499, 320] on div "a" at bounding box center [509, 345] width 403 height 50
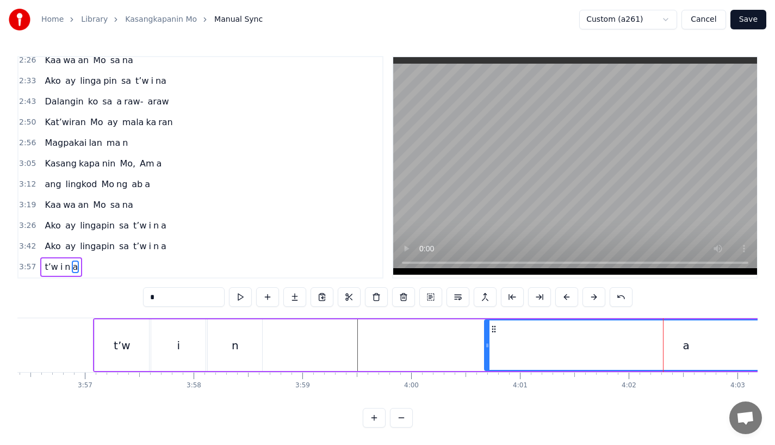
click at [250, 345] on div "n" at bounding box center [235, 345] width 54 height 52
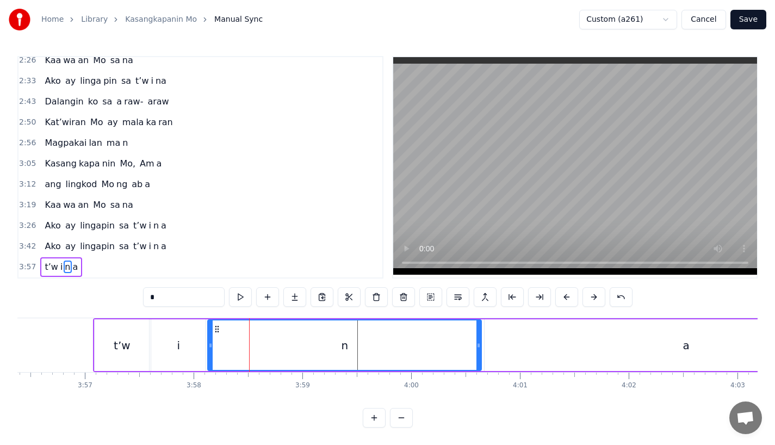
drag, startPoint x: 258, startPoint y: 345, endPoint x: 479, endPoint y: 344, distance: 220.3
click at [479, 344] on div at bounding box center [479, 345] width 4 height 50
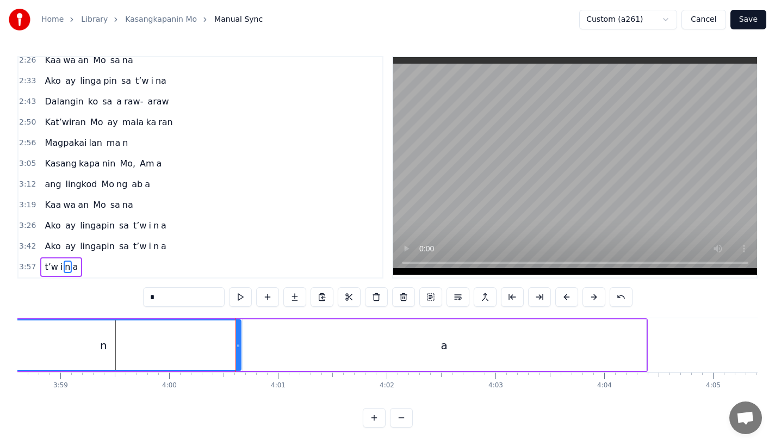
scroll to position [0, 25962]
click at [379, 341] on div "a" at bounding box center [441, 345] width 404 height 52
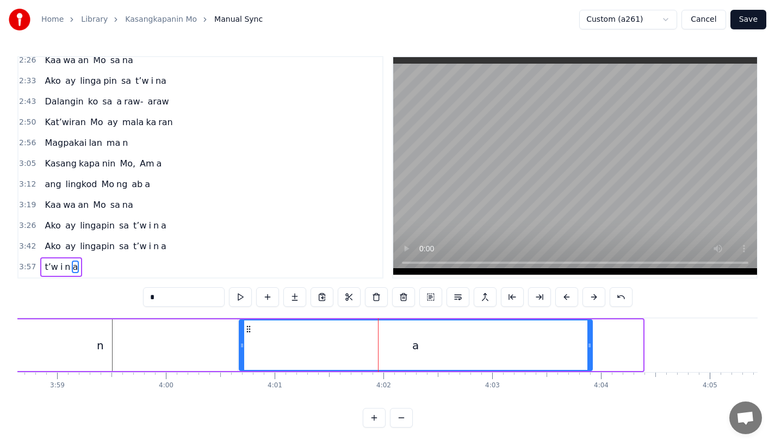
drag, startPoint x: 641, startPoint y: 335, endPoint x: 428, endPoint y: 335, distance: 213.8
click at [587, 341] on icon at bounding box center [589, 345] width 4 height 9
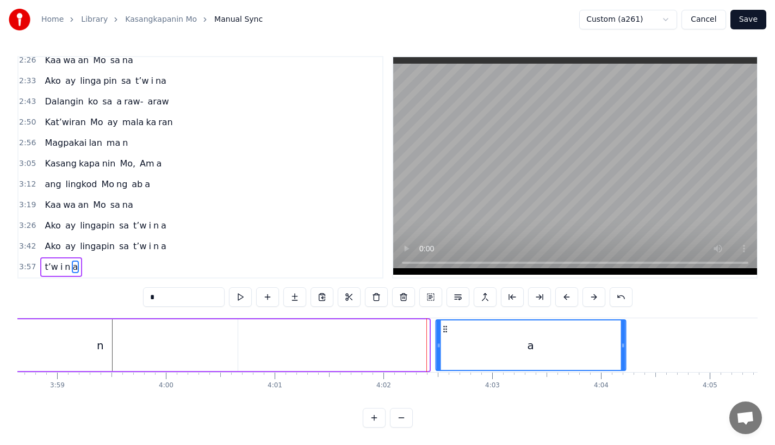
drag, startPoint x: 251, startPoint y: 320, endPoint x: 447, endPoint y: 324, distance: 195.3
click at [447, 325] on icon at bounding box center [445, 329] width 9 height 9
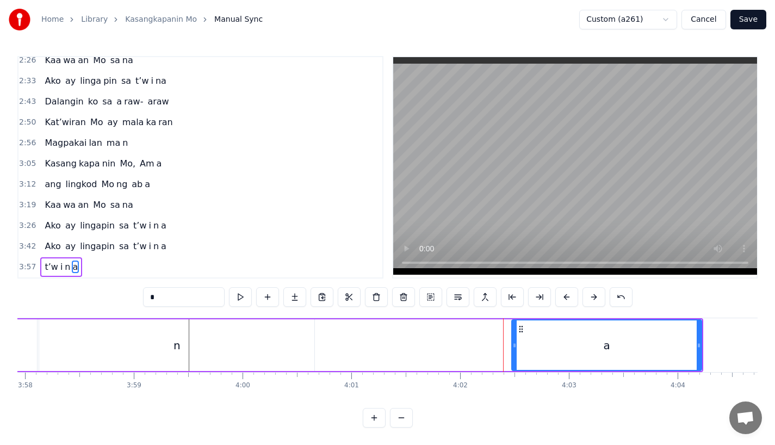
scroll to position [0, 25871]
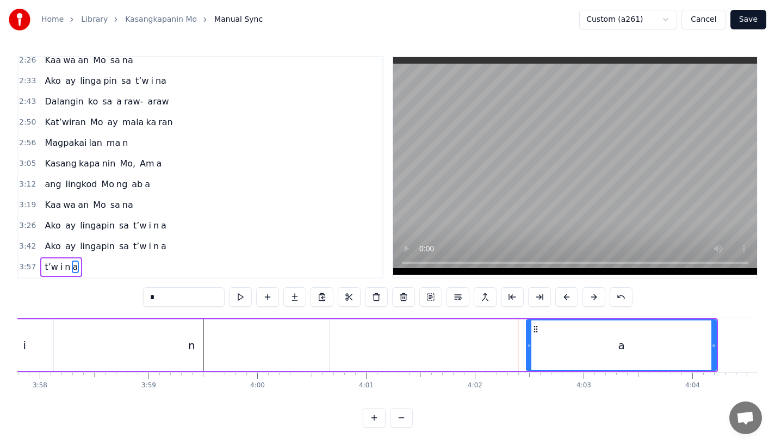
click at [188, 347] on div "n" at bounding box center [191, 345] width 275 height 52
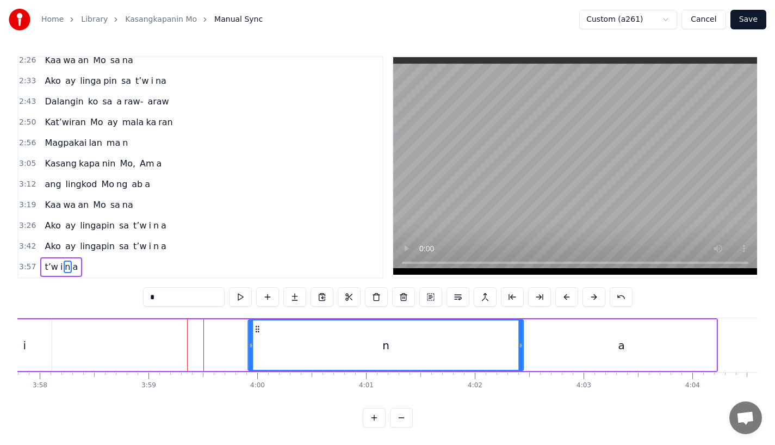
drag, startPoint x: 60, startPoint y: 322, endPoint x: 254, endPoint y: 333, distance: 194.5
click at [254, 333] on div "n" at bounding box center [386, 345] width 274 height 50
drag, startPoint x: 521, startPoint y: 342, endPoint x: 418, endPoint y: 344, distance: 102.8
click at [441, 344] on div at bounding box center [443, 345] width 4 height 50
click at [578, 331] on div "a" at bounding box center [622, 345] width 190 height 52
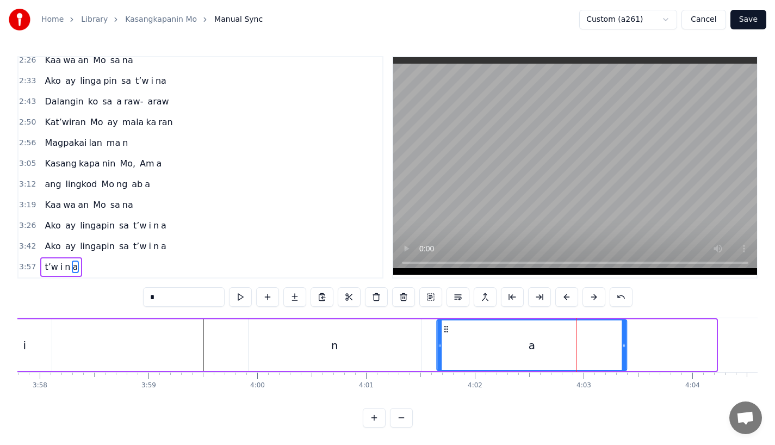
drag, startPoint x: 536, startPoint y: 320, endPoint x: 448, endPoint y: 323, distance: 88.1
click at [448, 325] on icon at bounding box center [446, 329] width 9 height 9
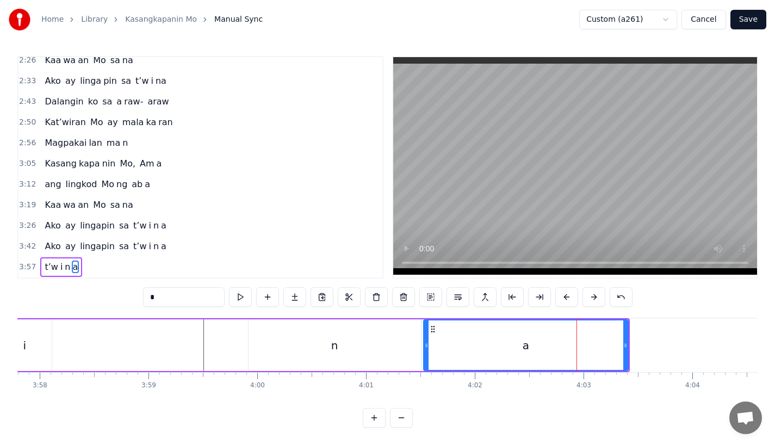
drag, startPoint x: 440, startPoint y: 338, endPoint x: 423, endPoint y: 338, distance: 16.9
click at [424, 341] on icon at bounding box center [426, 345] width 4 height 9
click at [367, 337] on div "n" at bounding box center [335, 345] width 172 height 52
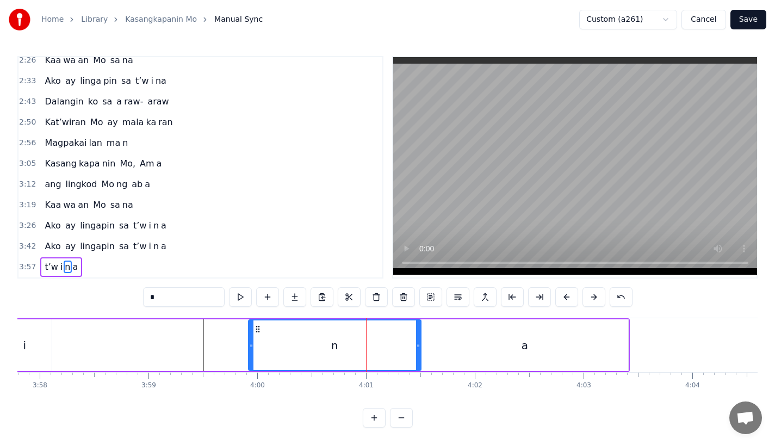
scroll to position [0, 25683]
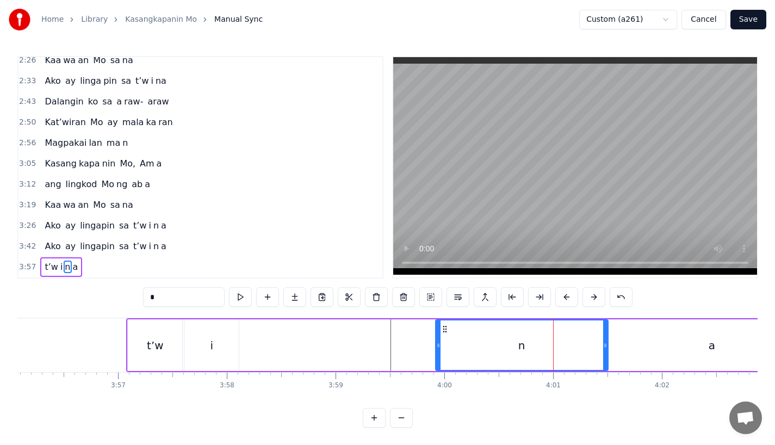
click at [202, 340] on div "i" at bounding box center [211, 345] width 54 height 52
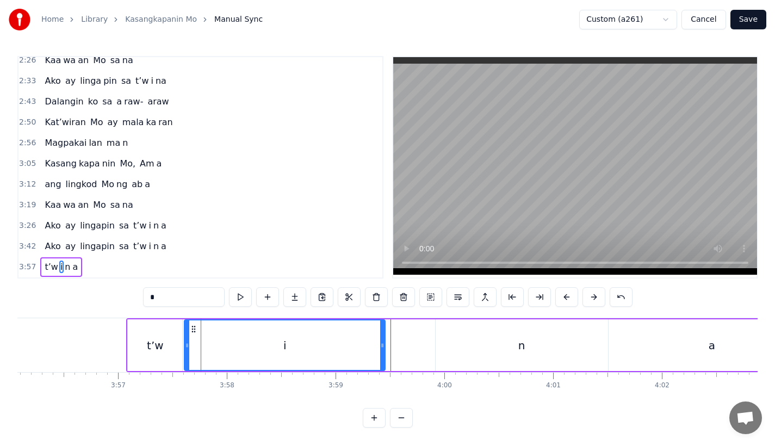
drag, startPoint x: 236, startPoint y: 340, endPoint x: 383, endPoint y: 343, distance: 147.4
click at [383, 343] on div at bounding box center [382, 345] width 4 height 50
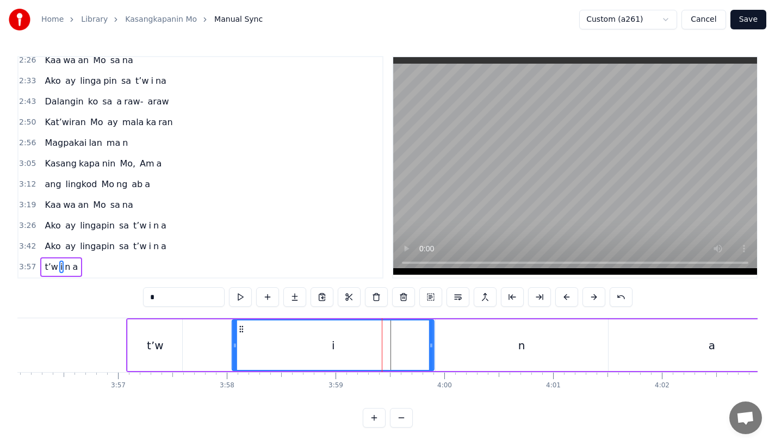
drag, startPoint x: 197, startPoint y: 319, endPoint x: 245, endPoint y: 320, distance: 47.9
click at [245, 325] on icon at bounding box center [241, 329] width 9 height 9
click at [153, 339] on div "t’w" at bounding box center [155, 345] width 17 height 16
type input "***"
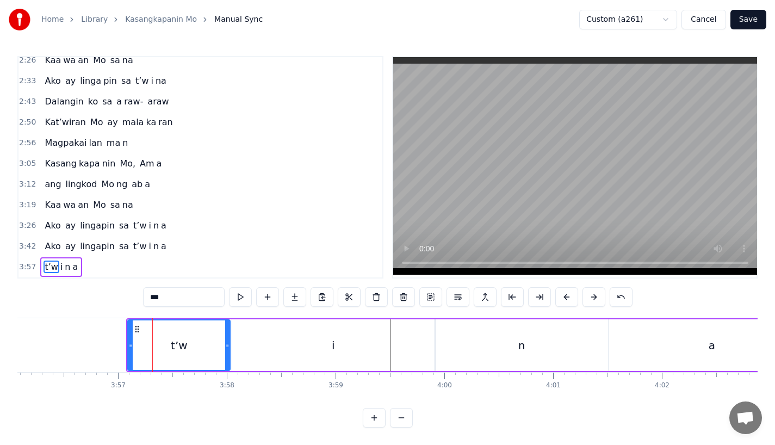
drag, startPoint x: 182, startPoint y: 342, endPoint x: 230, endPoint y: 343, distance: 47.9
click at [230, 343] on div "t’w" at bounding box center [178, 345] width 103 height 52
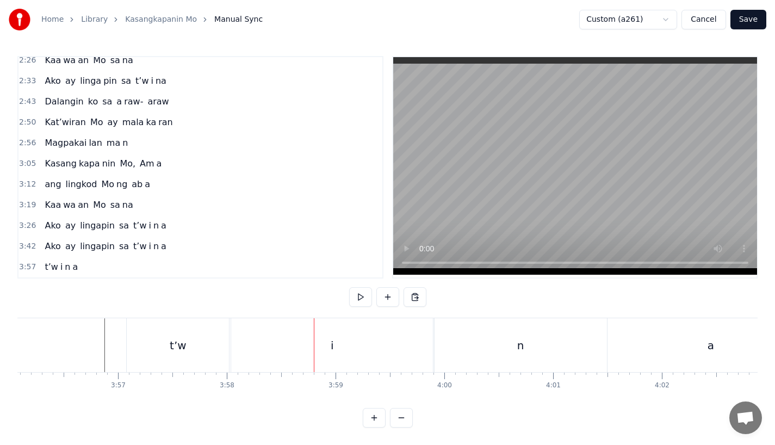
click at [288, 324] on div "i" at bounding box center [332, 345] width 202 height 54
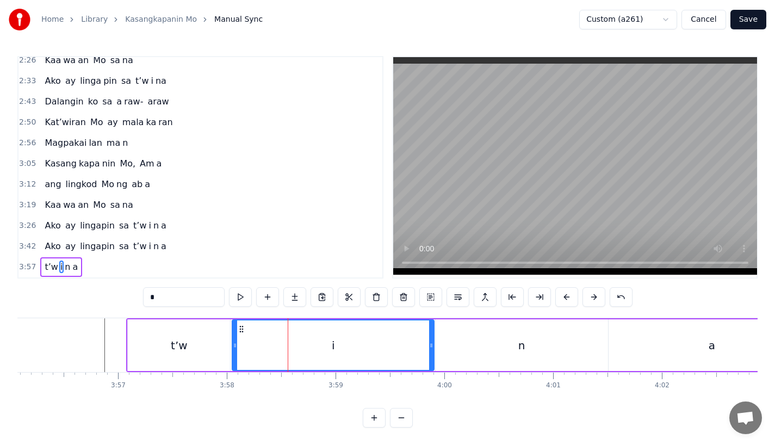
click at [428, 339] on div "i" at bounding box center [333, 345] width 201 height 50
drag, startPoint x: 431, startPoint y: 340, endPoint x: 317, endPoint y: 337, distance: 114.3
click at [335, 341] on icon at bounding box center [337, 345] width 4 height 9
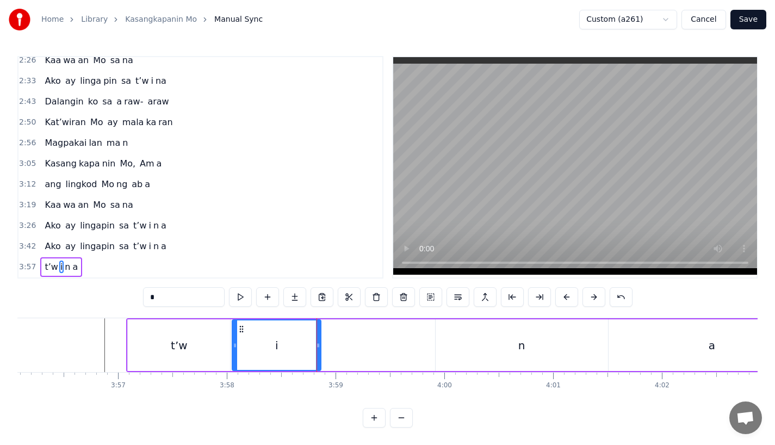
click at [192, 344] on div "t’w" at bounding box center [179, 345] width 102 height 52
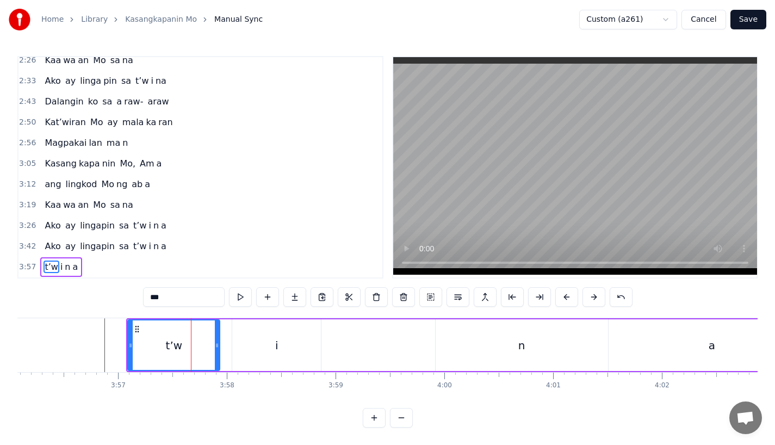
drag, startPoint x: 226, startPoint y: 344, endPoint x: 205, endPoint y: 344, distance: 21.8
click at [215, 344] on div at bounding box center [217, 345] width 4 height 50
click at [250, 337] on div "i" at bounding box center [276, 345] width 89 height 52
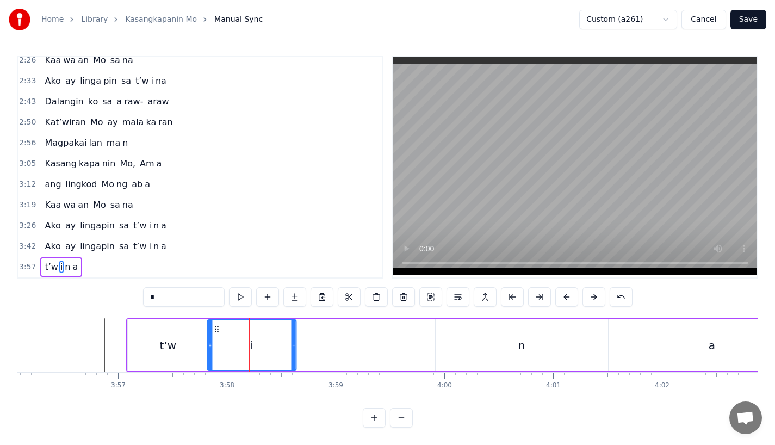
drag, startPoint x: 242, startPoint y: 321, endPoint x: 216, endPoint y: 321, distance: 25.0
click at [216, 325] on icon at bounding box center [217, 329] width 9 height 9
click at [461, 350] on div "n" at bounding box center [522, 345] width 172 height 52
type input "*"
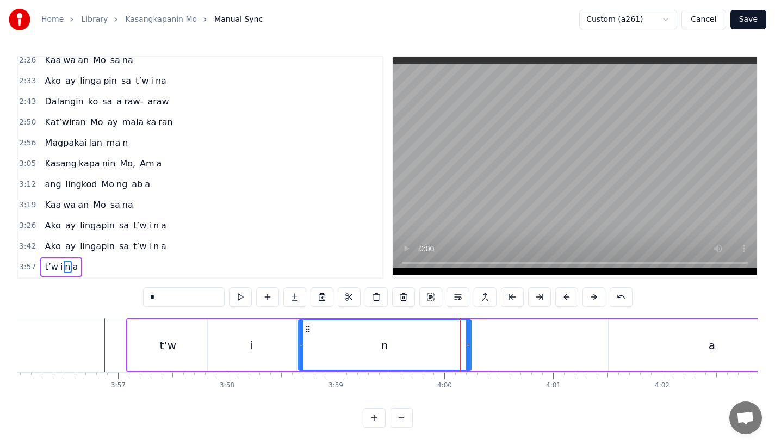
drag, startPoint x: 445, startPoint y: 318, endPoint x: 308, endPoint y: 320, distance: 136.5
click at [308, 325] on icon at bounding box center [308, 329] width 9 height 9
click at [472, 344] on div "t’w i n a" at bounding box center [471, 345] width 689 height 52
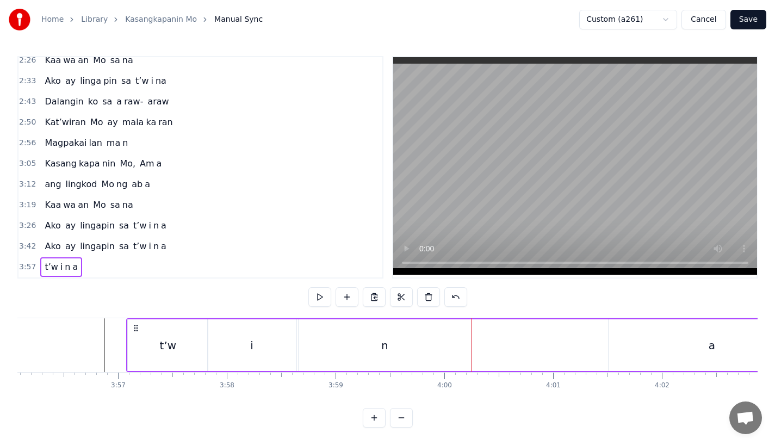
click at [469, 344] on div "n" at bounding box center [385, 345] width 172 height 52
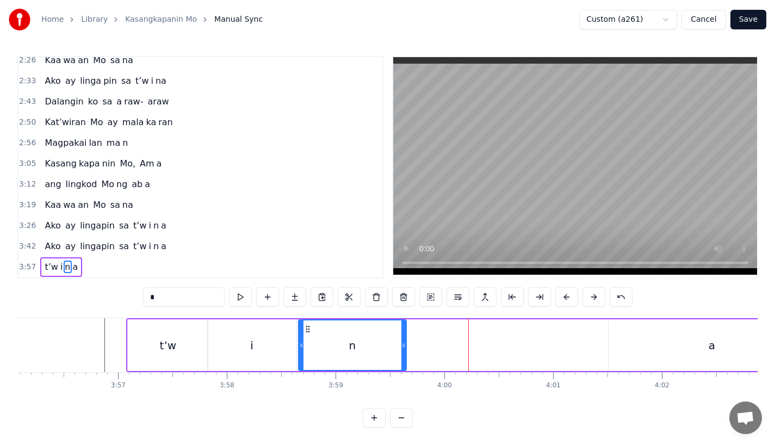
drag, startPoint x: 469, startPoint y: 351, endPoint x: 400, endPoint y: 352, distance: 69.6
click at [401, 352] on div at bounding box center [403, 345] width 4 height 50
click at [639, 343] on div "a" at bounding box center [712, 345] width 207 height 52
type input "*"
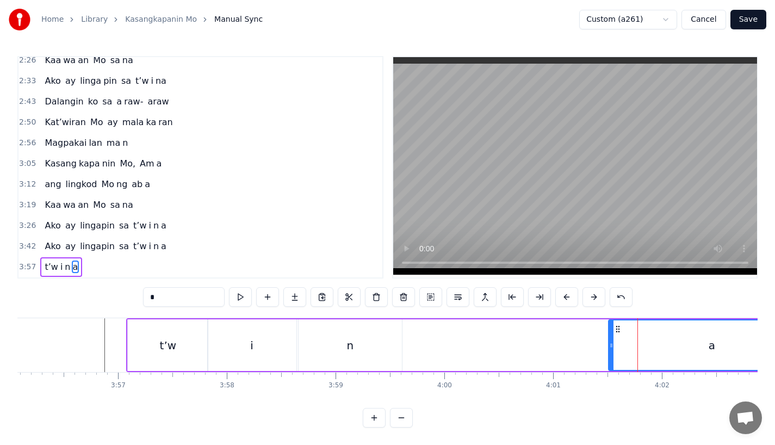
scroll to position [0, 25685]
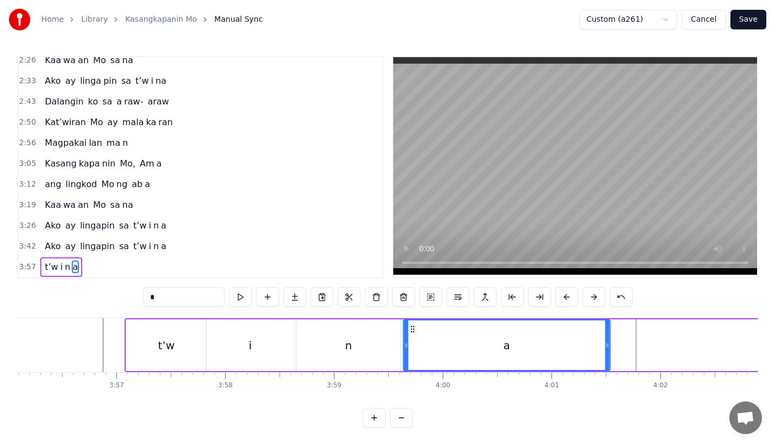
drag, startPoint x: 617, startPoint y: 319, endPoint x: 412, endPoint y: 334, distance: 206.2
click at [412, 334] on div "a" at bounding box center [507, 345] width 206 height 50
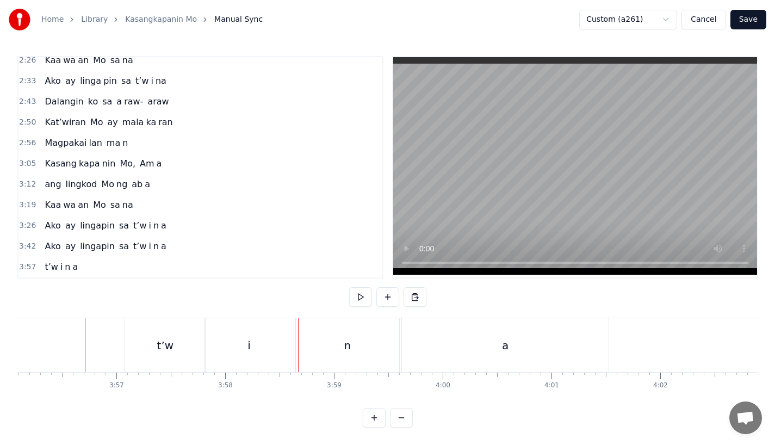
click at [250, 337] on div "i" at bounding box center [249, 345] width 3 height 16
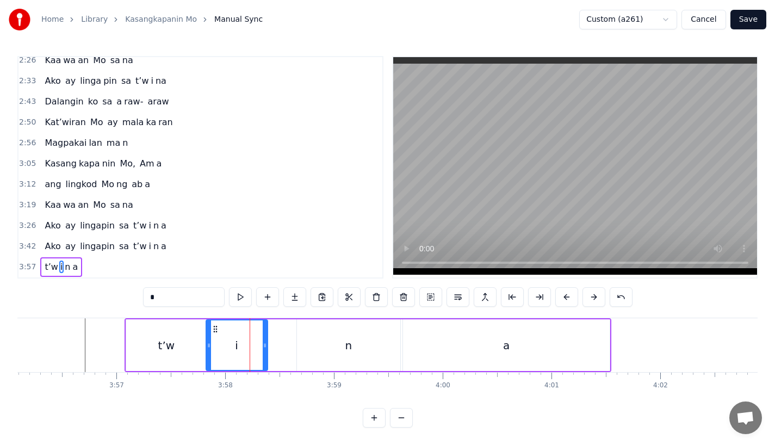
drag, startPoint x: 290, startPoint y: 345, endPoint x: 262, endPoint y: 345, distance: 28.3
click at [263, 345] on div at bounding box center [265, 345] width 4 height 50
click at [325, 342] on div "n" at bounding box center [348, 345] width 103 height 52
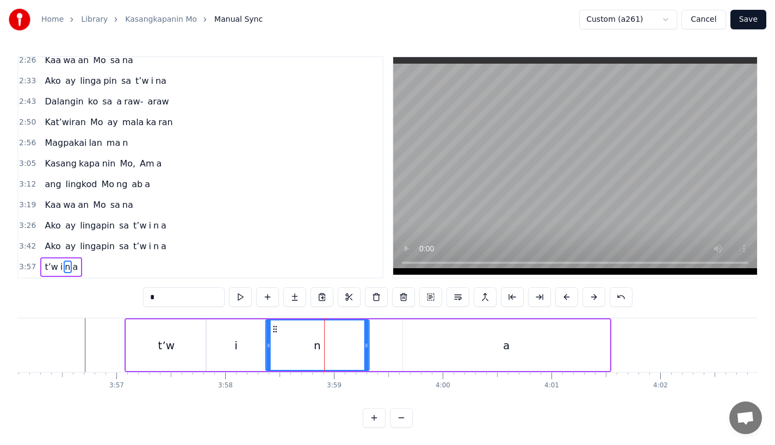
drag, startPoint x: 308, startPoint y: 321, endPoint x: 276, endPoint y: 324, distance: 31.6
click at [276, 325] on icon at bounding box center [274, 329] width 9 height 9
click at [424, 333] on div "a" at bounding box center [506, 345] width 207 height 52
type input "*"
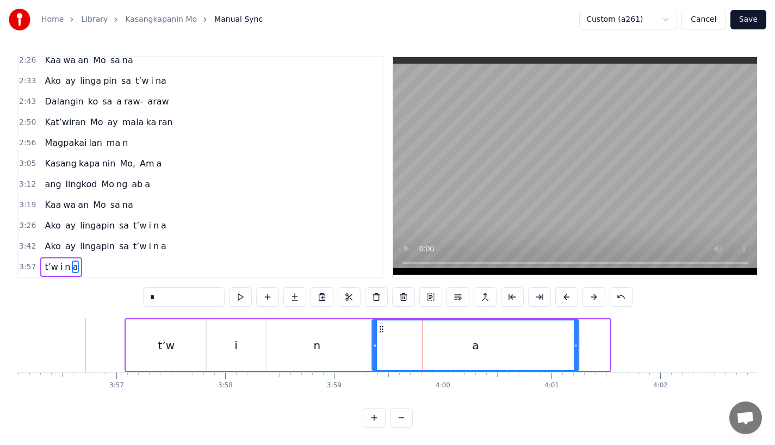
drag, startPoint x: 414, startPoint y: 321, endPoint x: 381, endPoint y: 321, distance: 33.2
click at [381, 325] on icon at bounding box center [381, 329] width 9 height 9
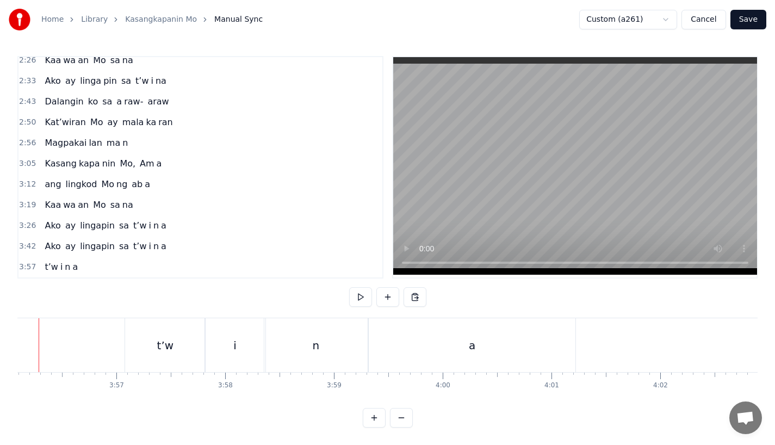
scroll to position [0, 25652]
click at [189, 361] on div "t’w" at bounding box center [198, 345] width 80 height 54
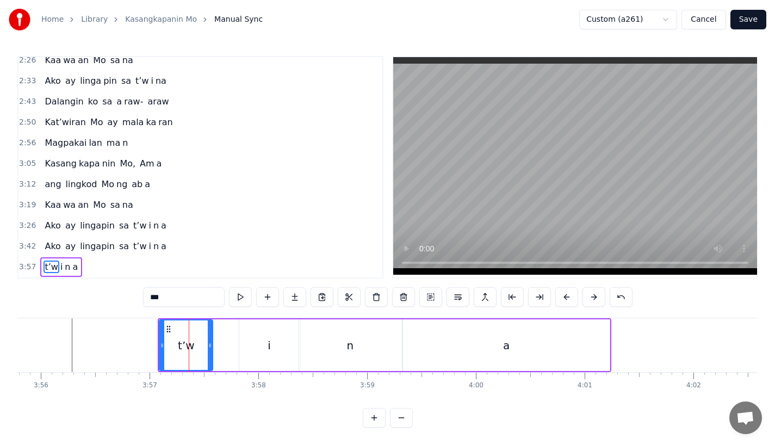
drag, startPoint x: 236, startPoint y: 351, endPoint x: 206, endPoint y: 350, distance: 29.4
click at [208, 350] on div at bounding box center [210, 345] width 4 height 50
click at [258, 344] on div "i" at bounding box center [269, 345] width 60 height 52
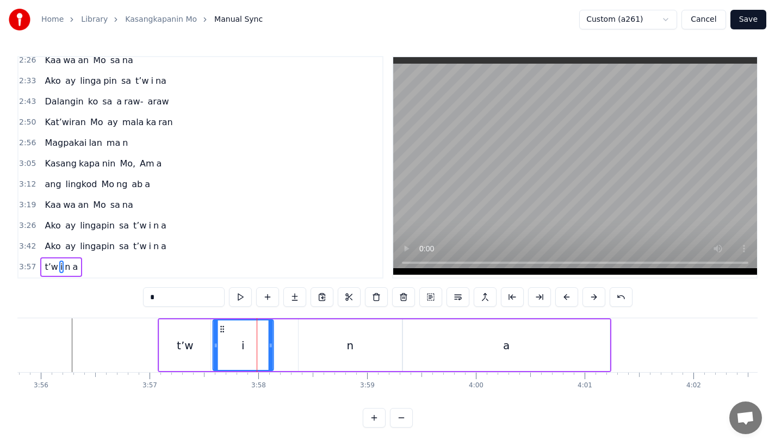
drag, startPoint x: 248, startPoint y: 320, endPoint x: 222, endPoint y: 325, distance: 26.6
click at [222, 325] on div "i" at bounding box center [242, 345] width 59 height 50
click at [277, 341] on icon at bounding box center [276, 345] width 4 height 9
click at [305, 336] on div "n" at bounding box center [350, 345] width 103 height 52
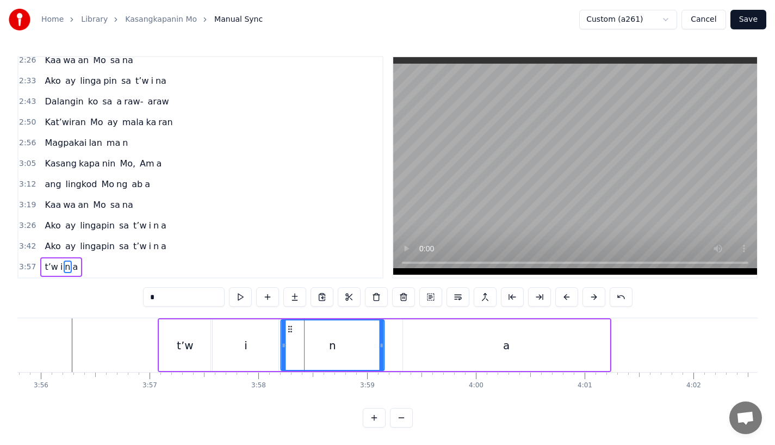
drag, startPoint x: 306, startPoint y: 319, endPoint x: 288, endPoint y: 320, distance: 18.5
click at [288, 325] on icon at bounding box center [290, 329] width 9 height 9
click at [426, 323] on div "a" at bounding box center [506, 345] width 207 height 52
type input "*"
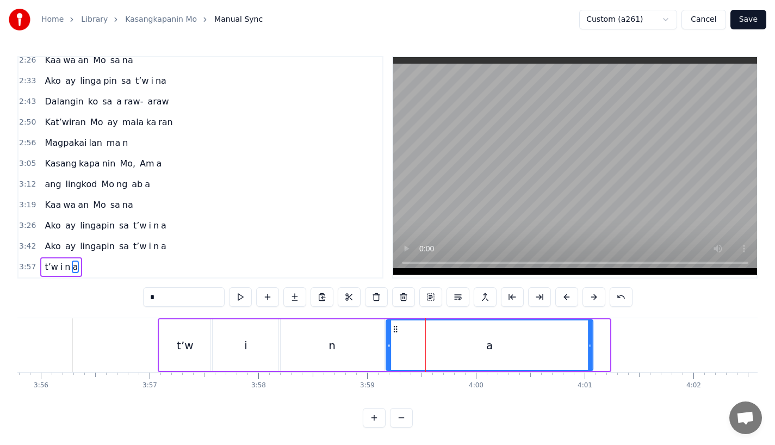
drag, startPoint x: 412, startPoint y: 320, endPoint x: 393, endPoint y: 322, distance: 19.1
click at [393, 325] on icon at bounding box center [395, 329] width 9 height 9
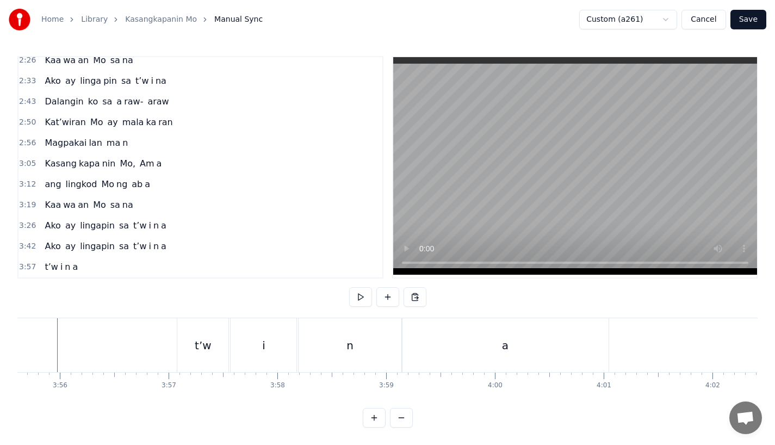
scroll to position [0, 25618]
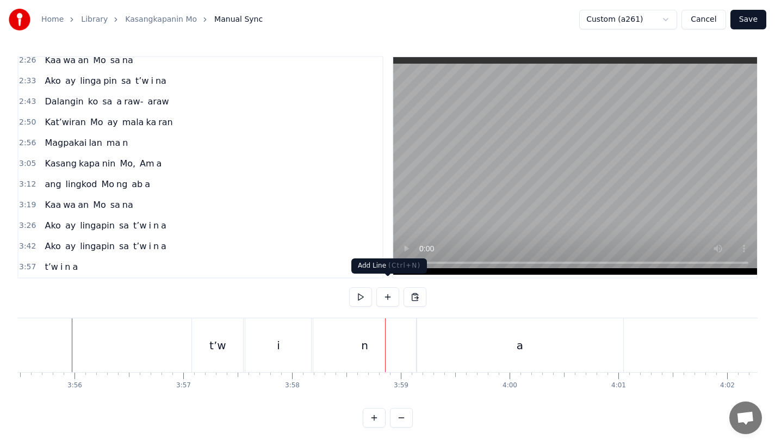
click at [387, 332] on div "n" at bounding box center [364, 345] width 103 height 54
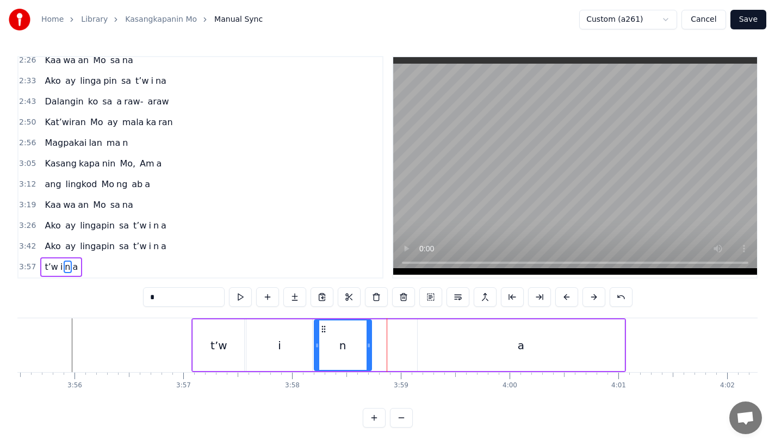
drag, startPoint x: 414, startPoint y: 338, endPoint x: 366, endPoint y: 338, distance: 47.9
click at [367, 341] on icon at bounding box center [369, 345] width 4 height 9
click at [453, 336] on div "a" at bounding box center [521, 345] width 207 height 52
type input "*"
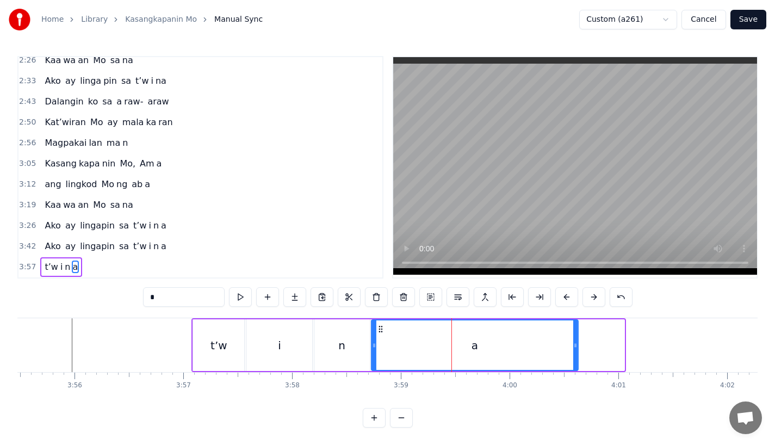
drag, startPoint x: 426, startPoint y: 320, endPoint x: 379, endPoint y: 325, distance: 47.6
click at [379, 325] on div "a" at bounding box center [475, 345] width 206 height 50
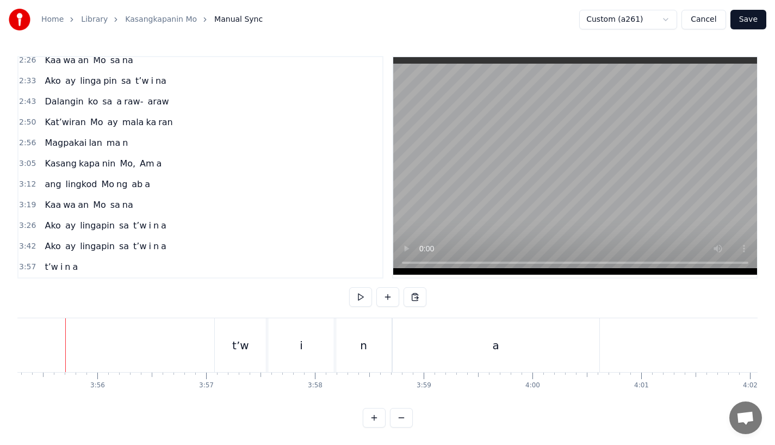
scroll to position [0, 25589]
click at [321, 339] on div "i" at bounding box center [308, 345] width 66 height 54
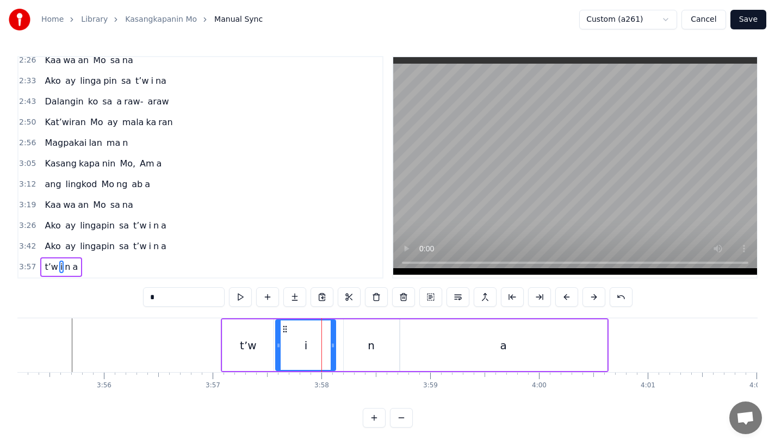
drag, startPoint x: 341, startPoint y: 342, endPoint x: 334, endPoint y: 342, distance: 6.5
click at [334, 342] on div at bounding box center [333, 345] width 4 height 50
click at [367, 343] on div "n" at bounding box center [371, 345] width 55 height 52
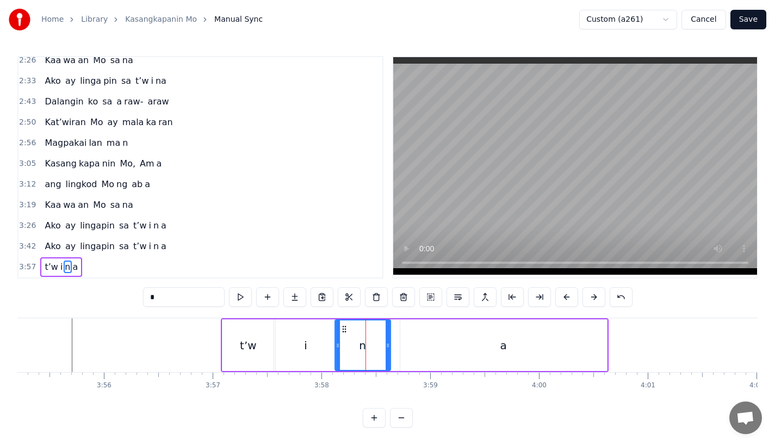
drag, startPoint x: 352, startPoint y: 320, endPoint x: 344, endPoint y: 320, distance: 8.7
click at [344, 325] on icon at bounding box center [344, 329] width 9 height 9
drag, startPoint x: 388, startPoint y: 337, endPoint x: 364, endPoint y: 337, distance: 23.4
click at [367, 341] on icon at bounding box center [369, 345] width 4 height 9
click at [430, 337] on div "a" at bounding box center [503, 345] width 207 height 52
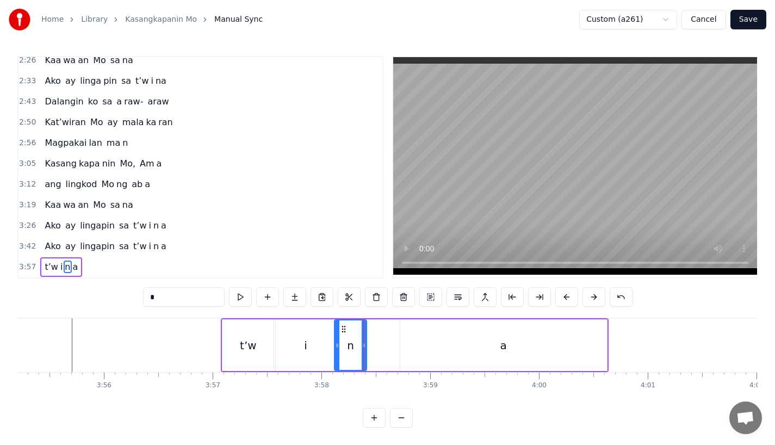
type input "*"
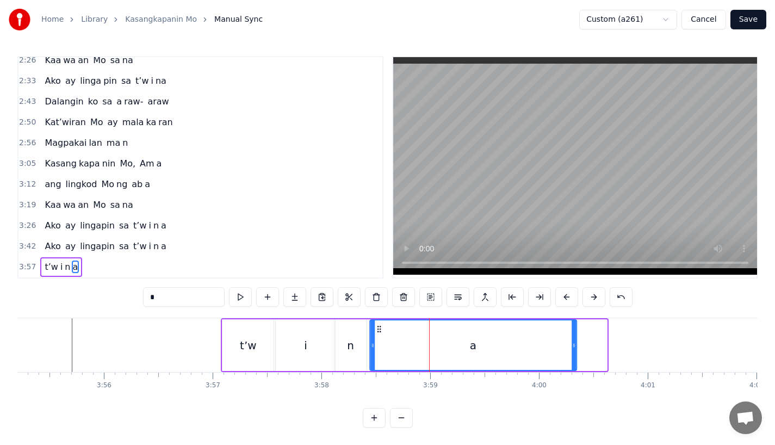
drag, startPoint x: 410, startPoint y: 323, endPoint x: 380, endPoint y: 324, distance: 30.5
click at [380, 325] on icon at bounding box center [379, 329] width 9 height 9
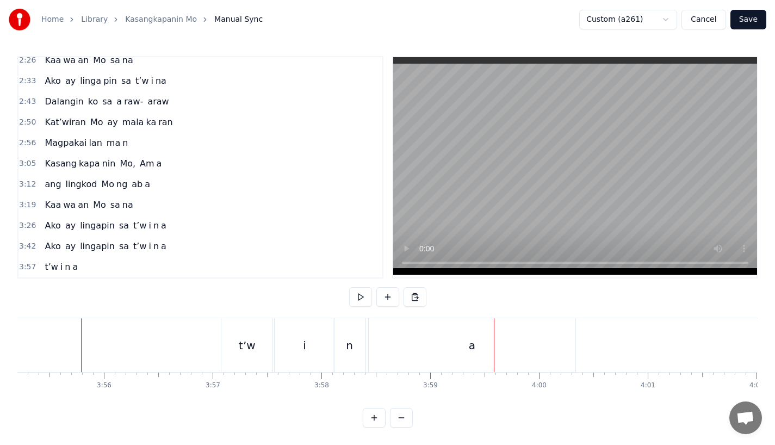
click at [322, 323] on div "i" at bounding box center [304, 345] width 59 height 54
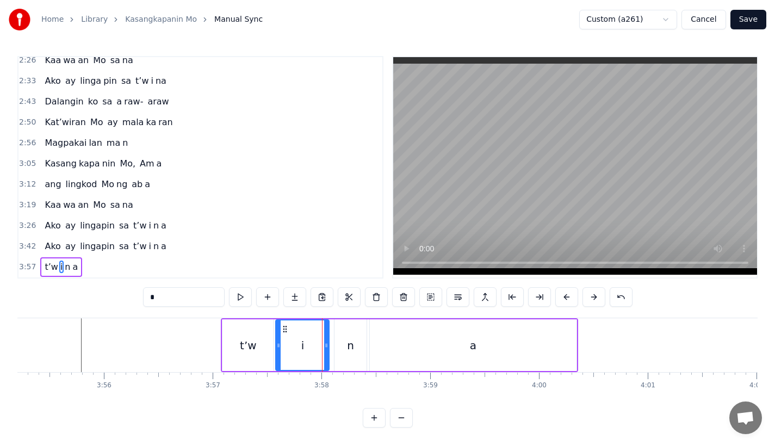
drag, startPoint x: 331, startPoint y: 338, endPoint x: 322, endPoint y: 338, distance: 8.7
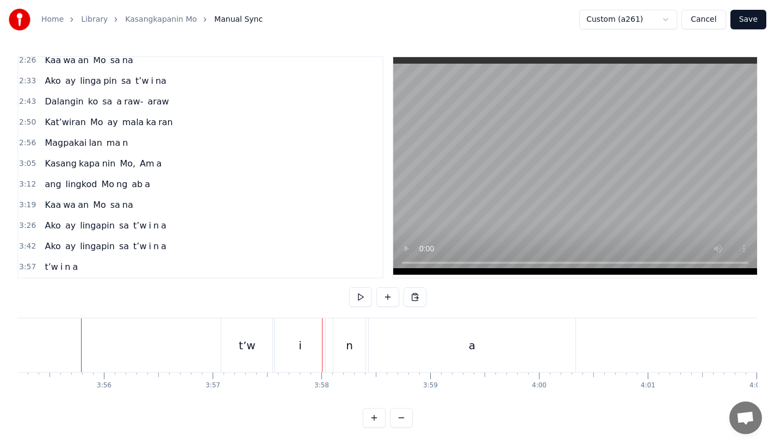
click at [346, 339] on div "n" at bounding box center [349, 345] width 32 height 54
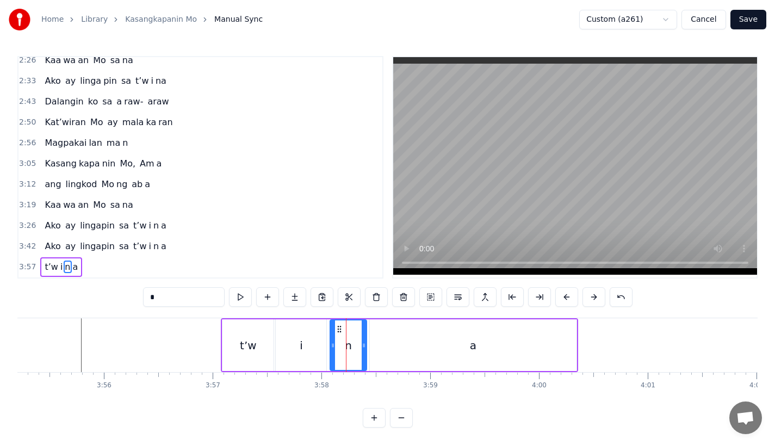
drag, startPoint x: 336, startPoint y: 339, endPoint x: 330, endPoint y: 339, distance: 6.0
click at [331, 341] on icon at bounding box center [333, 345] width 4 height 9
click at [368, 341] on icon at bounding box center [366, 345] width 4 height 9
click at [312, 336] on div "i" at bounding box center [301, 345] width 51 height 52
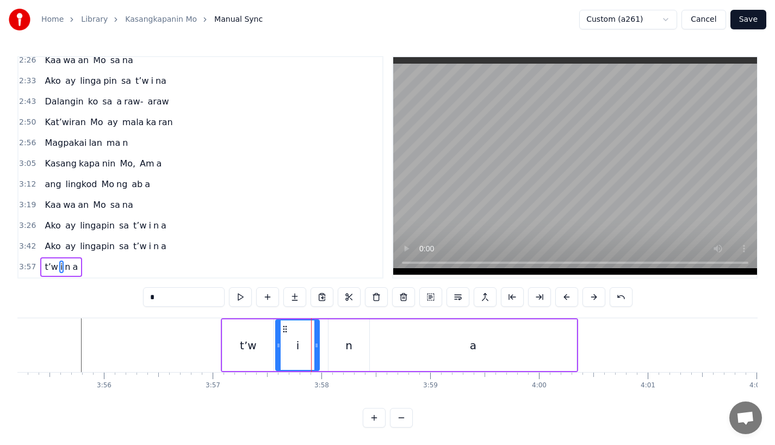
drag, startPoint x: 325, startPoint y: 338, endPoint x: 317, endPoint y: 338, distance: 8.7
click at [317, 341] on icon at bounding box center [316, 345] width 4 height 9
click at [336, 338] on div "n" at bounding box center [349, 345] width 41 height 52
type input "*"
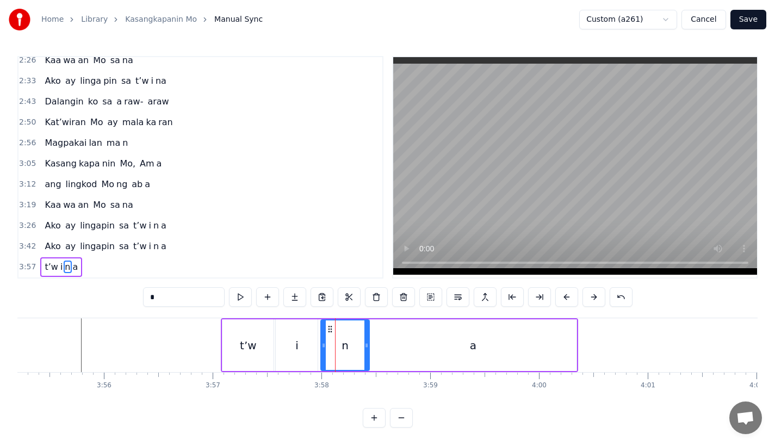
drag, startPoint x: 331, startPoint y: 337, endPoint x: 322, endPoint y: 338, distance: 9.3
click at [322, 341] on icon at bounding box center [323, 345] width 4 height 9
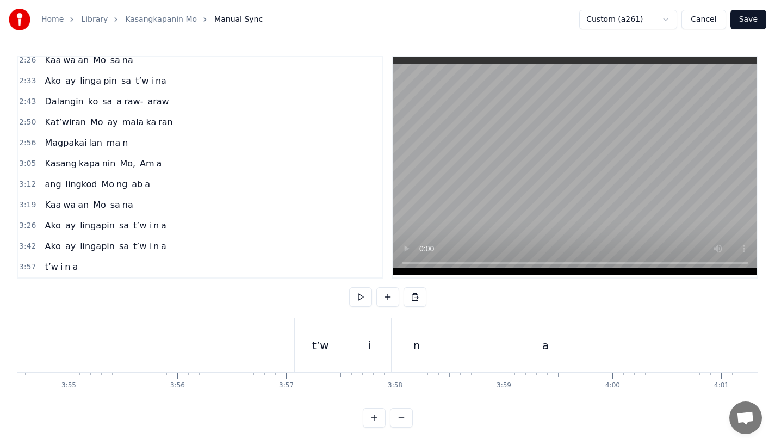
scroll to position [0, 25479]
click at [403, 337] on div "i" at bounding box center [406, 345] width 42 height 54
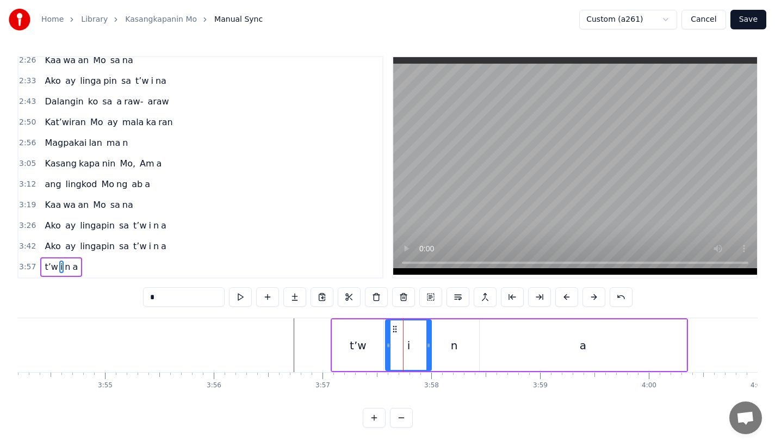
drag, startPoint x: 425, startPoint y: 339, endPoint x: 431, endPoint y: 339, distance: 6.0
click at [431, 341] on icon at bounding box center [428, 345] width 4 height 9
click at [453, 337] on div "n" at bounding box center [454, 345] width 7 height 16
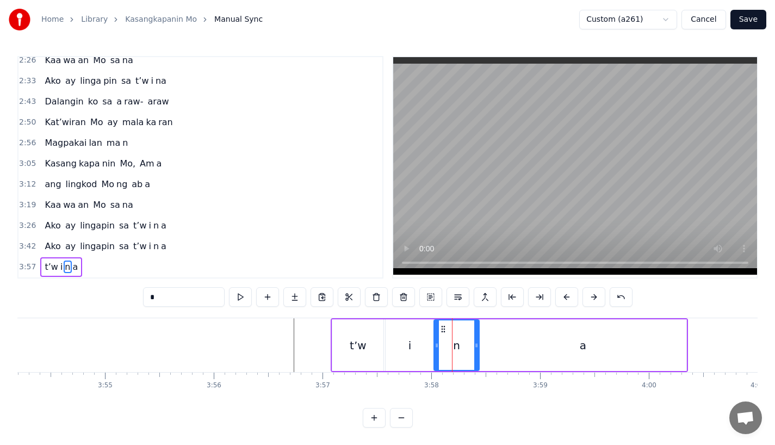
click at [437, 341] on icon at bounding box center [437, 345] width 4 height 9
click at [368, 339] on div "t’w" at bounding box center [357, 345] width 51 height 52
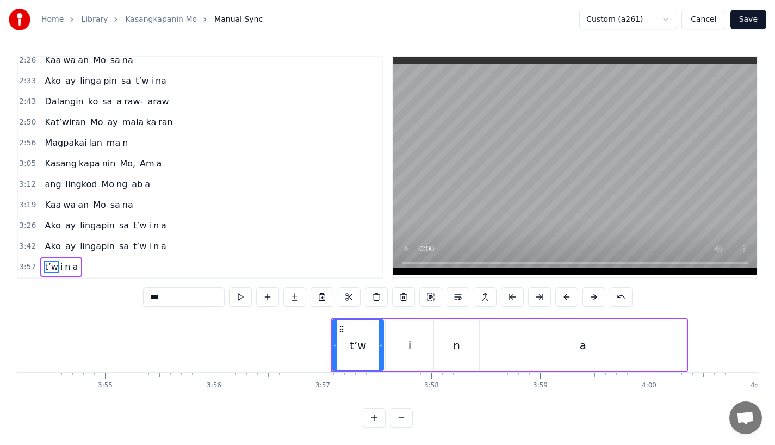
click at [655, 328] on div "a" at bounding box center [583, 345] width 207 height 52
type input "*"
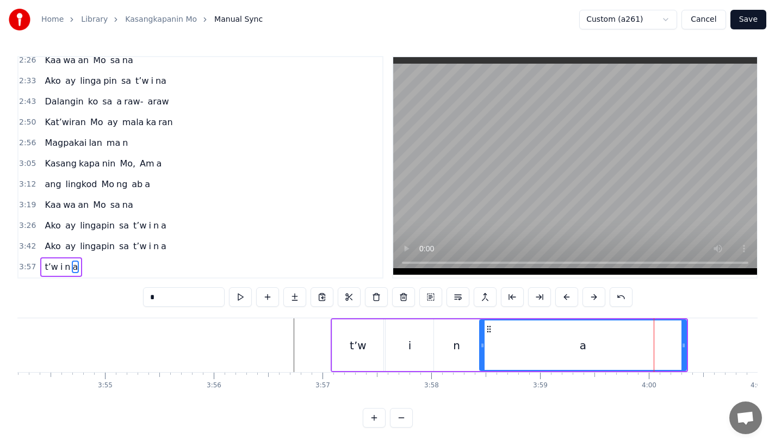
drag, startPoint x: 683, startPoint y: 337, endPoint x: 710, endPoint y: 337, distance: 27.7
click at [686, 341] on icon at bounding box center [684, 345] width 4 height 9
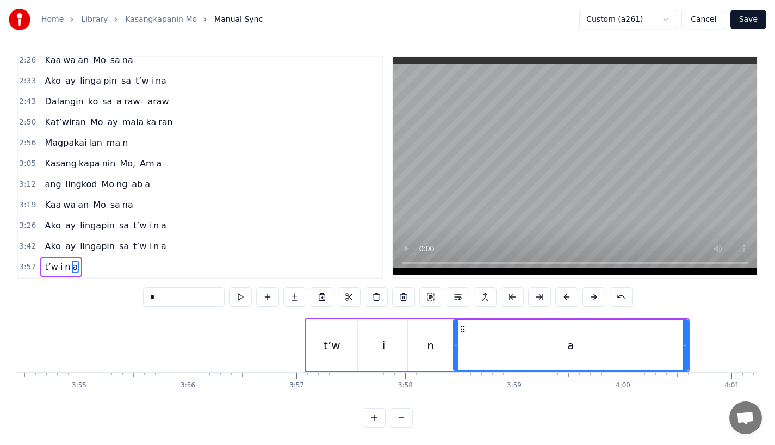
click at [511, 332] on div "a" at bounding box center [570, 345] width 233 height 50
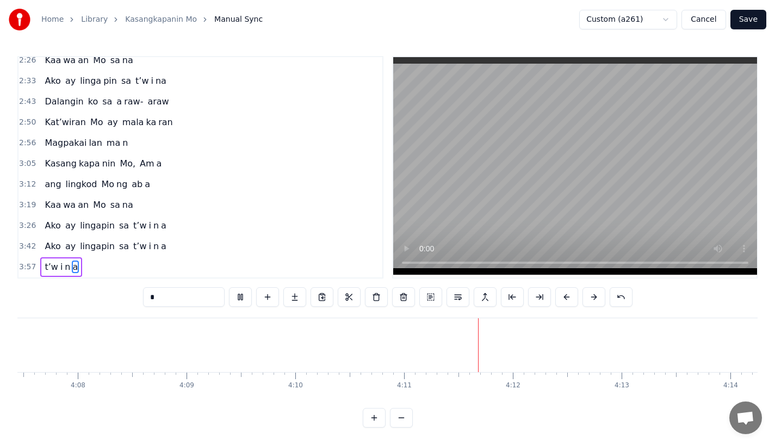
scroll to position [0, 26951]
click at [756, 20] on button "Save" at bounding box center [749, 20] width 36 height 20
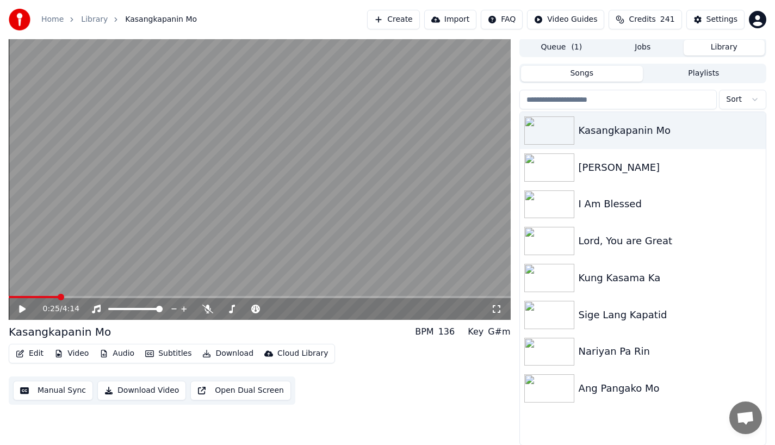
click at [42, 296] on span at bounding box center [34, 297] width 50 height 2
click at [19, 306] on icon at bounding box center [22, 309] width 7 height 8
click at [45, 296] on span at bounding box center [28, 297] width 38 height 2
click at [35, 296] on span at bounding box center [23, 297] width 28 height 2
click at [22, 311] on icon at bounding box center [30, 309] width 26 height 9
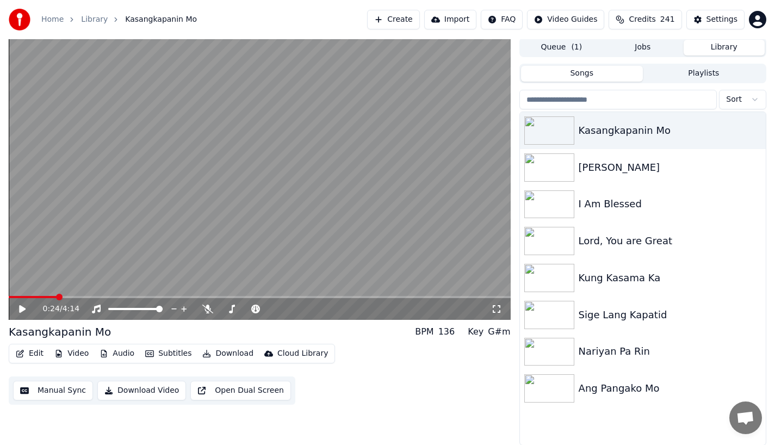
click at [38, 354] on button "Edit" at bounding box center [29, 353] width 36 height 15
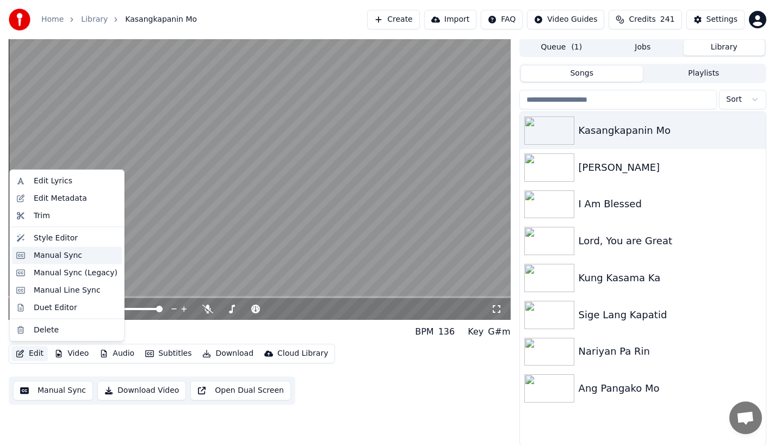
click at [60, 254] on div "Manual Sync" at bounding box center [58, 255] width 48 height 11
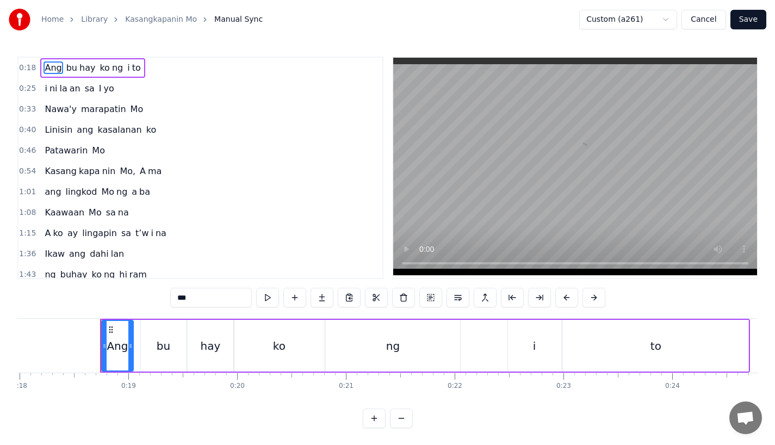
scroll to position [0, 1984]
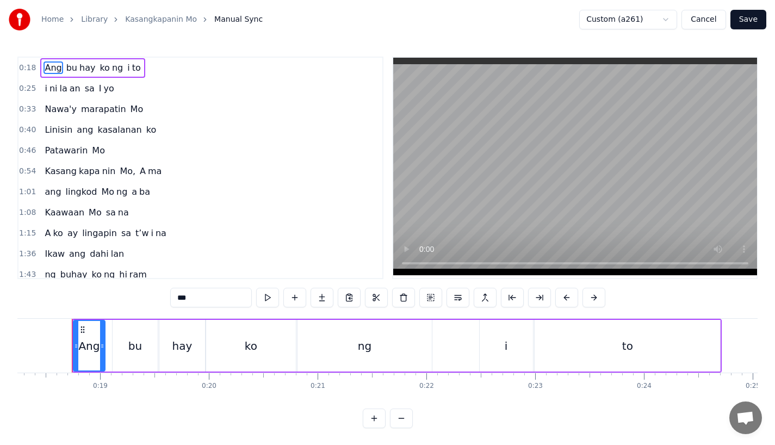
click at [131, 71] on span "to" at bounding box center [136, 67] width 11 height 13
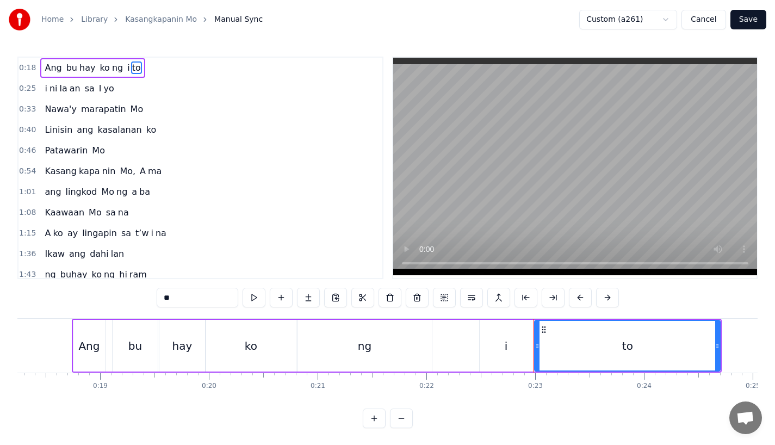
click at [525, 356] on div "i" at bounding box center [506, 346] width 53 height 52
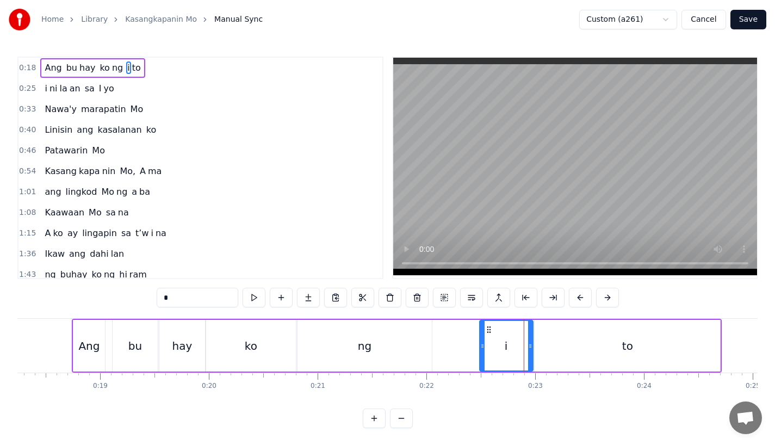
click at [219, 305] on input "*" at bounding box center [198, 298] width 82 height 20
click at [573, 343] on div "to" at bounding box center [627, 346] width 185 height 52
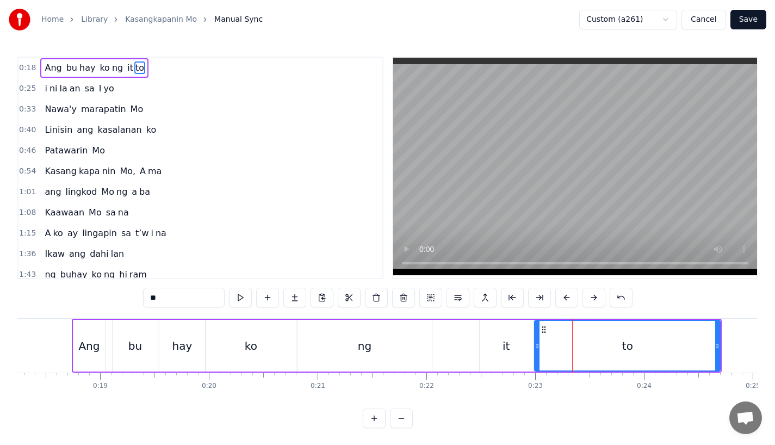
click at [154, 300] on input "**" at bounding box center [184, 298] width 82 height 20
type input "*"
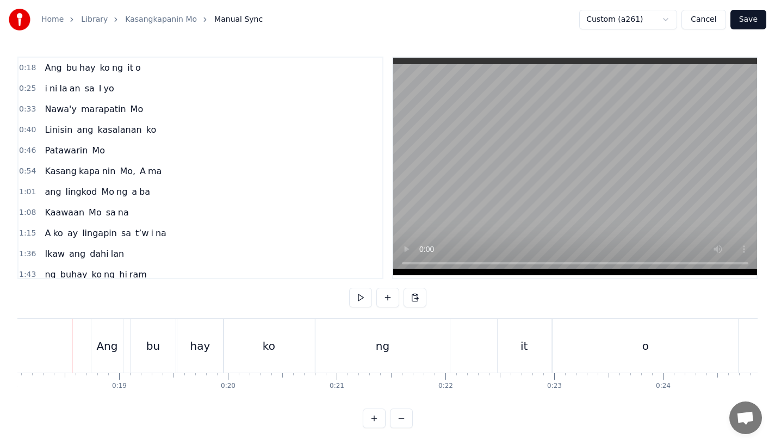
click at [101, 345] on div "Ang" at bounding box center [108, 346] width 21 height 16
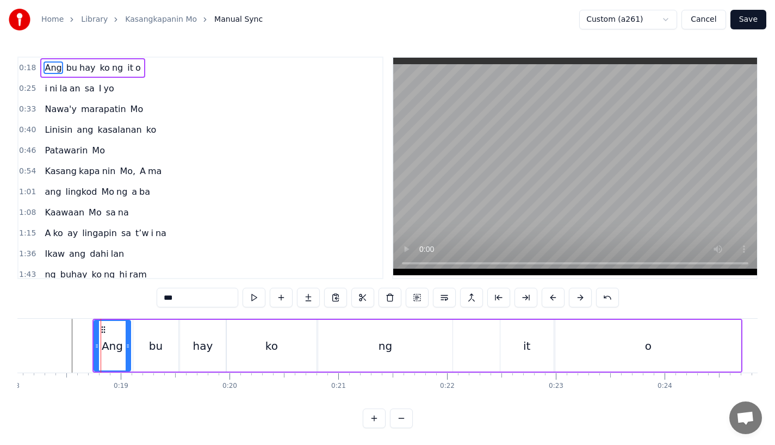
drag, startPoint x: 122, startPoint y: 347, endPoint x: 128, endPoint y: 347, distance: 6.0
click at [128, 347] on icon at bounding box center [128, 346] width 4 height 9
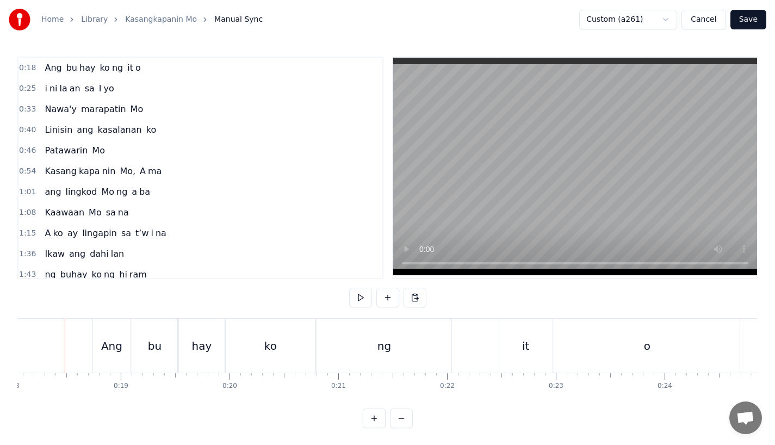
scroll to position [0, 1957]
click at [270, 353] on div "ko" at bounding box center [278, 346] width 90 height 54
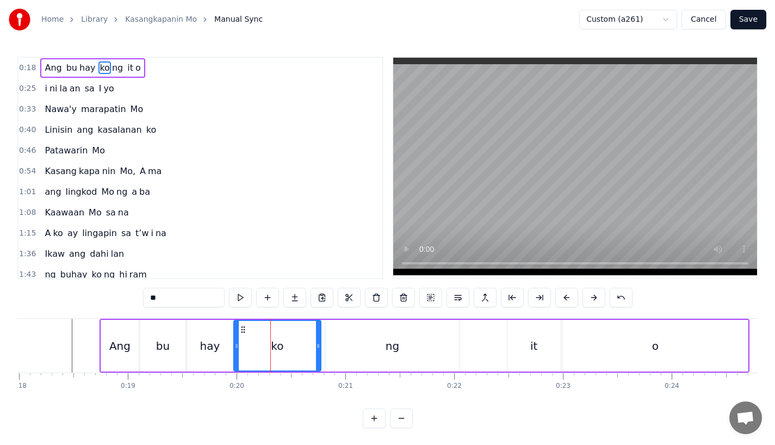
drag, startPoint x: 322, startPoint y: 353, endPoint x: 306, endPoint y: 353, distance: 16.3
click at [316, 353] on div at bounding box center [318, 346] width 4 height 50
click at [337, 352] on div "ng" at bounding box center [392, 346] width 134 height 52
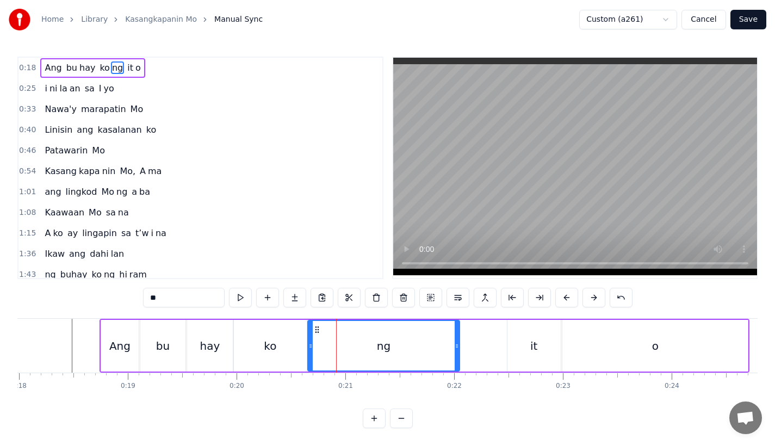
drag, startPoint x: 328, startPoint y: 352, endPoint x: 311, endPoint y: 352, distance: 17.4
click at [311, 352] on div at bounding box center [310, 346] width 4 height 50
click at [252, 342] on div "ko" at bounding box center [270, 346] width 73 height 52
type input "**"
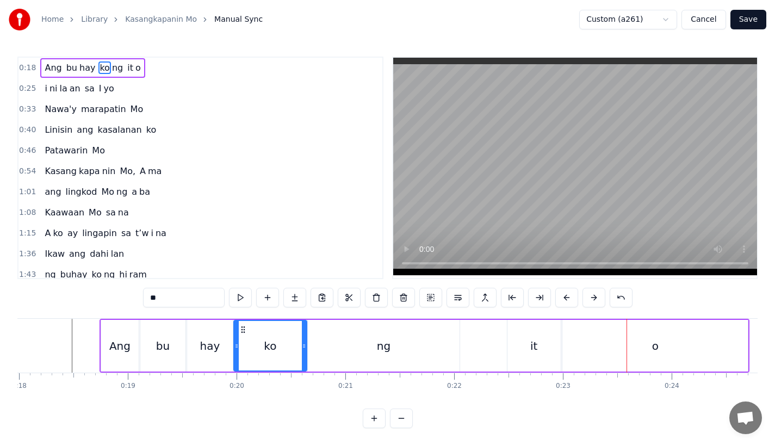
click at [753, 8] on div "Home Library Kasangkapanin Mo Manual Sync Custom (a261) Cancel Save" at bounding box center [387, 19] width 775 height 39
click at [750, 19] on button "Save" at bounding box center [749, 20] width 36 height 20
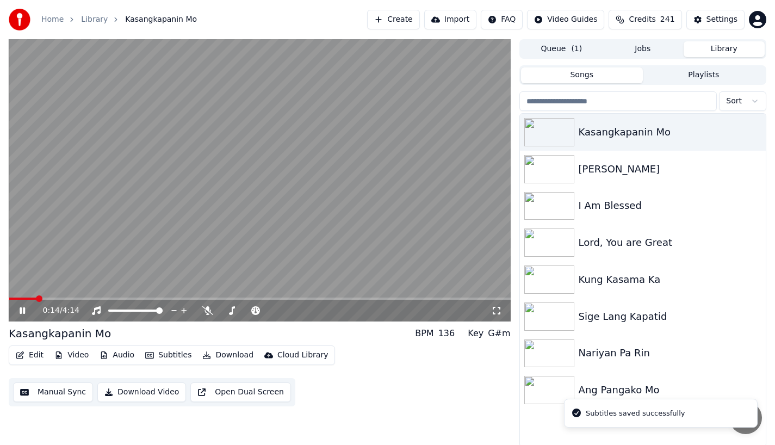
click at [36, 298] on span at bounding box center [260, 299] width 502 height 2
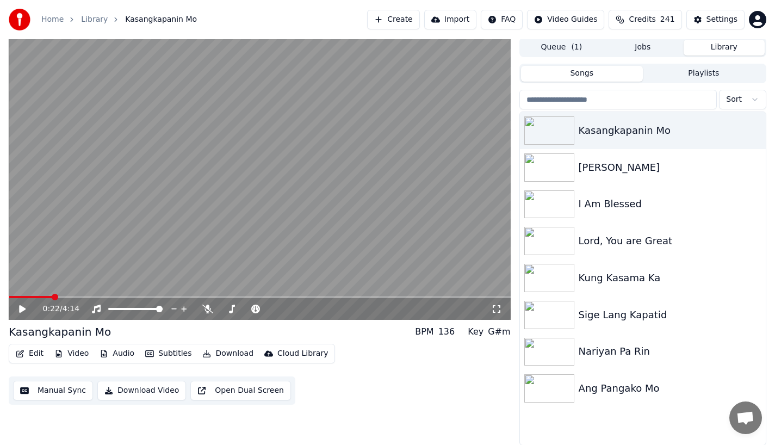
click at [48, 295] on video at bounding box center [260, 179] width 502 height 282
click at [48, 299] on div "0:22 / 4:14" at bounding box center [260, 309] width 502 height 22
click at [46, 296] on span at bounding box center [32, 297] width 47 height 2
click at [35, 296] on span at bounding box center [28, 297] width 38 height 2
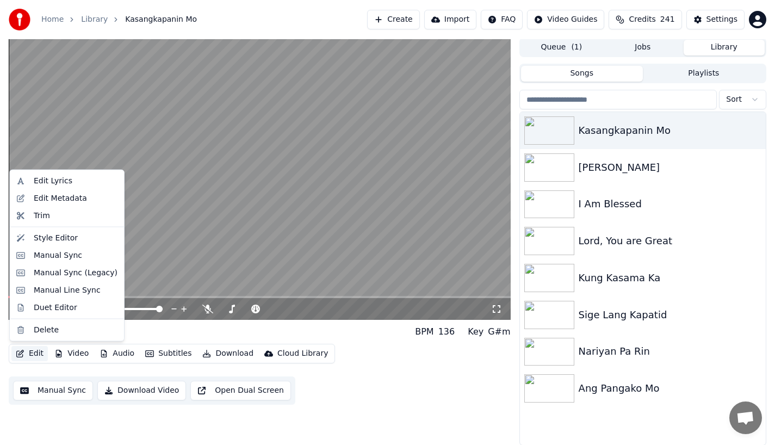
click at [27, 348] on button "Edit" at bounding box center [29, 353] width 36 height 15
click at [38, 254] on div "Manual Sync" at bounding box center [58, 255] width 48 height 11
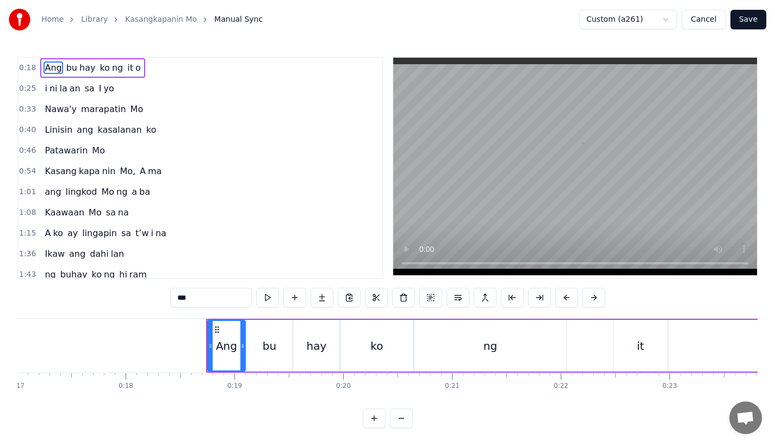
scroll to position [0, 1817]
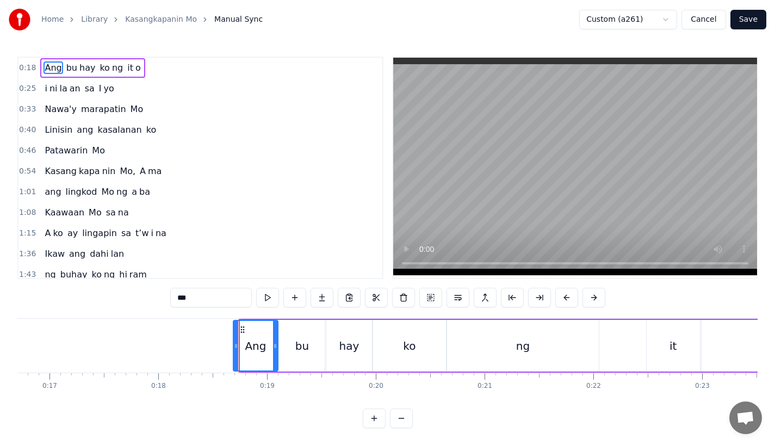
drag, startPoint x: 242, startPoint y: 348, endPoint x: 234, endPoint y: 350, distance: 8.3
click at [234, 350] on icon at bounding box center [236, 346] width 4 height 9
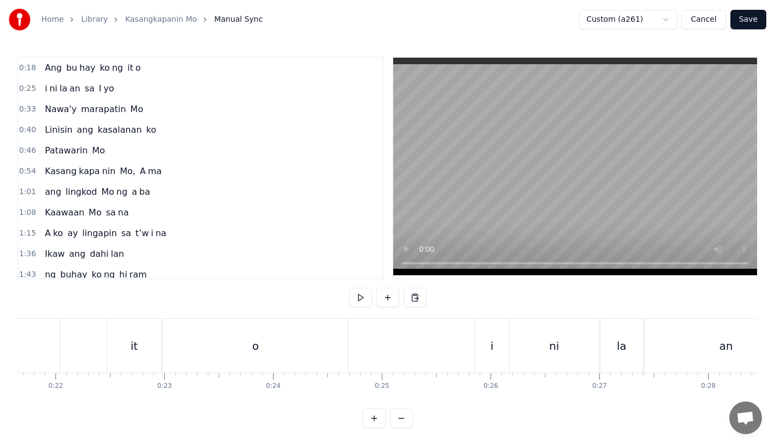
scroll to position [0, 2389]
click at [458, 339] on div "i" at bounding box center [458, 346] width 3 height 16
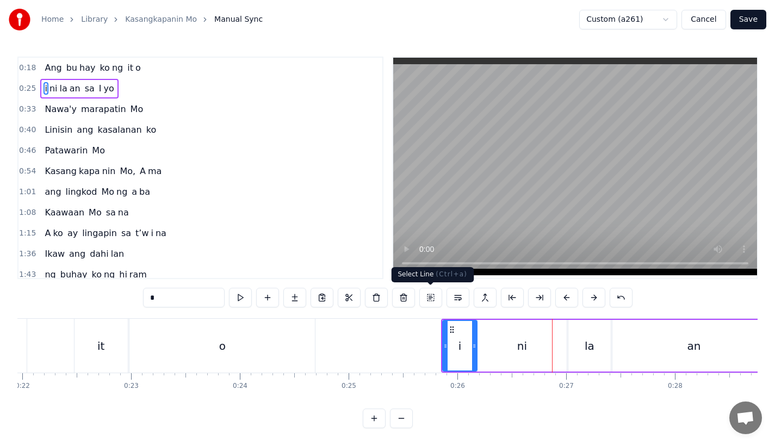
click at [531, 358] on div "ni" at bounding box center [522, 346] width 89 height 52
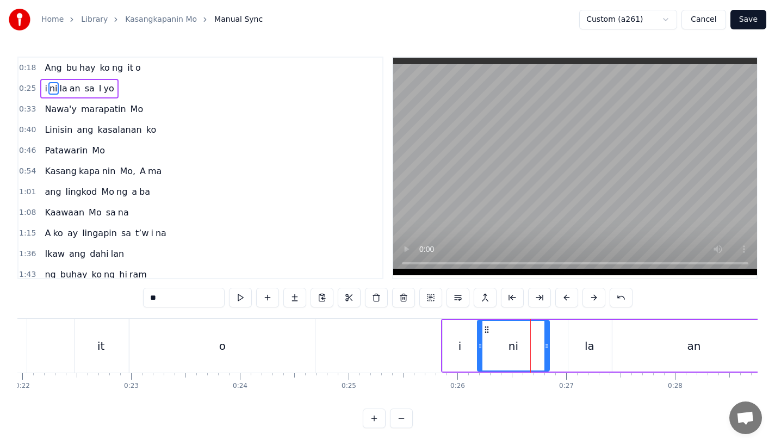
drag, startPoint x: 564, startPoint y: 352, endPoint x: 543, endPoint y: 353, distance: 20.7
click at [545, 352] on div at bounding box center [547, 346] width 4 height 50
click at [583, 349] on div "la" at bounding box center [589, 346] width 42 height 52
type input "**"
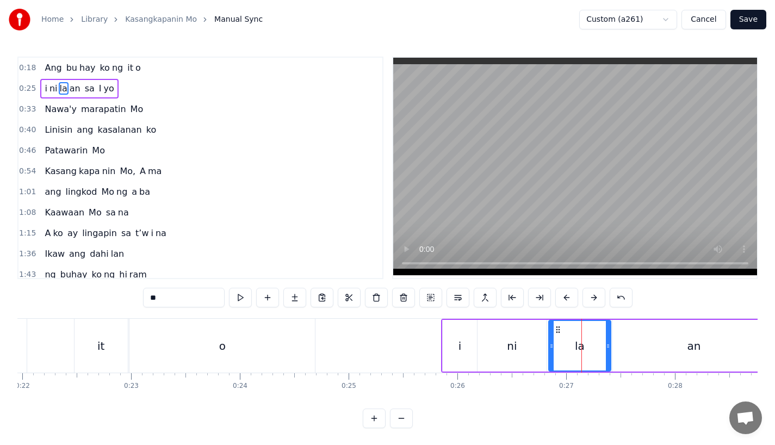
drag, startPoint x: 572, startPoint y: 349, endPoint x: 553, endPoint y: 349, distance: 19.6
click at [553, 349] on icon at bounding box center [551, 346] width 4 height 9
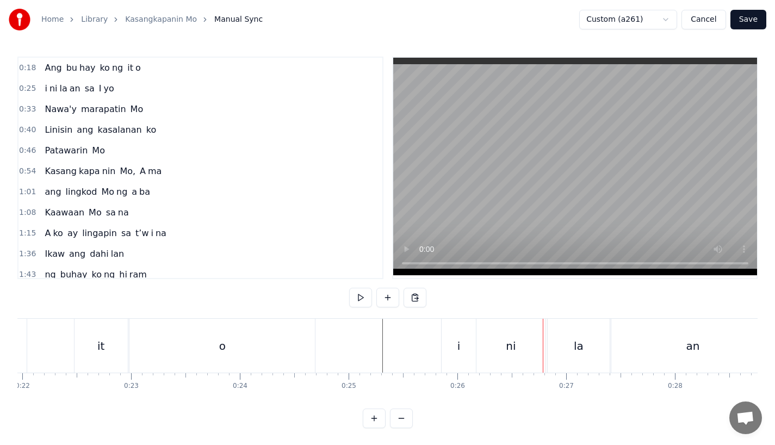
click at [513, 357] on div "ni" at bounding box center [511, 346] width 69 height 54
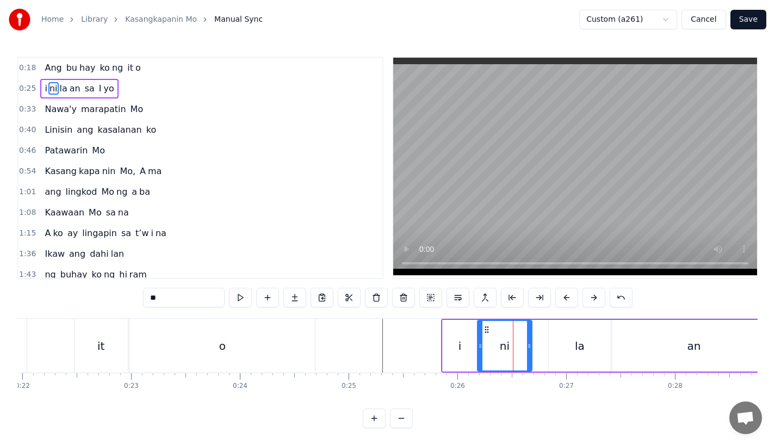
drag, startPoint x: 543, startPoint y: 352, endPoint x: 528, endPoint y: 352, distance: 14.7
click at [528, 352] on div at bounding box center [529, 346] width 4 height 50
click at [555, 352] on div "la" at bounding box center [580, 346] width 62 height 52
type input "**"
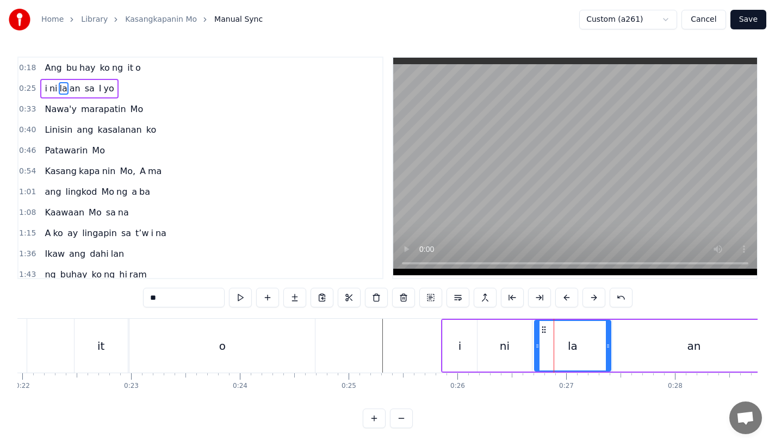
drag, startPoint x: 550, startPoint y: 349, endPoint x: 536, endPoint y: 349, distance: 14.1
click at [536, 349] on icon at bounding box center [537, 346] width 4 height 9
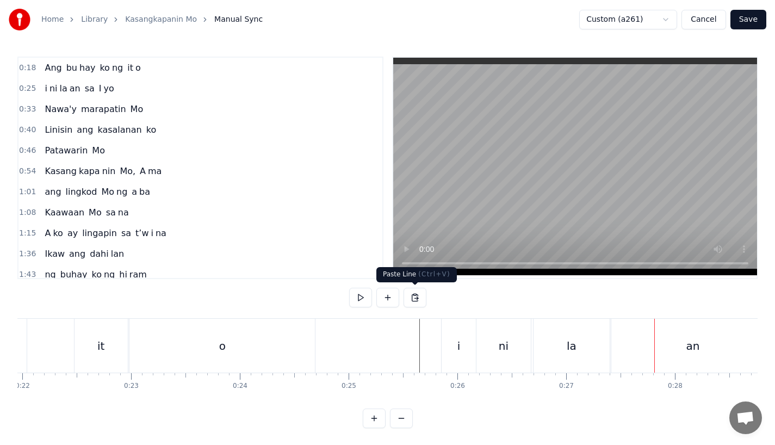
click at [496, 344] on div "ni" at bounding box center [504, 346] width 54 height 54
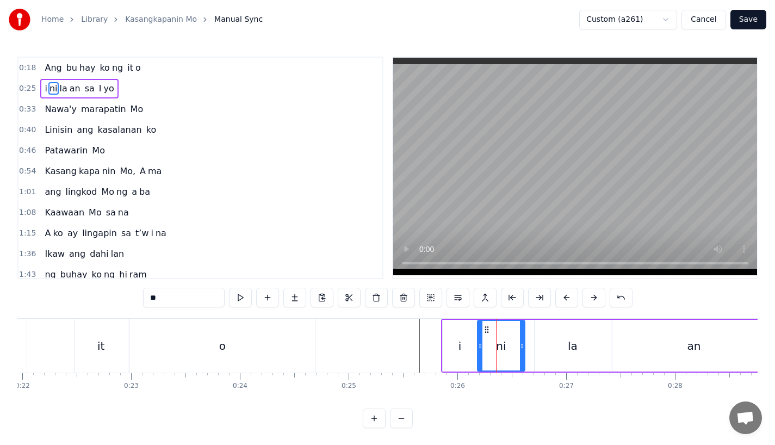
drag, startPoint x: 527, startPoint y: 349, endPoint x: 518, endPoint y: 350, distance: 8.8
click at [520, 349] on icon at bounding box center [522, 346] width 4 height 9
click at [539, 349] on div "la" at bounding box center [573, 346] width 76 height 52
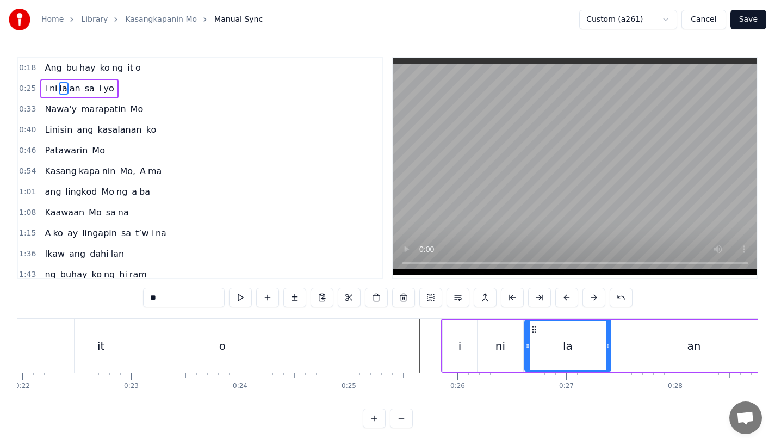
drag, startPoint x: 536, startPoint y: 348, endPoint x: 525, endPoint y: 349, distance: 10.4
click at [525, 349] on icon at bounding box center [527, 346] width 4 height 9
click at [508, 349] on div "ni" at bounding box center [501, 346] width 46 height 52
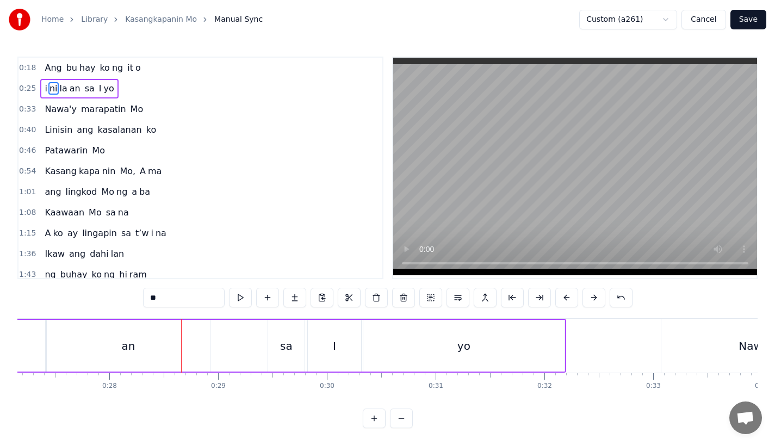
scroll to position [0, 3048]
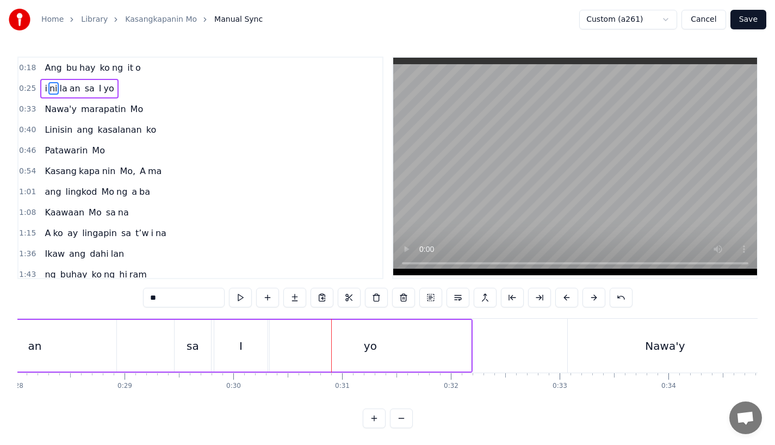
click at [238, 351] on div "I" at bounding box center [240, 346] width 53 height 52
click at [193, 298] on input "*" at bounding box center [184, 298] width 82 height 20
click at [349, 334] on div "yo" at bounding box center [370, 346] width 201 height 52
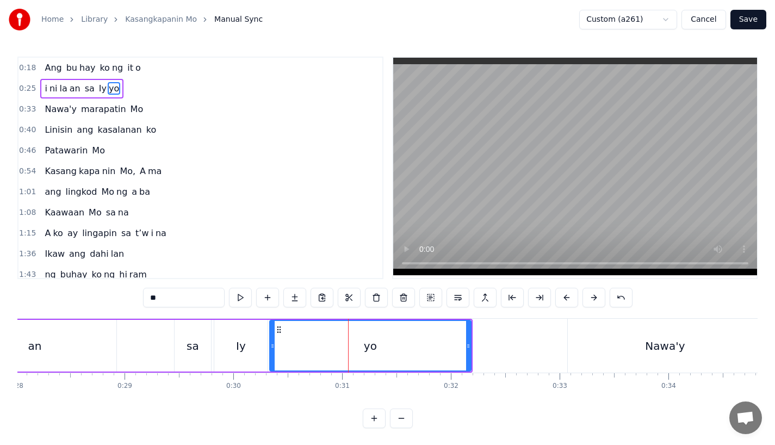
click at [156, 296] on input "**" at bounding box center [184, 298] width 82 height 20
click at [181, 350] on div "sa" at bounding box center [193, 346] width 36 height 52
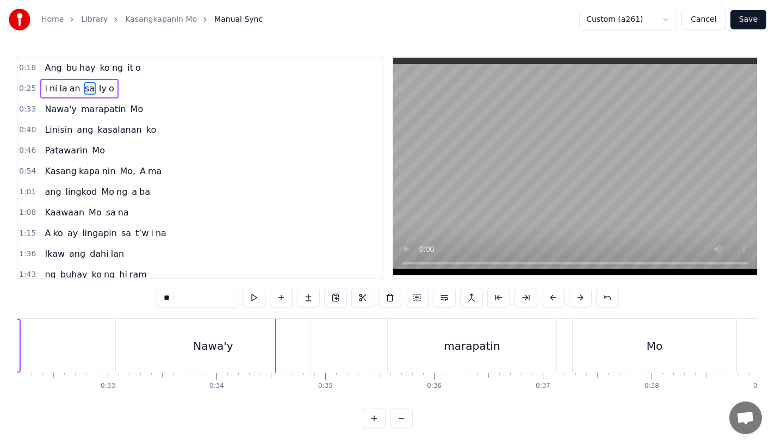
scroll to position [0, 3429]
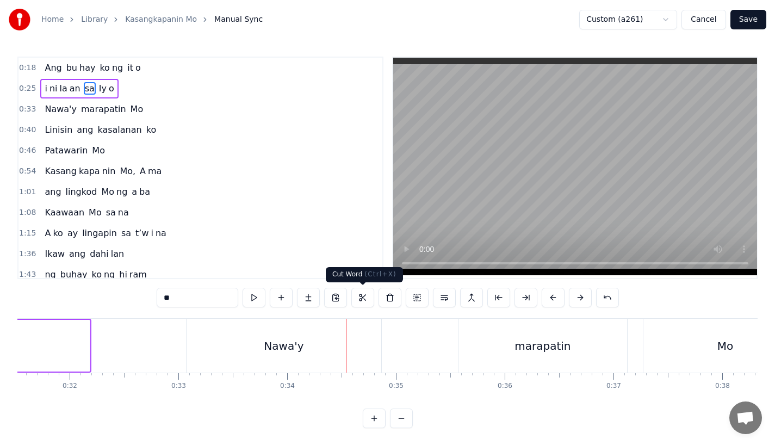
click at [329, 321] on div "Nawa'y" at bounding box center [284, 346] width 195 height 54
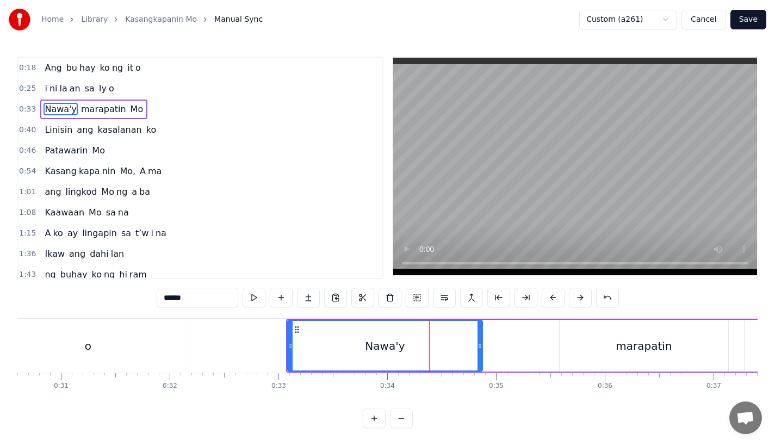
scroll to position [0, 3331]
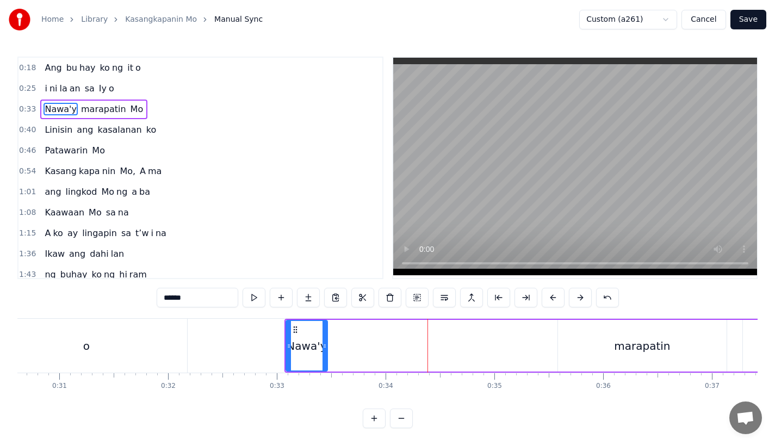
drag, startPoint x: 479, startPoint y: 352, endPoint x: 319, endPoint y: 349, distance: 159.9
click at [323, 349] on div at bounding box center [325, 346] width 4 height 50
drag, startPoint x: 175, startPoint y: 297, endPoint x: 253, endPoint y: 297, distance: 77.8
click at [253, 297] on div "******" at bounding box center [388, 298] width 462 height 20
type input "**"
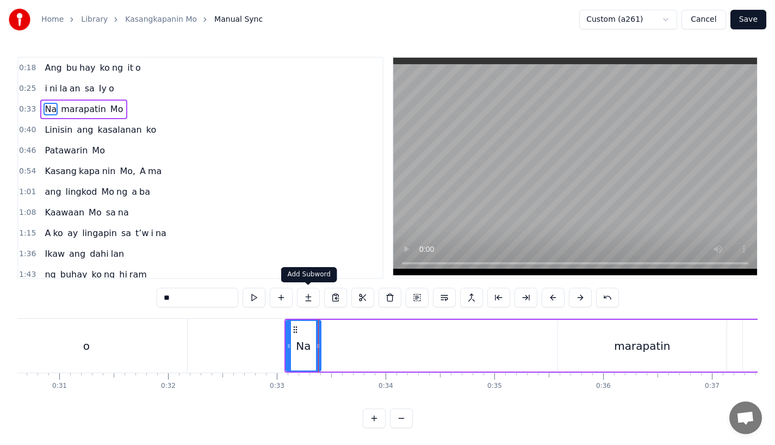
click at [306, 299] on button at bounding box center [308, 298] width 23 height 20
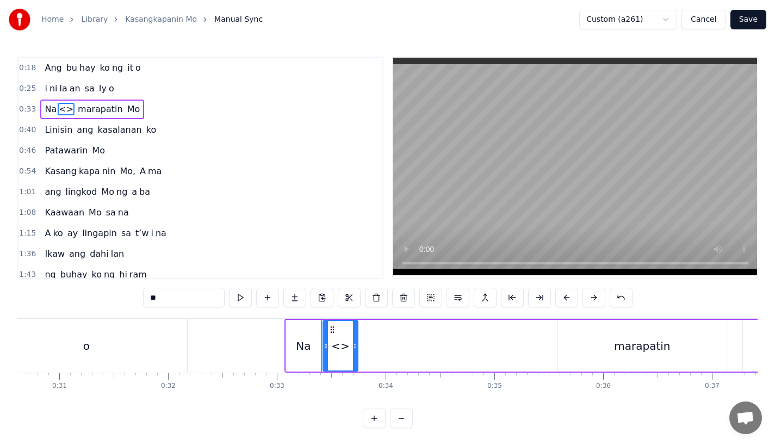
drag, startPoint x: 197, startPoint y: 294, endPoint x: 89, endPoint y: 294, distance: 108.3
click at [89, 294] on div "0:18 Ang bu hay ko ng it o 0:25 i ni la an sa Iy o 0:33 Na <> marapatin Mo 0:40…" at bounding box center [387, 243] width 740 height 372
paste input "**"
click at [298, 344] on div "Na" at bounding box center [303, 346] width 15 height 16
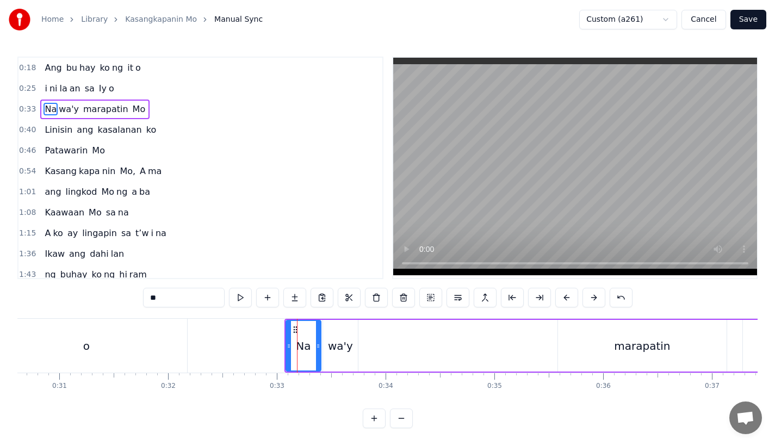
click at [347, 351] on div "wa'y" at bounding box center [340, 346] width 25 height 16
type input "****"
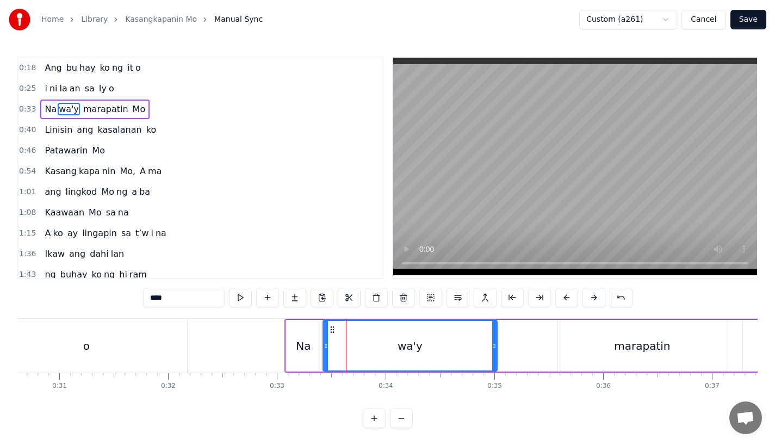
drag, startPoint x: 355, startPoint y: 352, endPoint x: 494, endPoint y: 349, distance: 139.3
click at [494, 349] on div at bounding box center [494, 346] width 4 height 50
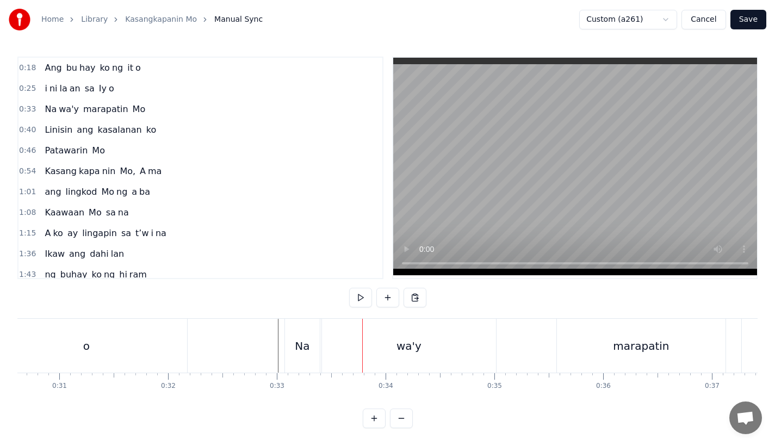
click at [743, 27] on button "Save" at bounding box center [749, 20] width 36 height 20
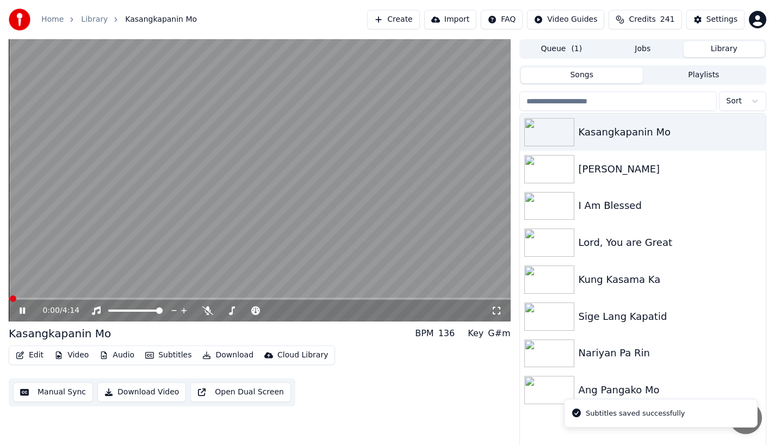
click at [42, 298] on span at bounding box center [260, 299] width 502 height 2
click at [67, 298] on span at bounding box center [38, 299] width 59 height 2
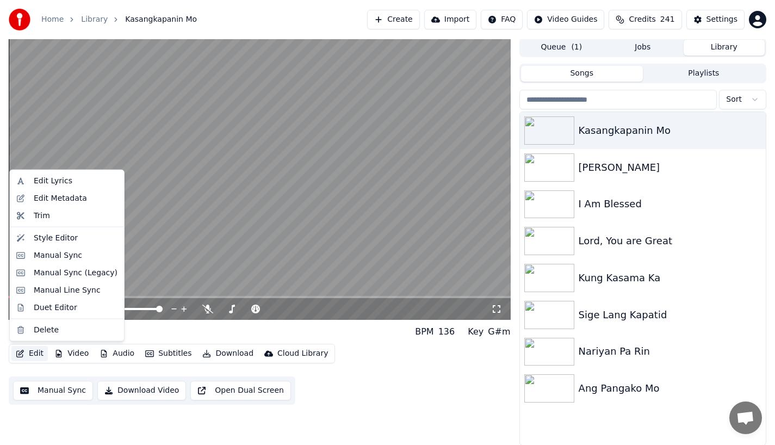
click at [27, 354] on button "Edit" at bounding box center [29, 353] width 36 height 15
click at [35, 251] on div "Manual Sync" at bounding box center [58, 255] width 48 height 11
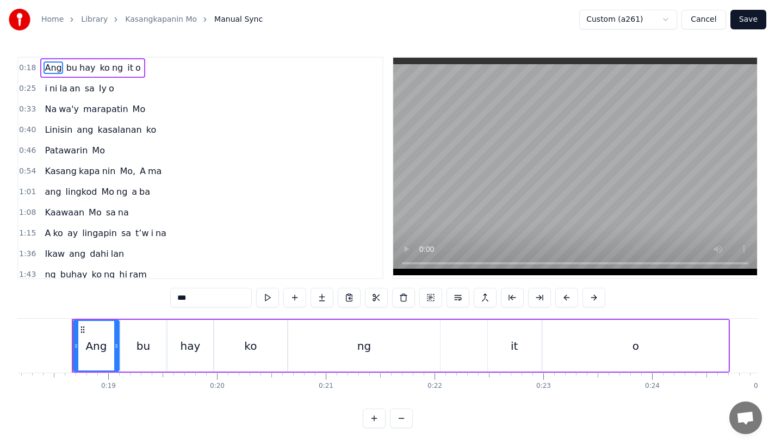
click at [95, 109] on span "marapatin" at bounding box center [105, 109] width 47 height 13
type input "*********"
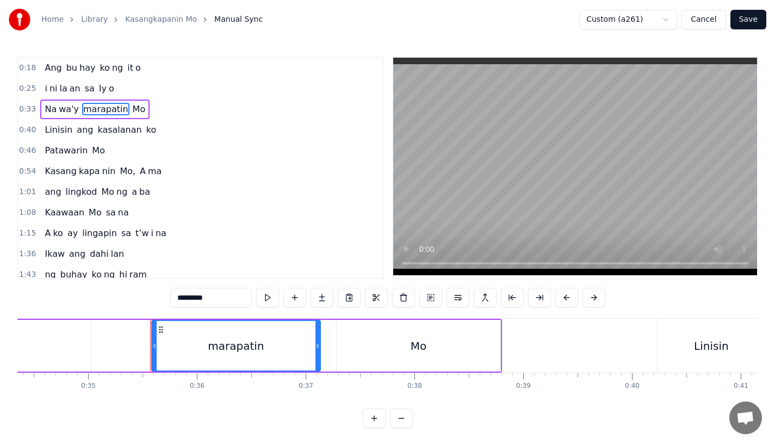
scroll to position [0, 3659]
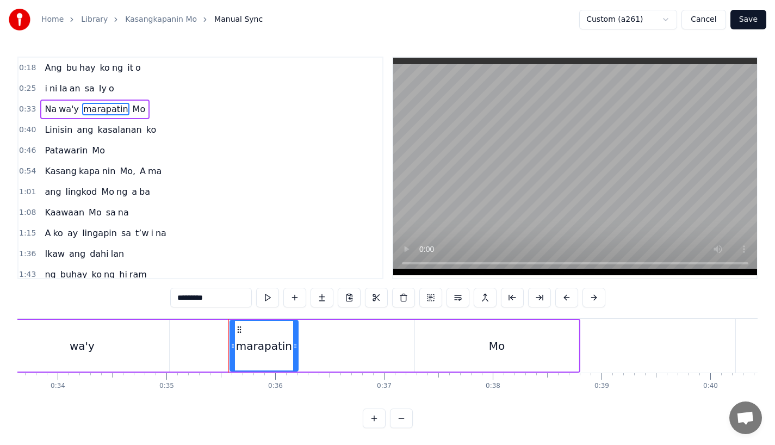
drag, startPoint x: 395, startPoint y: 358, endPoint x: 295, endPoint y: 357, distance: 100.6
click at [295, 357] on div at bounding box center [295, 346] width 4 height 50
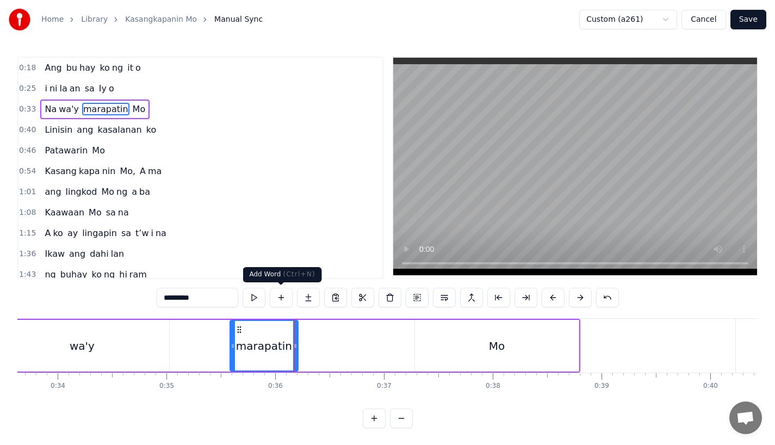
click at [304, 295] on button at bounding box center [308, 298] width 23 height 20
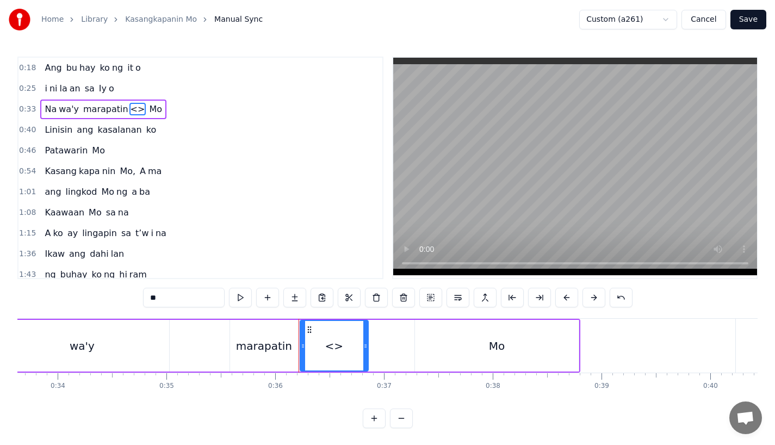
drag, startPoint x: 175, startPoint y: 295, endPoint x: 113, endPoint y: 295, distance: 62.6
click at [113, 295] on div "0:18 Ang bu hay ko ng it o 0:25 i ni la an sa Iy o 0:33 Na wa'y marapatin <> Mo…" at bounding box center [387, 243] width 740 height 372
drag, startPoint x: 366, startPoint y: 354, endPoint x: 410, endPoint y: 353, distance: 44.6
click at [410, 353] on div at bounding box center [408, 346] width 4 height 50
click at [271, 356] on div "marapatin" at bounding box center [264, 346] width 68 height 52
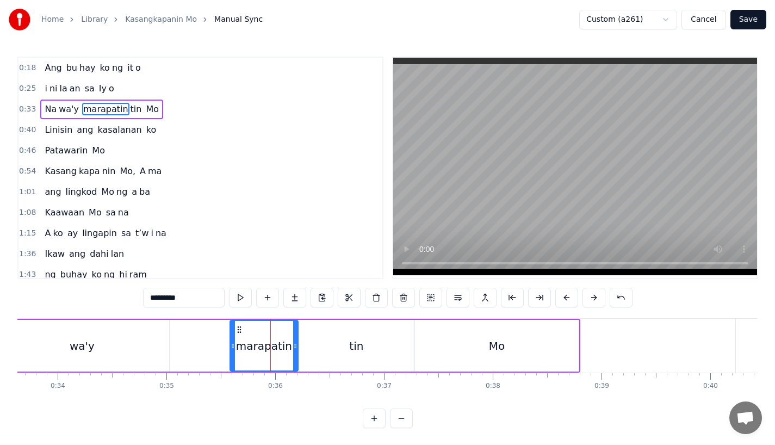
click at [204, 301] on input "*********" at bounding box center [184, 298] width 82 height 20
type input "******"
click at [207, 339] on div "Na wa'y marapa tin Mo" at bounding box center [268, 346] width 624 height 54
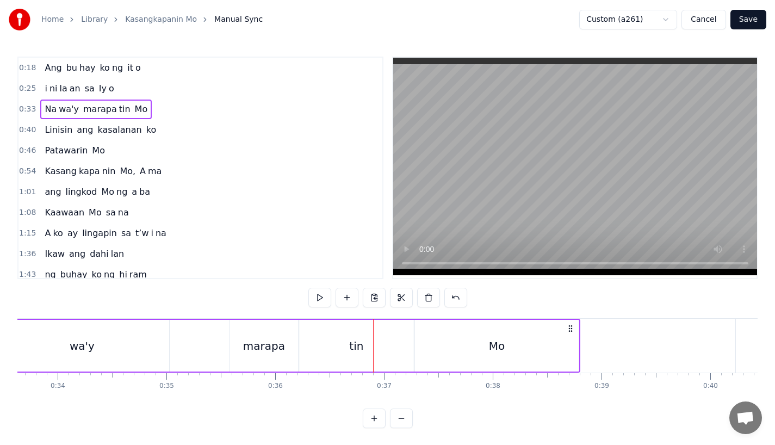
click at [142, 349] on div "wa'y" at bounding box center [82, 346] width 174 height 52
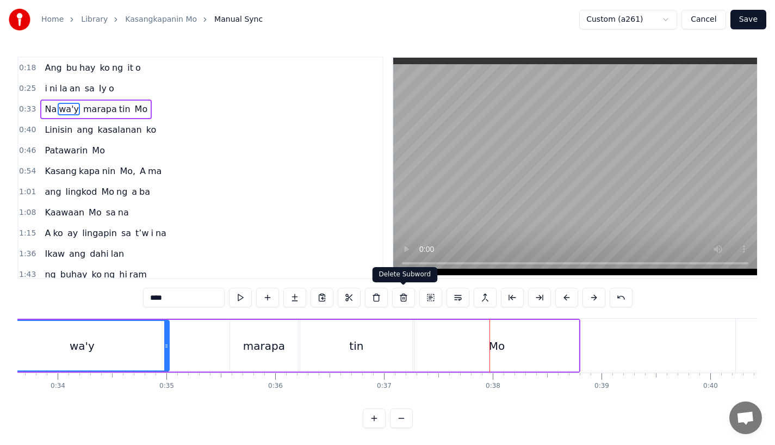
click at [492, 358] on div "Mo" at bounding box center [497, 346] width 164 height 52
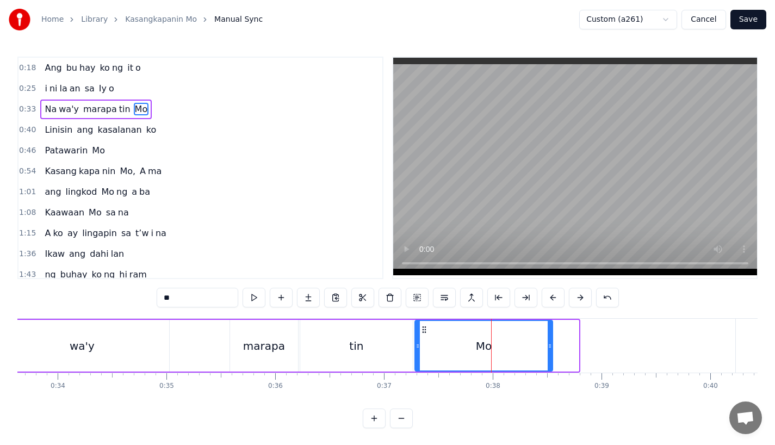
drag, startPoint x: 576, startPoint y: 348, endPoint x: 549, endPoint y: 349, distance: 26.7
click at [549, 349] on icon at bounding box center [550, 346] width 4 height 9
click at [424, 349] on div "Mo" at bounding box center [484, 346] width 136 height 50
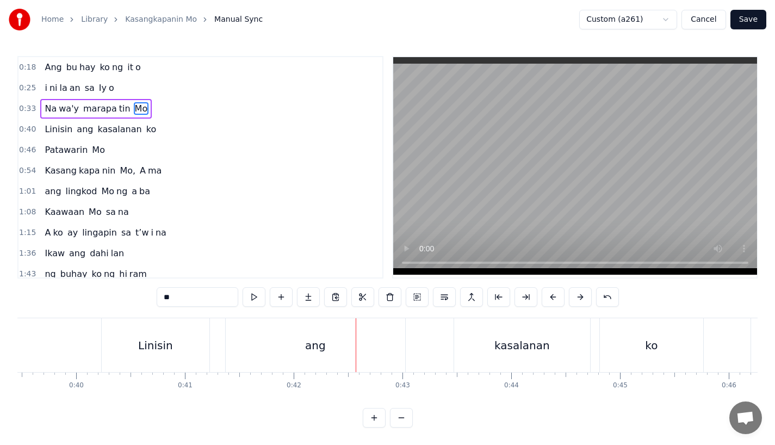
scroll to position [9, 0]
click at [309, 348] on div "ang" at bounding box center [316, 345] width 180 height 54
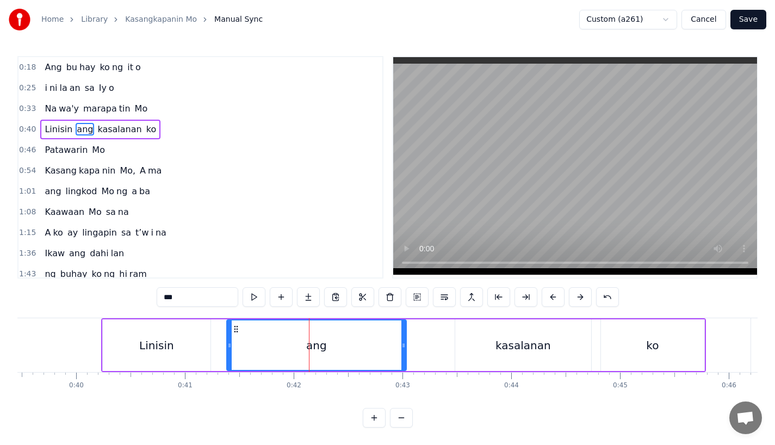
scroll to position [0, 0]
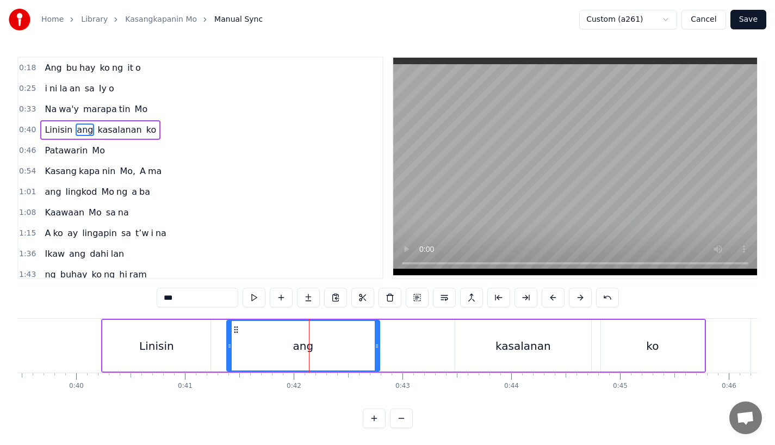
drag, startPoint x: 403, startPoint y: 350, endPoint x: 370, endPoint y: 352, distance: 32.8
click at [375, 352] on div at bounding box center [377, 346] width 4 height 50
click at [246, 337] on div "ang" at bounding box center [300, 346] width 146 height 50
click at [360, 338] on div "ang" at bounding box center [300, 346] width 146 height 50
drag, startPoint x: 370, startPoint y: 349, endPoint x: 396, endPoint y: 349, distance: 25.6
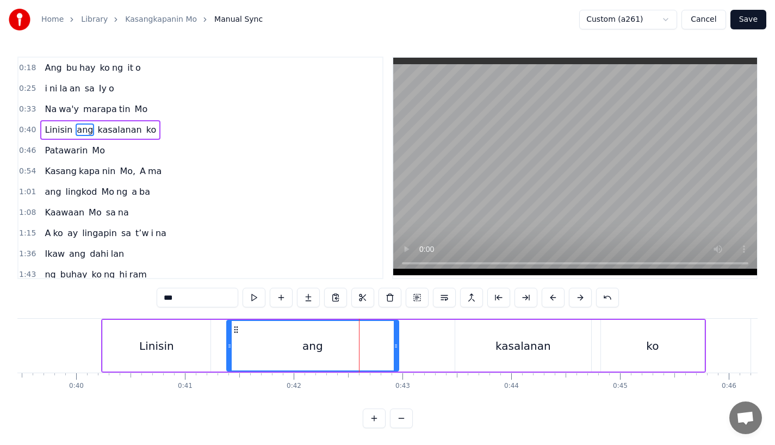
click at [396, 349] on icon at bounding box center [396, 346] width 4 height 9
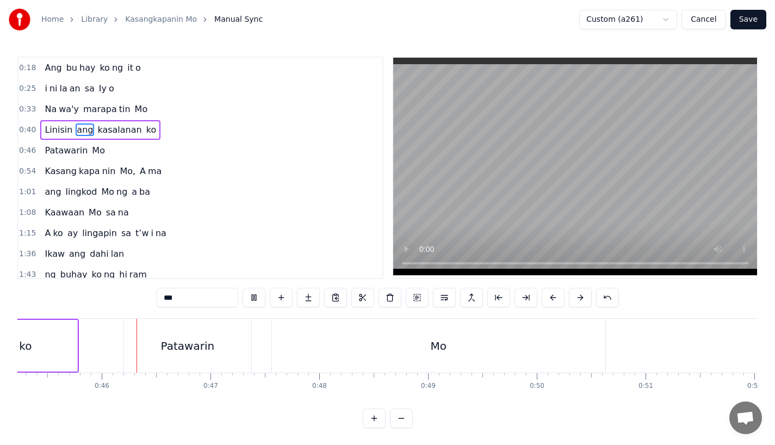
scroll to position [0, 4926]
click at [215, 338] on div "Patawarin" at bounding box center [181, 346] width 127 height 54
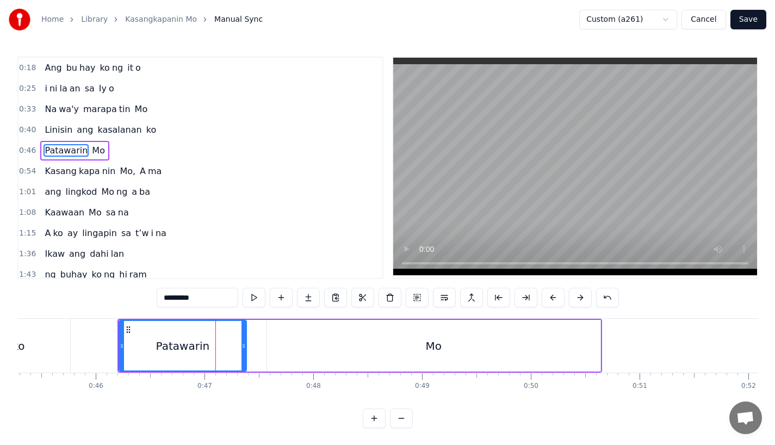
click at [138, 345] on div "Patawarin" at bounding box center [183, 346] width 126 height 50
drag, startPoint x: 243, startPoint y: 351, endPoint x: 230, endPoint y: 351, distance: 13.1
click at [230, 351] on div at bounding box center [230, 346] width 4 height 50
click at [175, 338] on div "Patawarin" at bounding box center [177, 346] width 54 height 16
drag, startPoint x: 231, startPoint y: 346, endPoint x: 242, endPoint y: 345, distance: 10.3
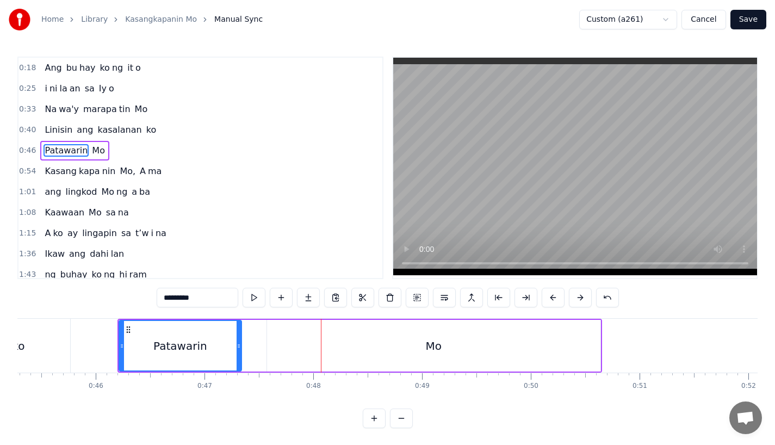
click at [241, 345] on icon at bounding box center [239, 346] width 4 height 9
click at [220, 342] on div "Patawarin" at bounding box center [181, 346] width 122 height 50
click at [389, 350] on div "Mo" at bounding box center [433, 346] width 333 height 52
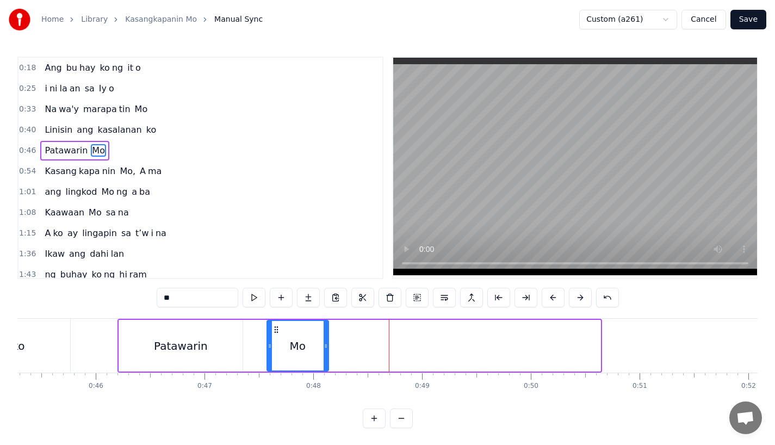
drag, startPoint x: 597, startPoint y: 347, endPoint x: 325, endPoint y: 352, distance: 272.0
click at [325, 352] on div at bounding box center [326, 346] width 4 height 50
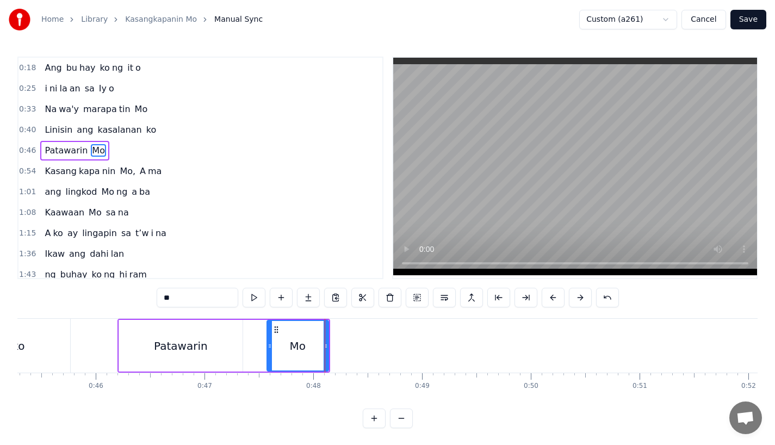
click at [215, 301] on input "**" at bounding box center [198, 298] width 82 height 20
type input "*"
click at [301, 298] on button at bounding box center [308, 298] width 23 height 20
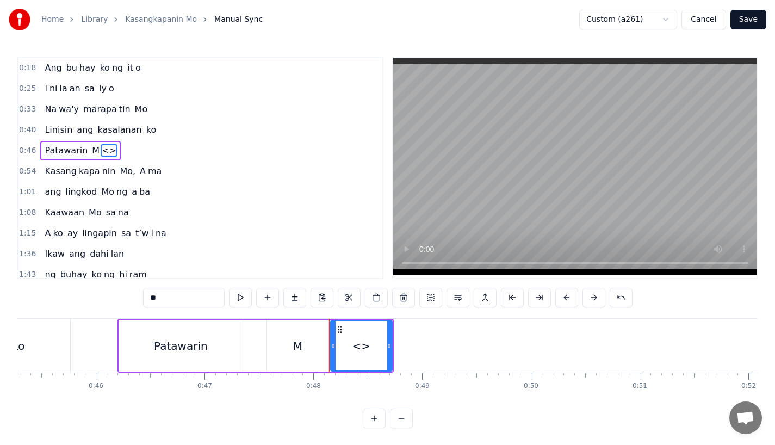
drag, startPoint x: 171, startPoint y: 297, endPoint x: 79, endPoint y: 297, distance: 91.4
click at [79, 297] on div "0:18 Ang bu hay ko ng it o 0:25 i ni la an sa Iy o 0:33 Na wa'y marapa tin Mo 0…" at bounding box center [387, 243] width 740 height 372
type input "*"
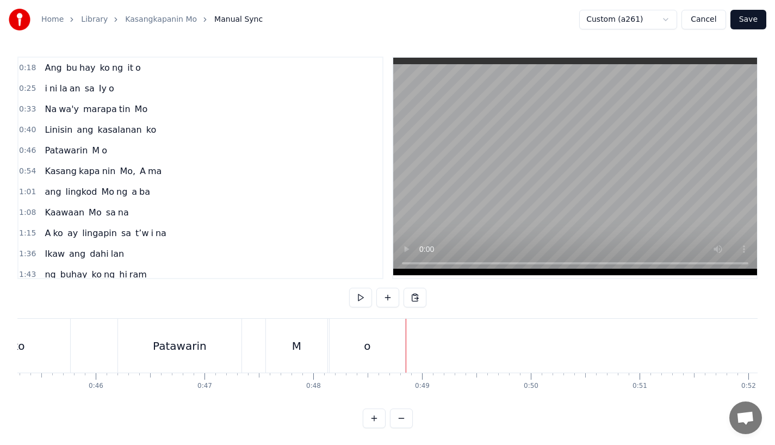
click at [397, 348] on div "o" at bounding box center [368, 346] width 76 height 54
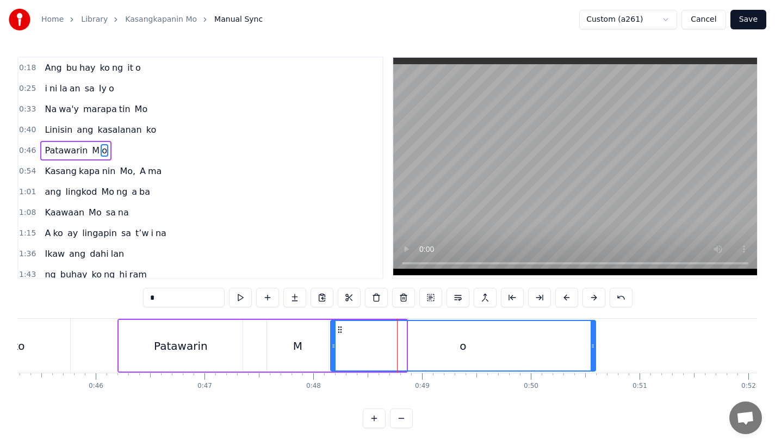
drag, startPoint x: 404, startPoint y: 351, endPoint x: 599, endPoint y: 343, distance: 196.0
click at [595, 343] on div at bounding box center [593, 346] width 4 height 50
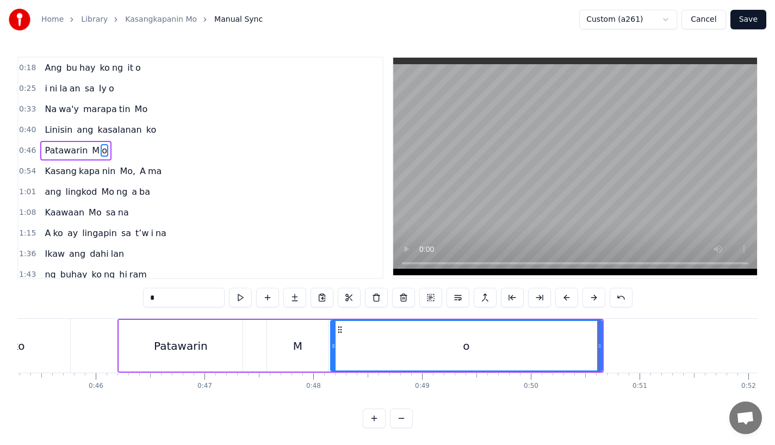
click at [219, 345] on div "Patawarin" at bounding box center [180, 346] width 123 height 52
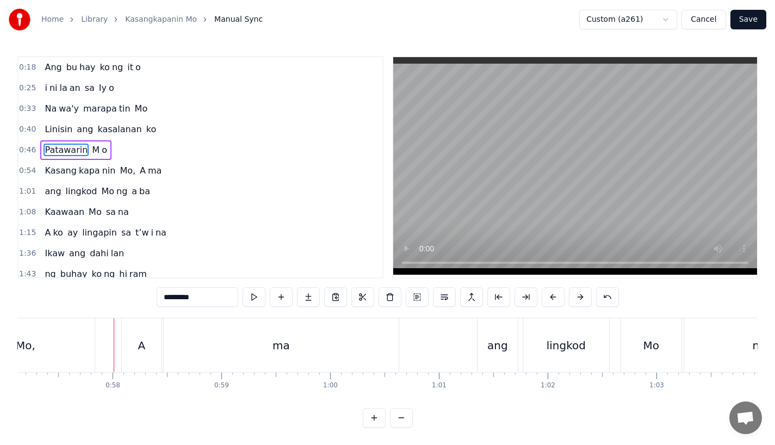
scroll to position [0, 6221]
click at [144, 331] on div "A" at bounding box center [135, 345] width 40 height 54
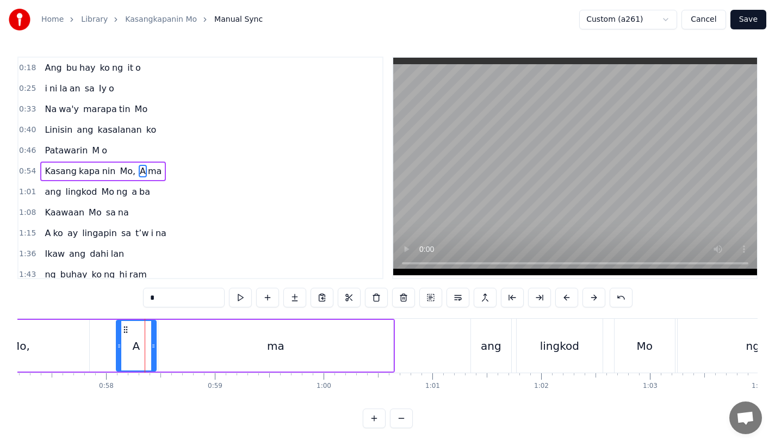
scroll to position [3, 0]
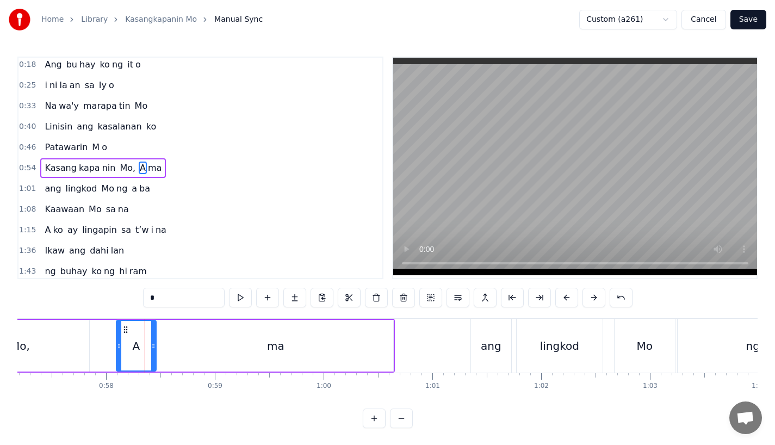
click at [182, 299] on input "*" at bounding box center [184, 298] width 82 height 20
click at [230, 349] on div "ma" at bounding box center [275, 346] width 235 height 52
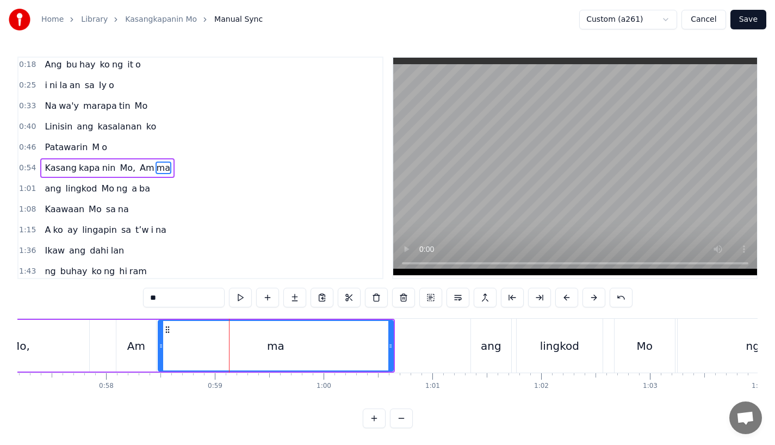
click at [174, 304] on input "**" at bounding box center [184, 298] width 82 height 20
type input "*"
click at [147, 351] on div "Am" at bounding box center [136, 346] width 40 height 52
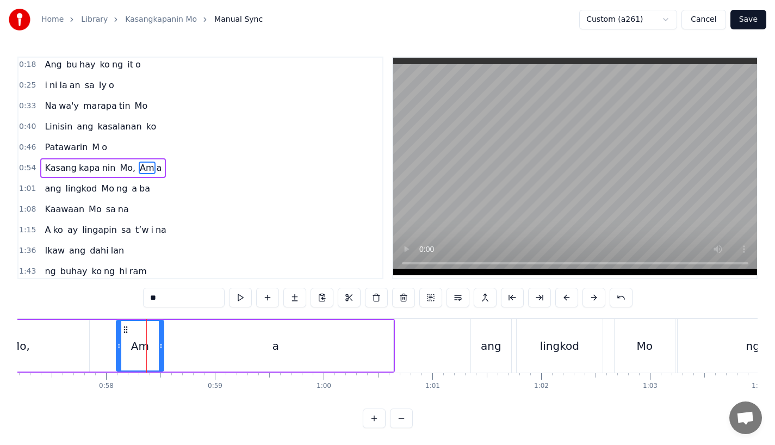
drag, startPoint x: 152, startPoint y: 351, endPoint x: 160, endPoint y: 351, distance: 8.2
click at [160, 351] on div at bounding box center [161, 346] width 4 height 50
click at [183, 351] on div "a" at bounding box center [275, 346] width 235 height 52
type input "*"
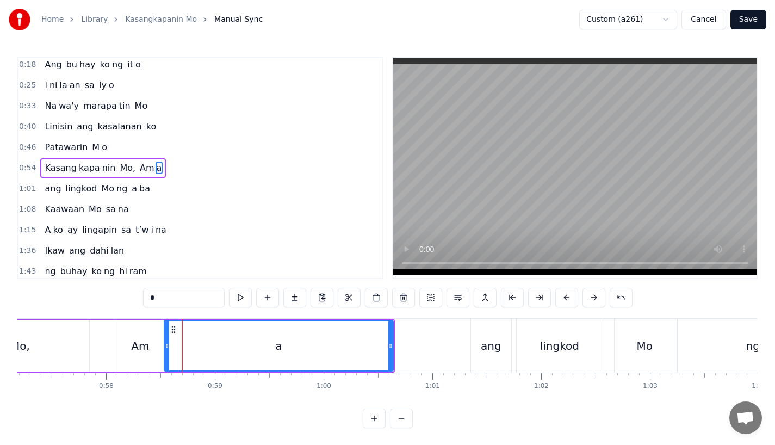
drag, startPoint x: 161, startPoint y: 351, endPoint x: 170, endPoint y: 351, distance: 9.2
click at [169, 351] on div at bounding box center [167, 346] width 4 height 50
click at [109, 332] on div "Kasang kapa nin Mo, Am a" at bounding box center [59, 346] width 672 height 54
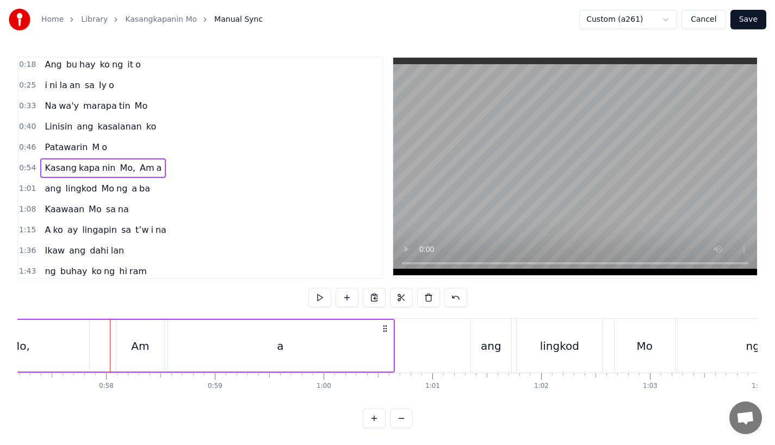
click at [82, 332] on div "Mo," at bounding box center [20, 346] width 138 height 52
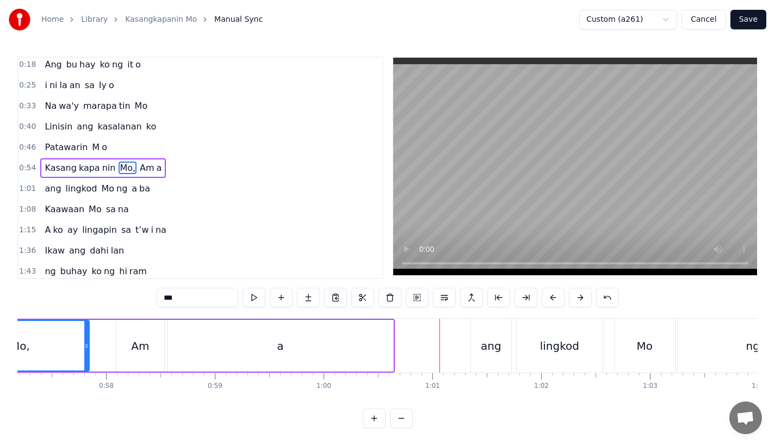
click at [159, 339] on div "Am" at bounding box center [140, 346] width 48 height 52
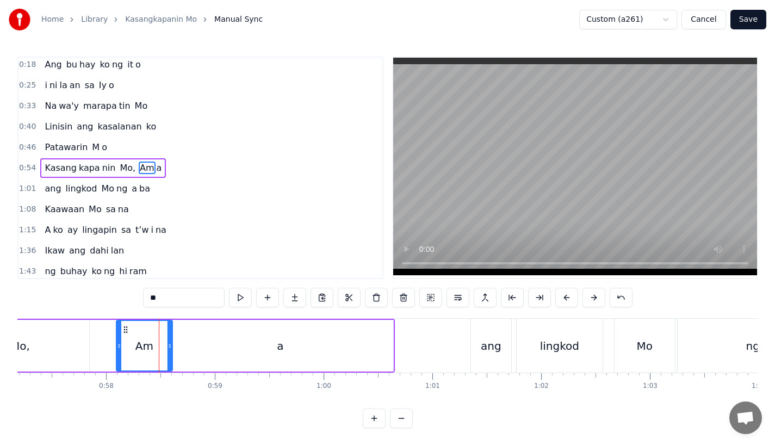
drag, startPoint x: 162, startPoint y: 344, endPoint x: 170, endPoint y: 344, distance: 8.7
click at [170, 344] on icon at bounding box center [170, 346] width 4 height 9
click at [190, 344] on div "a" at bounding box center [281, 346] width 226 height 52
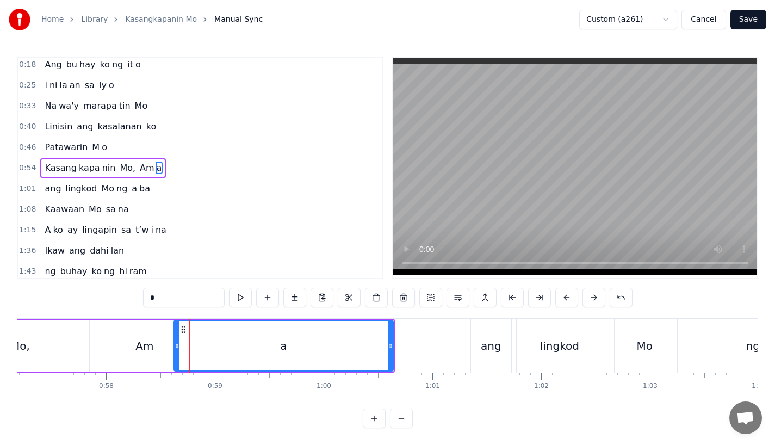
drag, startPoint x: 170, startPoint y: 344, endPoint x: 176, endPoint y: 344, distance: 6.5
click at [176, 344] on icon at bounding box center [177, 346] width 4 height 9
click at [139, 345] on div "Am" at bounding box center [144, 346] width 18 height 16
type input "**"
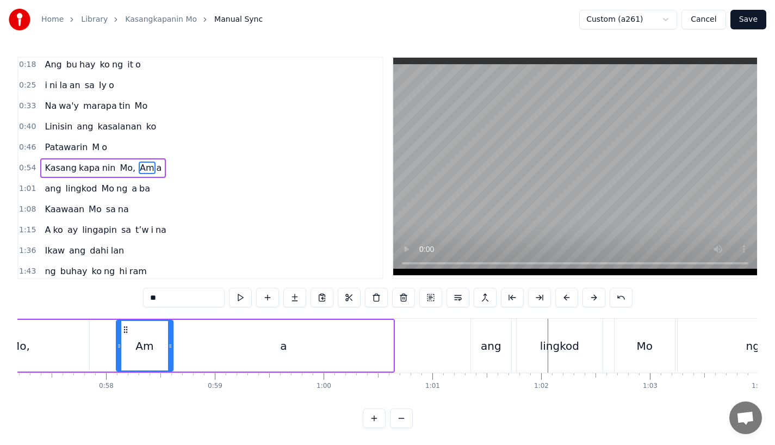
click at [747, 23] on button "Save" at bounding box center [749, 20] width 36 height 20
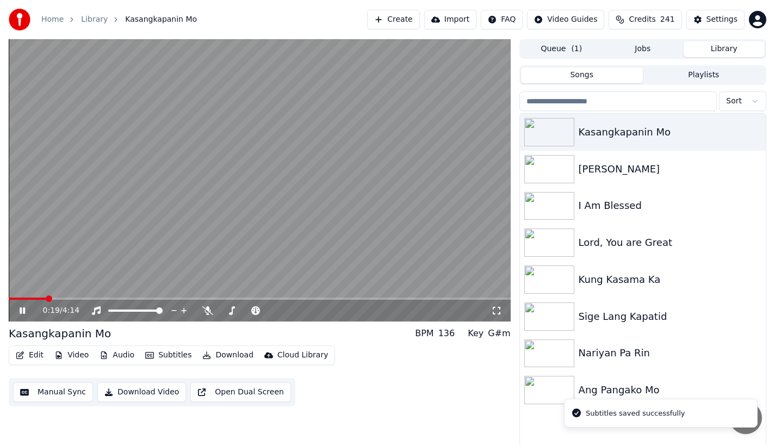
click at [45, 299] on span at bounding box center [260, 299] width 502 height 2
click at [44, 301] on div "0:23 / 4:14" at bounding box center [260, 311] width 502 height 22
click at [39, 298] on span at bounding box center [25, 299] width 32 height 2
click at [21, 309] on icon at bounding box center [22, 310] width 5 height 7
click at [29, 355] on button "Edit" at bounding box center [29, 355] width 36 height 15
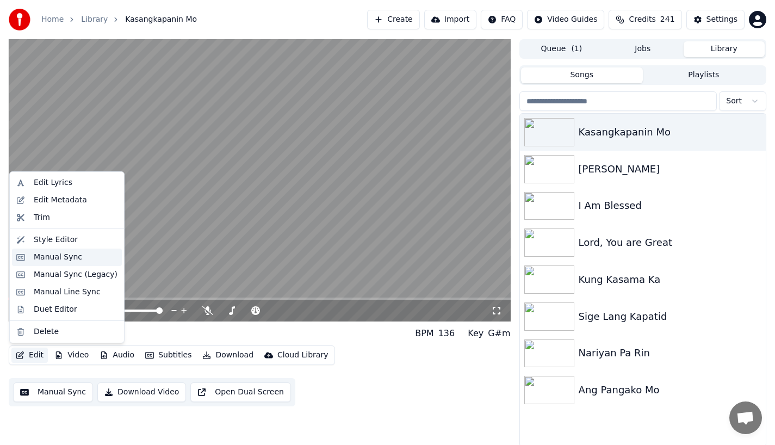
click at [45, 258] on div "Manual Sync" at bounding box center [58, 257] width 48 height 11
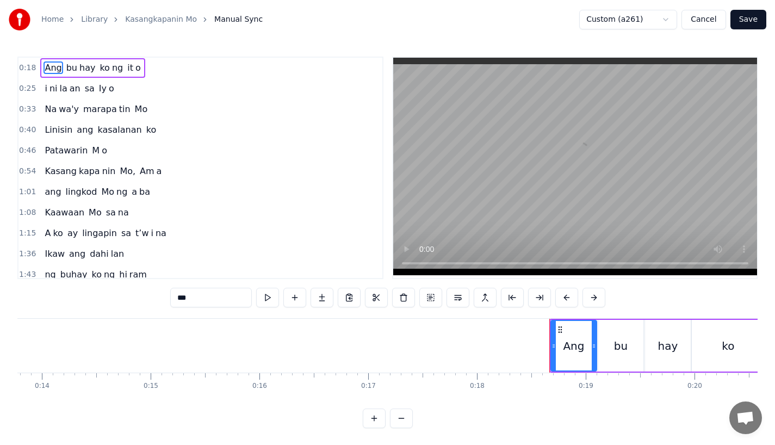
click at [60, 106] on span "wa'y" at bounding box center [69, 109] width 22 height 13
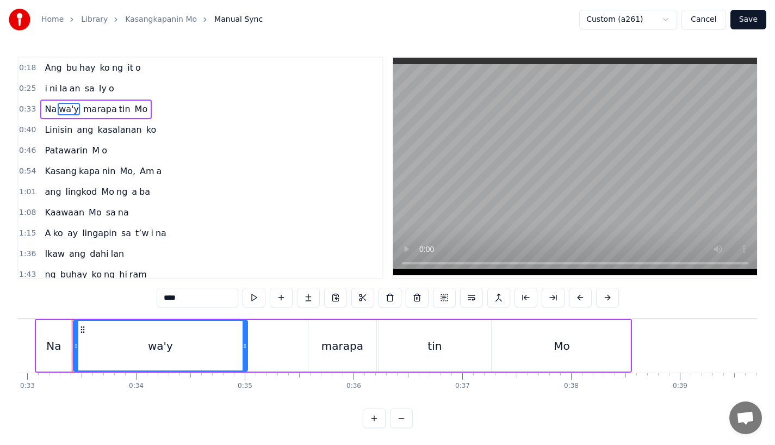
click at [69, 347] on div "Na" at bounding box center [53, 346] width 35 height 52
type input "**"
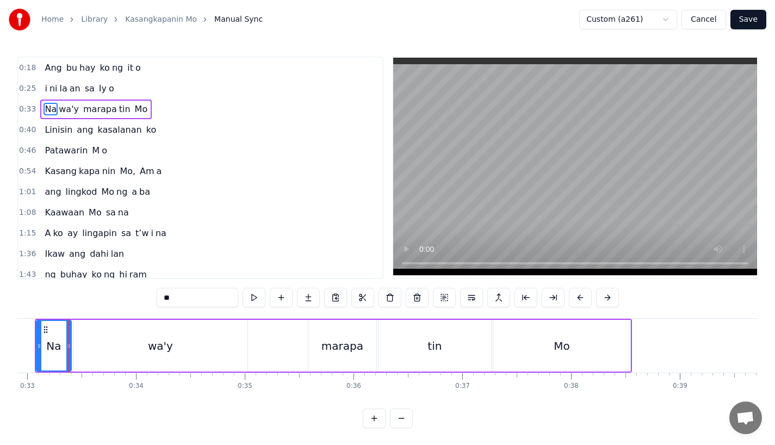
scroll to position [0, 3577]
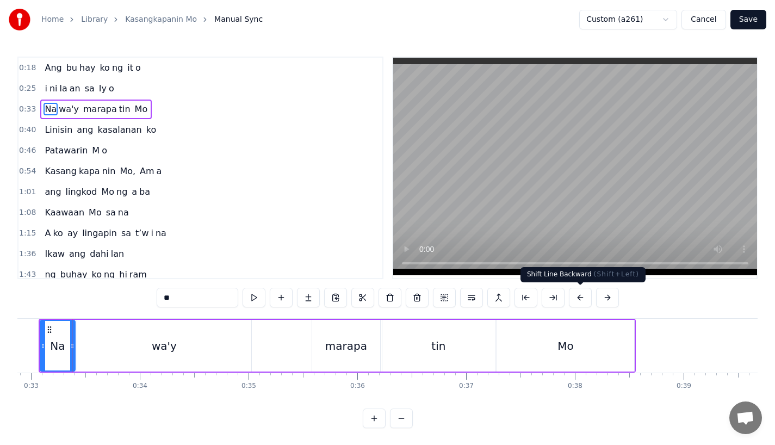
click at [574, 297] on button at bounding box center [580, 298] width 23 height 20
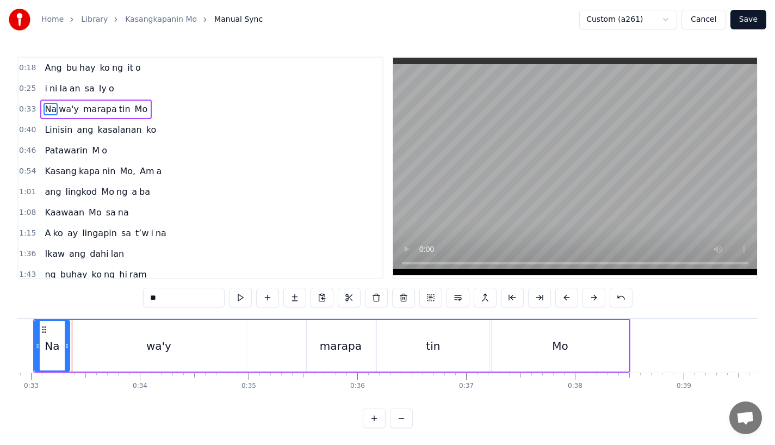
click at [750, 21] on button "Save" at bounding box center [749, 20] width 36 height 20
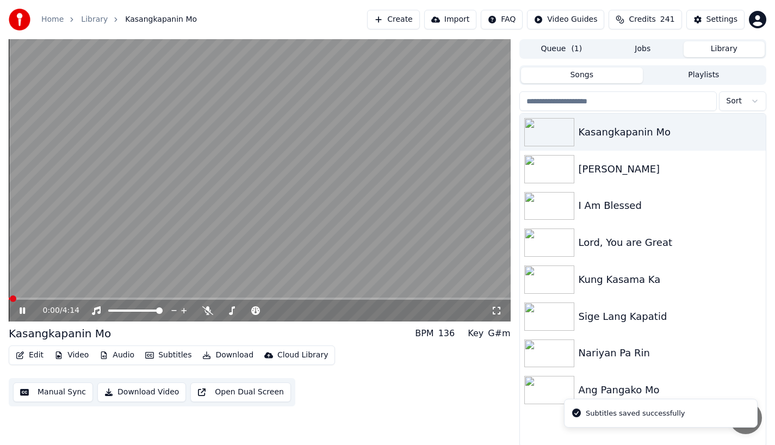
click at [66, 295] on video at bounding box center [260, 180] width 502 height 282
click at [70, 296] on video at bounding box center [260, 180] width 502 height 282
click at [79, 302] on div "0:01 / 4:14" at bounding box center [260, 311] width 502 height 22
click at [74, 301] on div "0:01 / 4:14" at bounding box center [260, 311] width 502 height 22
click at [65, 299] on span at bounding box center [260, 299] width 502 height 2
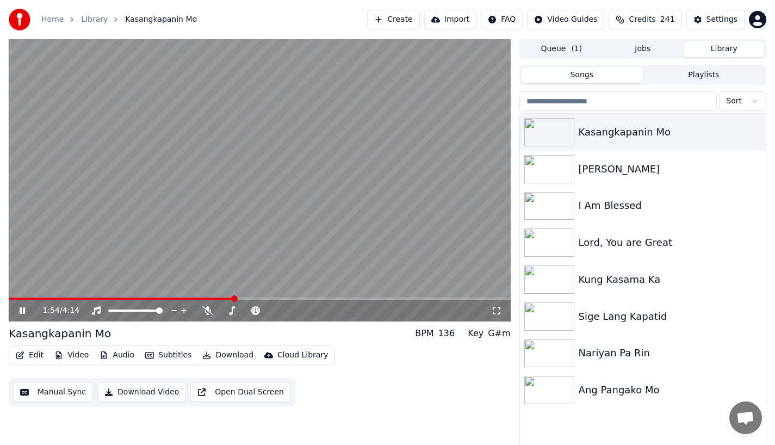
click at [218, 295] on video at bounding box center [260, 180] width 502 height 282
click at [221, 296] on video at bounding box center [260, 180] width 502 height 282
click at [217, 298] on span at bounding box center [122, 299] width 227 height 2
click at [204, 299] on span at bounding box center [106, 299] width 195 height 2
click at [24, 308] on icon at bounding box center [22, 310] width 5 height 7
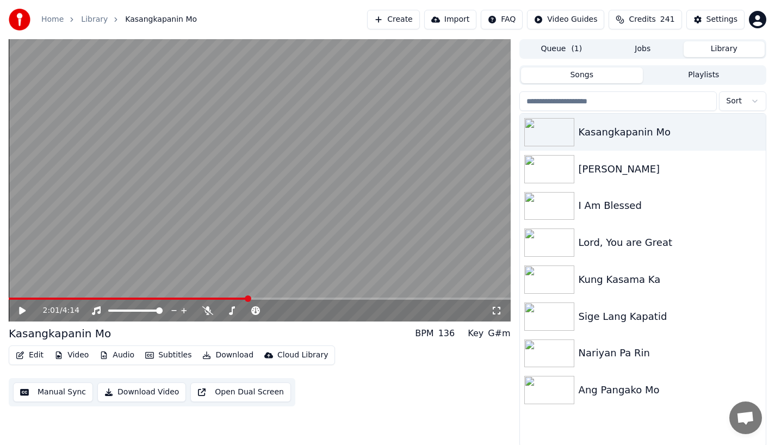
click at [31, 355] on button "Edit" at bounding box center [29, 355] width 36 height 15
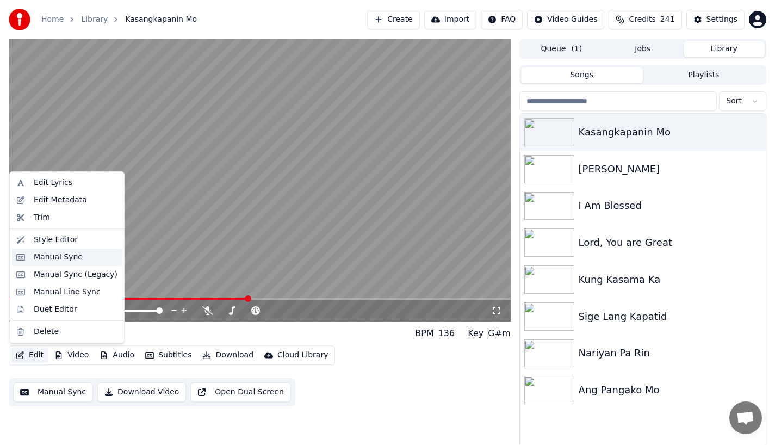
click at [32, 260] on div "Manual Sync" at bounding box center [67, 257] width 110 height 17
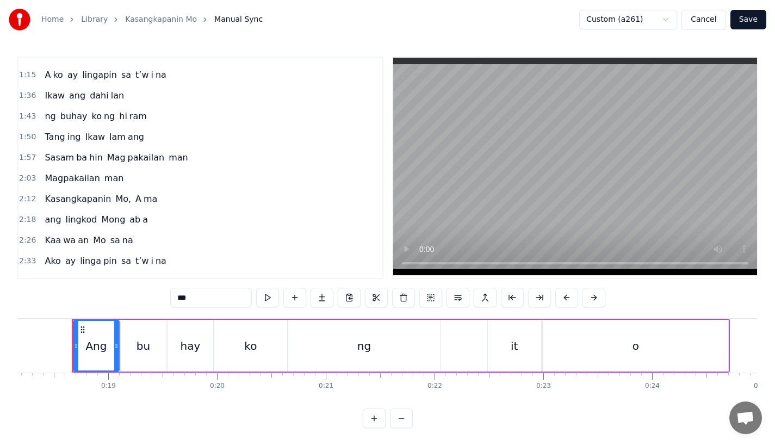
scroll to position [172, 0]
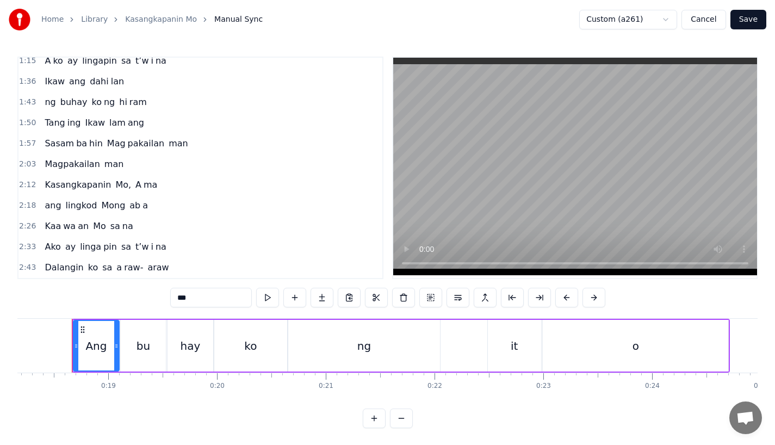
click at [47, 78] on span "Ikaw" at bounding box center [55, 81] width 22 height 13
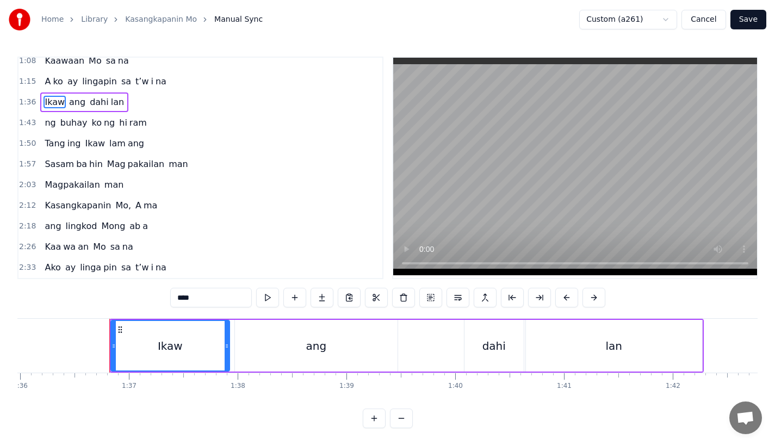
scroll to position [0, 10479]
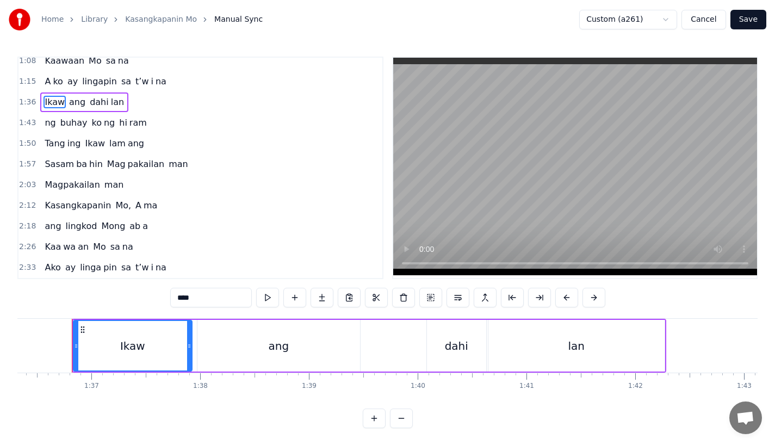
click at [47, 122] on span "ng" at bounding box center [50, 122] width 13 height 13
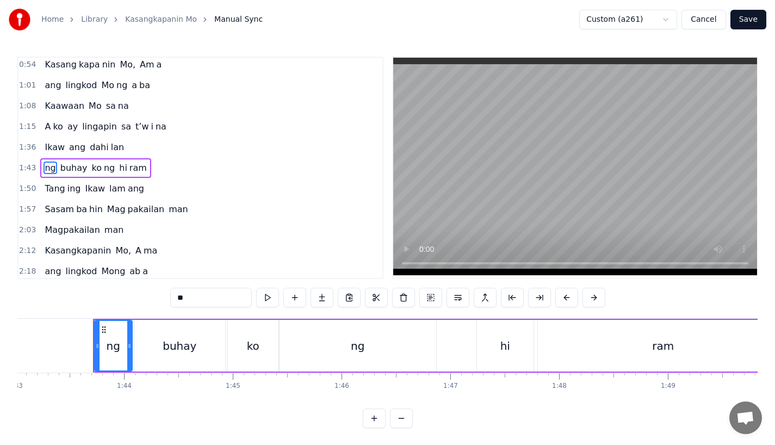
scroll to position [0, 11229]
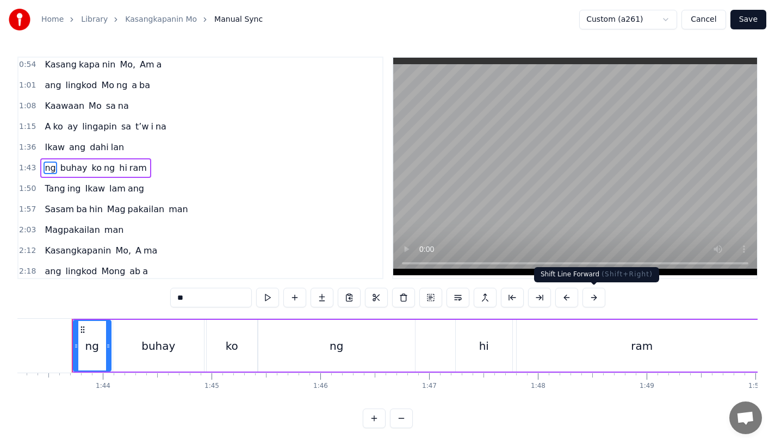
click at [590, 298] on button at bounding box center [594, 298] width 23 height 20
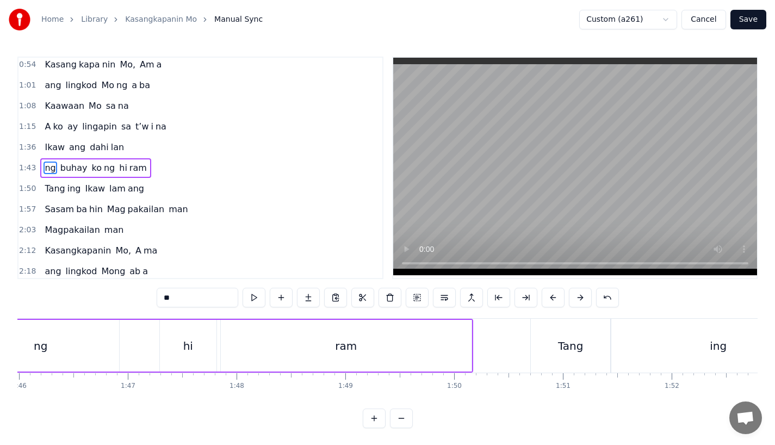
scroll to position [0, 11569]
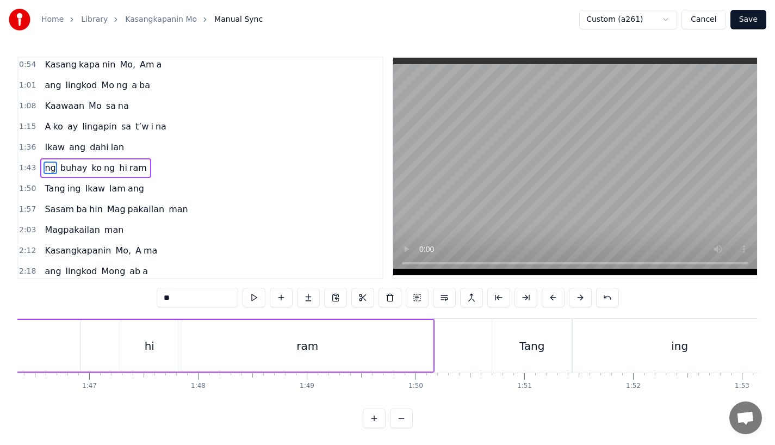
click at [525, 345] on div "Tang" at bounding box center [532, 346] width 26 height 16
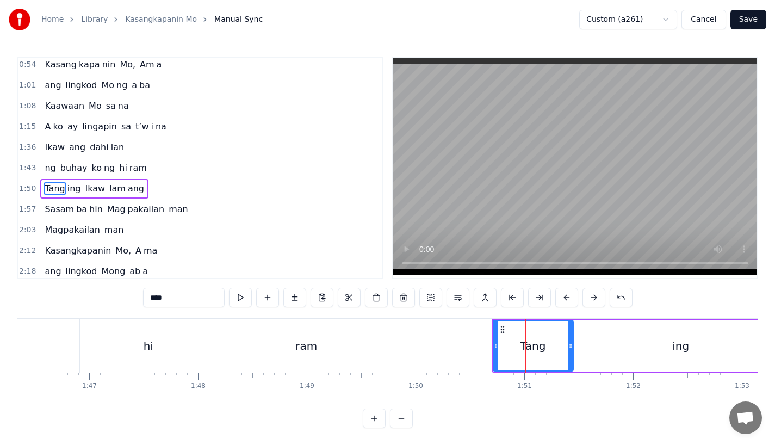
scroll to position [127, 0]
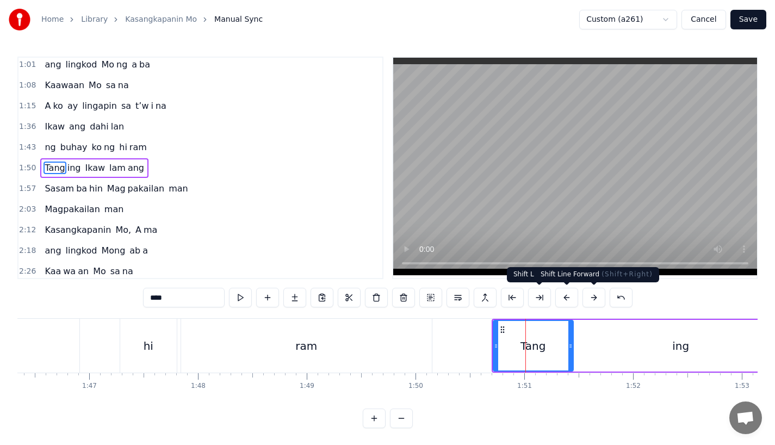
click at [589, 293] on button at bounding box center [594, 298] width 23 height 20
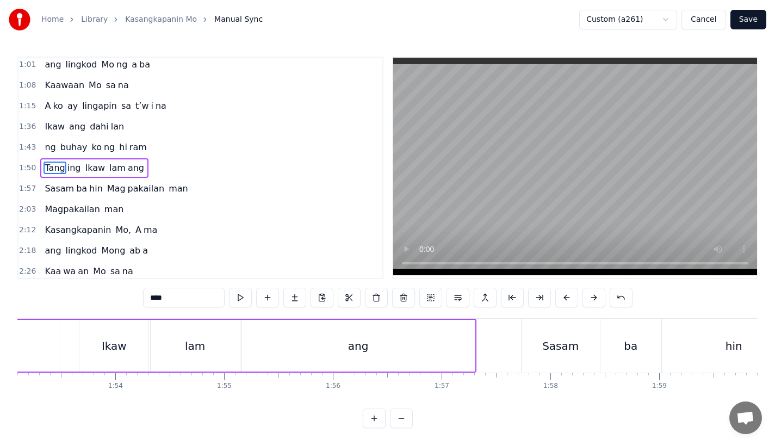
scroll to position [0, 12338]
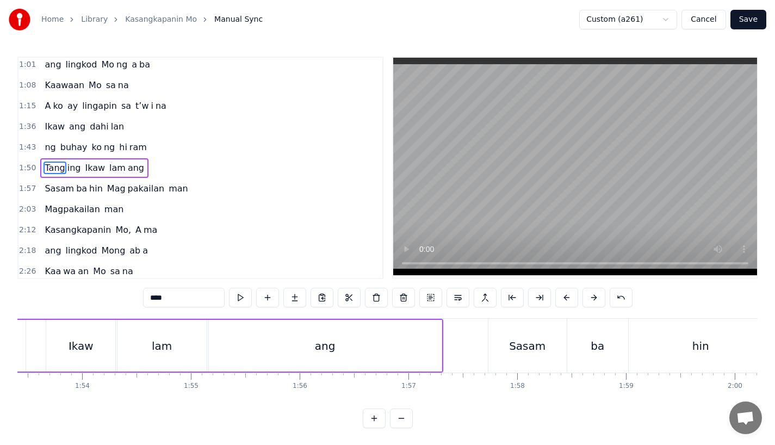
click at [514, 362] on div "Sasam" at bounding box center [527, 346] width 78 height 54
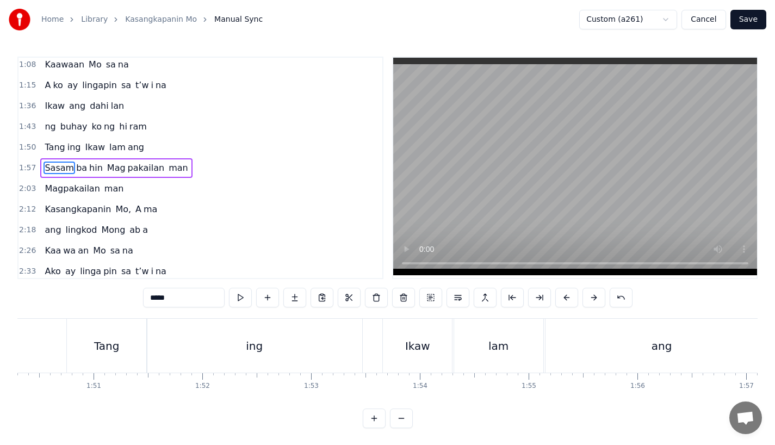
scroll to position [0, 11946]
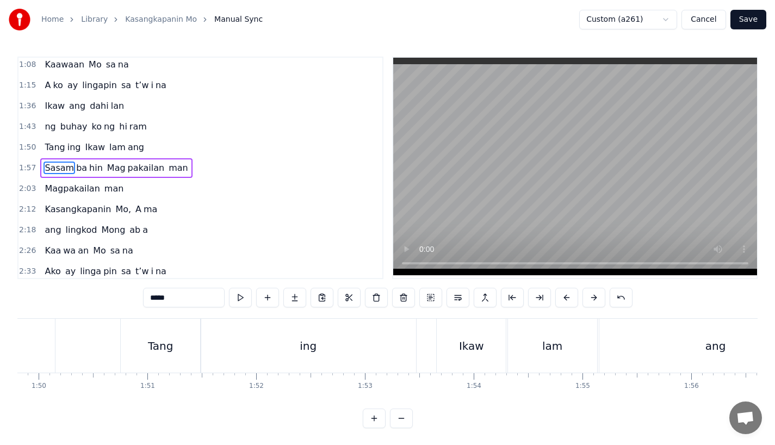
click at [147, 349] on div "Tang" at bounding box center [161, 346] width 80 height 54
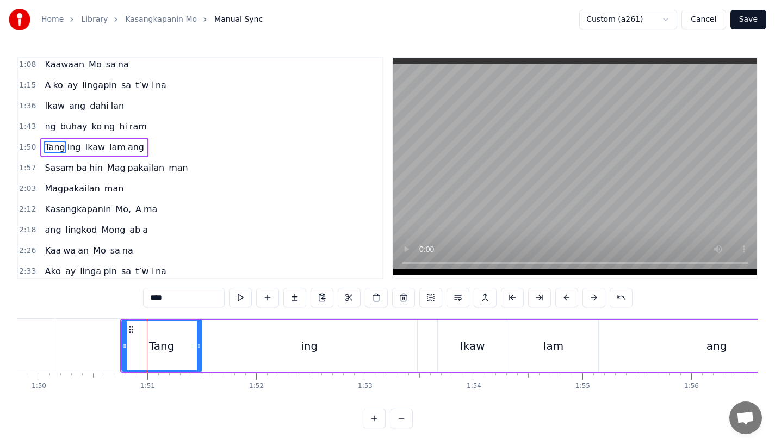
scroll to position [127, 0]
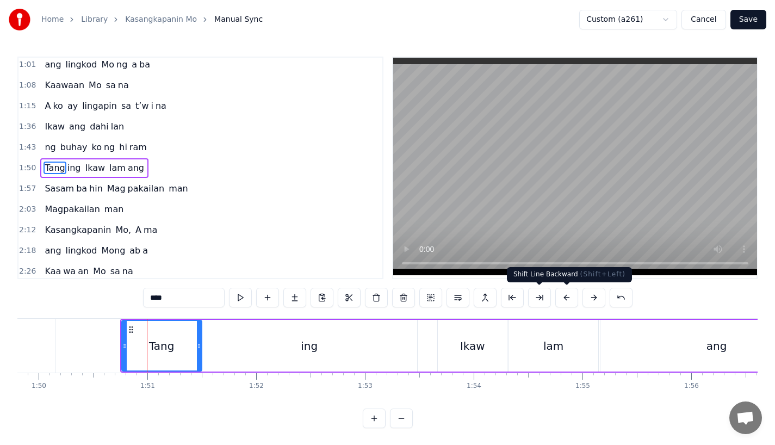
click at [570, 298] on button at bounding box center [566, 298] width 23 height 20
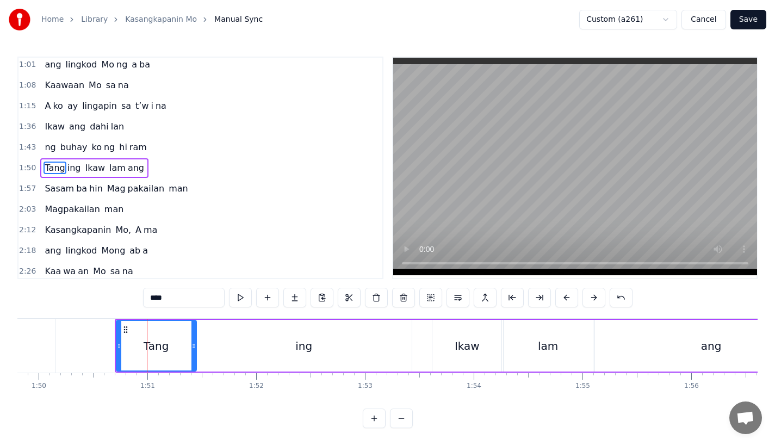
click at [570, 298] on button at bounding box center [566, 298] width 23 height 20
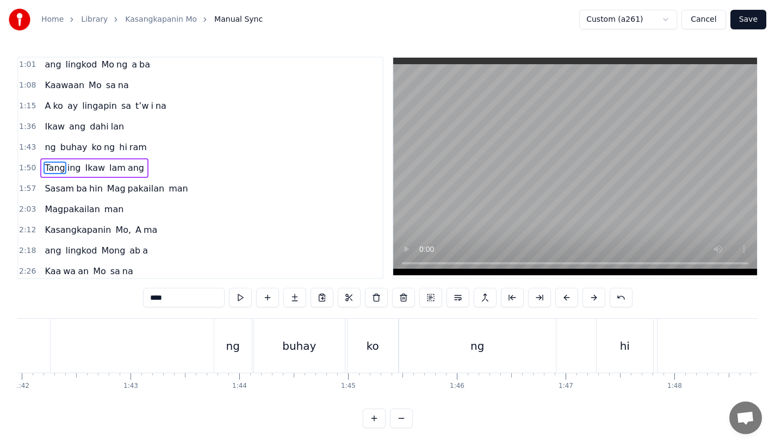
scroll to position [0, 11080]
click at [259, 344] on div "ng" at bounding box center [246, 346] width 38 height 54
type input "**"
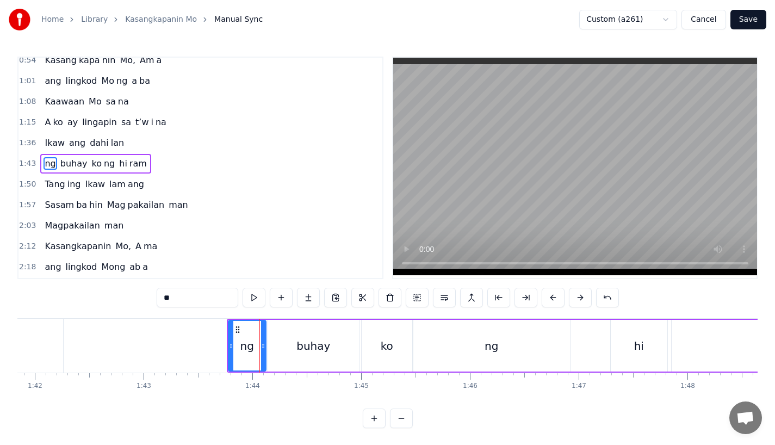
scroll to position [107, 0]
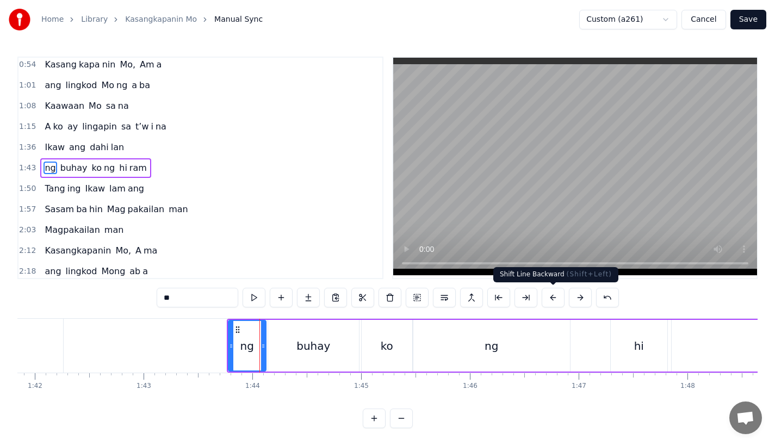
click at [551, 294] on button at bounding box center [553, 298] width 23 height 20
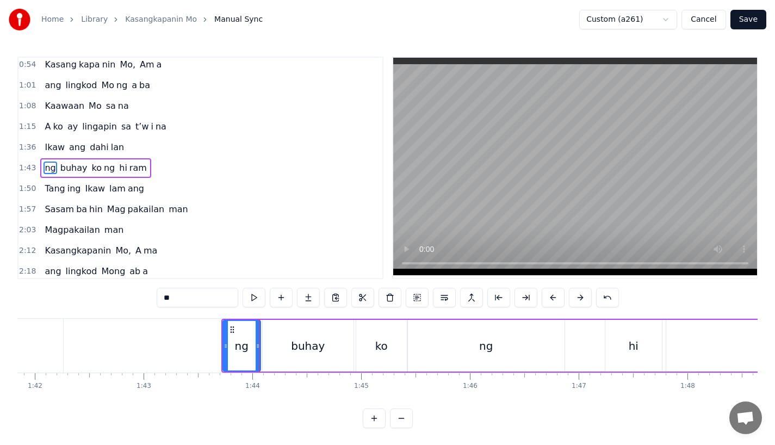
click at [551, 294] on button at bounding box center [553, 298] width 23 height 20
click at [745, 24] on button "Save" at bounding box center [749, 20] width 36 height 20
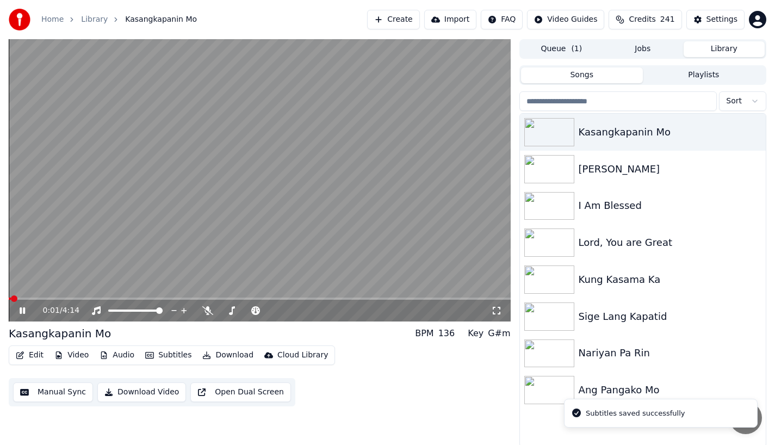
click at [113, 299] on span at bounding box center [260, 299] width 502 height 2
click at [167, 296] on video at bounding box center [260, 180] width 502 height 282
click at [169, 296] on video at bounding box center [260, 180] width 502 height 282
click at [170, 298] on span at bounding box center [260, 299] width 502 height 2
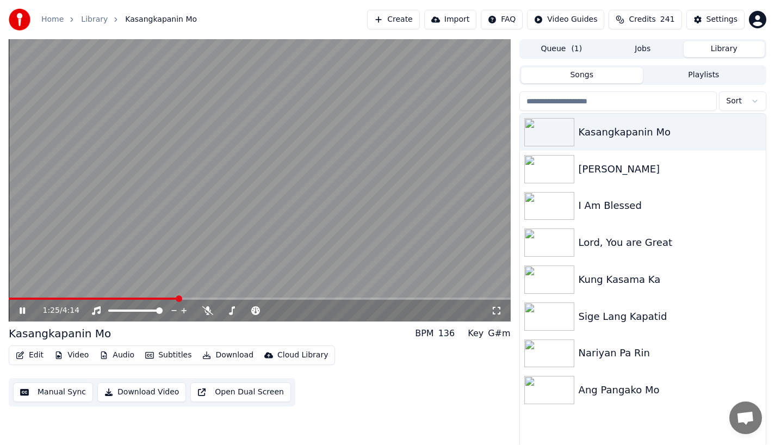
click at [188, 300] on div "1:25 / 4:14" at bounding box center [260, 311] width 502 height 22
click at [193, 298] on span at bounding box center [260, 299] width 502 height 2
click at [207, 298] on span at bounding box center [260, 299] width 502 height 2
click at [196, 299] on span at bounding box center [103, 299] width 188 height 2
click at [222, 298] on span at bounding box center [115, 299] width 213 height 2
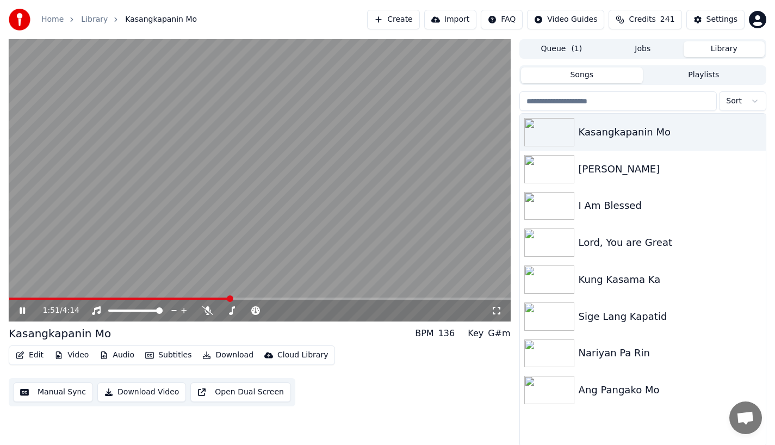
click at [221, 298] on span at bounding box center [119, 299] width 221 height 2
click at [247, 299] on span at bounding box center [133, 299] width 248 height 2
click at [276, 299] on span at bounding box center [148, 299] width 278 height 2
click at [23, 310] on icon at bounding box center [22, 310] width 5 height 7
click at [27, 354] on button "Edit" at bounding box center [29, 355] width 36 height 15
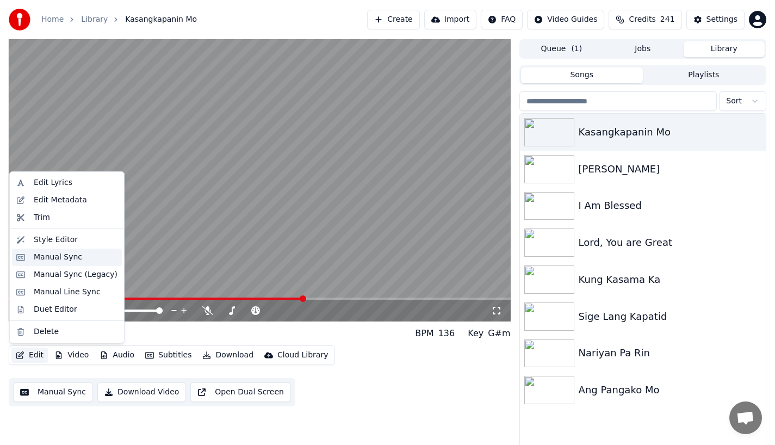
click at [38, 251] on div "Manual Sync" at bounding box center [67, 257] width 110 height 17
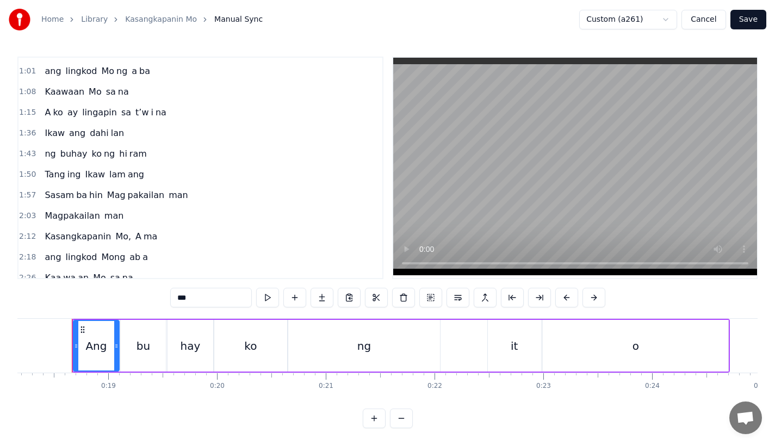
scroll to position [122, 0]
click at [134, 234] on span "A" at bounding box center [138, 235] width 8 height 13
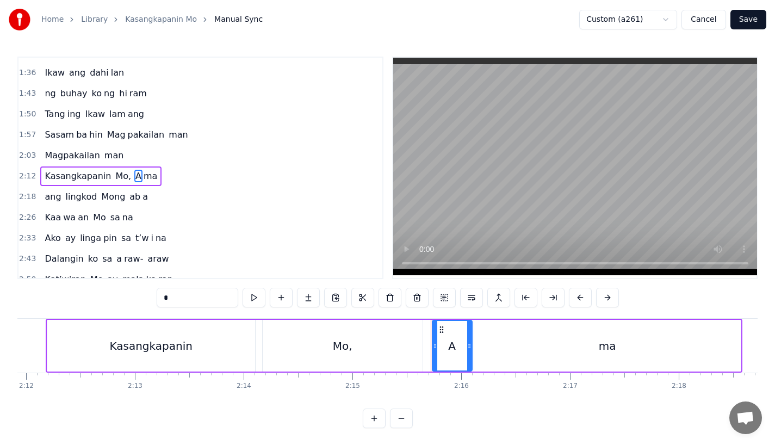
scroll to position [0, 14711]
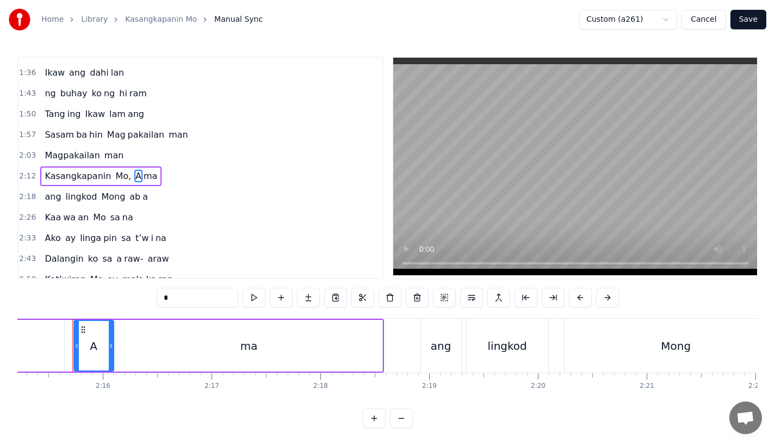
click at [52, 156] on span "Magpakailan" at bounding box center [72, 155] width 57 height 13
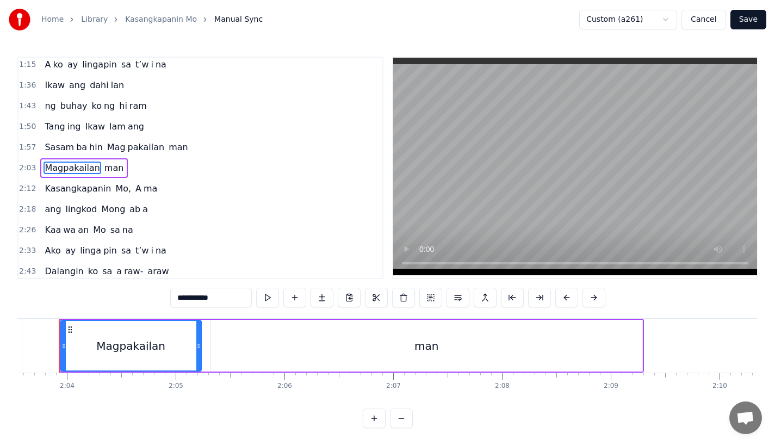
scroll to position [0, 13428]
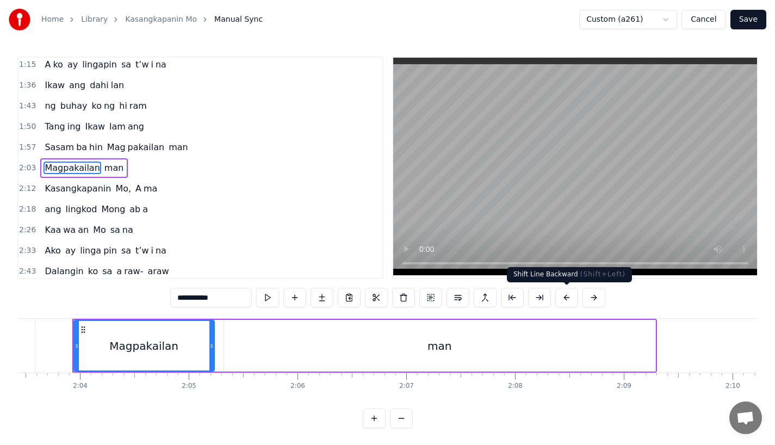
click at [566, 298] on button at bounding box center [566, 298] width 23 height 20
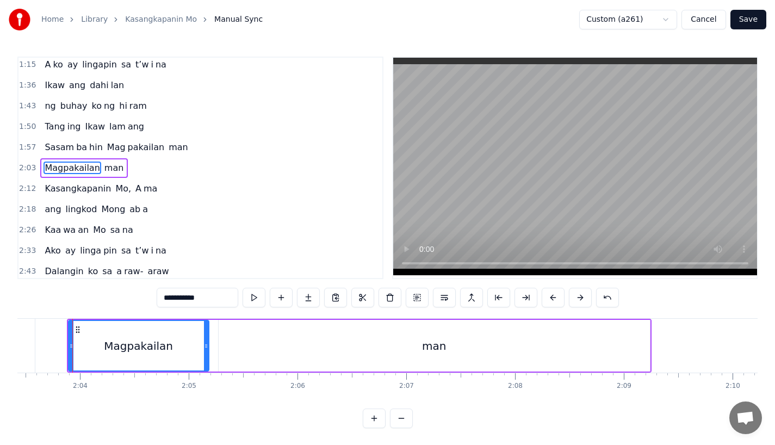
click at [134, 189] on span "A" at bounding box center [138, 188] width 8 height 13
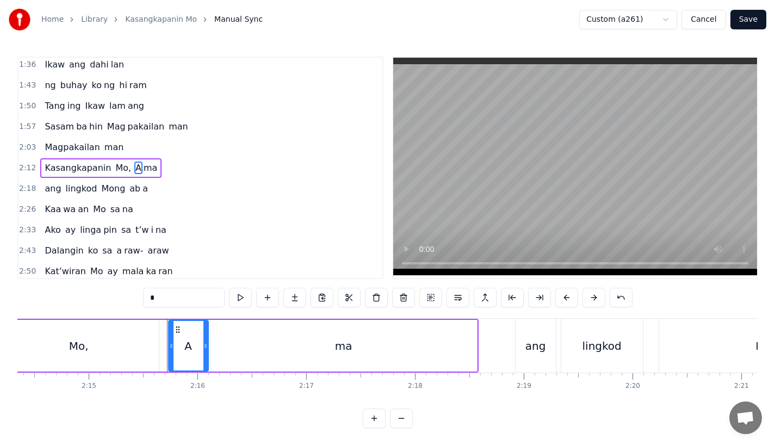
scroll to position [0, 14711]
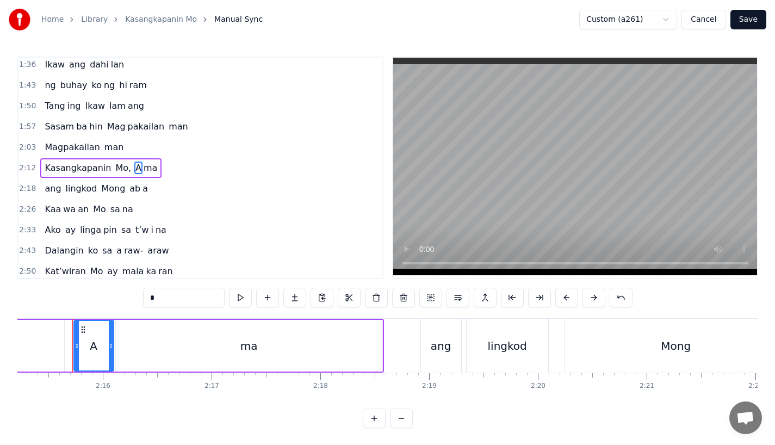
click at [92, 345] on div "A" at bounding box center [94, 346] width 8 height 16
click at [169, 296] on input "*" at bounding box center [184, 298] width 82 height 20
click at [212, 344] on div "ma" at bounding box center [249, 346] width 267 height 52
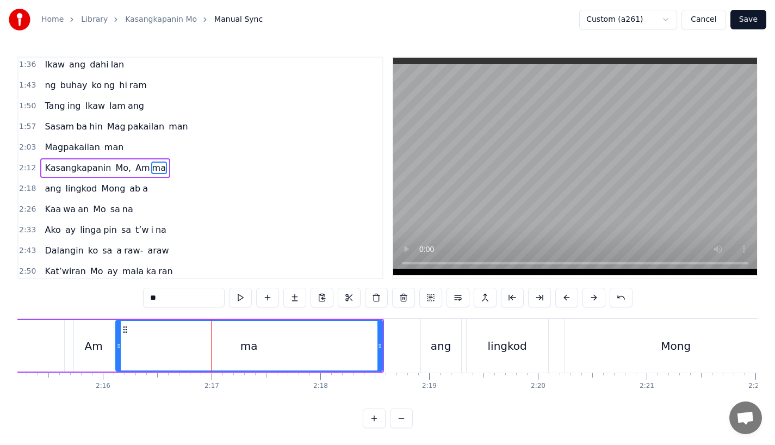
click at [158, 294] on input "**" at bounding box center [184, 298] width 82 height 20
drag, startPoint x: 118, startPoint y: 350, endPoint x: 160, endPoint y: 350, distance: 41.9
click at [160, 350] on div at bounding box center [158, 346] width 4 height 50
click at [88, 348] on div "Am" at bounding box center [94, 346] width 18 height 16
type input "**"
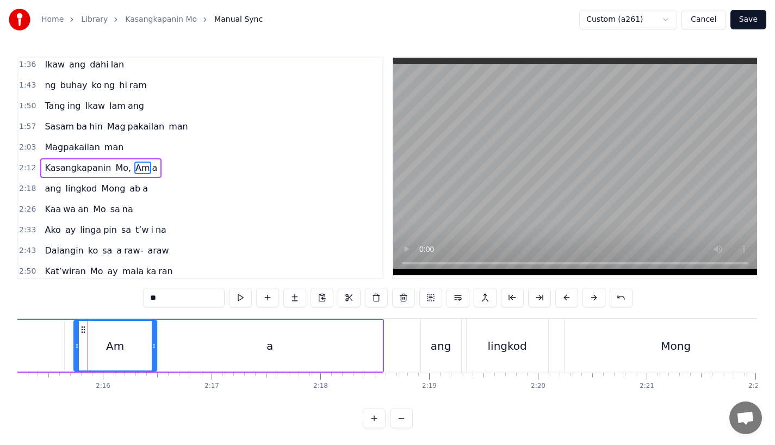
drag, startPoint x: 111, startPoint y: 351, endPoint x: 154, endPoint y: 352, distance: 43.0
click at [154, 352] on div at bounding box center [154, 346] width 4 height 50
click at [750, 14] on button "Save" at bounding box center [749, 20] width 36 height 20
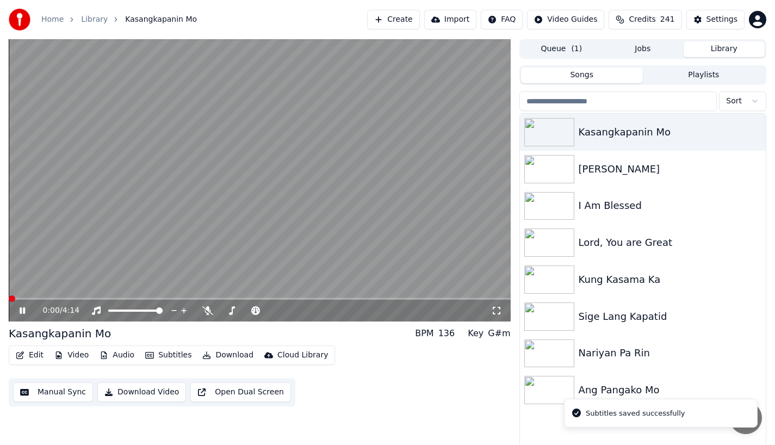
click at [186, 301] on div "0:00 / 4:14" at bounding box center [260, 311] width 502 height 22
click at [188, 299] on span at bounding box center [260, 299] width 502 height 2
click at [223, 299] on span at bounding box center [260, 299] width 502 height 2
click at [238, 298] on span at bounding box center [260, 299] width 502 height 2
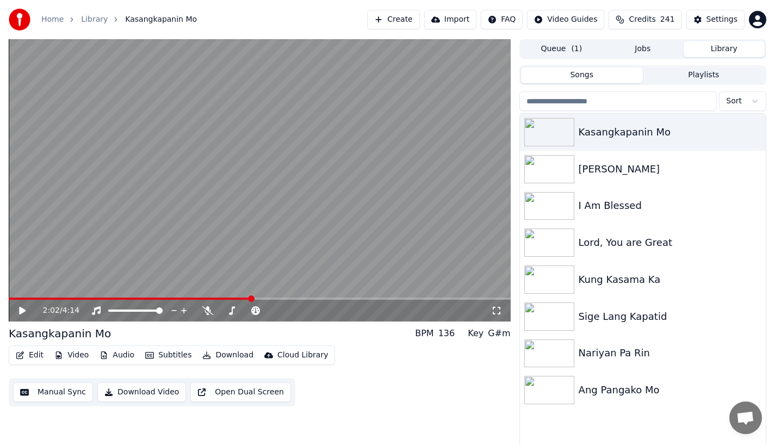
scroll to position [2, 0]
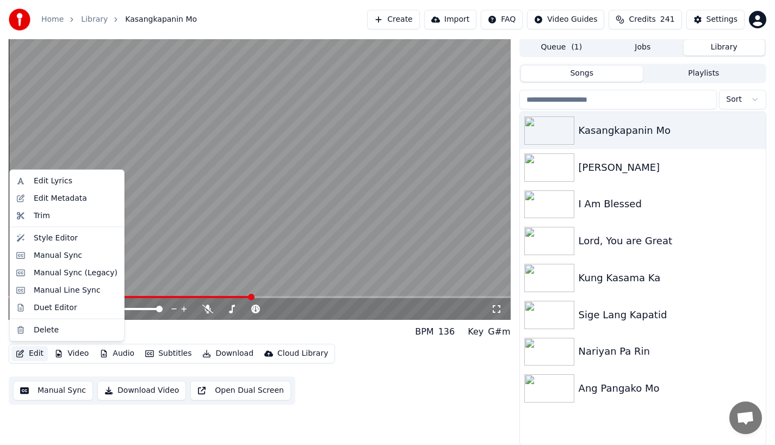
click at [27, 354] on button "Edit" at bounding box center [29, 353] width 36 height 15
click at [36, 262] on div "Manual Sync" at bounding box center [67, 254] width 110 height 17
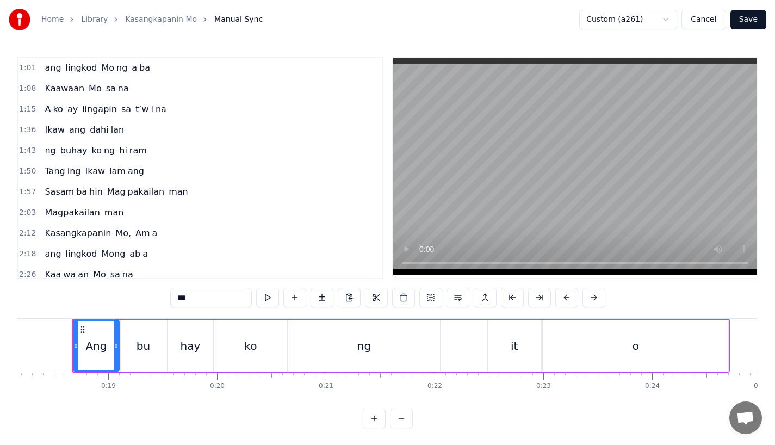
scroll to position [125, 0]
click at [136, 186] on span "pakailan" at bounding box center [146, 190] width 39 height 13
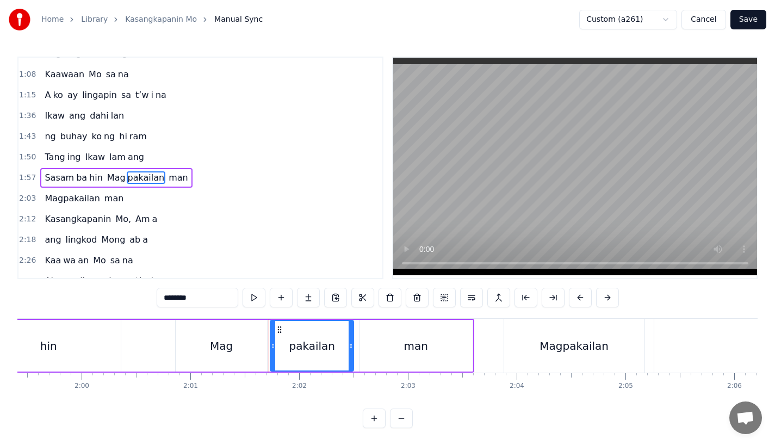
scroll to position [0, 13188]
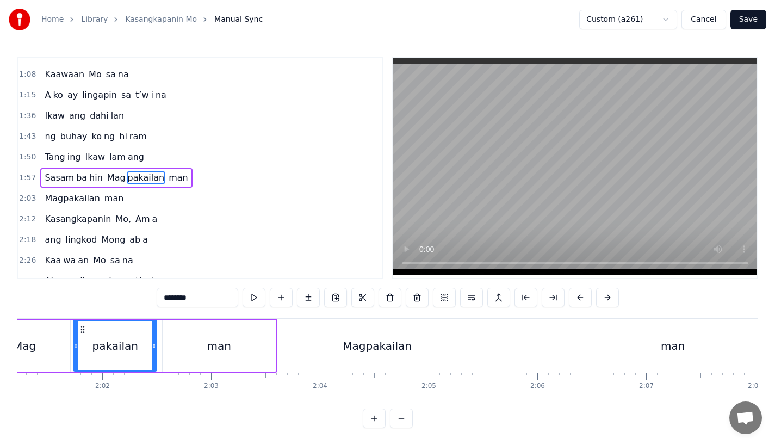
click at [106, 178] on span "Mag" at bounding box center [116, 177] width 21 height 13
type input "***"
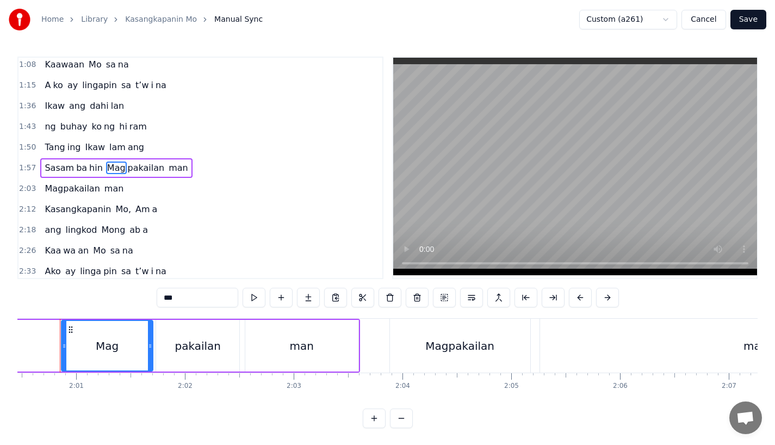
scroll to position [0, 13093]
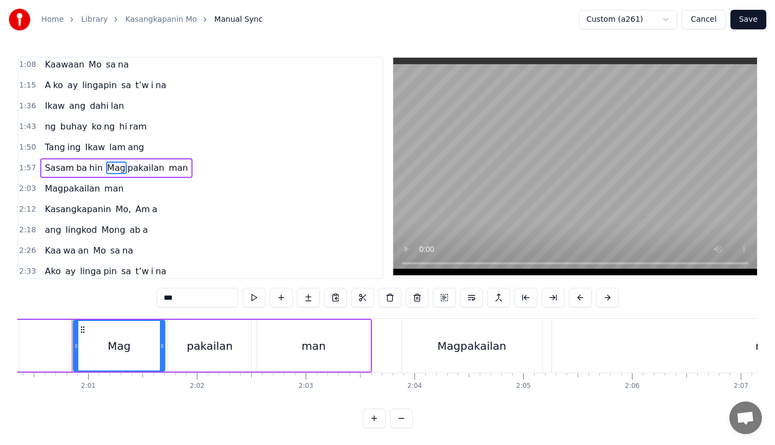
drag, startPoint x: 162, startPoint y: 351, endPoint x: 139, endPoint y: 351, distance: 23.4
click at [160, 351] on div at bounding box center [162, 346] width 4 height 50
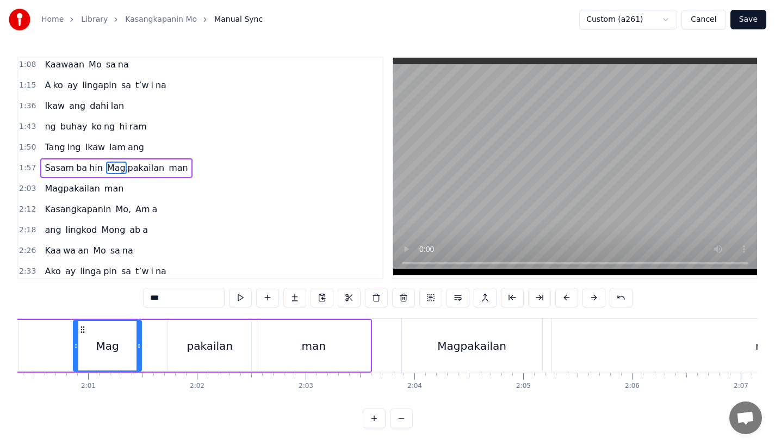
click at [57, 340] on div "Sasam ba hin Mag pakailan man" at bounding box center [52, 346] width 640 height 54
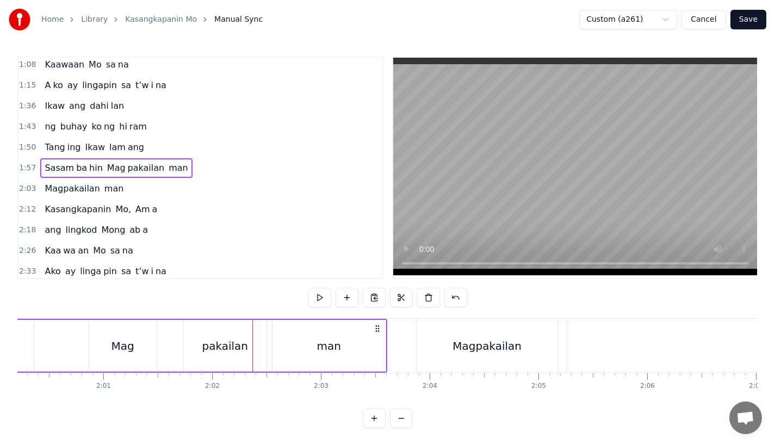
click at [197, 352] on div "pakailan" at bounding box center [224, 346] width 83 height 52
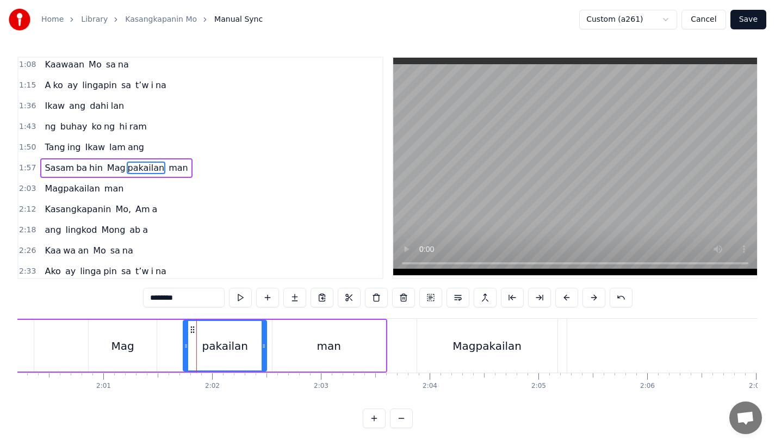
drag, startPoint x: 183, startPoint y: 344, endPoint x: 176, endPoint y: 344, distance: 6.5
click at [176, 344] on div "Mag pakailan" at bounding box center [177, 346] width 179 height 52
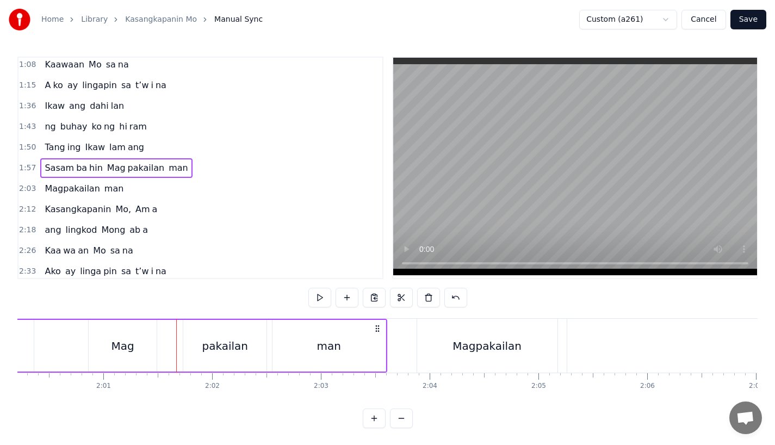
click at [187, 347] on div "pakailan" at bounding box center [224, 346] width 83 height 52
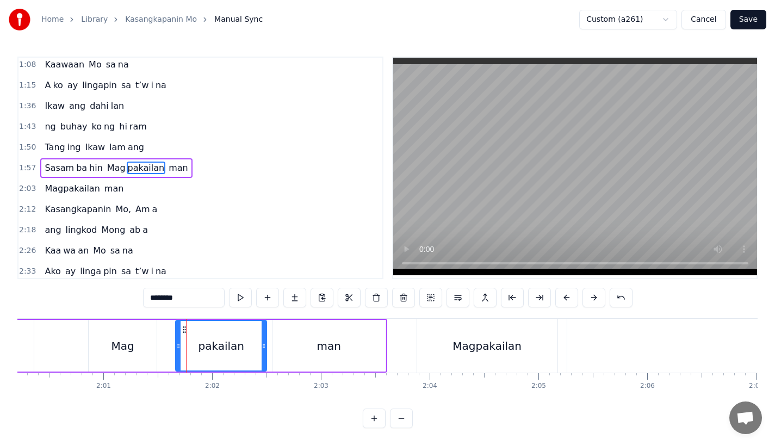
drag, startPoint x: 187, startPoint y: 348, endPoint x: 176, endPoint y: 349, distance: 11.4
click at [176, 349] on icon at bounding box center [178, 346] width 4 height 9
click at [152, 348] on div "Mag" at bounding box center [123, 346] width 68 height 52
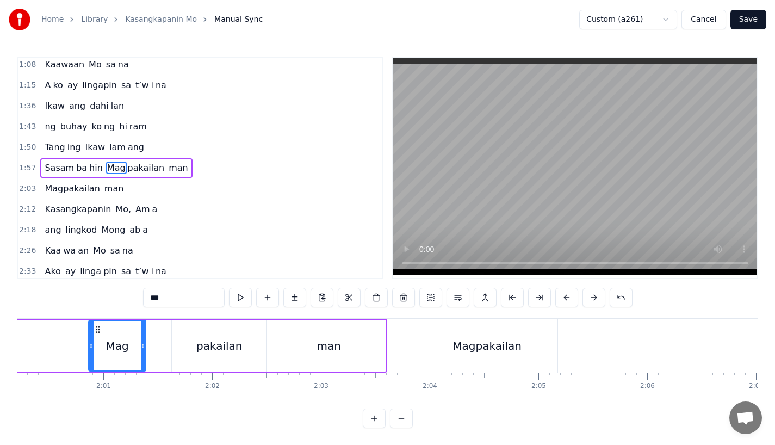
drag, startPoint x: 153, startPoint y: 350, endPoint x: 142, endPoint y: 350, distance: 10.9
click at [142, 350] on icon at bounding box center [143, 346] width 4 height 9
click at [182, 350] on div "pakailan" at bounding box center [219, 346] width 95 height 52
type input "********"
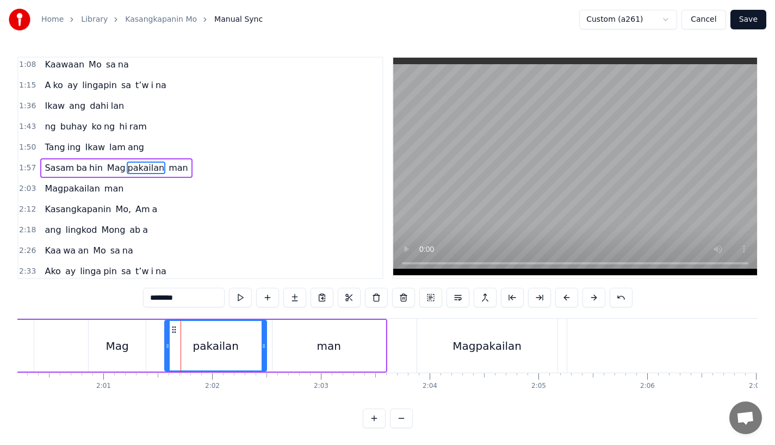
drag, startPoint x: 174, startPoint y: 349, endPoint x: 167, endPoint y: 349, distance: 7.1
click at [167, 349] on icon at bounding box center [167, 346] width 4 height 9
click at [77, 333] on div "Sasam ba hin Mag pakailan man" at bounding box center [68, 346] width 640 height 54
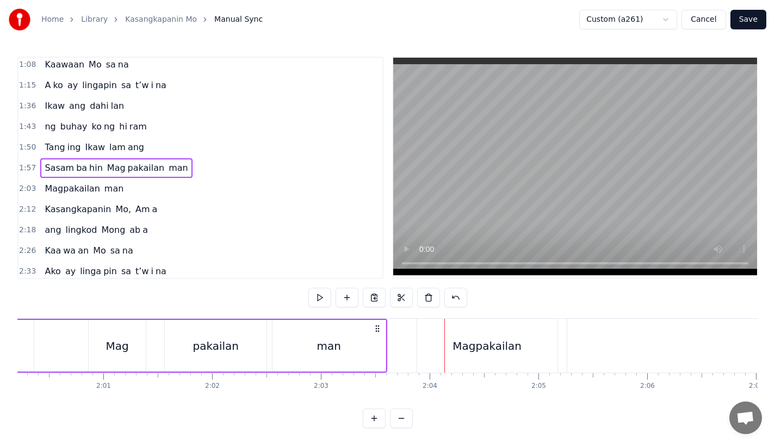
click at [302, 355] on div "man" at bounding box center [329, 346] width 113 height 52
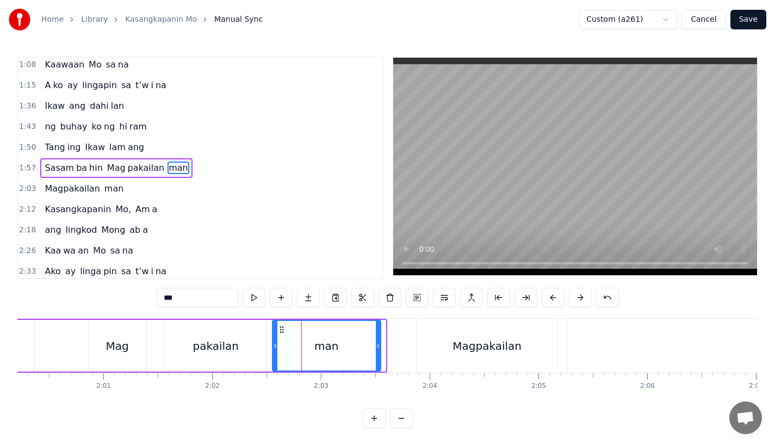
click at [377, 349] on icon at bounding box center [378, 346] width 4 height 9
click at [335, 347] on div "man" at bounding box center [326, 346] width 24 height 16
drag, startPoint x: 378, startPoint y: 350, endPoint x: 392, endPoint y: 350, distance: 13.6
click at [392, 350] on div at bounding box center [391, 346] width 4 height 50
click at [306, 350] on div "man" at bounding box center [333, 346] width 121 height 50
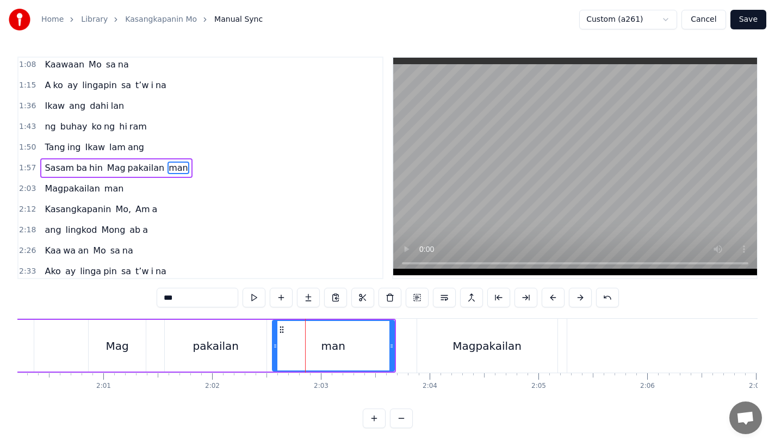
click at [757, 22] on button "Save" at bounding box center [749, 20] width 36 height 20
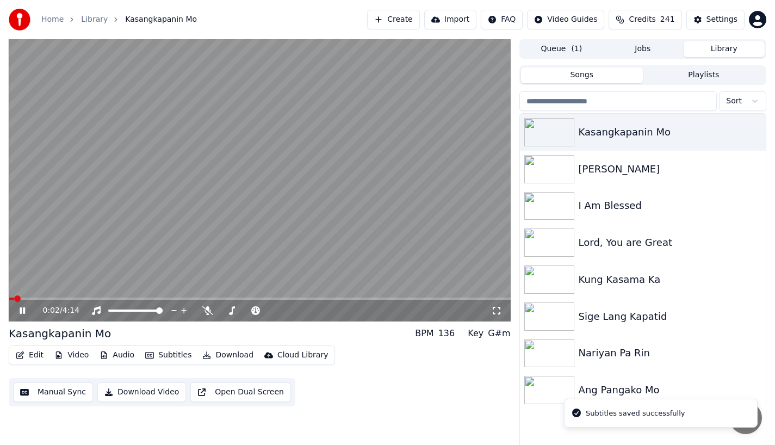
click at [26, 308] on icon at bounding box center [30, 310] width 26 height 9
click at [22, 310] on icon at bounding box center [22, 311] width 7 height 8
click at [195, 298] on span at bounding box center [260, 299] width 502 height 2
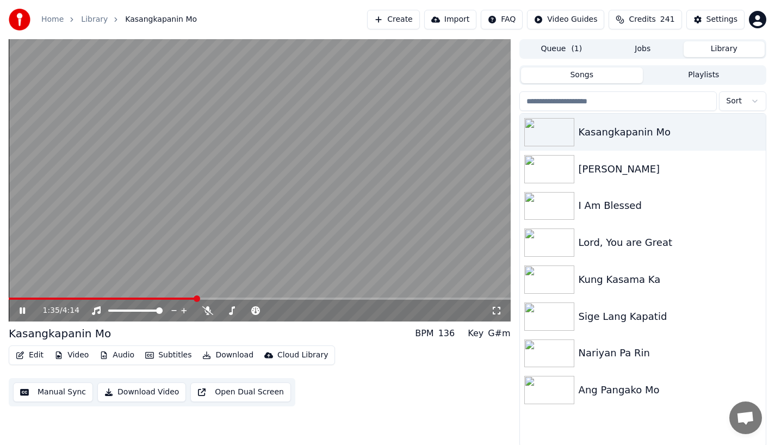
click at [233, 298] on span at bounding box center [260, 299] width 502 height 2
click at [222, 297] on video at bounding box center [260, 180] width 502 height 282
click at [222, 298] on span at bounding box center [115, 299] width 213 height 2
click at [17, 311] on div "1:48 / 4:14" at bounding box center [259, 310] width 493 height 11
click at [21, 312] on icon at bounding box center [22, 311] width 7 height 8
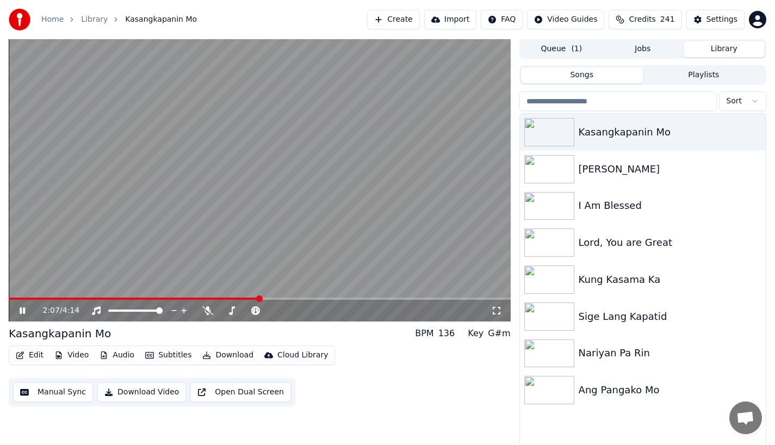
click at [21, 312] on icon at bounding box center [22, 310] width 5 height 7
click at [30, 350] on button "Edit" at bounding box center [29, 355] width 36 height 15
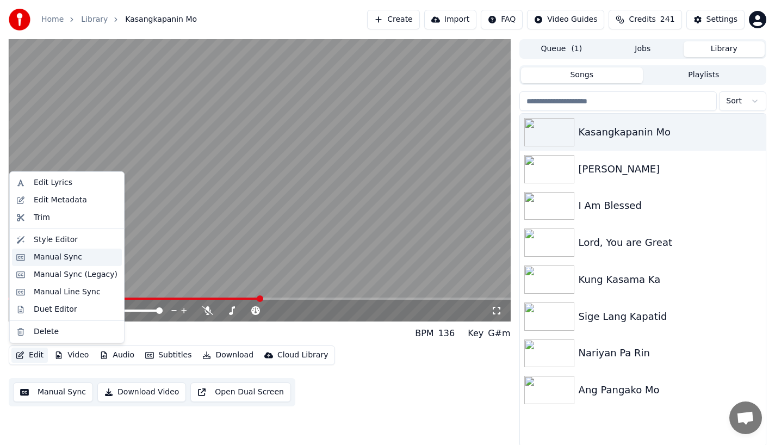
click at [44, 263] on div "Manual Sync" at bounding box center [67, 257] width 110 height 17
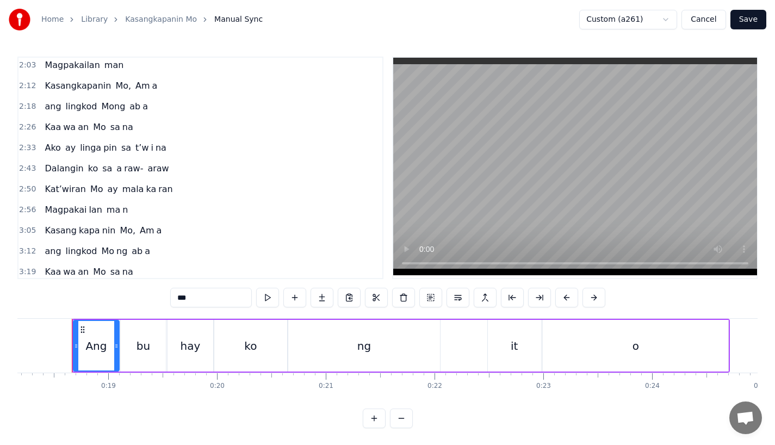
scroll to position [274, 0]
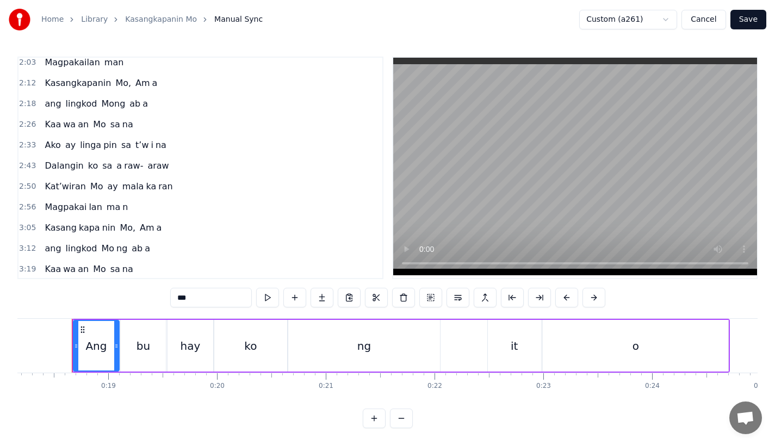
click at [107, 66] on span "man" at bounding box center [114, 62] width 22 height 13
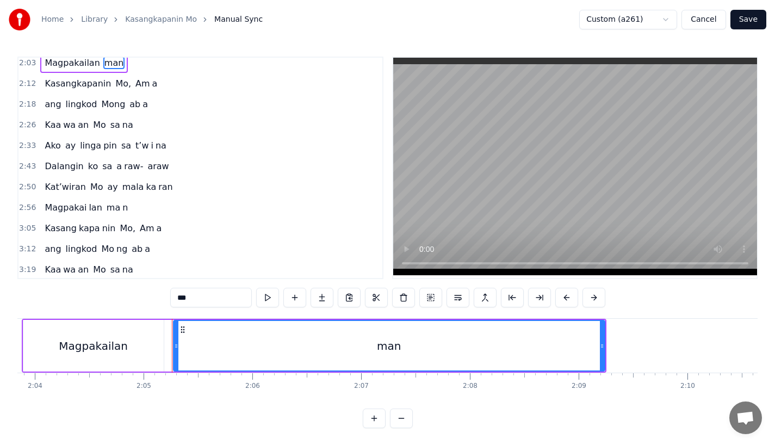
scroll to position [0, 13471]
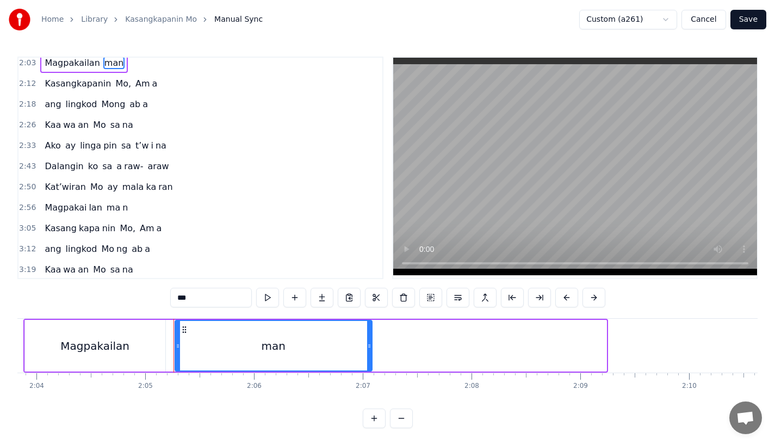
drag, startPoint x: 602, startPoint y: 352, endPoint x: 357, endPoint y: 349, distance: 244.3
click at [358, 349] on div "man" at bounding box center [274, 346] width 196 height 50
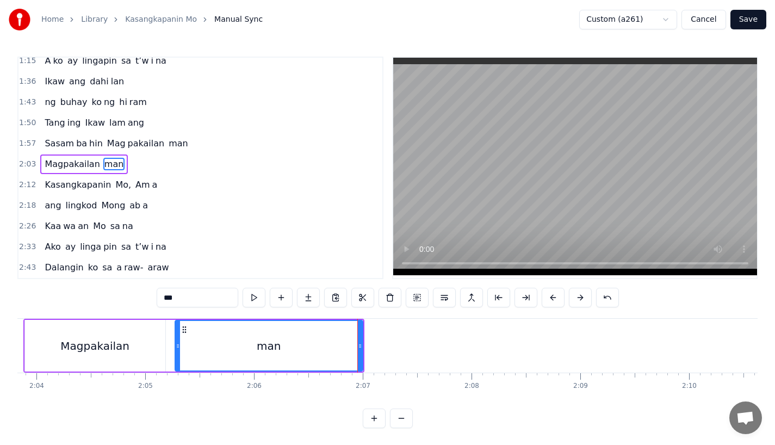
scroll to position [169, 0]
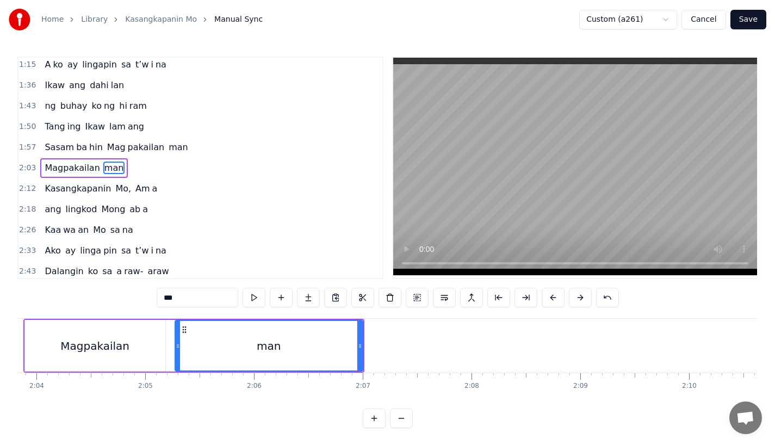
click at [191, 299] on input "***" at bounding box center [198, 298] width 82 height 20
type input "**"
click at [307, 297] on button at bounding box center [308, 298] width 23 height 20
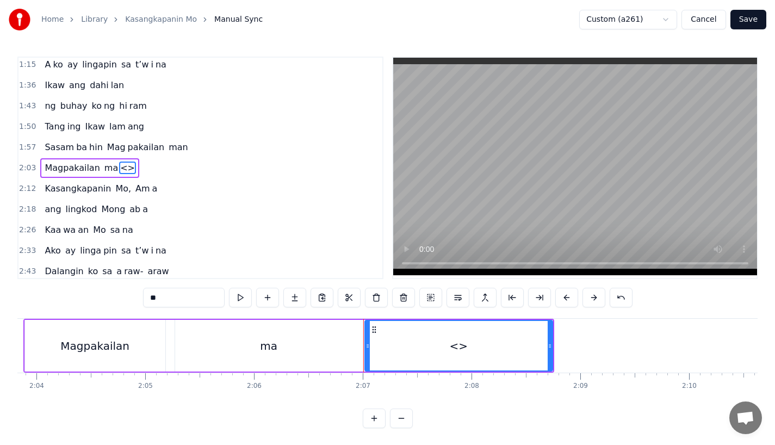
drag, startPoint x: 174, startPoint y: 297, endPoint x: 76, endPoint y: 297, distance: 98.5
click at [76, 297] on div "0:18 Ang bu hay ko ng it o 0:25 i ni la an sa Iy o 0:33 Na wa'y marapa tin Mo 0…" at bounding box center [387, 243] width 740 height 372
drag, startPoint x: 550, startPoint y: 351, endPoint x: 628, endPoint y: 349, distance: 78.4
click at [627, 349] on div at bounding box center [624, 346] width 4 height 50
click at [135, 331] on div "Magpakailan" at bounding box center [95, 346] width 140 height 52
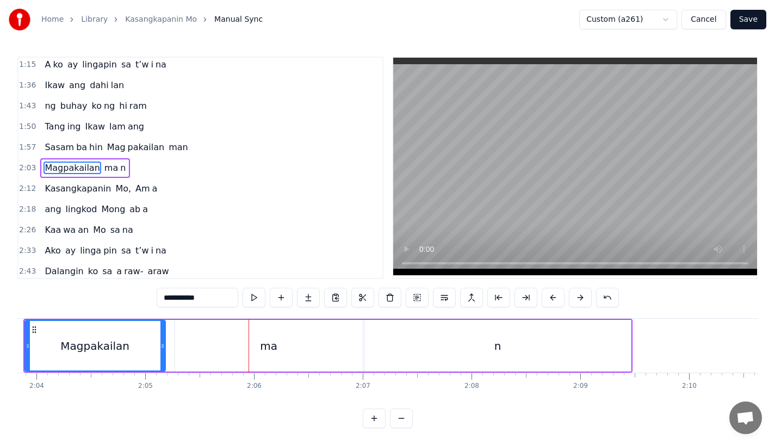
click at [301, 360] on div "ma" at bounding box center [269, 346] width 188 height 52
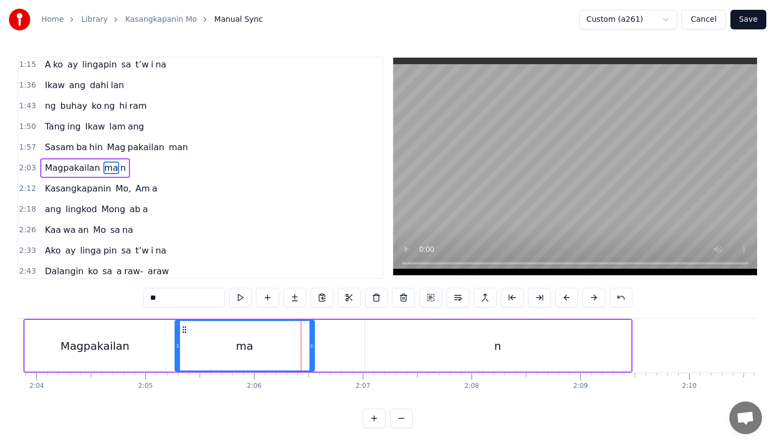
drag, startPoint x: 358, startPoint y: 355, endPoint x: 307, endPoint y: 357, distance: 51.2
click at [310, 357] on div at bounding box center [312, 346] width 4 height 50
click at [409, 357] on div "n" at bounding box center [498, 346] width 266 height 52
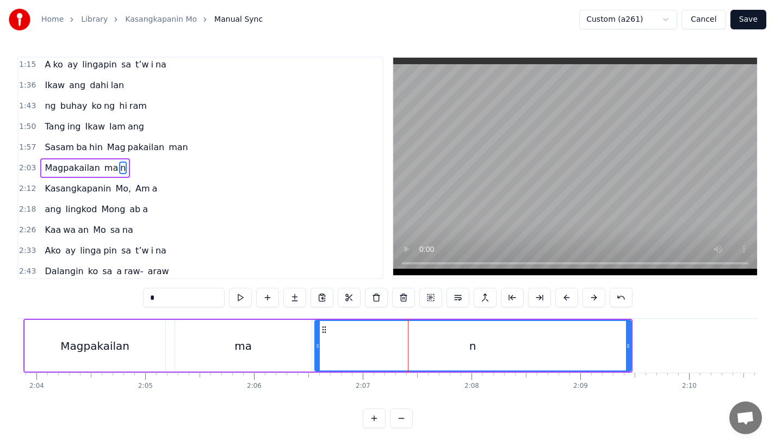
drag, startPoint x: 366, startPoint y: 354, endPoint x: 315, endPoint y: 355, distance: 50.6
click at [316, 355] on div at bounding box center [318, 346] width 4 height 50
click at [235, 344] on div "ma" at bounding box center [242, 346] width 17 height 16
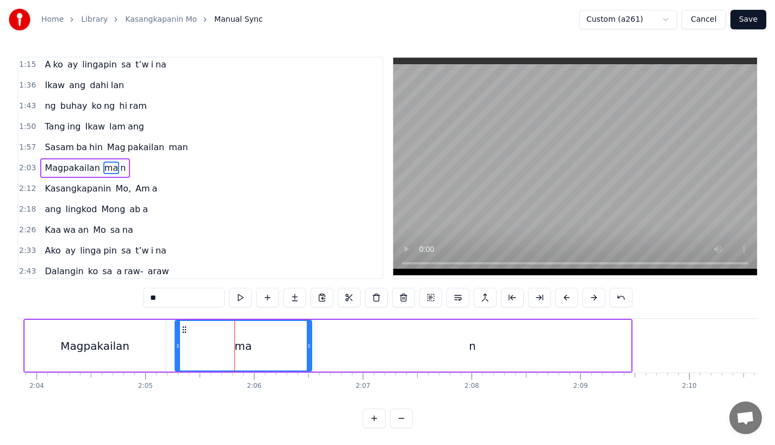
scroll to position [338, 0]
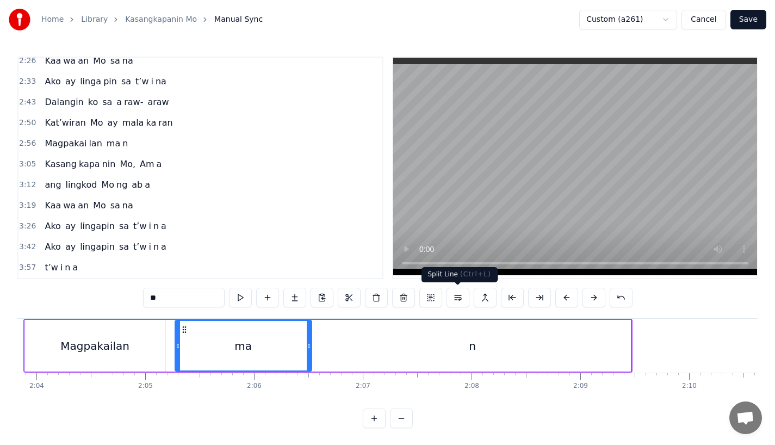
click at [542, 326] on div "n" at bounding box center [472, 346] width 317 height 52
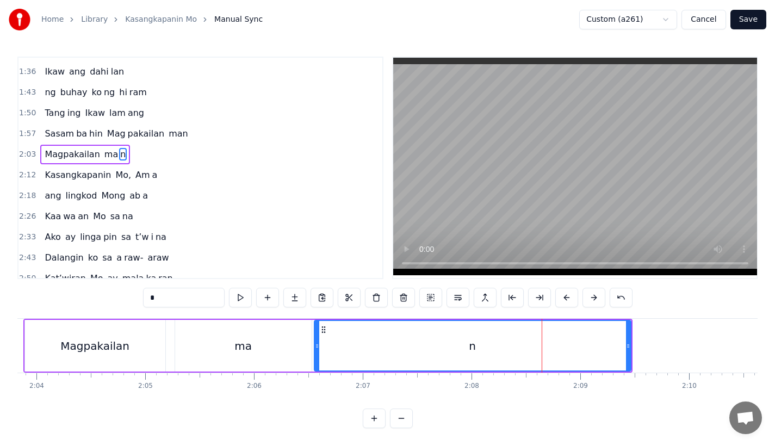
scroll to position [169, 0]
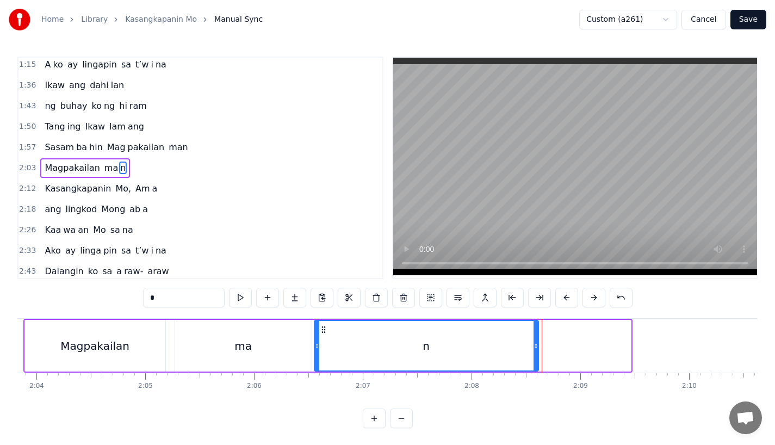
drag, startPoint x: 626, startPoint y: 347, endPoint x: 471, endPoint y: 354, distance: 155.2
click at [534, 354] on div at bounding box center [536, 346] width 4 height 50
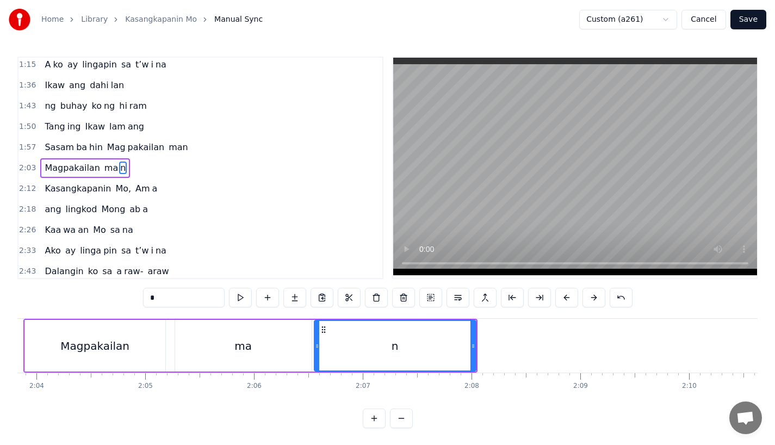
click at [127, 339] on div "Magpakailan" at bounding box center [95, 346] width 140 height 52
type input "**********"
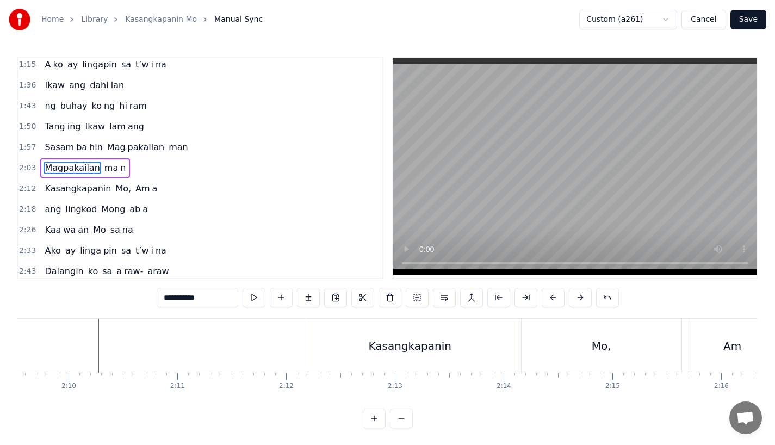
scroll to position [0, 14119]
click at [751, 17] on button "Save" at bounding box center [749, 20] width 36 height 20
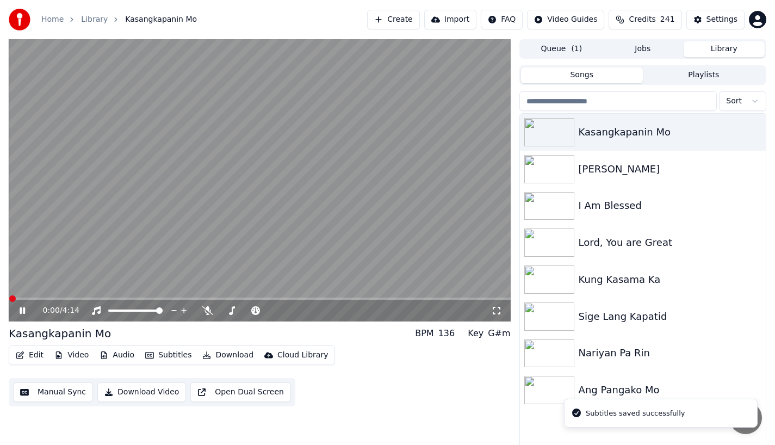
click at [184, 298] on span at bounding box center [260, 299] width 502 height 2
click at [207, 298] on span at bounding box center [260, 299] width 502 height 2
click at [227, 296] on video at bounding box center [260, 180] width 502 height 282
click at [233, 299] on span at bounding box center [260, 299] width 502 height 2
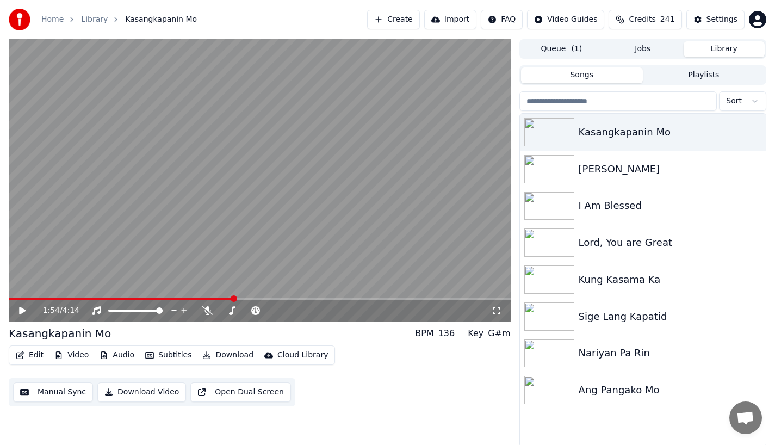
click at [25, 314] on icon at bounding box center [30, 310] width 26 height 9
click at [249, 298] on span at bounding box center [260, 299] width 502 height 2
click at [321, 300] on div "2:49 / 4:14" at bounding box center [260, 311] width 502 height 22
click at [327, 298] on span at bounding box center [178, 299] width 338 height 2
click at [318, 298] on span at bounding box center [171, 299] width 324 height 2
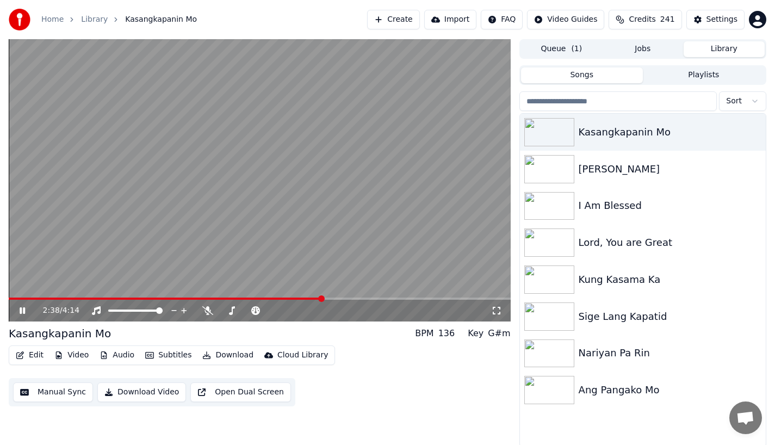
click at [304, 295] on video at bounding box center [260, 180] width 502 height 282
click at [304, 300] on div "2:39 / 4:14" at bounding box center [260, 311] width 502 height 22
click at [306, 298] on span at bounding box center [158, 299] width 298 height 2
click at [373, 299] on span at bounding box center [217, 299] width 417 height 2
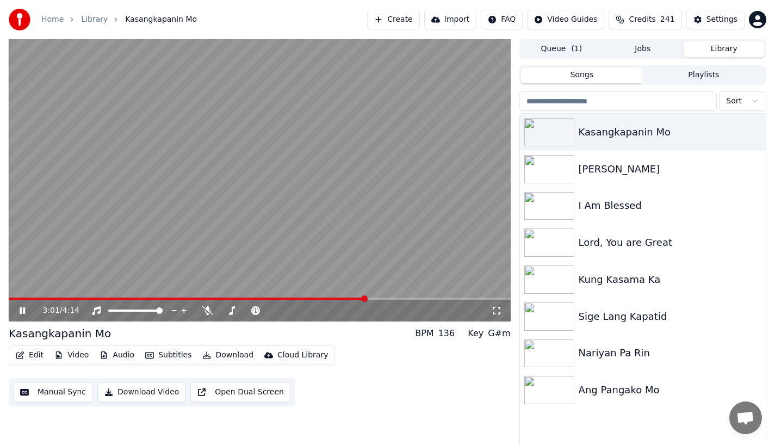
click at [366, 299] on span at bounding box center [187, 299] width 357 height 2
click at [20, 311] on icon at bounding box center [22, 310] width 5 height 7
click at [30, 355] on button "Edit" at bounding box center [29, 355] width 36 height 15
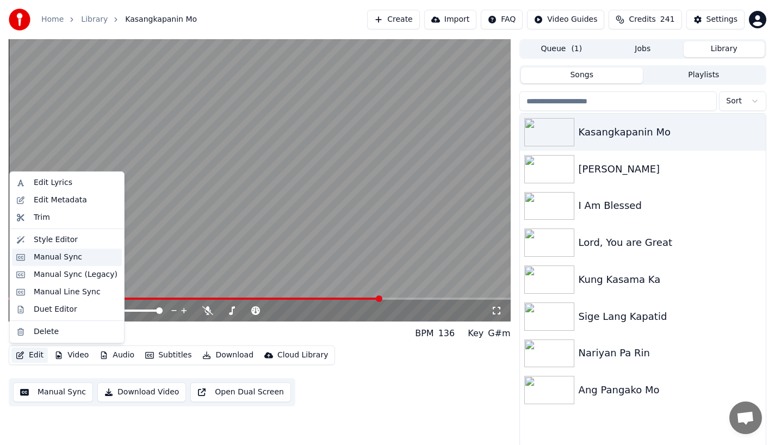
click at [53, 260] on div "Manual Sync" at bounding box center [58, 257] width 48 height 11
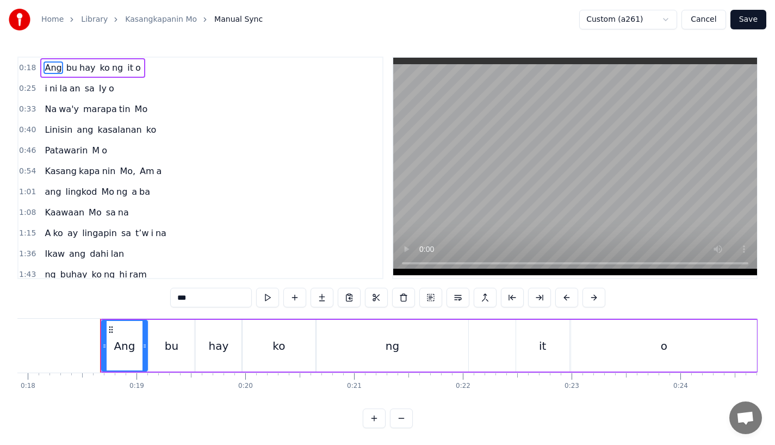
scroll to position [0, 1976]
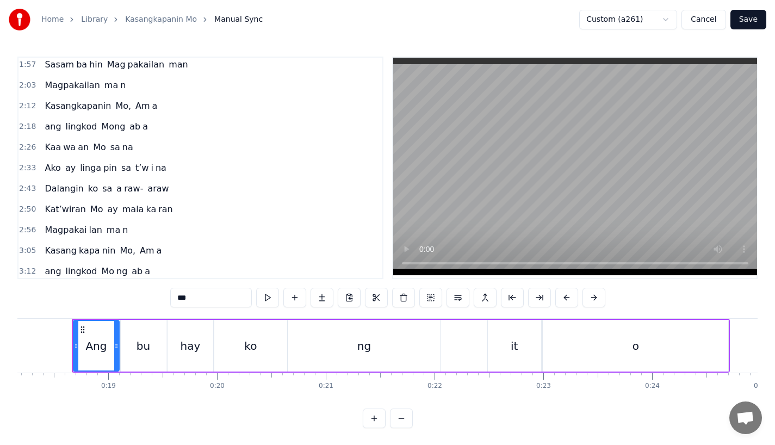
click at [47, 164] on span "Ako" at bounding box center [53, 168] width 18 height 13
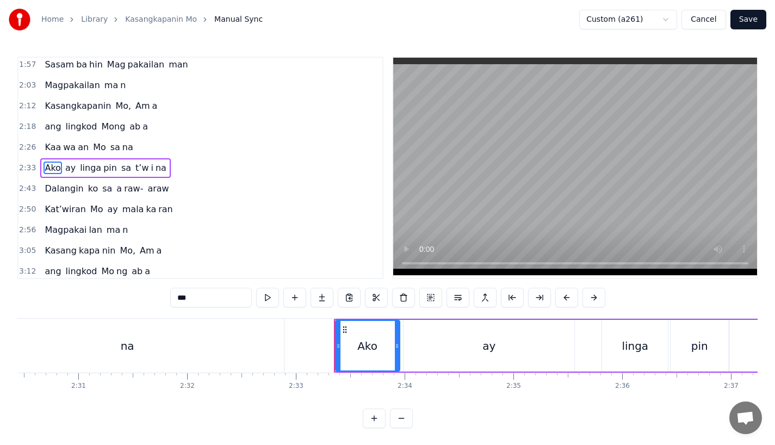
scroll to position [0, 16629]
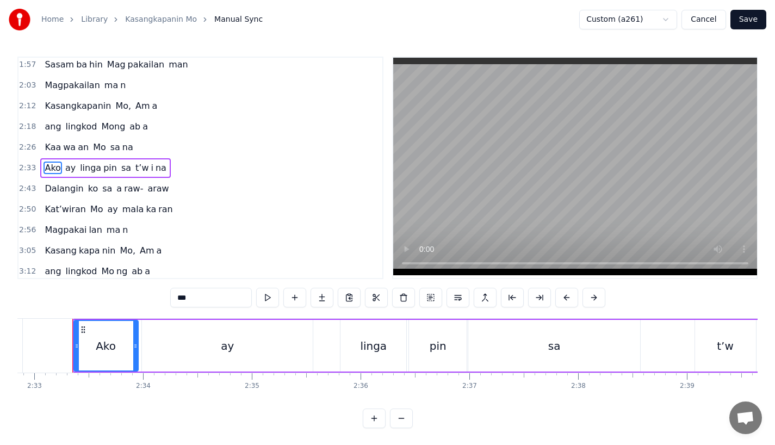
click at [103, 346] on div "Ako" at bounding box center [106, 346] width 20 height 16
click at [566, 299] on button at bounding box center [566, 298] width 23 height 20
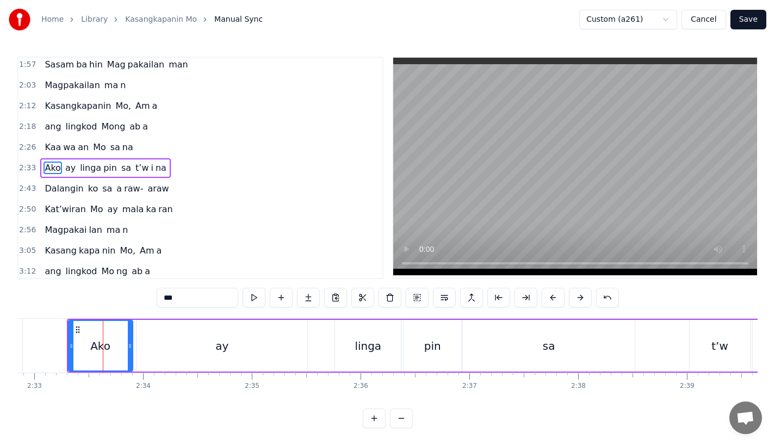
click at [65, 190] on span "Dalangin" at bounding box center [64, 188] width 41 height 13
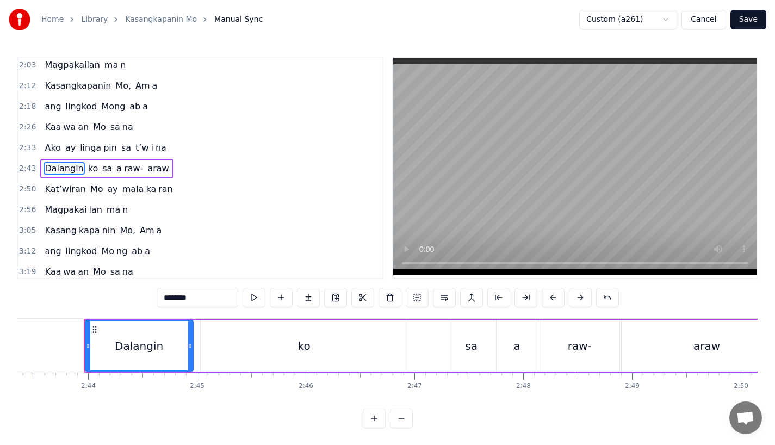
scroll to position [0, 17783]
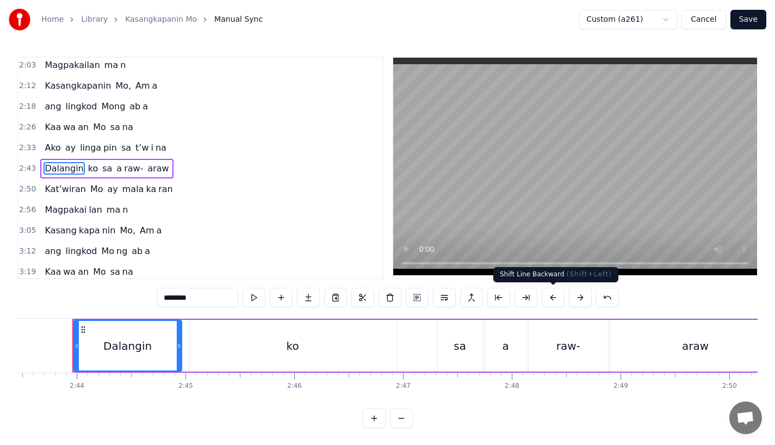
click at [552, 299] on button at bounding box center [553, 298] width 23 height 20
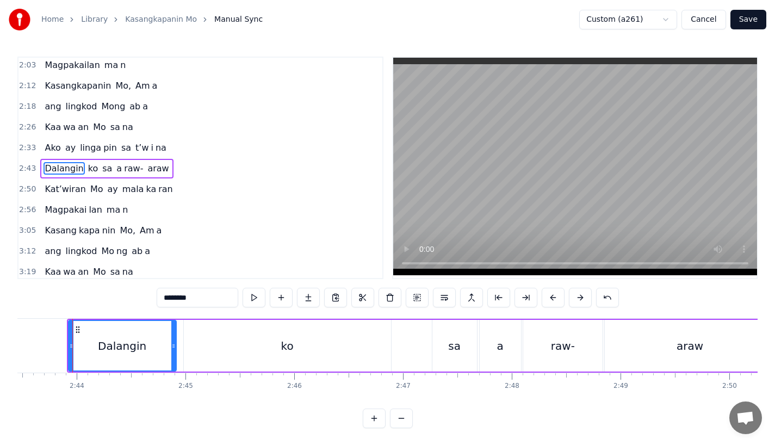
click at [66, 185] on span "Kat’wiran" at bounding box center [65, 189] width 43 height 13
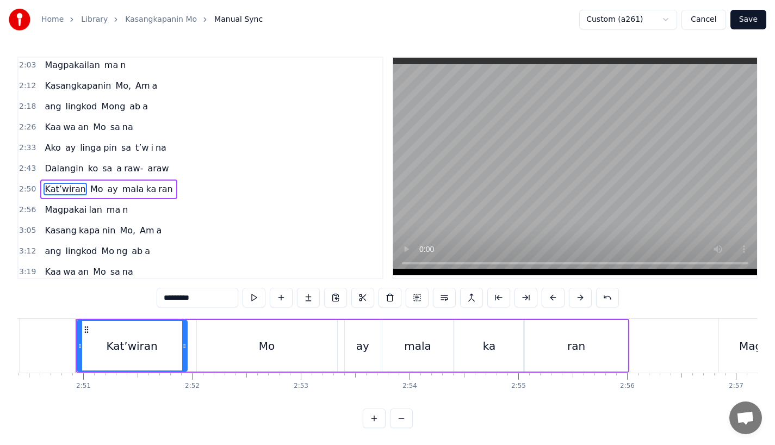
scroll to position [0, 18541]
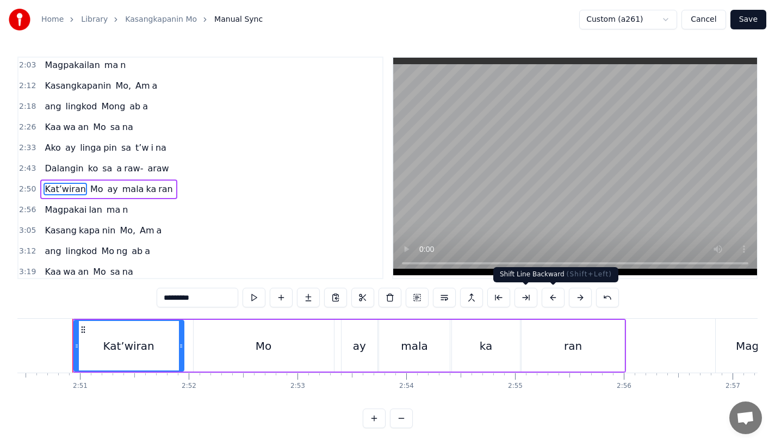
click at [549, 302] on button at bounding box center [553, 298] width 23 height 20
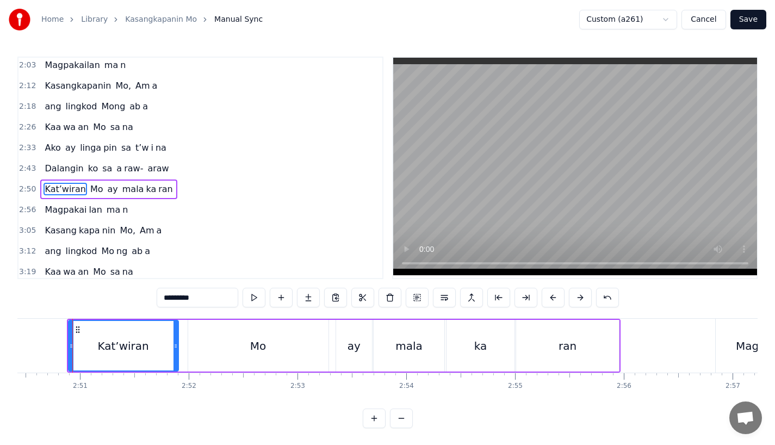
click at [54, 207] on span "Magpakai" at bounding box center [66, 209] width 44 height 13
type input "********"
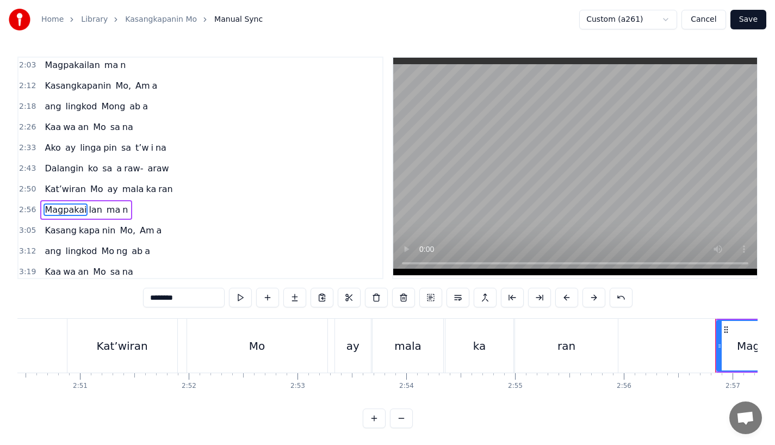
scroll to position [307, 0]
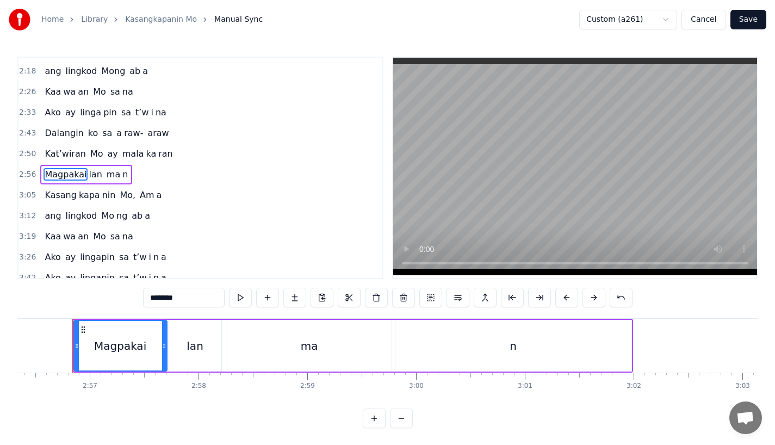
click at [59, 202] on div "Kasang kapa nin Mo, Am a" at bounding box center [103, 195] width 126 height 20
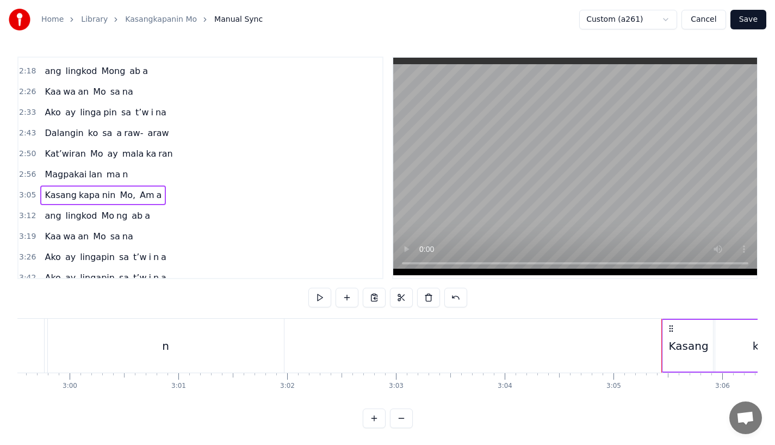
click at [67, 195] on span "Kasang" at bounding box center [61, 195] width 34 height 13
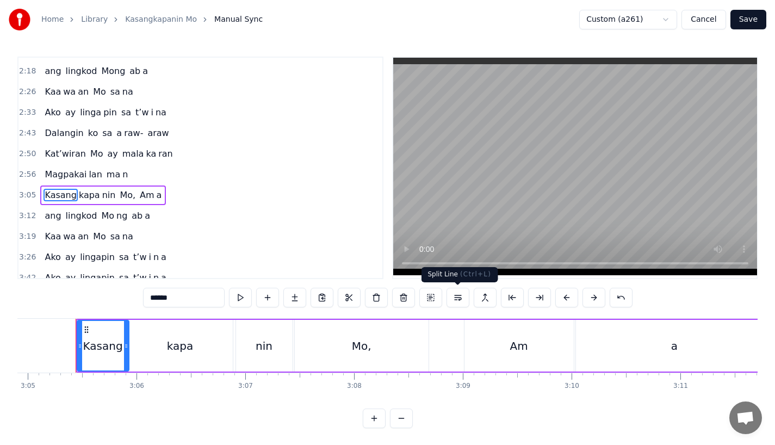
scroll to position [0, 20120]
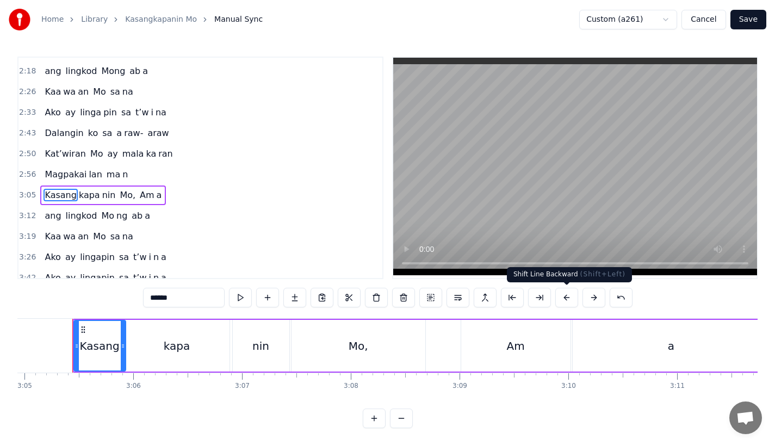
click at [570, 302] on button at bounding box center [566, 298] width 23 height 20
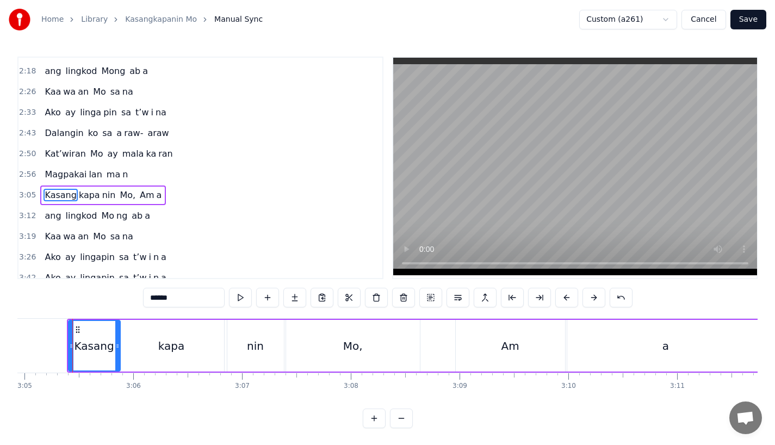
click at [46, 213] on span "ang" at bounding box center [53, 215] width 18 height 13
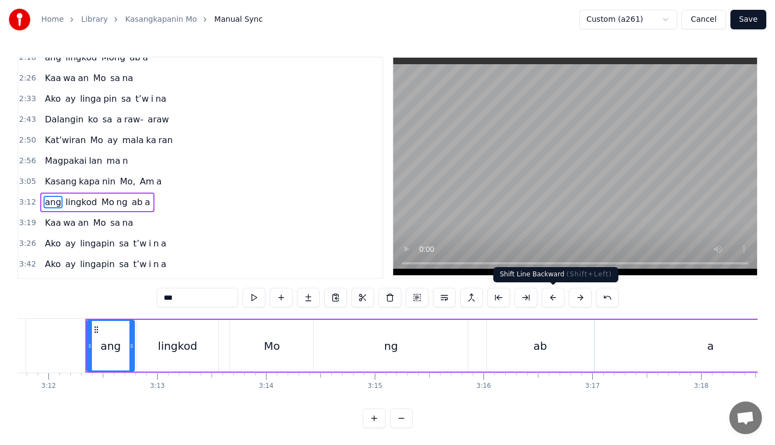
scroll to position [0, 20870]
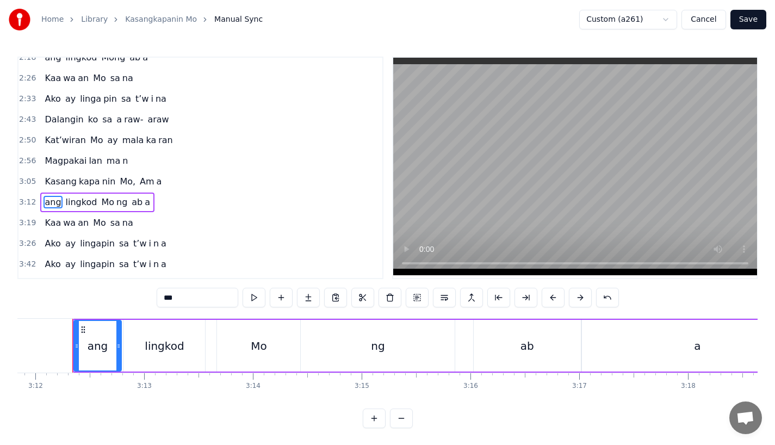
click at [45, 225] on span "Kaa" at bounding box center [53, 222] width 18 height 13
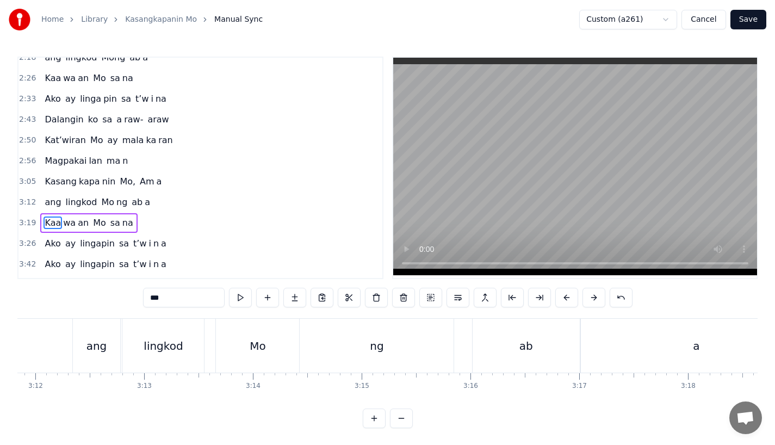
scroll to position [338, 0]
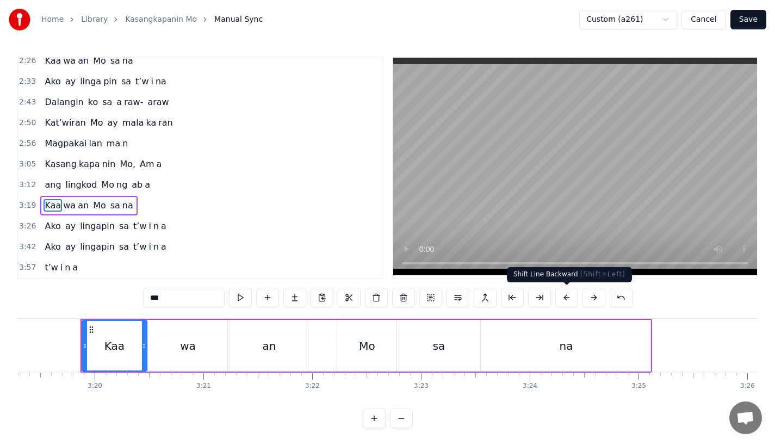
click at [567, 298] on button at bounding box center [566, 298] width 23 height 20
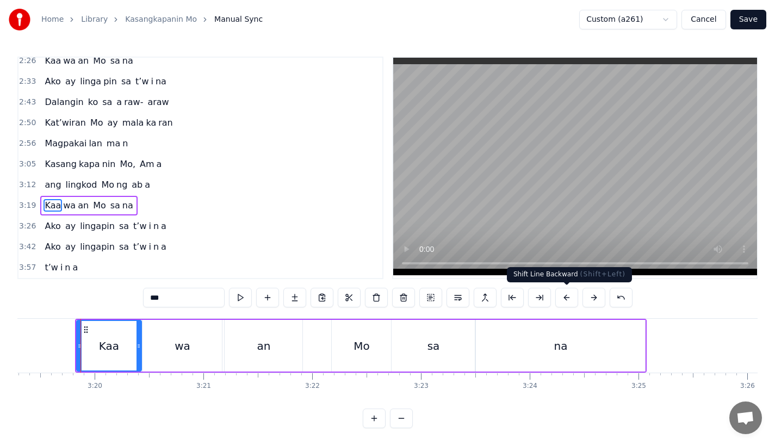
scroll to position [0, 21690]
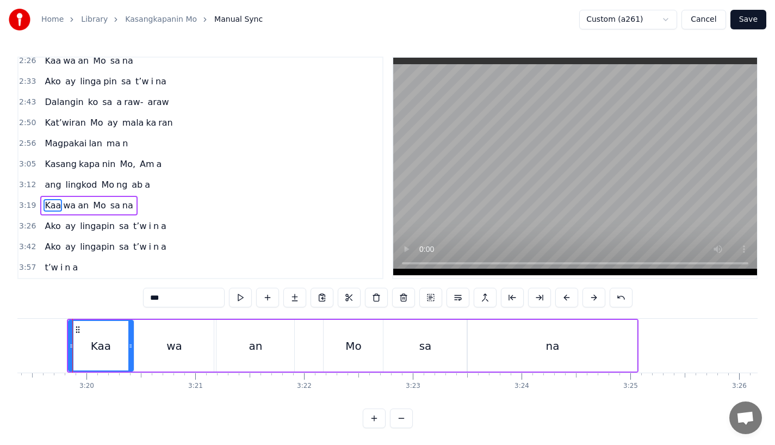
click at [50, 227] on span "Ako" at bounding box center [53, 226] width 18 height 13
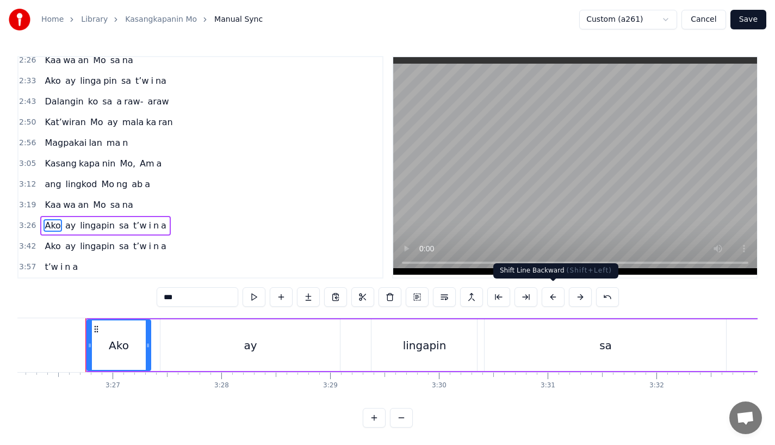
scroll to position [0, 22438]
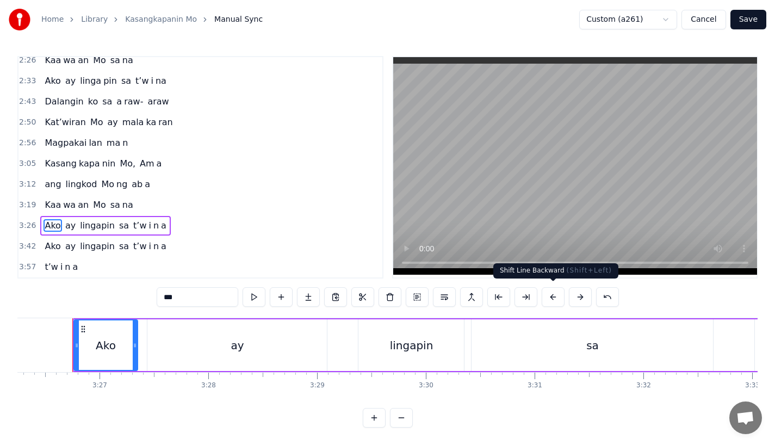
click at [554, 295] on button at bounding box center [553, 297] width 23 height 20
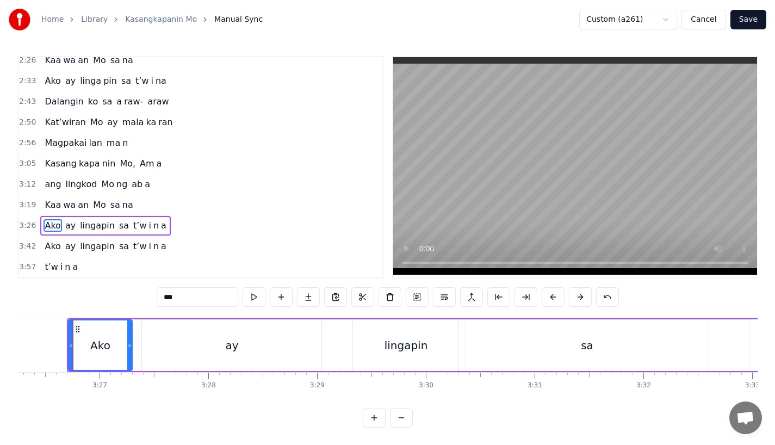
click at [64, 246] on span "ay" at bounding box center [70, 246] width 13 height 13
type input "**"
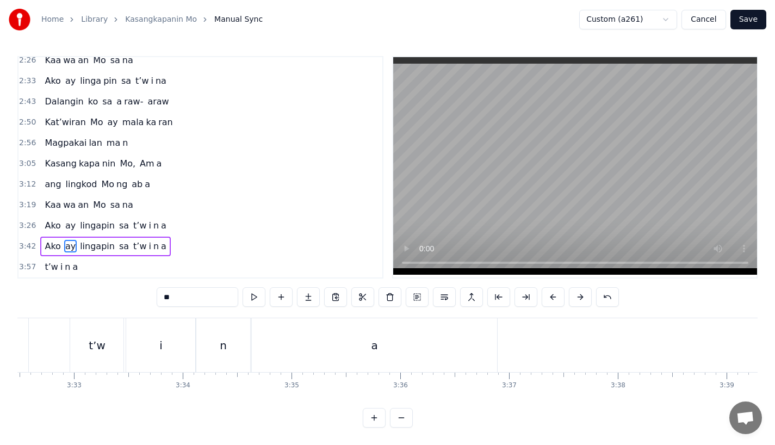
click at [41, 244] on div "Ako ay lingapin sa t’w i n a" at bounding box center [105, 247] width 130 height 20
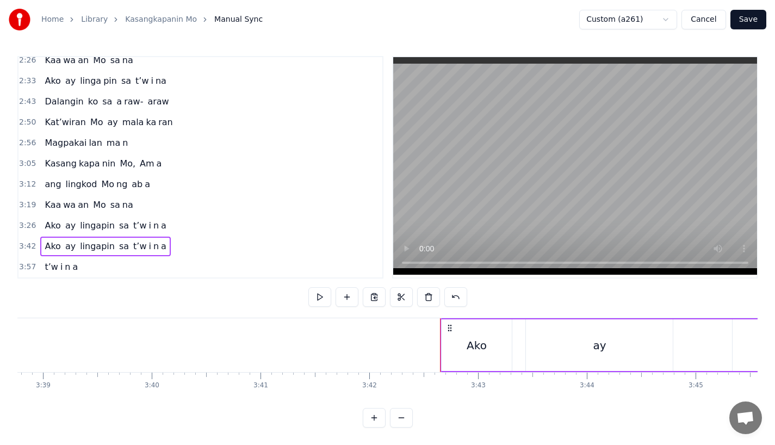
click at [51, 240] on span "Ako" at bounding box center [53, 246] width 18 height 13
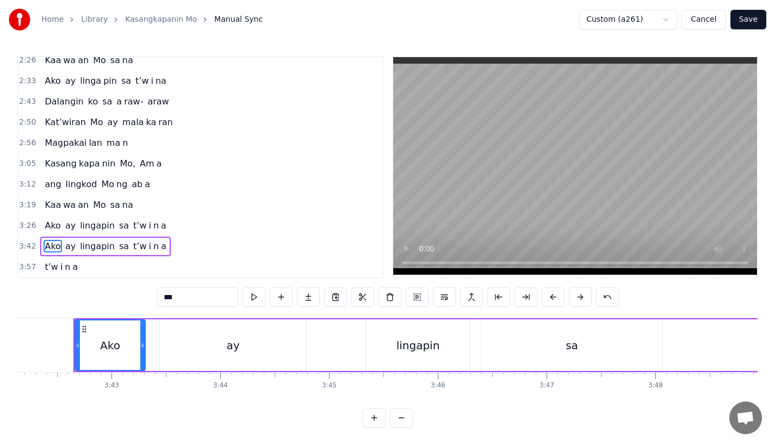
scroll to position [0, 24168]
click at [554, 293] on button at bounding box center [553, 297] width 23 height 20
click at [50, 262] on span "t’w" at bounding box center [51, 267] width 15 height 13
type input "***"
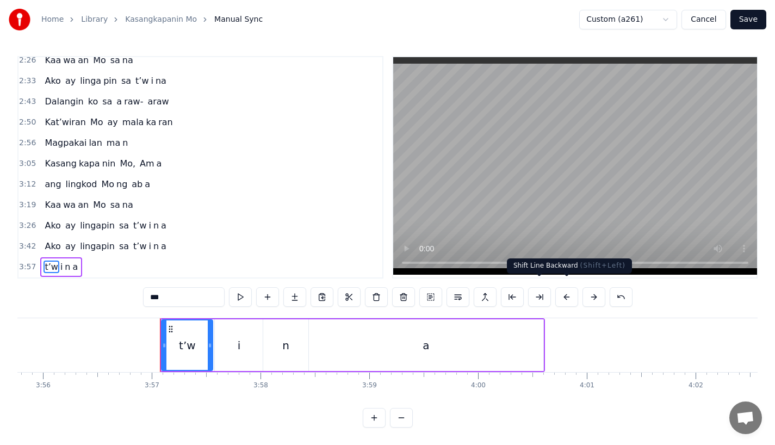
scroll to position [0, 25738]
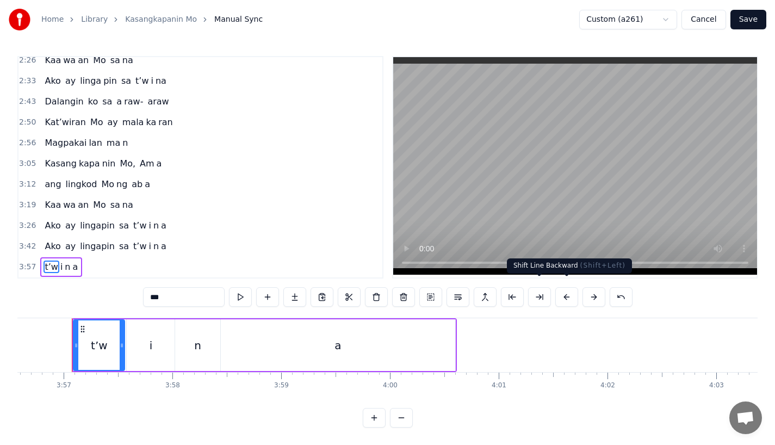
click at [567, 292] on button at bounding box center [566, 297] width 23 height 20
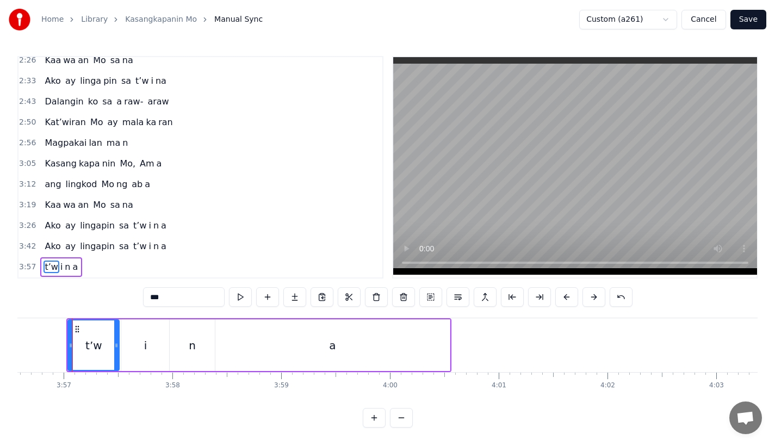
click at [747, 12] on button "Save" at bounding box center [749, 20] width 36 height 20
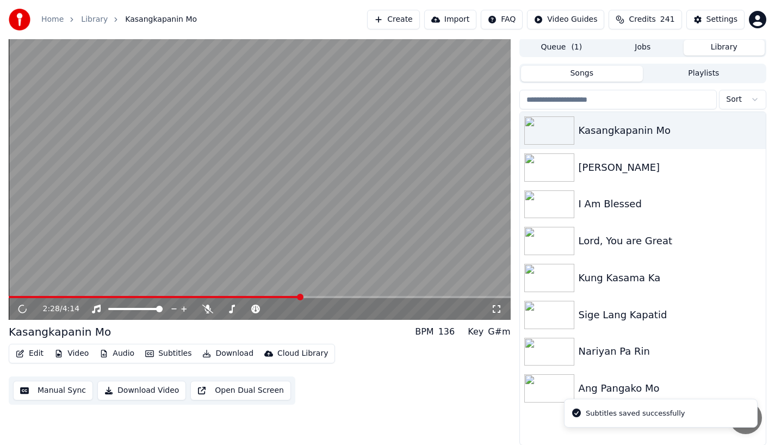
click at [301, 296] on span at bounding box center [260, 297] width 502 height 2
click at [301, 296] on span at bounding box center [155, 297] width 292 height 2
click at [348, 296] on span at bounding box center [187, 297] width 357 height 2
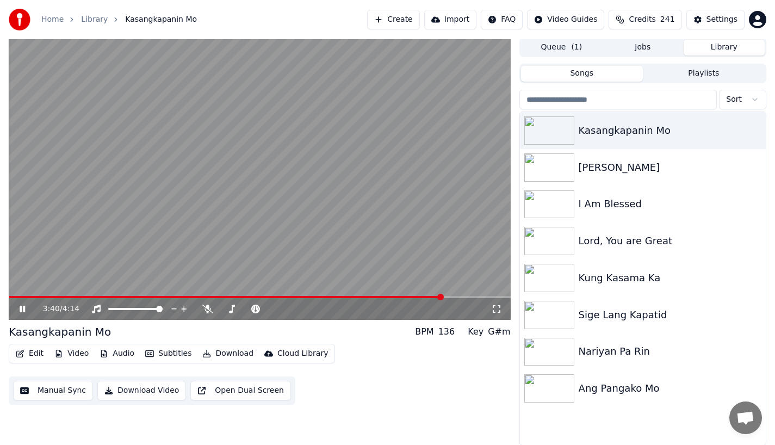
click at [443, 296] on span at bounding box center [226, 297] width 434 height 2
click at [21, 310] on icon at bounding box center [22, 309] width 5 height 7
click at [28, 349] on button "Edit" at bounding box center [29, 353] width 36 height 15
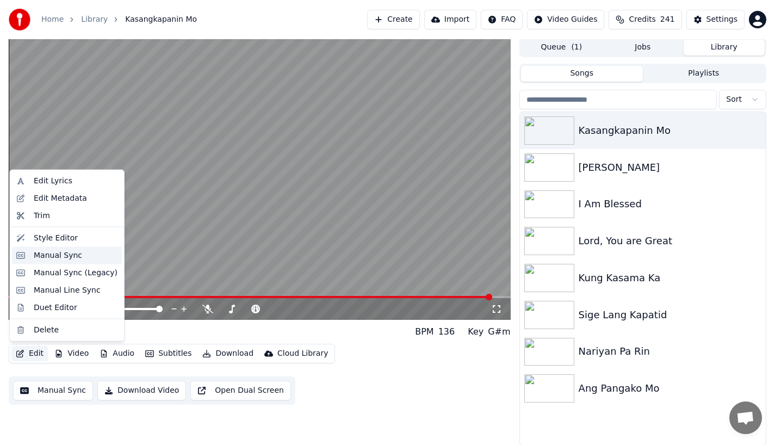
click at [39, 258] on div "Manual Sync" at bounding box center [58, 255] width 48 height 11
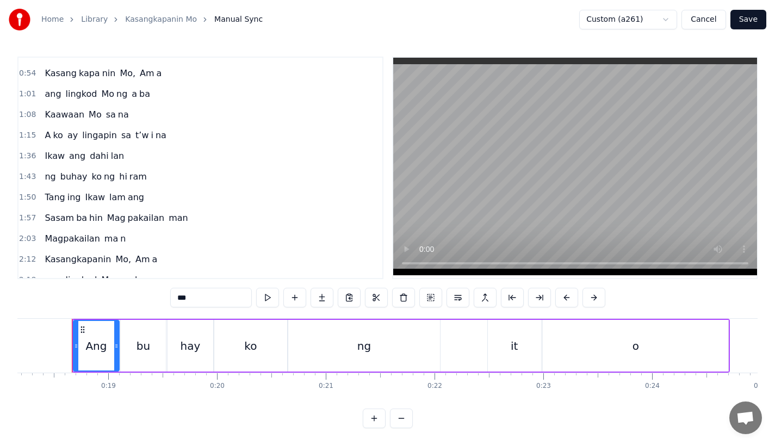
scroll to position [338, 0]
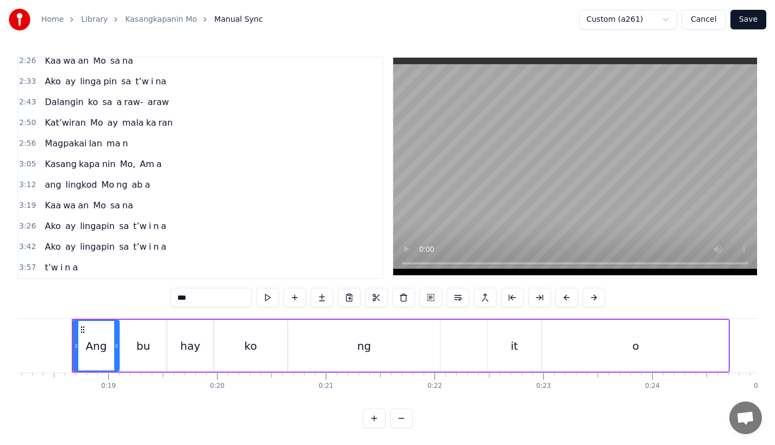
click at [66, 146] on span "Magpakai" at bounding box center [66, 143] width 44 height 13
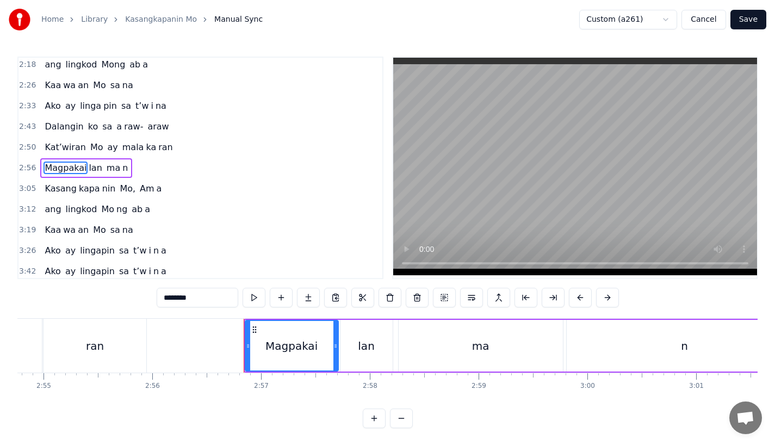
scroll to position [0, 19184]
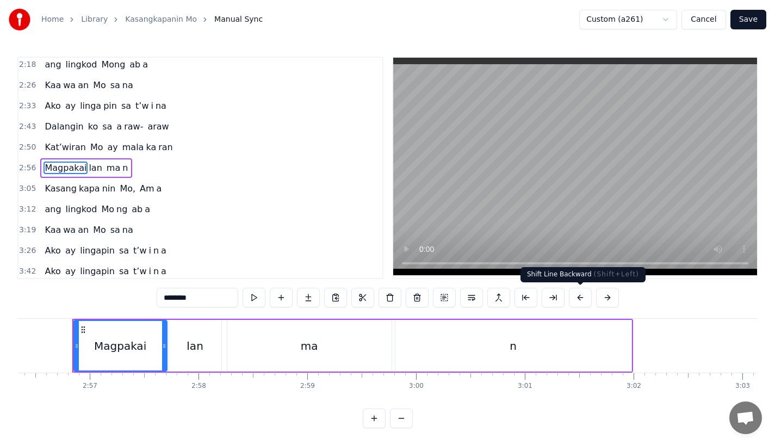
click at [578, 300] on button at bounding box center [580, 298] width 23 height 20
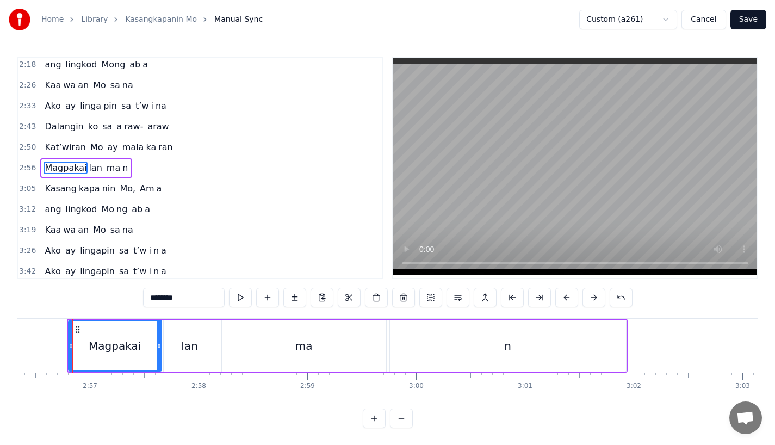
scroll to position [338, 0]
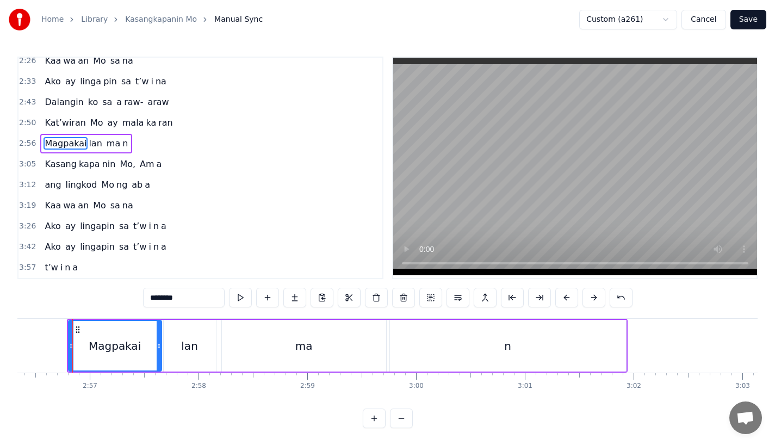
click at [133, 231] on span "t’w" at bounding box center [139, 226] width 15 height 13
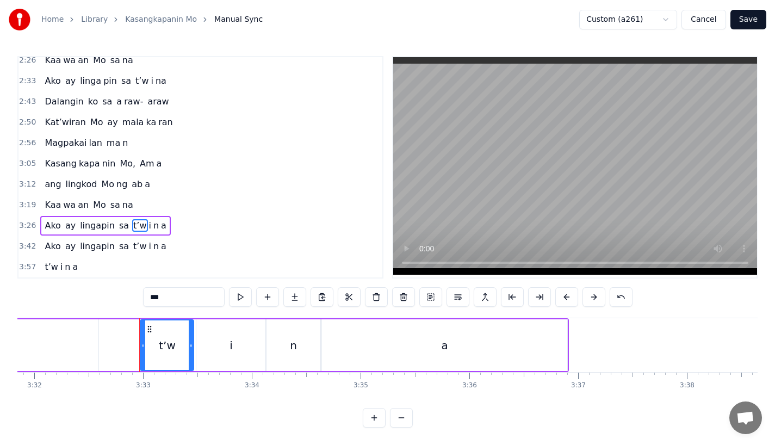
scroll to position [0, 23040]
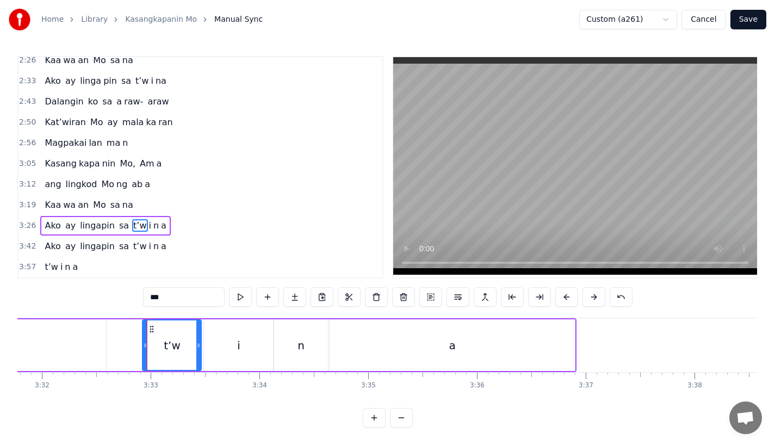
drag, startPoint x: 150, startPoint y: 347, endPoint x: 143, endPoint y: 348, distance: 7.2
click at [143, 348] on div at bounding box center [145, 345] width 4 height 50
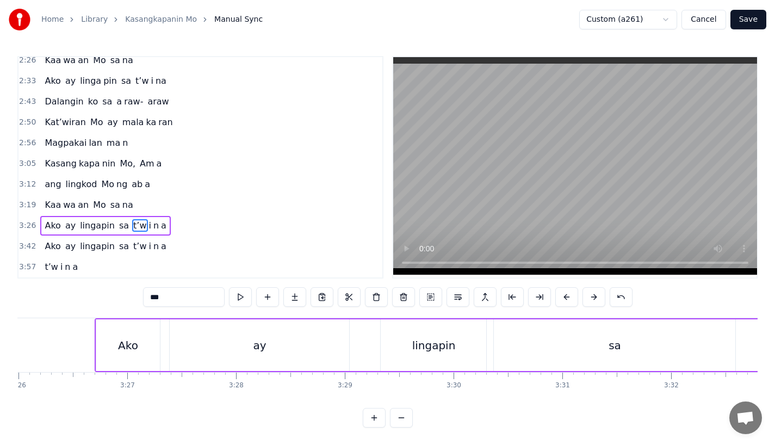
scroll to position [0, 22377]
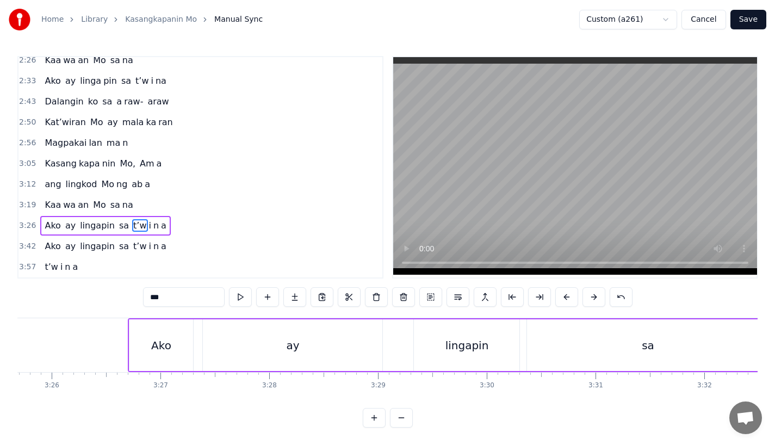
click at [171, 350] on div "Ako" at bounding box center [161, 345] width 64 height 52
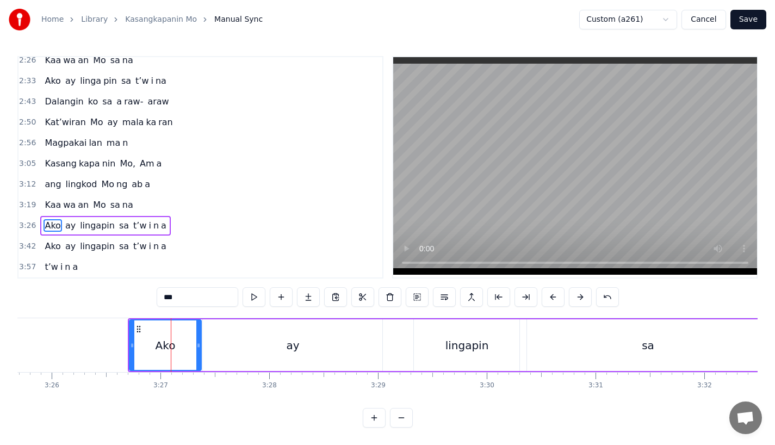
drag, startPoint x: 190, startPoint y: 347, endPoint x: 199, endPoint y: 347, distance: 8.2
click at [199, 347] on div at bounding box center [198, 345] width 4 height 50
click at [47, 244] on span "Ako" at bounding box center [53, 246] width 18 height 13
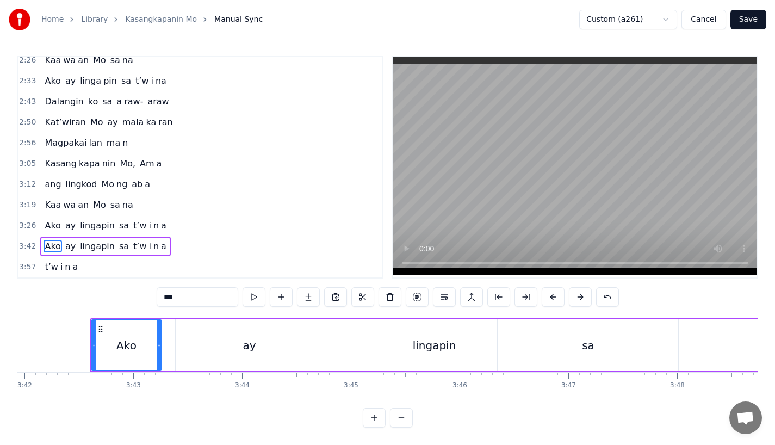
scroll to position [0, 24163]
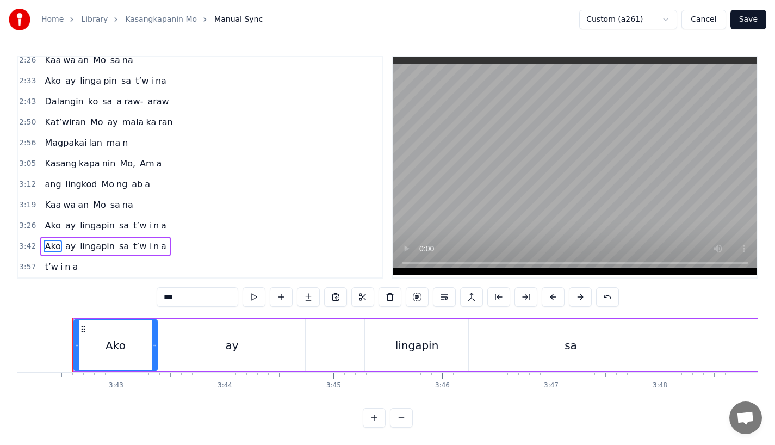
drag, startPoint x: 140, startPoint y: 339, endPoint x: 152, endPoint y: 341, distance: 12.6
click at [152, 341] on icon at bounding box center [154, 345] width 4 height 9
click at [132, 240] on span "t’w" at bounding box center [139, 246] width 15 height 13
type input "***"
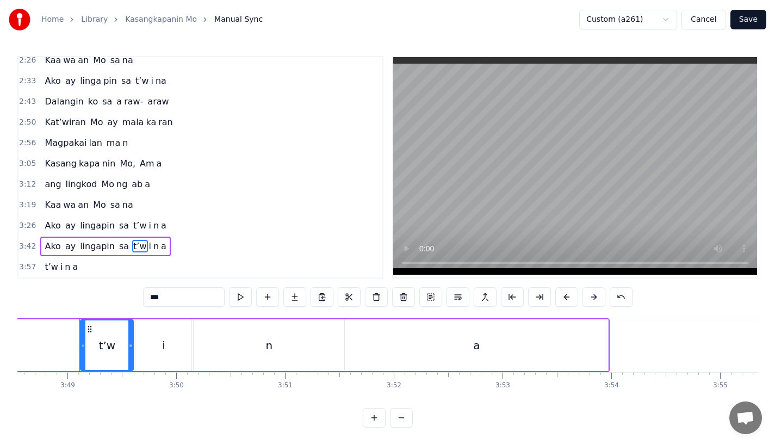
scroll to position [0, 24871]
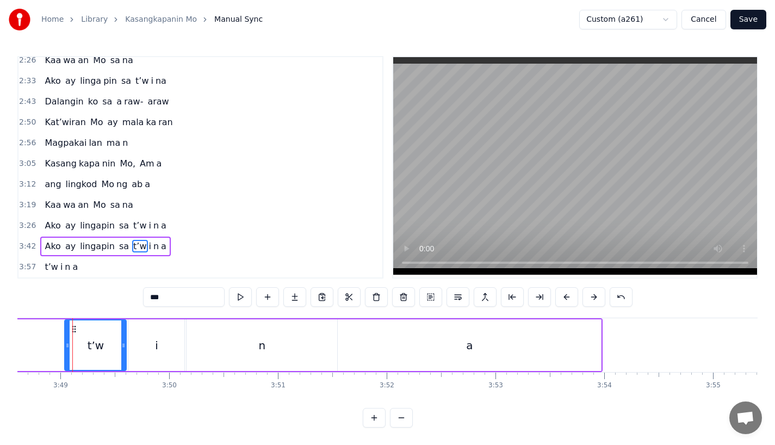
drag, startPoint x: 77, startPoint y: 336, endPoint x: 67, endPoint y: 339, distance: 9.6
click at [67, 341] on icon at bounding box center [67, 345] width 4 height 9
click at [51, 261] on span "t’w" at bounding box center [51, 267] width 15 height 13
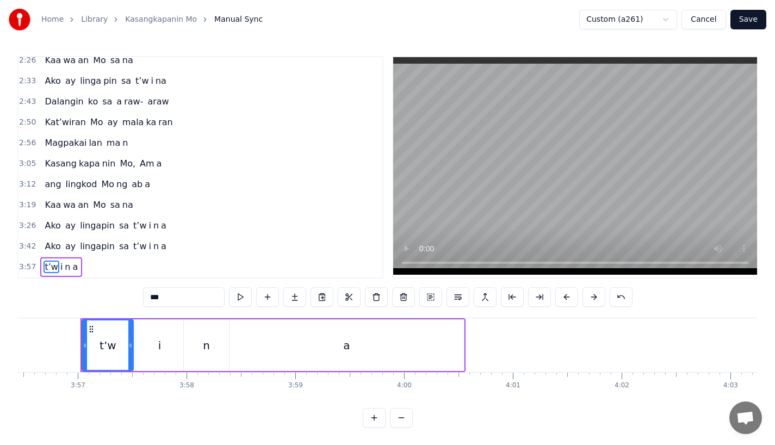
scroll to position [0, 25732]
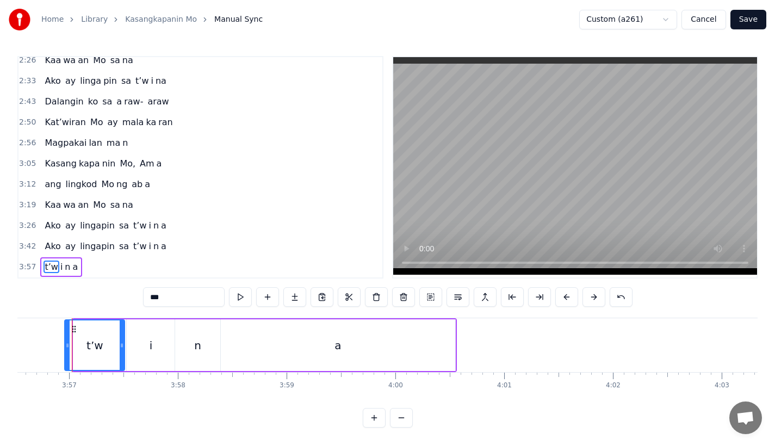
drag, startPoint x: 75, startPoint y: 338, endPoint x: 65, endPoint y: 339, distance: 9.4
click at [65, 341] on icon at bounding box center [67, 345] width 4 height 9
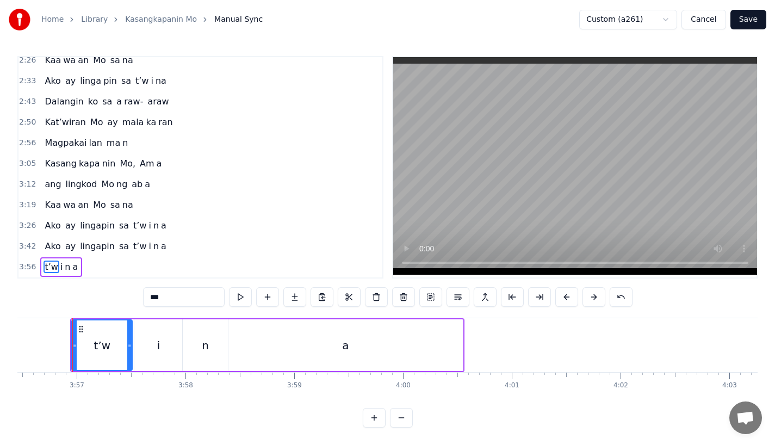
click at [745, 16] on button "Save" at bounding box center [749, 20] width 36 height 20
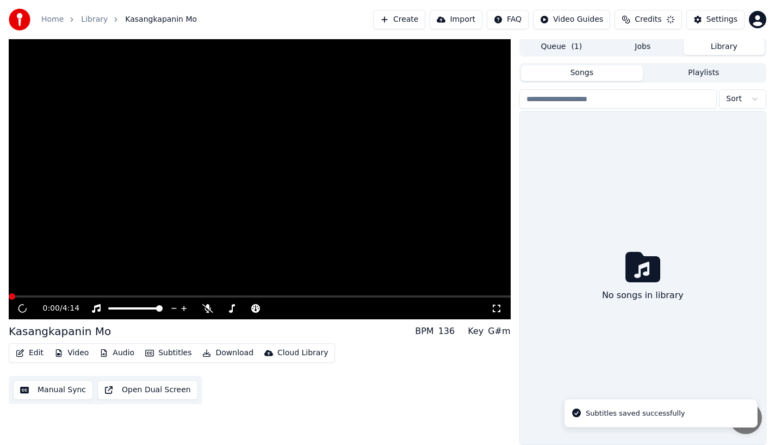
scroll to position [2, 0]
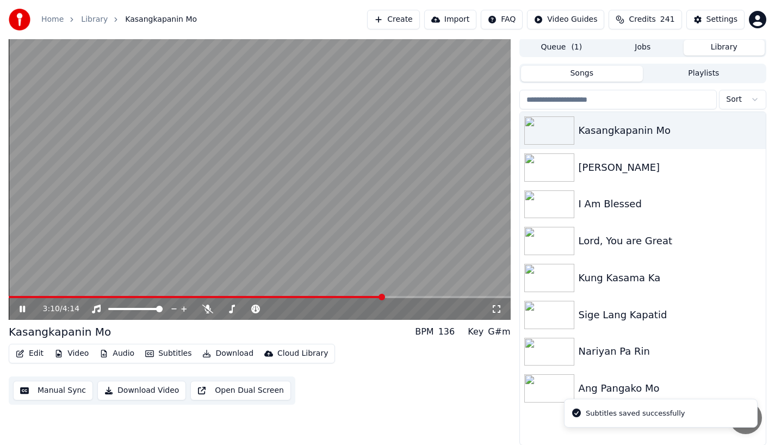
click at [383, 298] on span at bounding box center [260, 297] width 502 height 2
click at [404, 296] on span at bounding box center [260, 297] width 502 height 2
click at [386, 296] on span at bounding box center [207, 297] width 396 height 2
click at [414, 295] on video at bounding box center [260, 179] width 502 height 282
click at [418, 298] on div "4:04 / 4:14" at bounding box center [260, 309] width 502 height 22
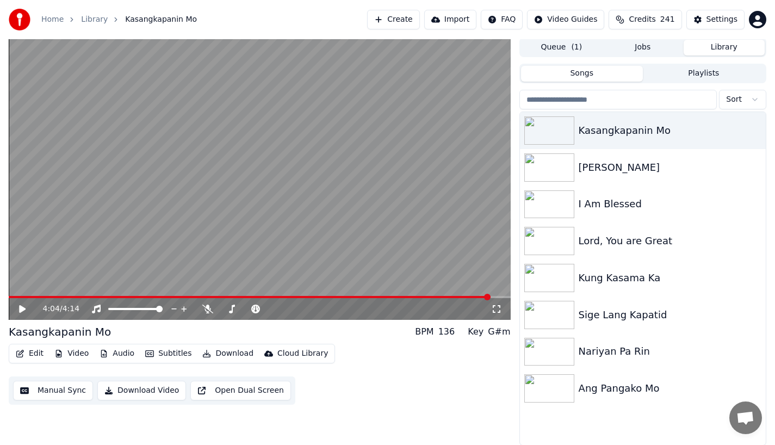
click at [411, 296] on span at bounding box center [250, 297] width 482 height 2
click at [19, 310] on icon at bounding box center [30, 309] width 26 height 9
click at [425, 294] on video at bounding box center [260, 179] width 502 height 282
click at [422, 298] on div "3:25 / 4:14" at bounding box center [260, 309] width 502 height 22
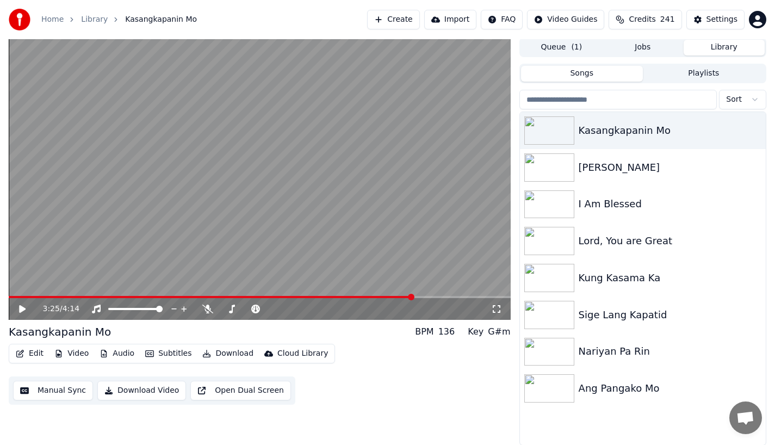
click at [422, 298] on div "3:25 / 4:14" at bounding box center [260, 309] width 502 height 22
click at [425, 296] on span at bounding box center [260, 297] width 502 height 2
click at [28, 314] on div "3:31 / 4:14" at bounding box center [260, 309] width 502 height 22
click at [22, 307] on icon at bounding box center [22, 309] width 7 height 8
click at [22, 307] on icon at bounding box center [30, 309] width 26 height 9
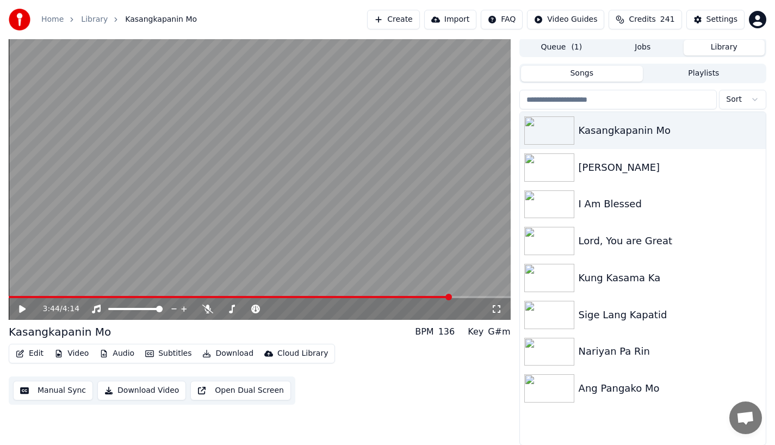
click at [441, 296] on span at bounding box center [230, 297] width 442 height 2
click at [23, 312] on icon at bounding box center [30, 309] width 26 height 9
click at [24, 306] on icon at bounding box center [22, 309] width 5 height 7
click at [121, 392] on button "Download Video" at bounding box center [141, 391] width 89 height 20
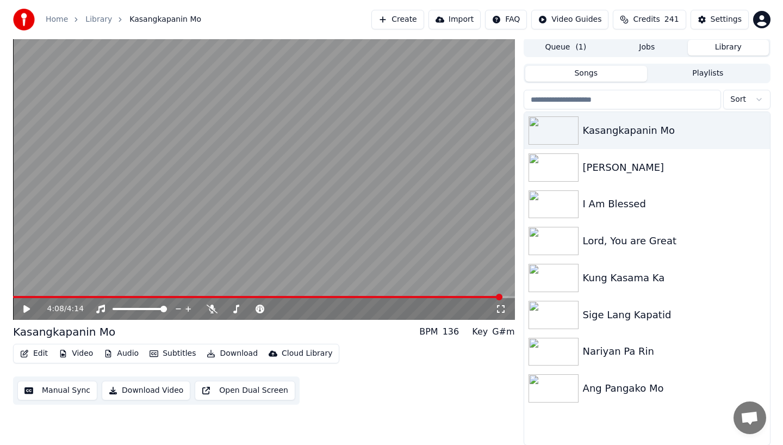
scroll to position [0, 0]
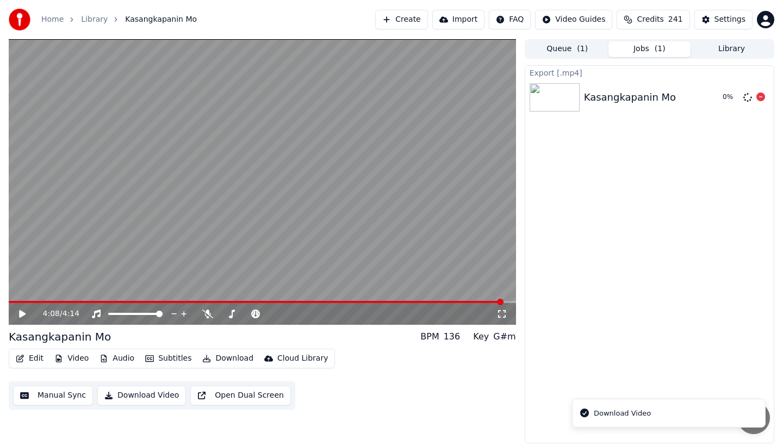
click at [766, 99] on div "0 %" at bounding box center [741, 97] width 55 height 13
click at [763, 98] on icon at bounding box center [761, 96] width 9 height 9
click at [206, 311] on body "Home Library Kasangkapanin Mo Create Import FAQ Video Guides Credits 241 Settin…" at bounding box center [391, 222] width 783 height 445
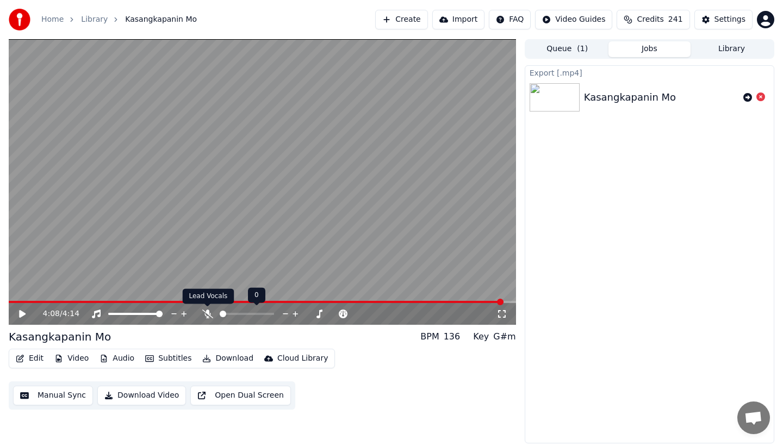
click at [207, 313] on icon at bounding box center [207, 314] width 11 height 9
click at [141, 395] on button "Download Video" at bounding box center [141, 396] width 89 height 20
